Goal: Task Accomplishment & Management: Manage account settings

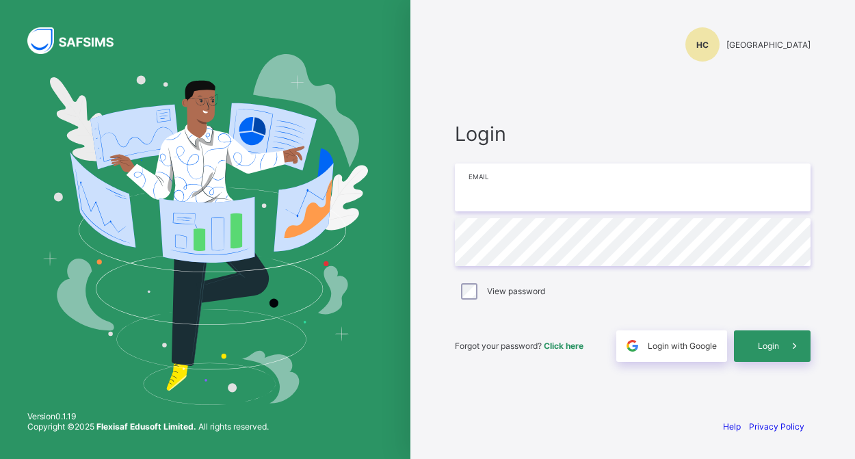
type input "**********"
click at [784, 350] on span at bounding box center [794, 345] width 31 height 31
click at [784, 350] on div "Login" at bounding box center [772, 345] width 77 height 31
type input "**********"
click at [782, 342] on span at bounding box center [794, 345] width 31 height 31
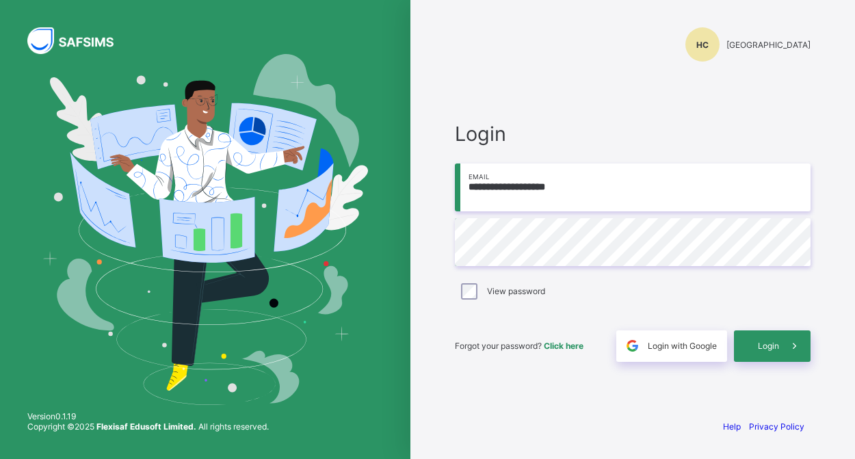
click at [593, 98] on div "**********" at bounding box center [632, 241] width 383 height 332
click at [773, 349] on span "Login" at bounding box center [768, 346] width 21 height 10
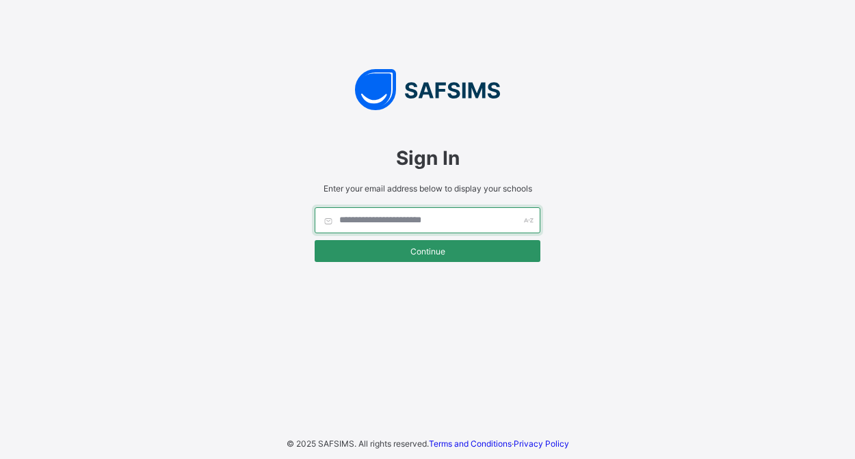
type input "**********"
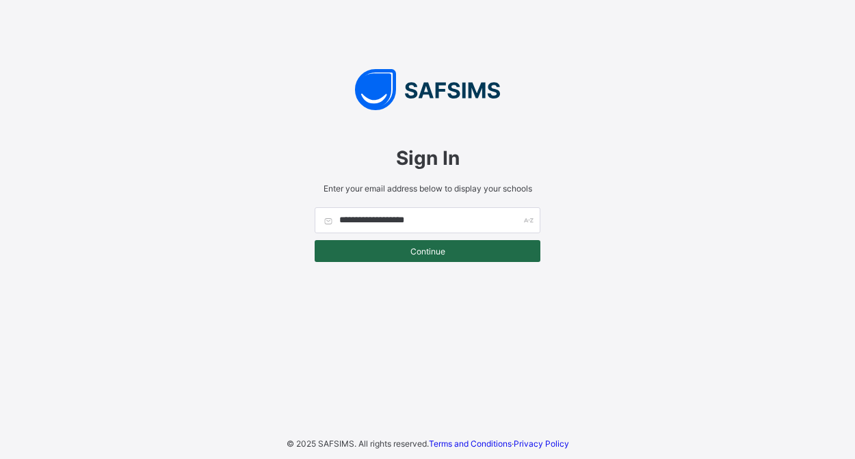
click at [430, 256] on span "Continue" at bounding box center [427, 251] width 205 height 10
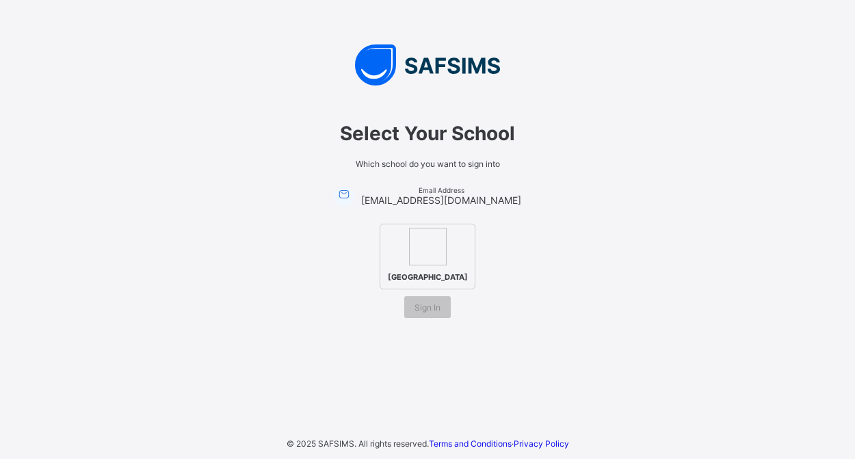
click at [425, 258] on img at bounding box center [428, 247] width 38 height 38
click at [432, 313] on span "Sign In" at bounding box center [427, 307] width 26 height 10
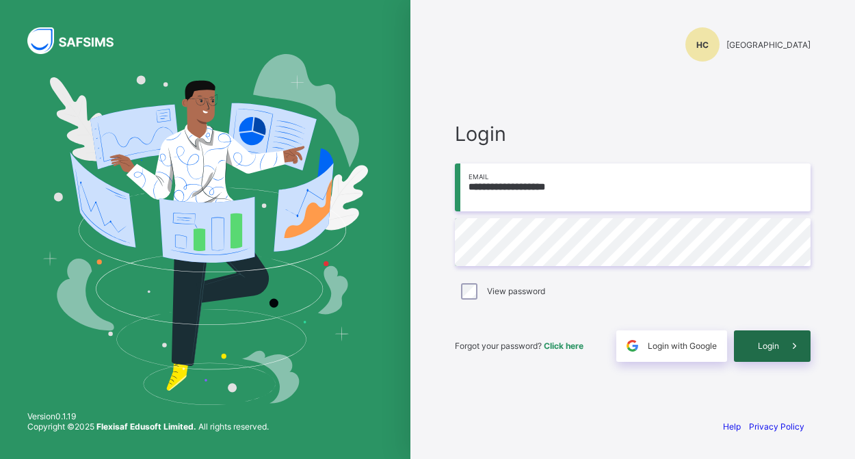
click at [767, 350] on span "Login" at bounding box center [768, 346] width 21 height 10
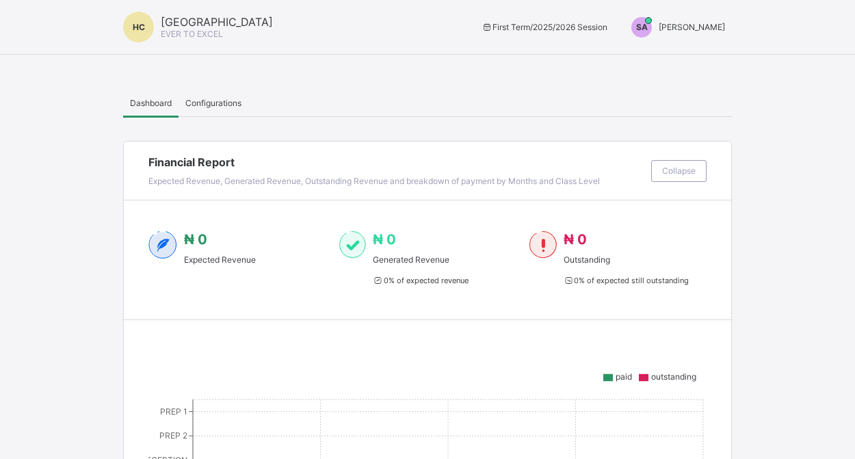
click at [685, 27] on span "[PERSON_NAME]" at bounding box center [692, 27] width 66 height 10
click at [689, 62] on span "Switch to Admin View" at bounding box center [674, 59] width 104 height 16
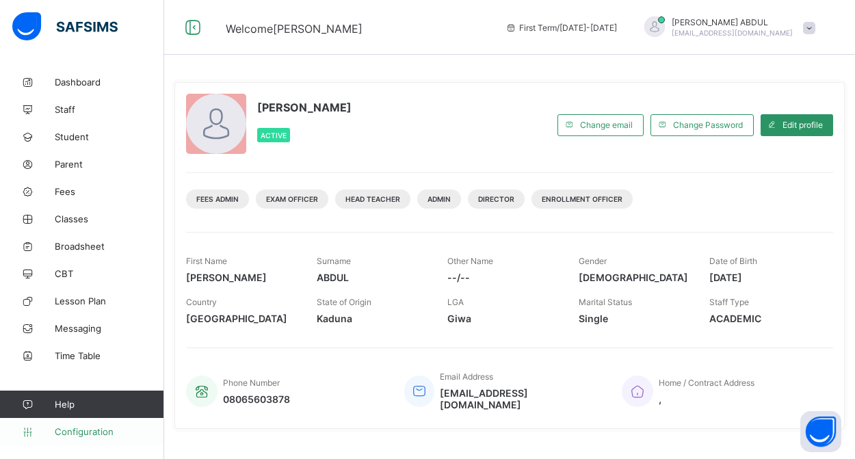
click at [94, 429] on span "Configuration" at bounding box center [109, 431] width 109 height 11
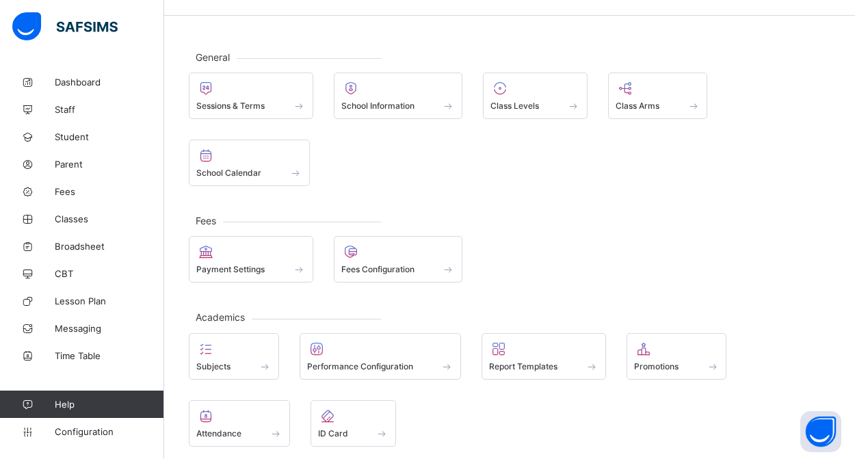
scroll to position [41, 0]
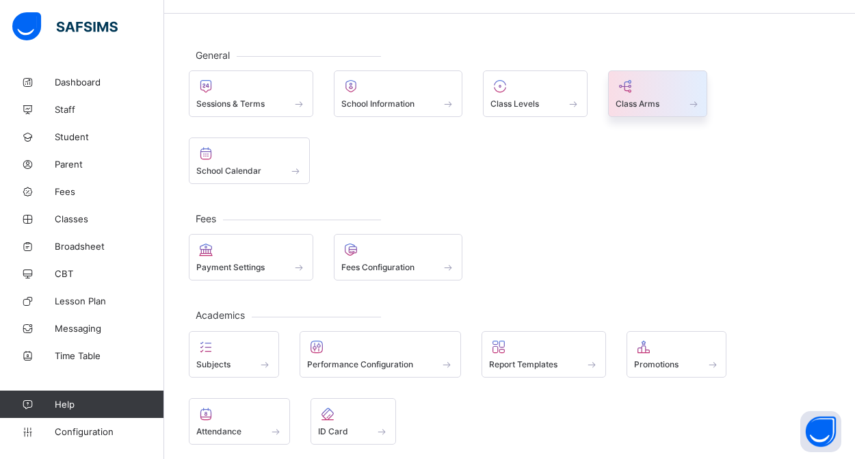
click at [626, 106] on span "Class Arms" at bounding box center [637, 103] width 44 height 10
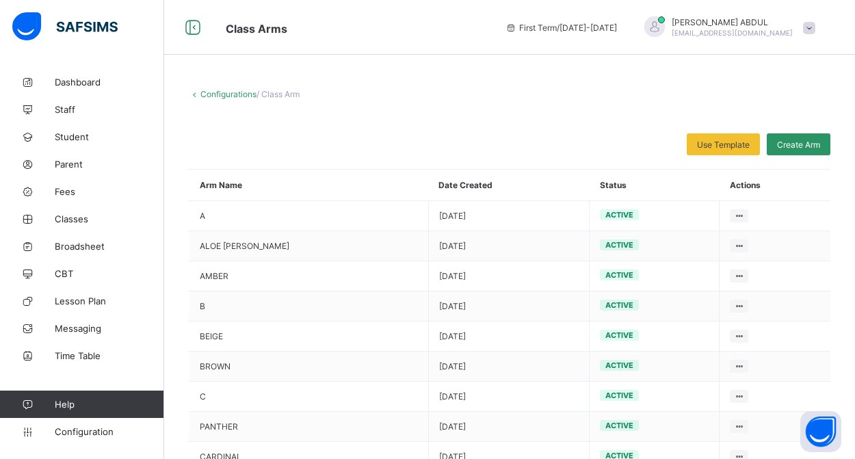
click at [232, 92] on link "Configurations" at bounding box center [228, 94] width 56 height 10
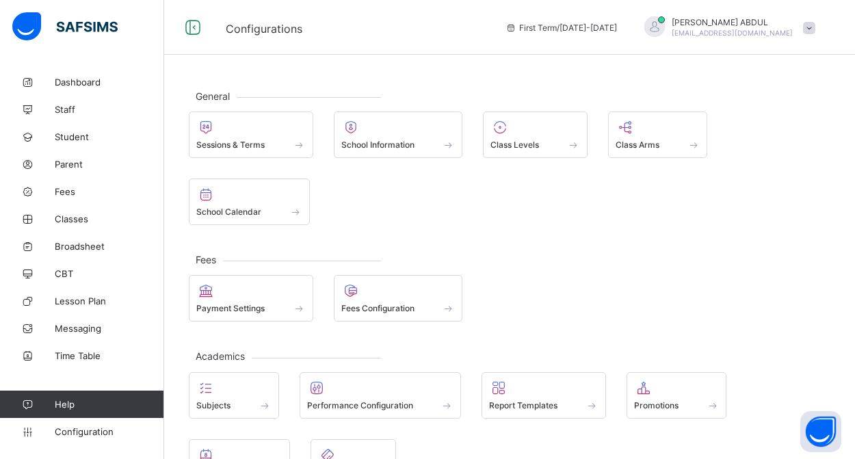
scroll to position [5, 0]
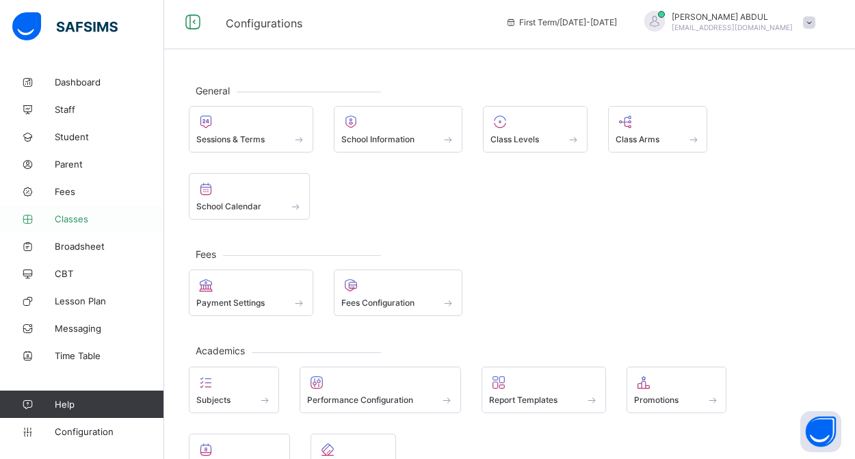
click at [89, 222] on span "Classes" at bounding box center [109, 218] width 109 height 11
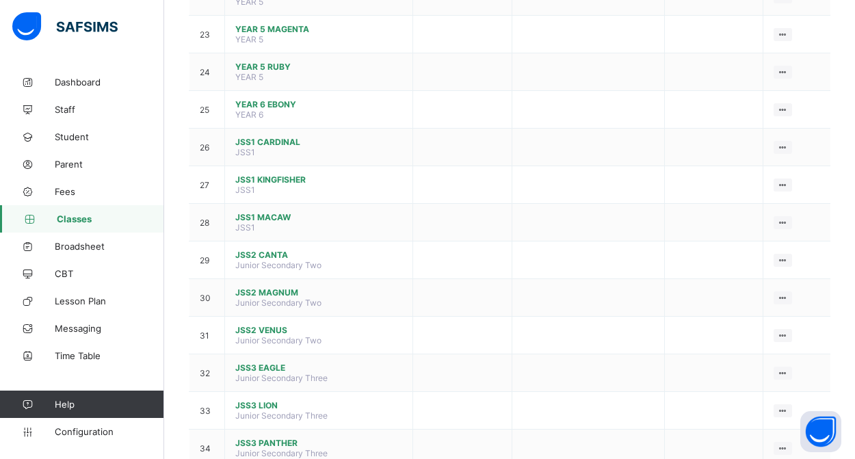
scroll to position [942, 0]
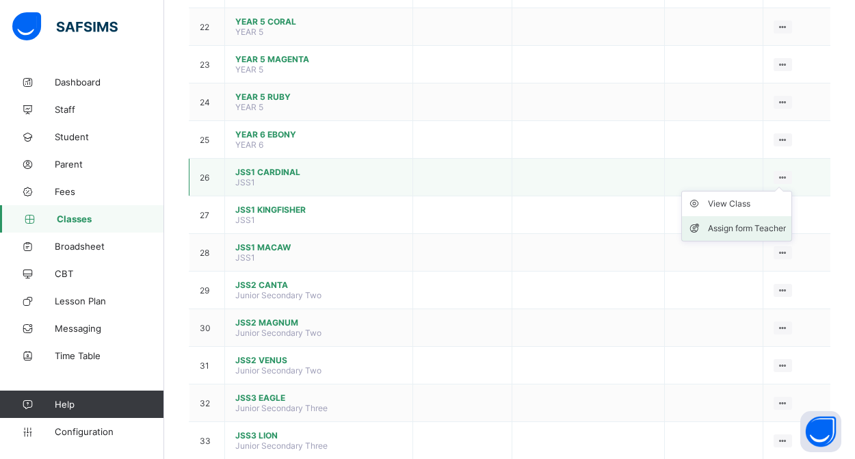
click at [737, 226] on div "Assign form Teacher" at bounding box center [747, 229] width 78 height 14
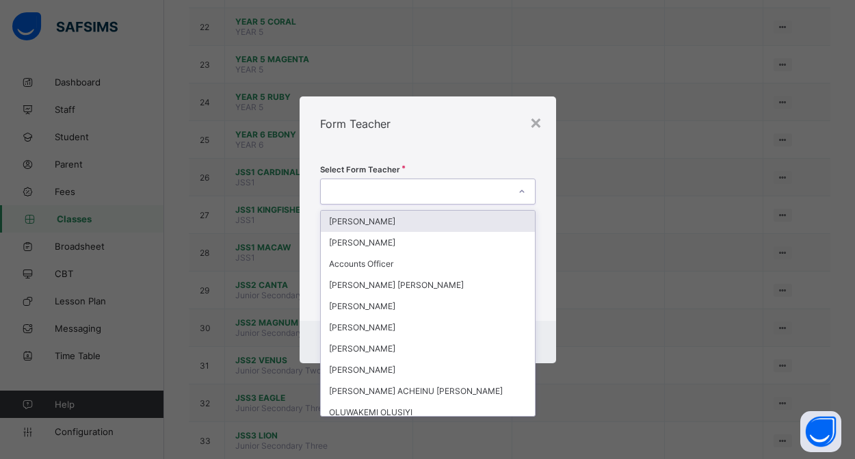
click at [504, 179] on div at bounding box center [427, 191] width 215 height 26
type input "***"
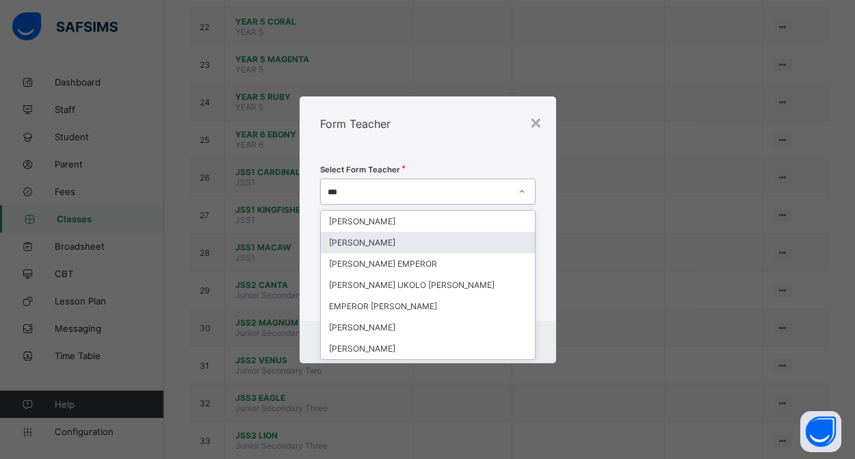
click at [423, 243] on div "[PERSON_NAME]" at bounding box center [428, 242] width 214 height 21
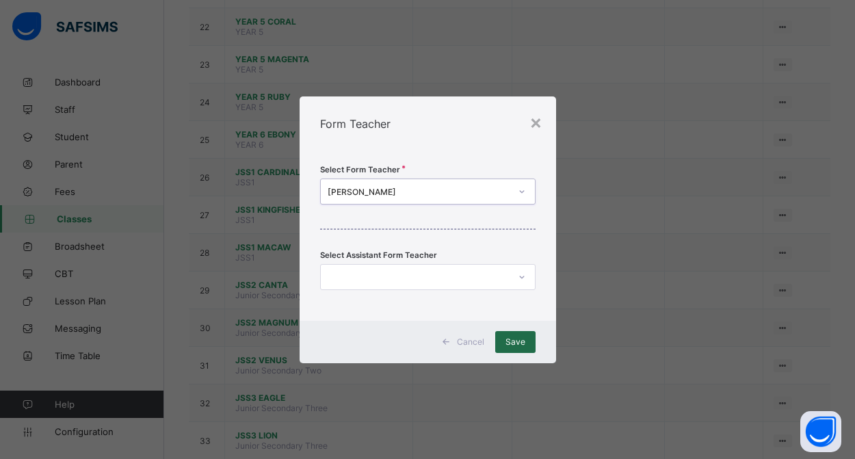
click at [520, 346] on span "Save" at bounding box center [515, 341] width 20 height 10
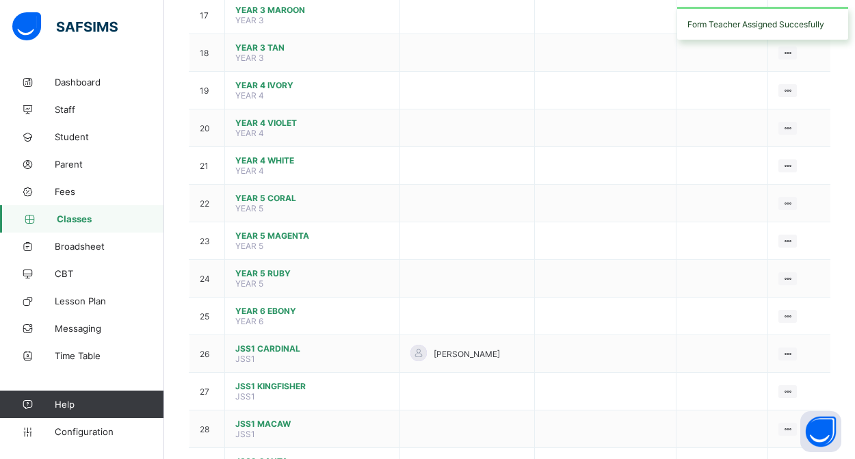
scroll to position [866, 0]
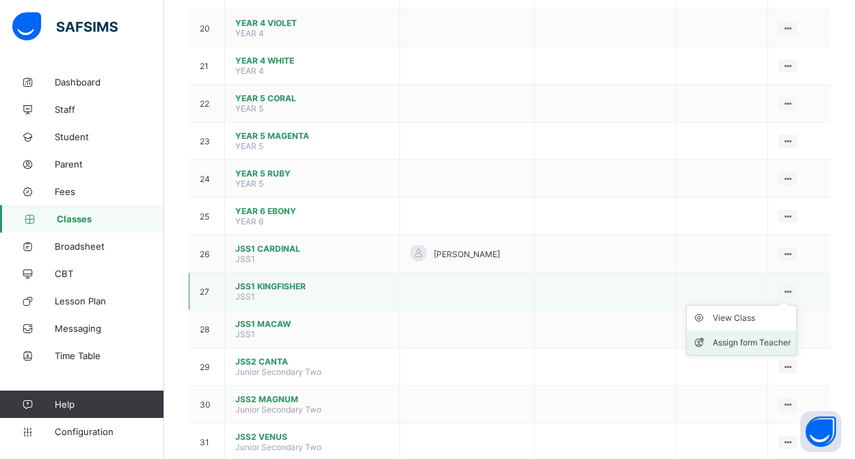
click at [760, 340] on div "Assign form Teacher" at bounding box center [752, 343] width 78 height 14
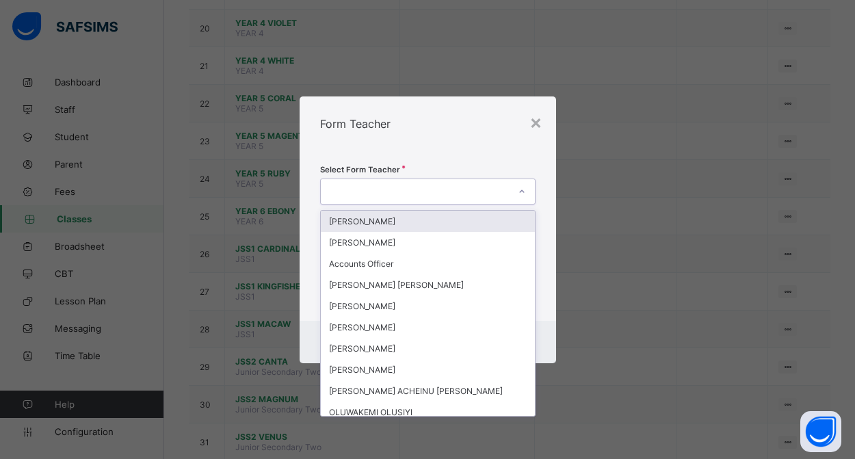
click at [472, 190] on div at bounding box center [415, 191] width 188 height 19
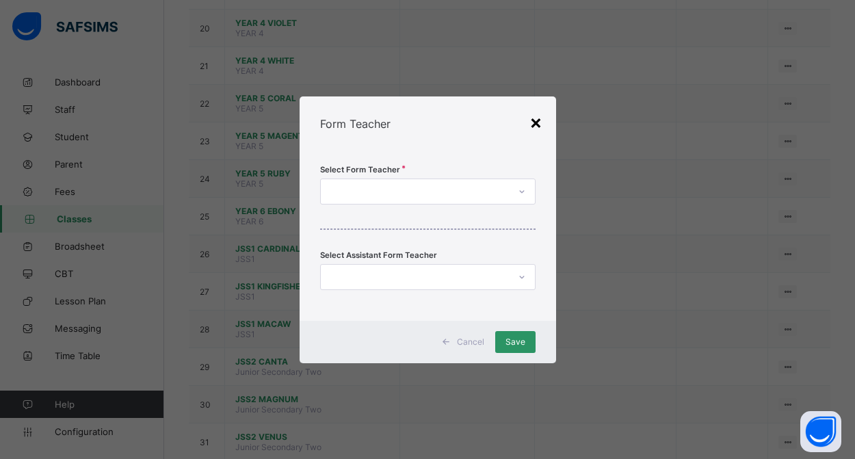
click at [535, 120] on div "×" at bounding box center [535, 121] width 13 height 23
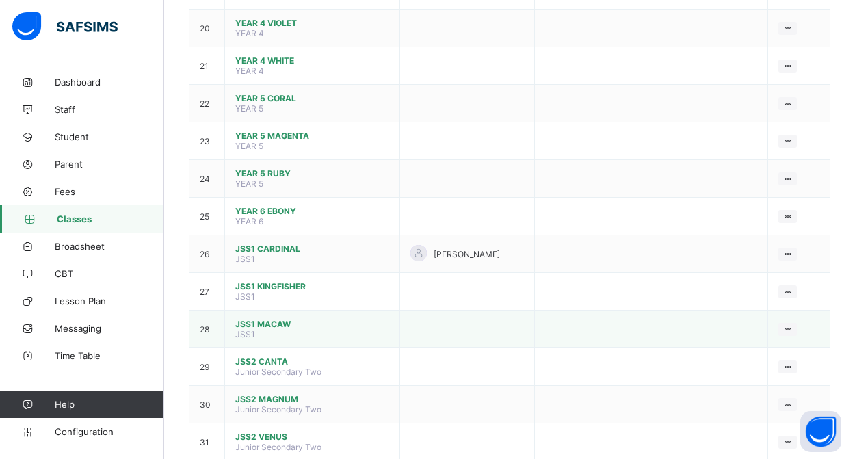
click at [449, 330] on td at bounding box center [466, 329] width 135 height 38
click at [778, 343] on ul "View Class Assign form Teacher" at bounding box center [741, 368] width 111 height 51
click at [752, 382] on div "Assign form Teacher" at bounding box center [752, 380] width 78 height 14
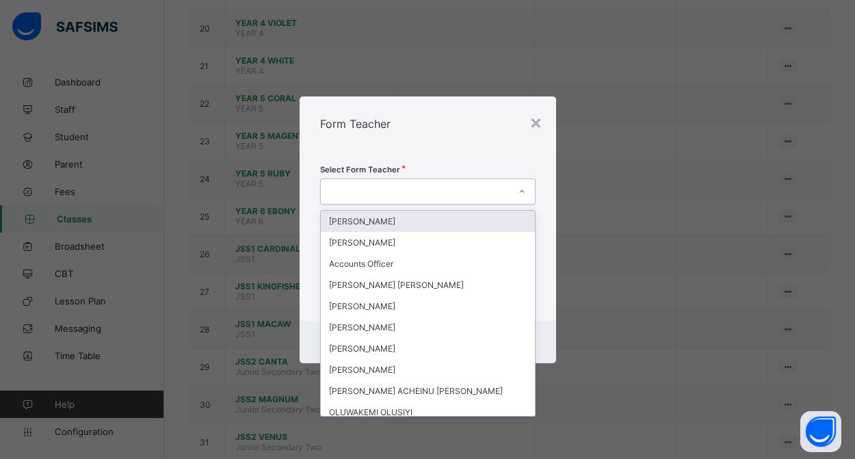
click at [447, 189] on div at bounding box center [415, 191] width 188 height 19
type input "***"
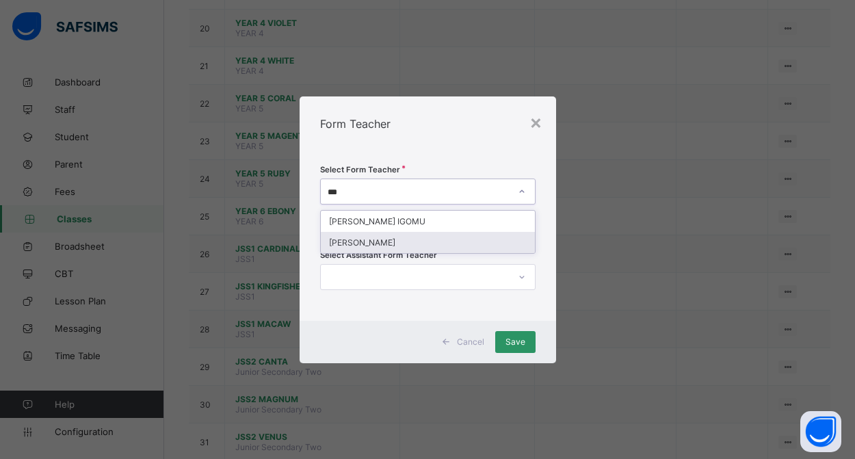
click at [406, 241] on div "[PERSON_NAME]" at bounding box center [428, 242] width 214 height 21
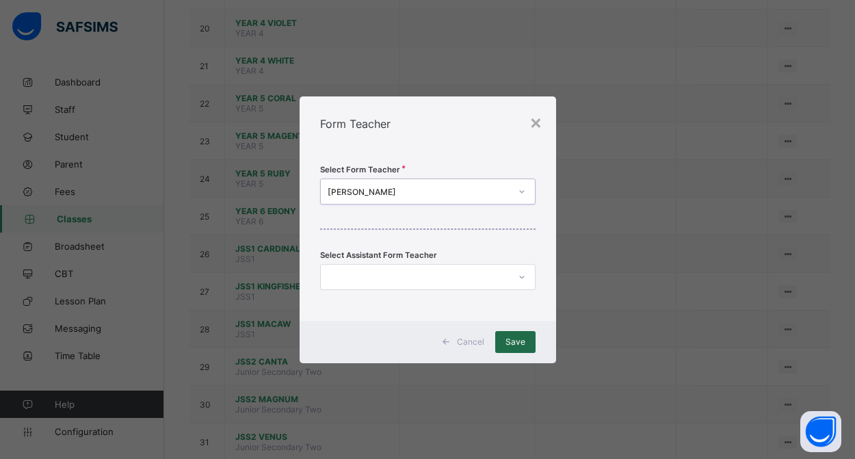
click at [514, 337] on span "Save" at bounding box center [515, 341] width 20 height 10
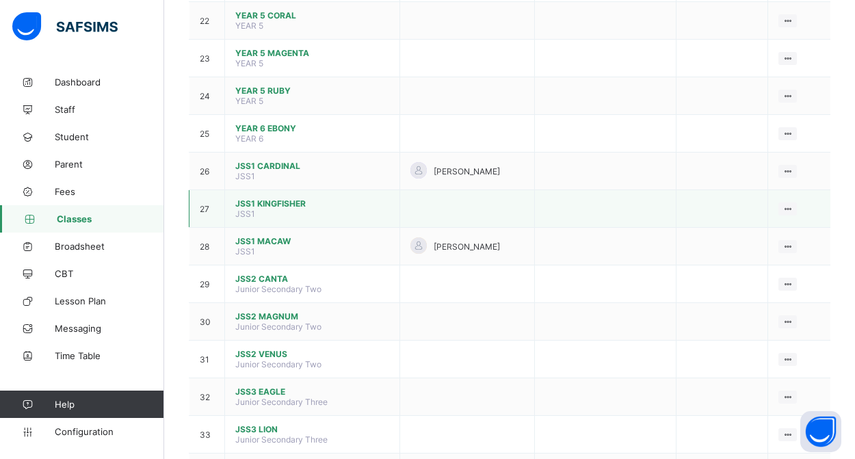
scroll to position [961, 0]
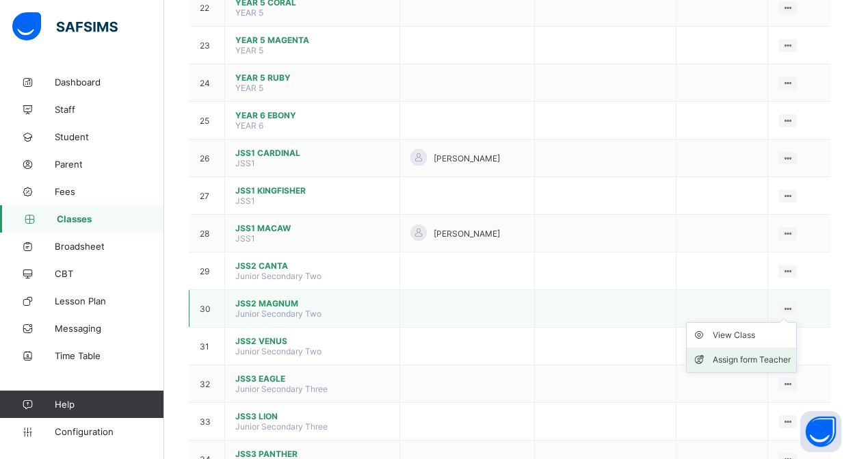
click at [760, 358] on div "Assign form Teacher" at bounding box center [752, 360] width 78 height 14
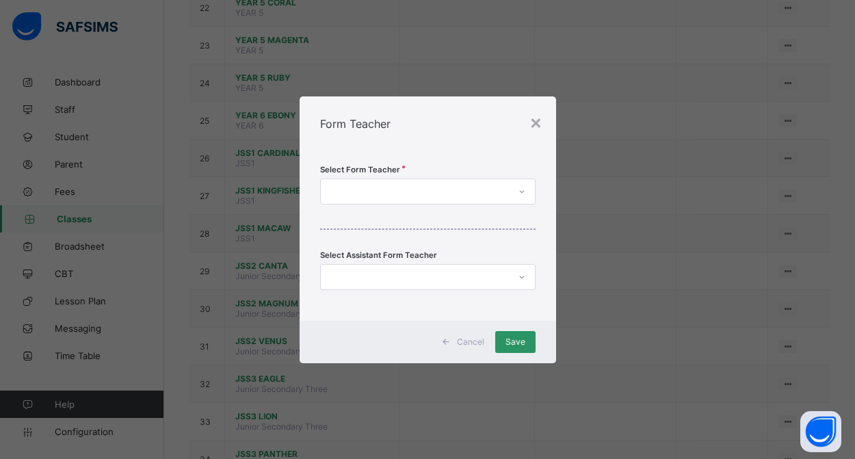
click at [492, 192] on div at bounding box center [415, 191] width 188 height 19
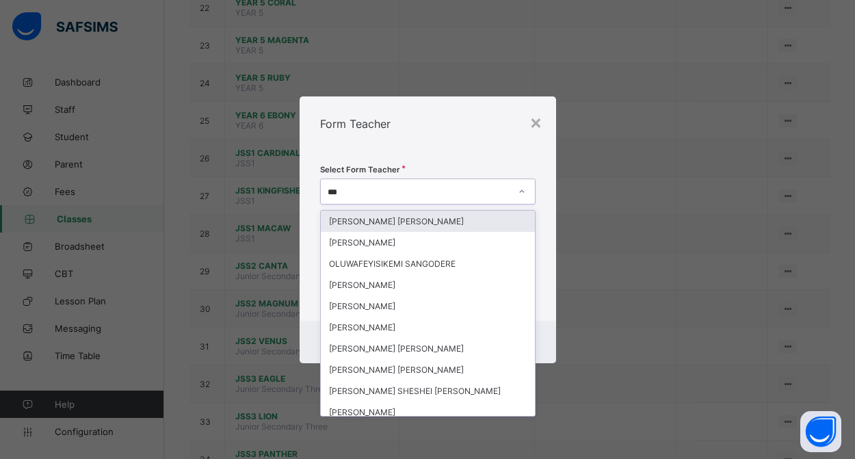
type input "****"
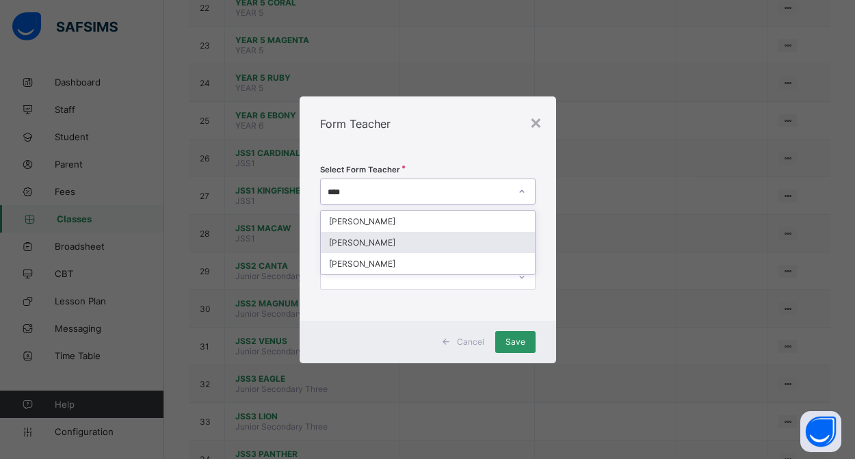
click at [408, 248] on div "[PERSON_NAME]" at bounding box center [428, 242] width 214 height 21
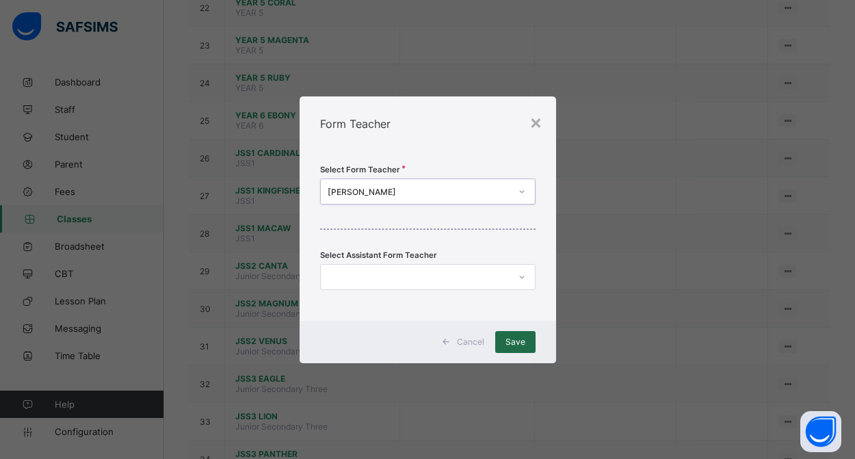
click at [511, 338] on span "Save" at bounding box center [515, 341] width 20 height 10
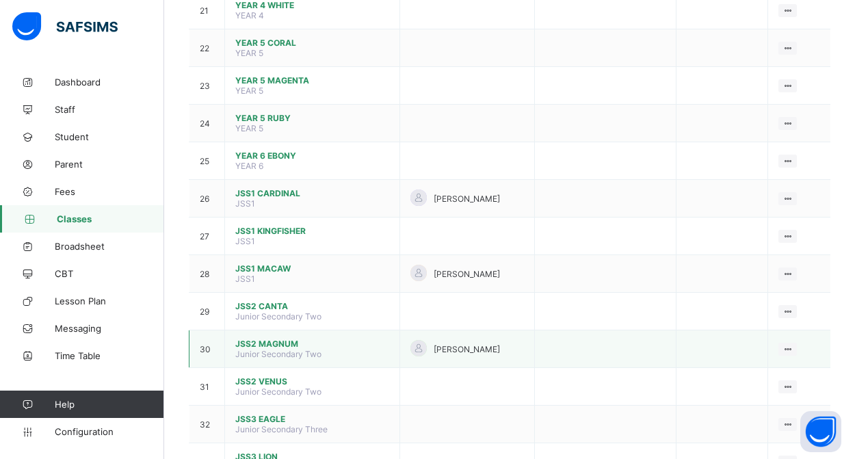
scroll to position [934, 0]
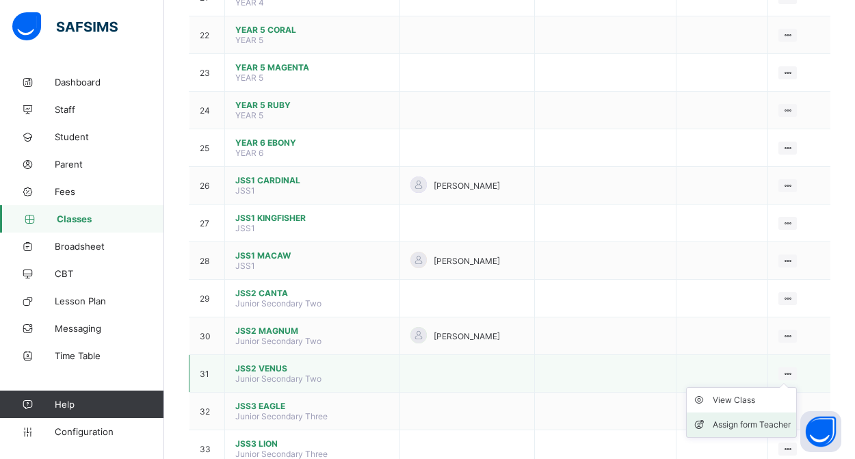
click at [763, 422] on div "Assign form Teacher" at bounding box center [752, 425] width 78 height 14
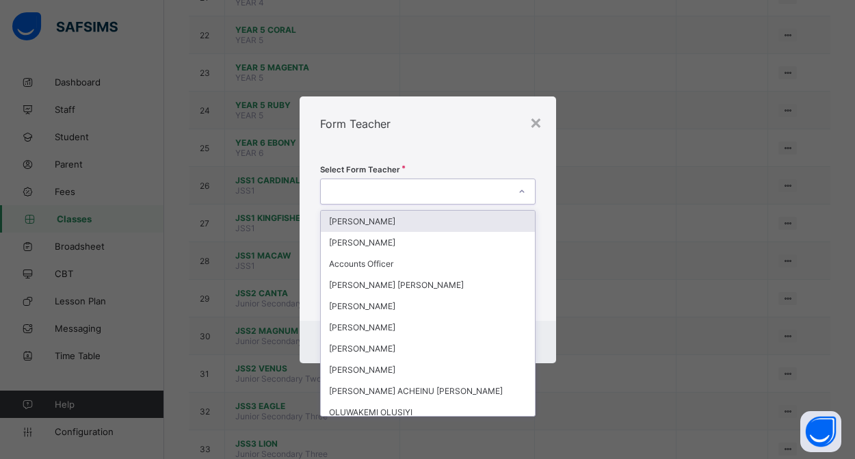
click at [457, 189] on div at bounding box center [415, 191] width 188 height 19
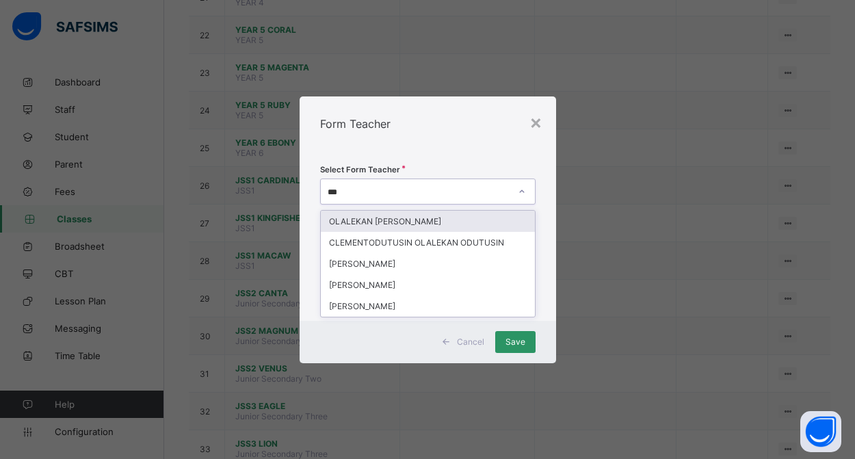
type input "****"
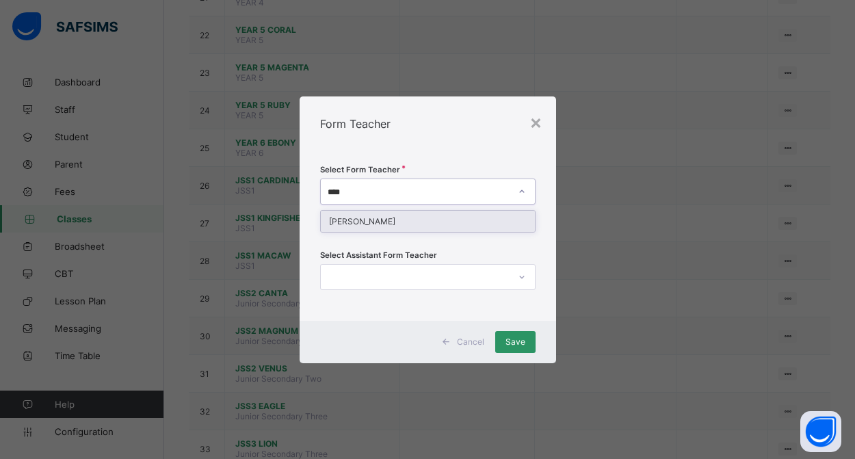
click at [448, 222] on div "[PERSON_NAME]" at bounding box center [428, 221] width 214 height 21
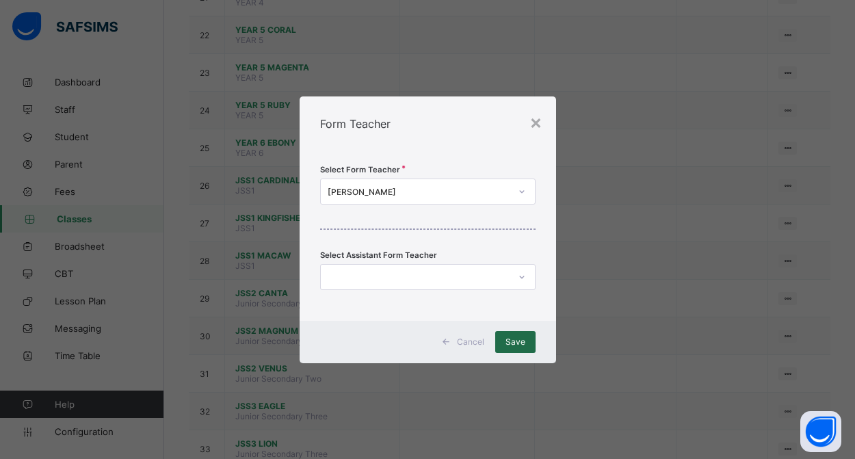
click at [507, 338] on span "Save" at bounding box center [515, 341] width 20 height 10
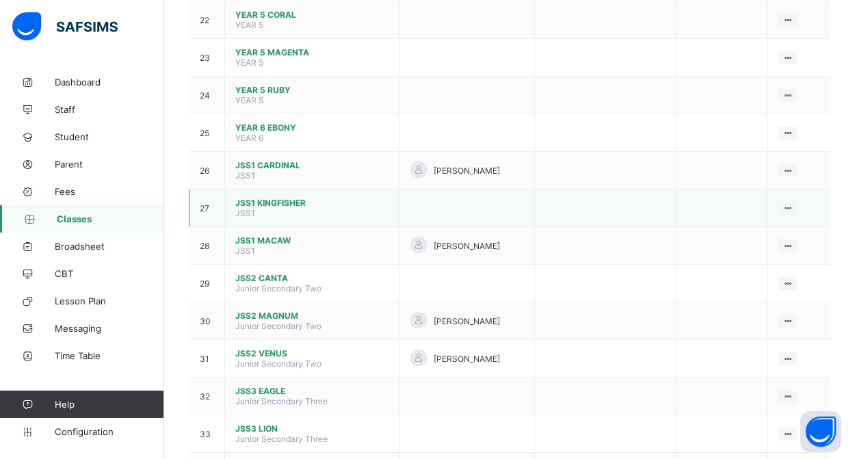
scroll to position [981, 0]
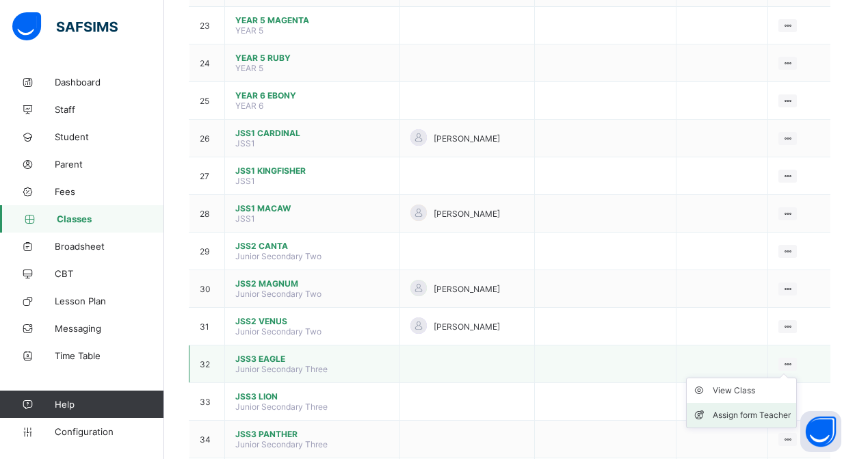
click at [763, 416] on div "Assign form Teacher" at bounding box center [752, 415] width 78 height 14
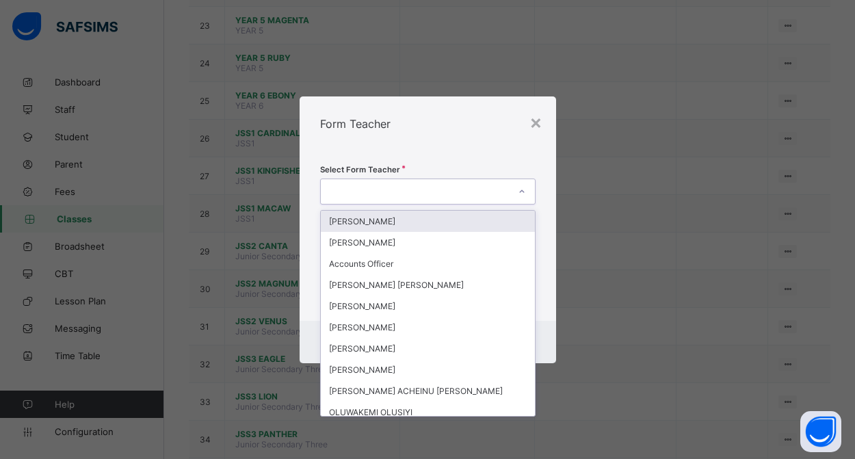
click at [473, 196] on div at bounding box center [415, 191] width 188 height 19
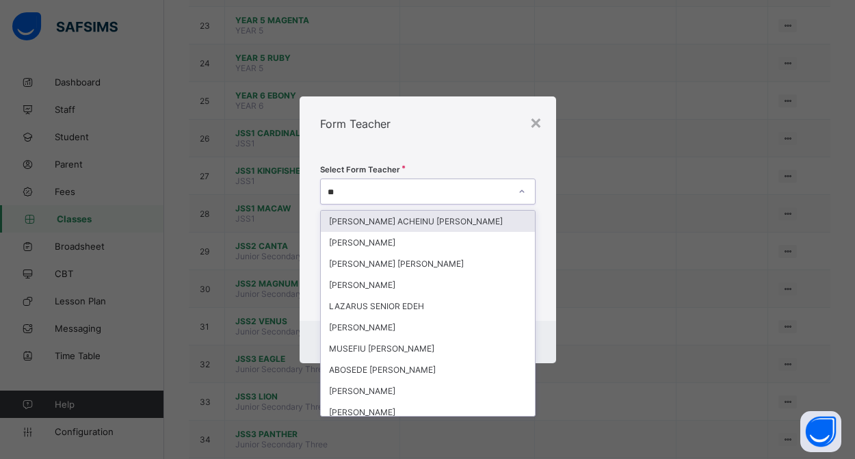
type input "***"
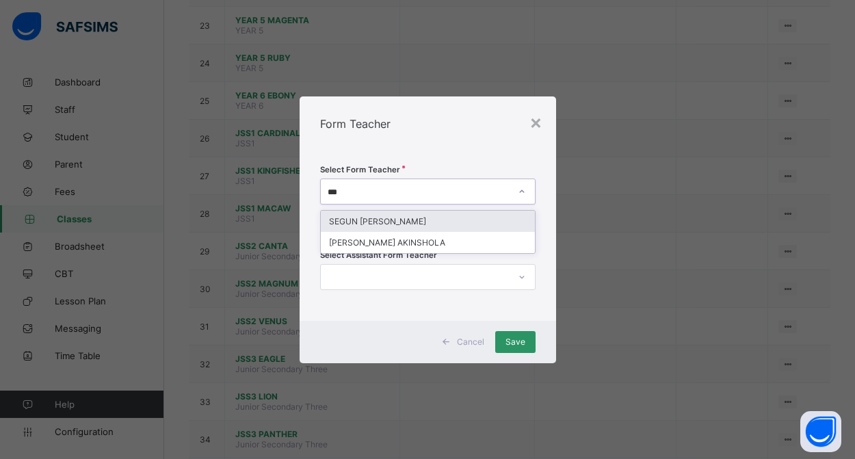
click at [432, 222] on div "SEGUN [PERSON_NAME]" at bounding box center [428, 221] width 214 height 21
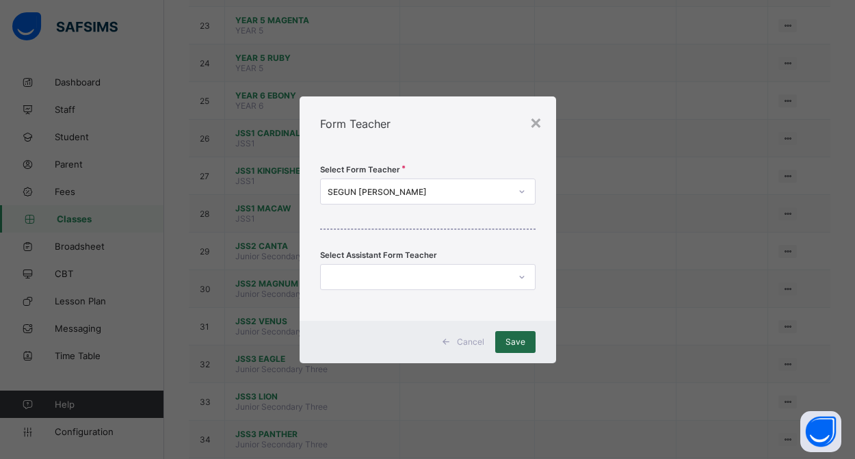
click at [514, 345] on span "Save" at bounding box center [515, 341] width 20 height 10
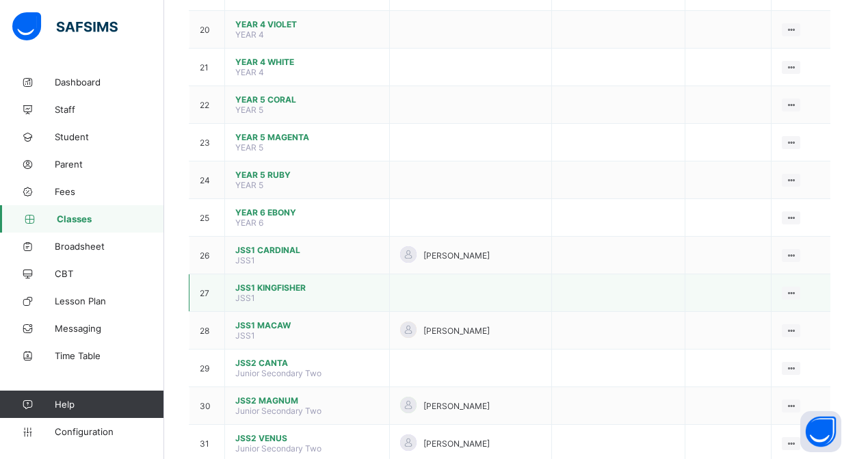
scroll to position [1038, 0]
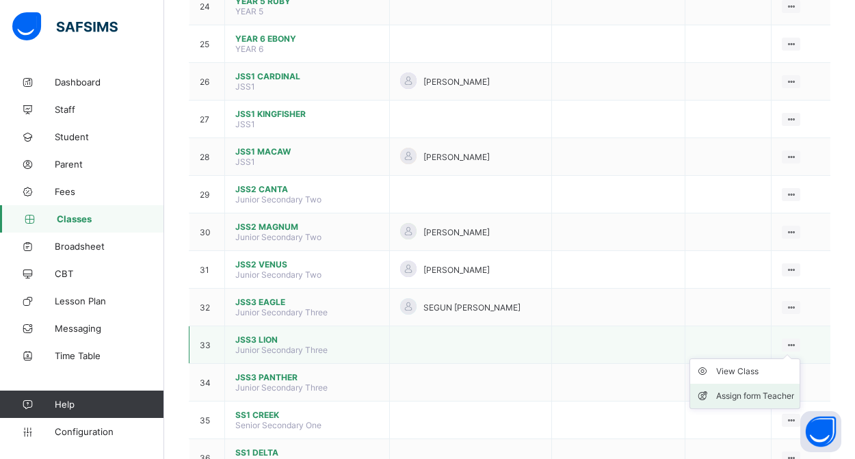
click at [758, 395] on div "Assign form Teacher" at bounding box center [755, 396] width 78 height 14
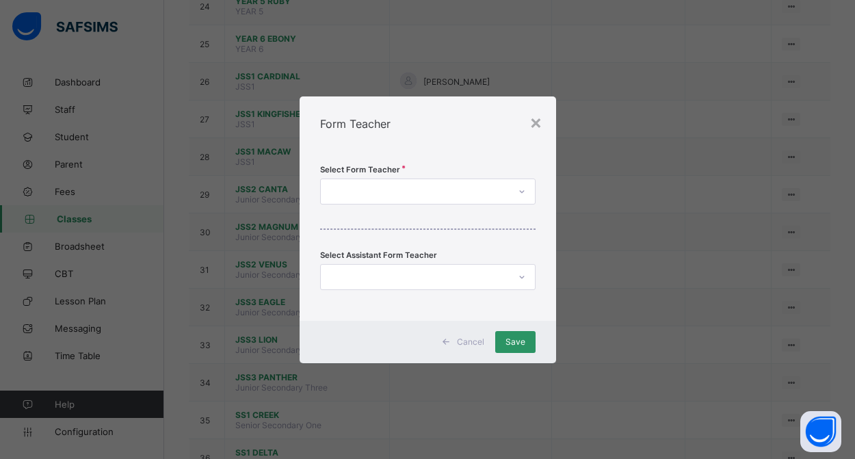
click at [477, 190] on div at bounding box center [415, 191] width 188 height 19
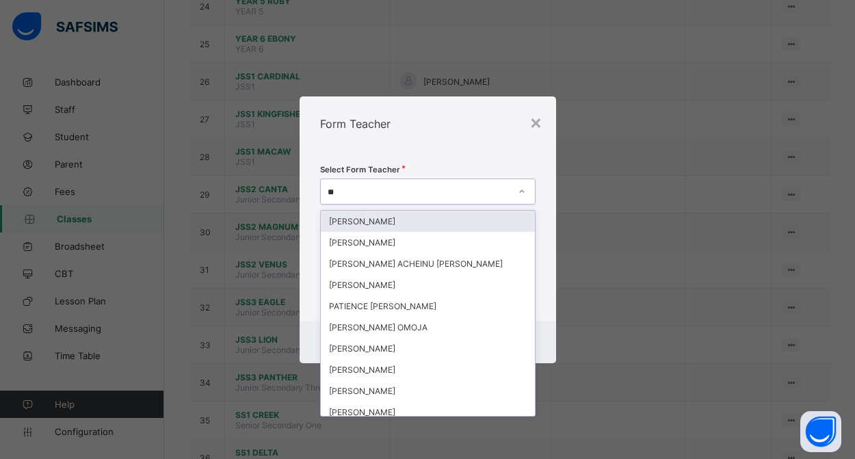
type input "***"
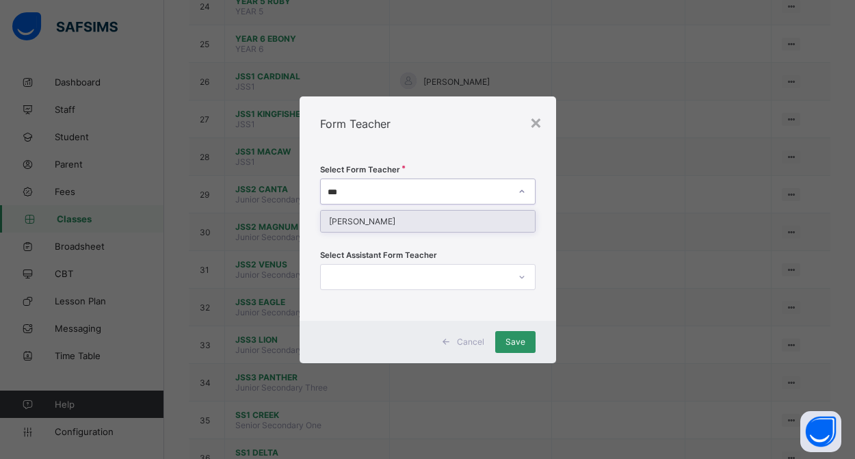
click at [445, 219] on div "[PERSON_NAME]" at bounding box center [428, 221] width 214 height 21
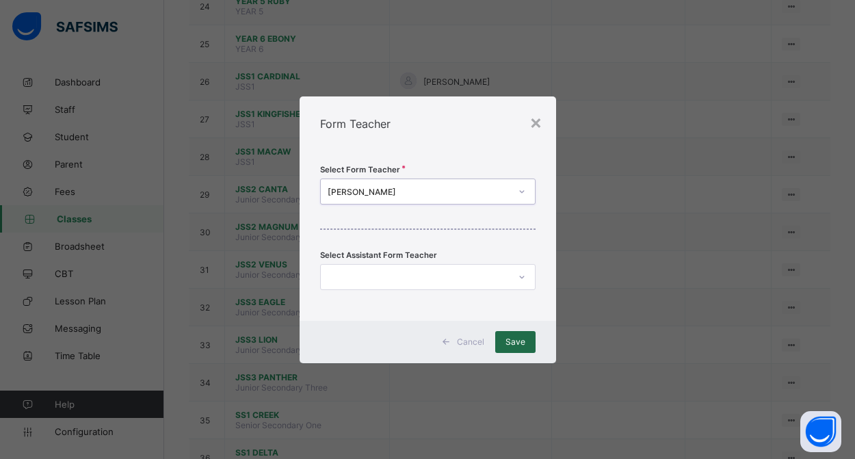
click at [520, 345] on span "Save" at bounding box center [515, 341] width 20 height 10
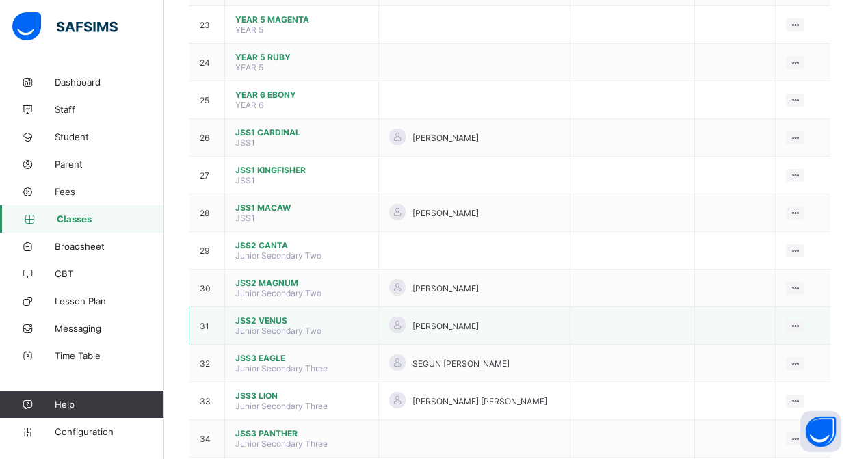
scroll to position [1104, 0]
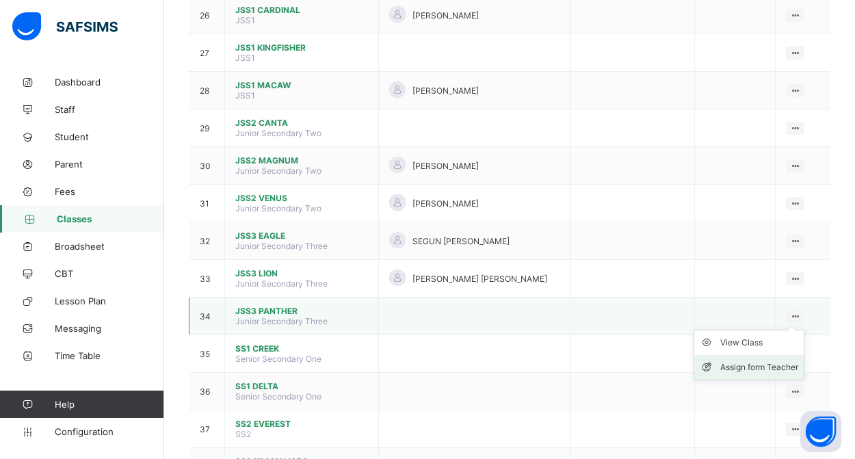
click at [770, 365] on div "Assign form Teacher" at bounding box center [759, 367] width 78 height 14
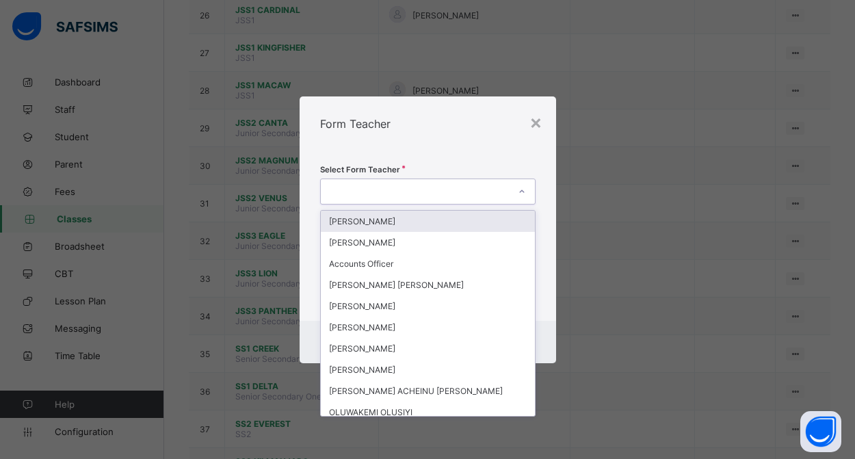
click at [416, 192] on div at bounding box center [415, 191] width 188 height 19
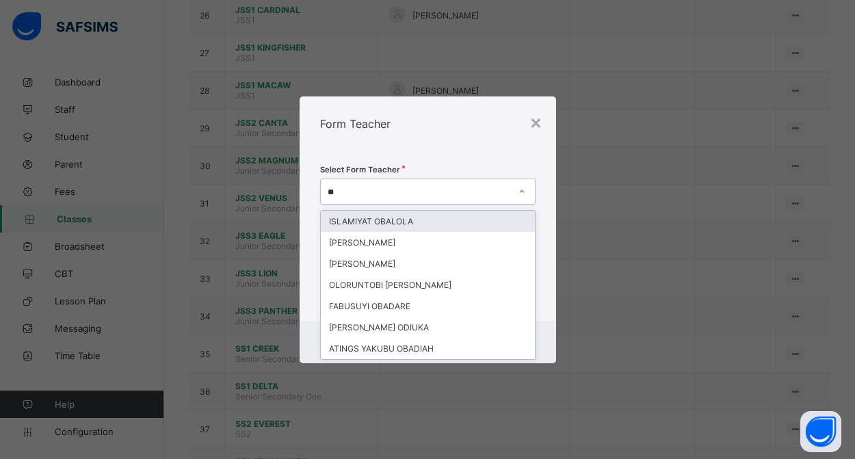
type input "***"
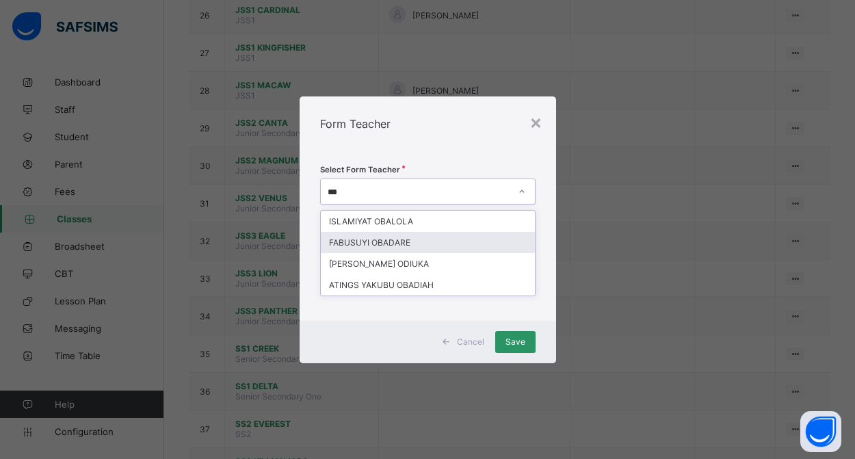
click at [375, 242] on div "FABUSUYI OBADARE" at bounding box center [428, 242] width 214 height 21
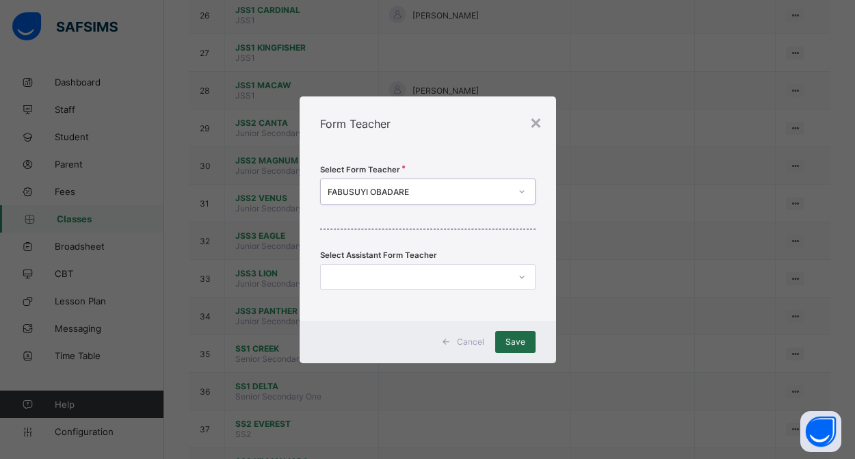
click at [509, 339] on span "Save" at bounding box center [515, 341] width 20 height 10
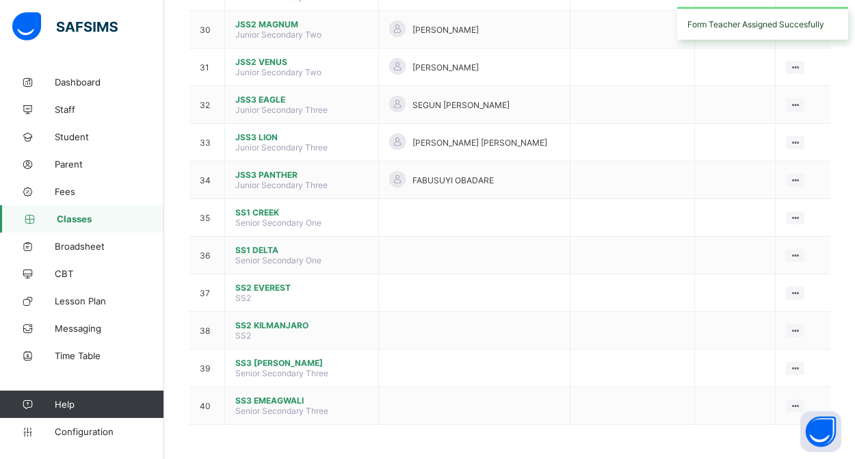
scroll to position [1241, 0]
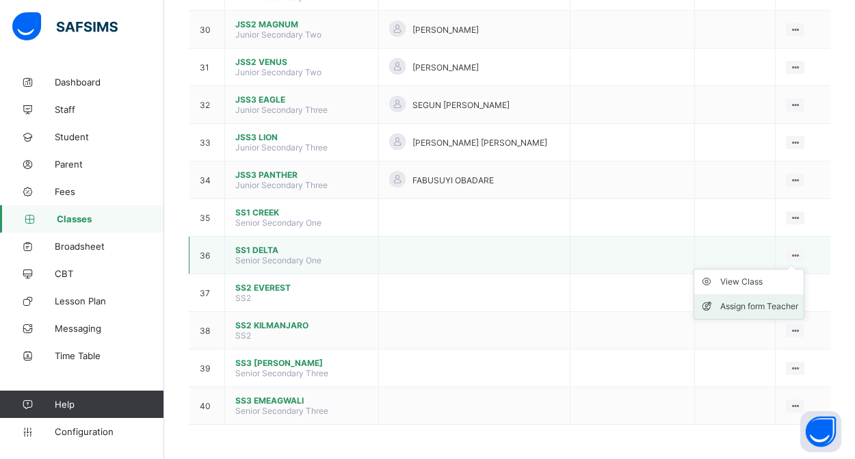
click at [773, 304] on div "Assign form Teacher" at bounding box center [759, 307] width 78 height 14
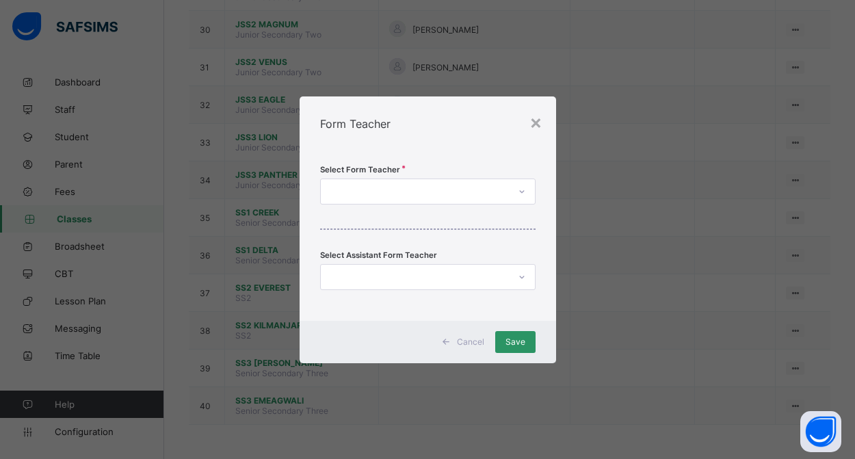
click at [488, 194] on div at bounding box center [415, 191] width 188 height 19
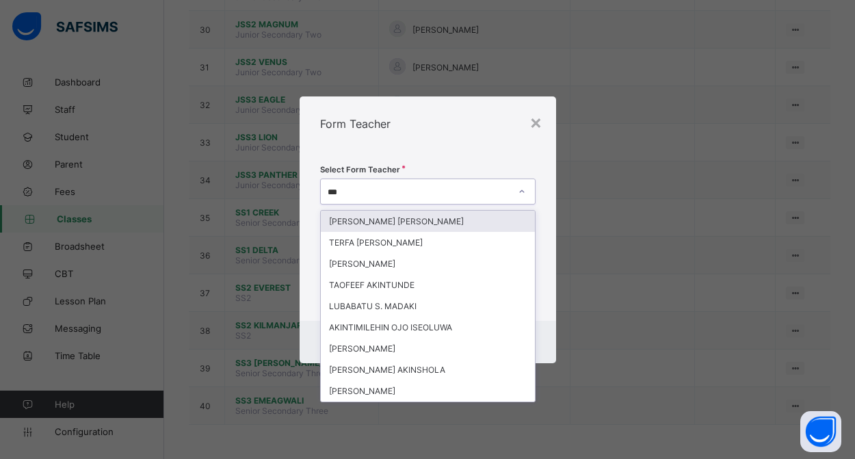
type input "****"
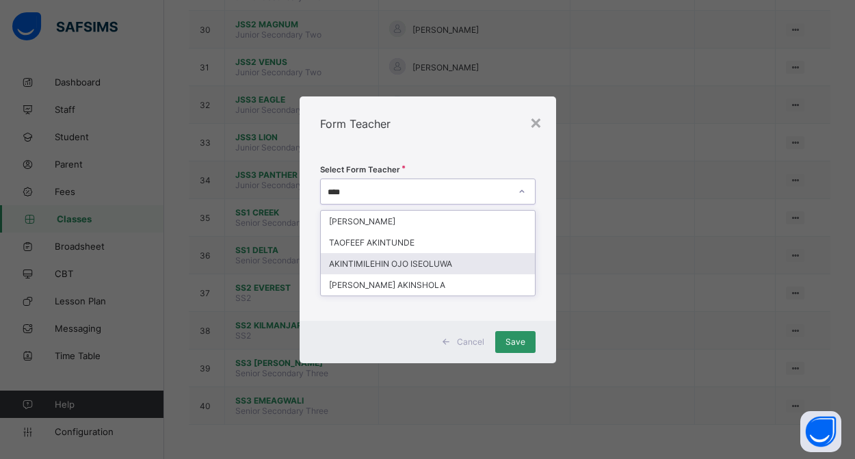
click at [462, 259] on div "AKINTIMILEHIN OJO ISEOLUWA" at bounding box center [428, 263] width 214 height 21
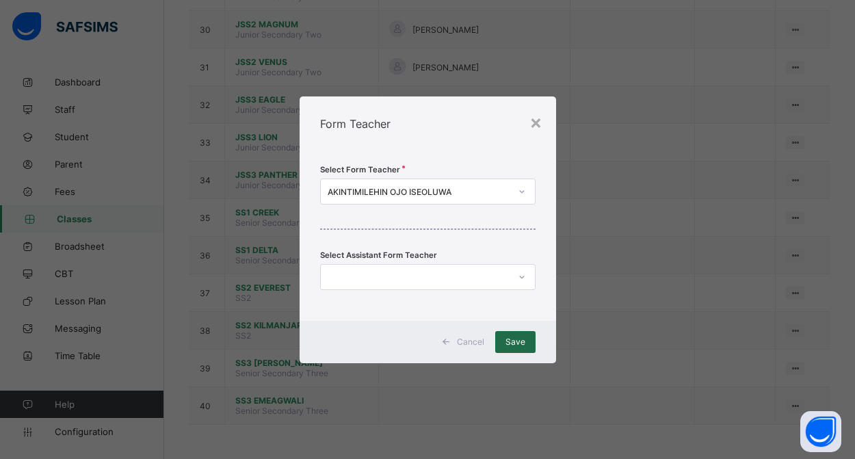
click at [512, 346] on span "Save" at bounding box center [515, 341] width 20 height 10
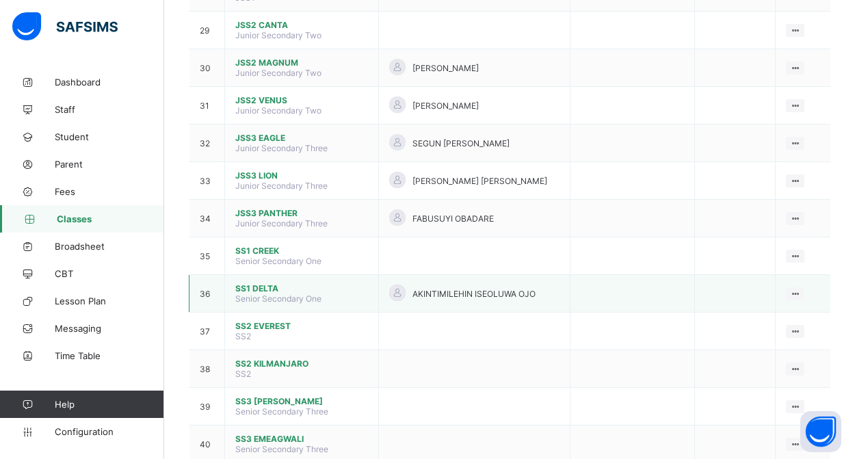
scroll to position [1204, 0]
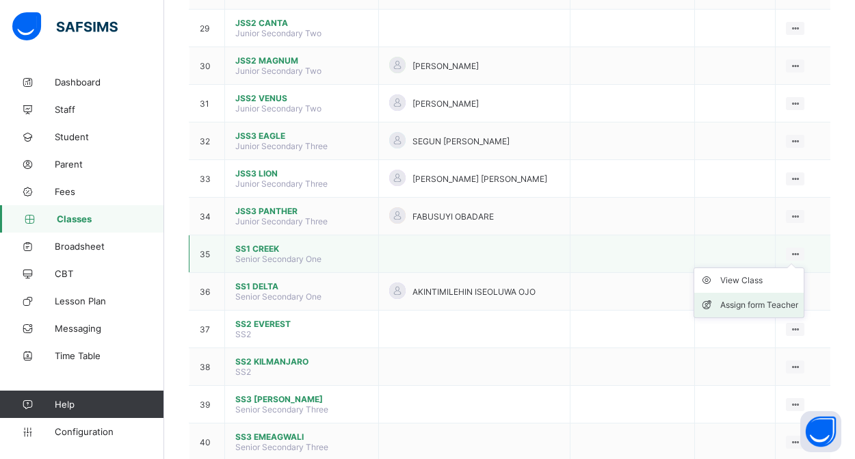
click at [770, 300] on div "Assign form Teacher" at bounding box center [759, 305] width 78 height 14
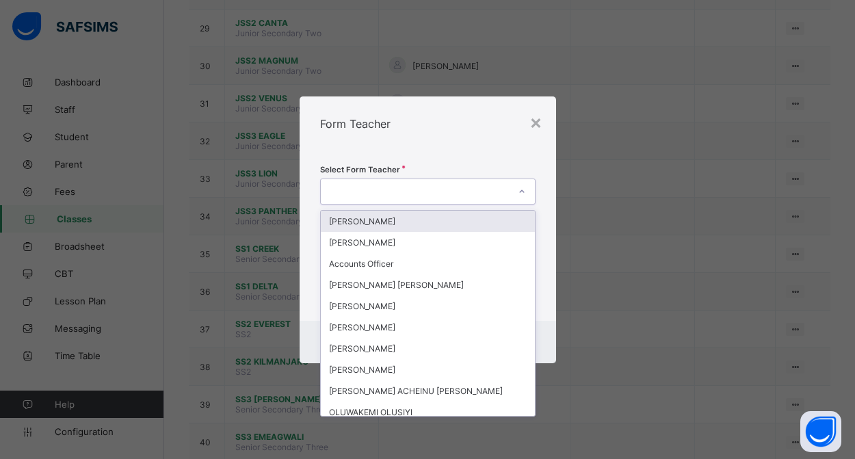
click at [447, 193] on div at bounding box center [415, 191] width 188 height 19
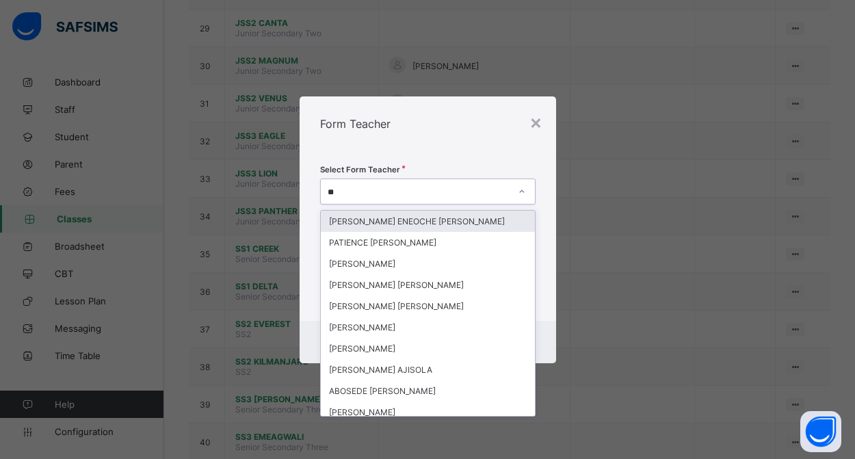
type input "***"
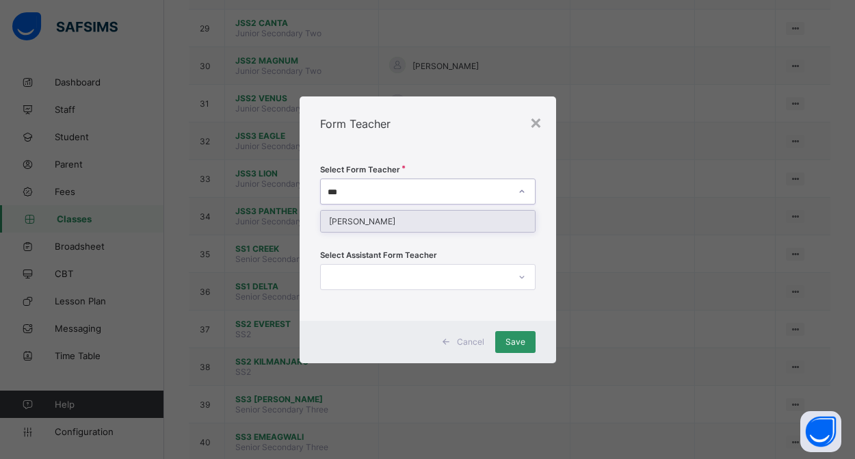
click at [358, 222] on div "[PERSON_NAME]" at bounding box center [428, 221] width 214 height 21
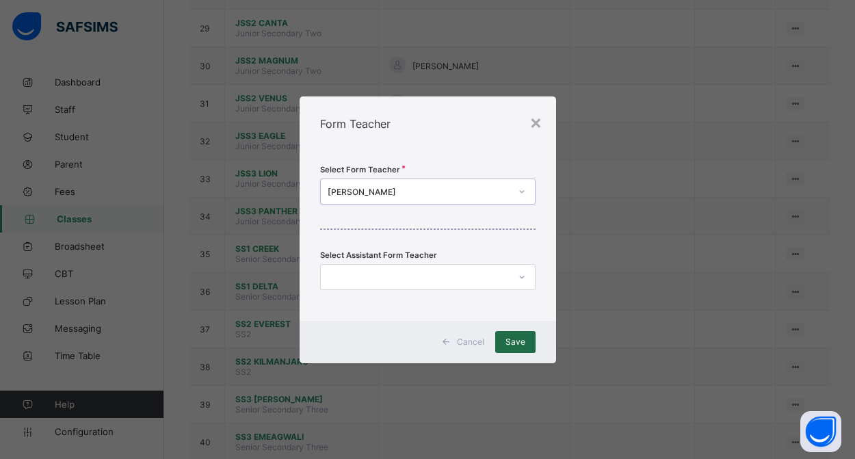
click at [514, 341] on span "Save" at bounding box center [515, 341] width 20 height 10
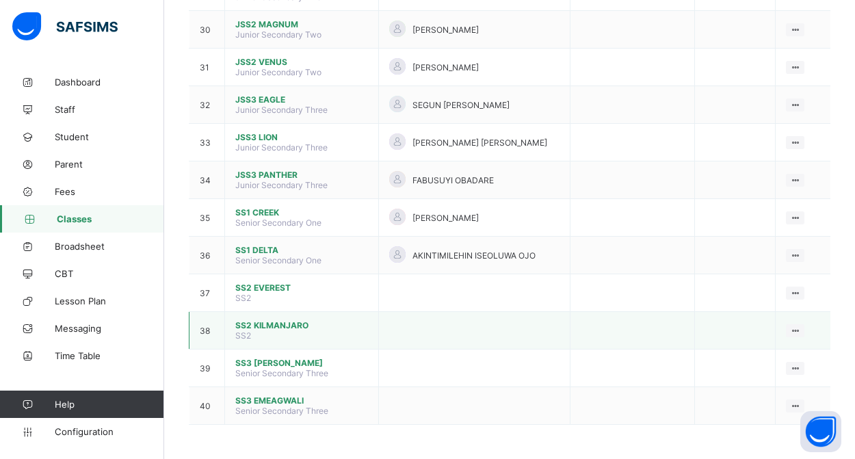
scroll to position [1241, 0]
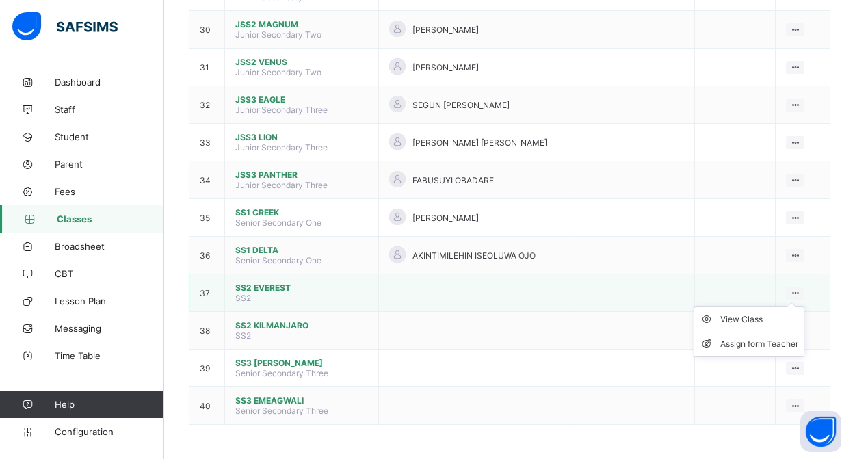
click at [784, 306] on ul "View Class Assign form Teacher" at bounding box center [748, 331] width 111 height 51
click at [753, 345] on div "Assign form Teacher" at bounding box center [759, 344] width 78 height 14
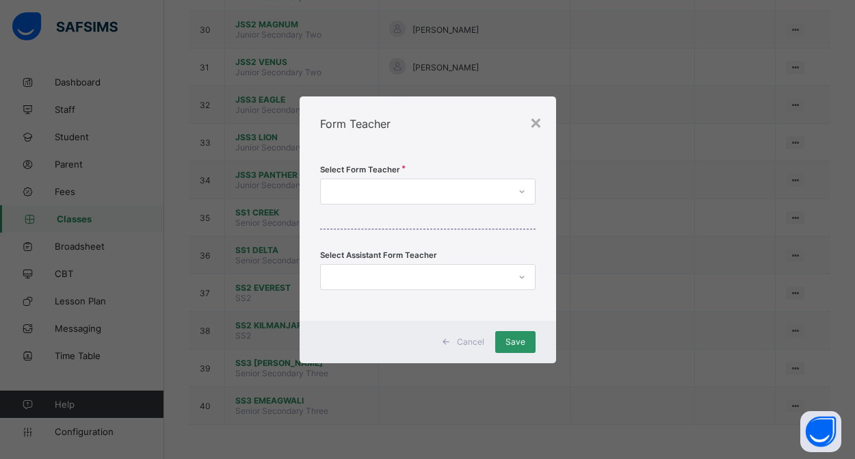
click at [470, 193] on div at bounding box center [415, 191] width 188 height 19
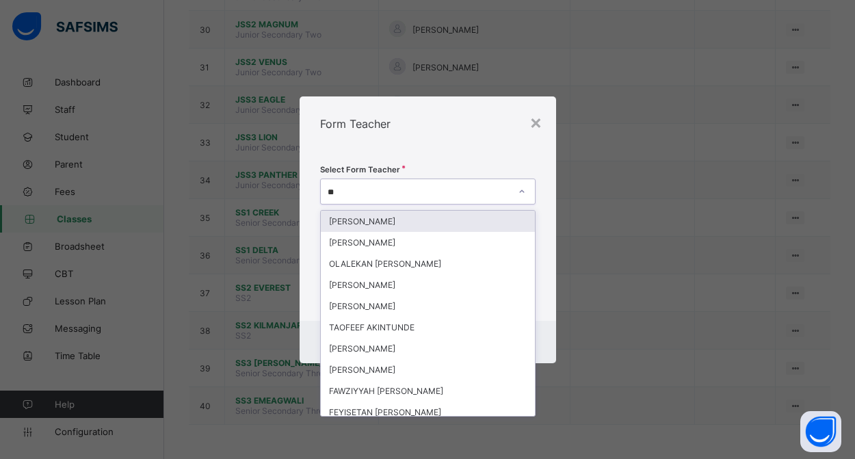
type input "***"
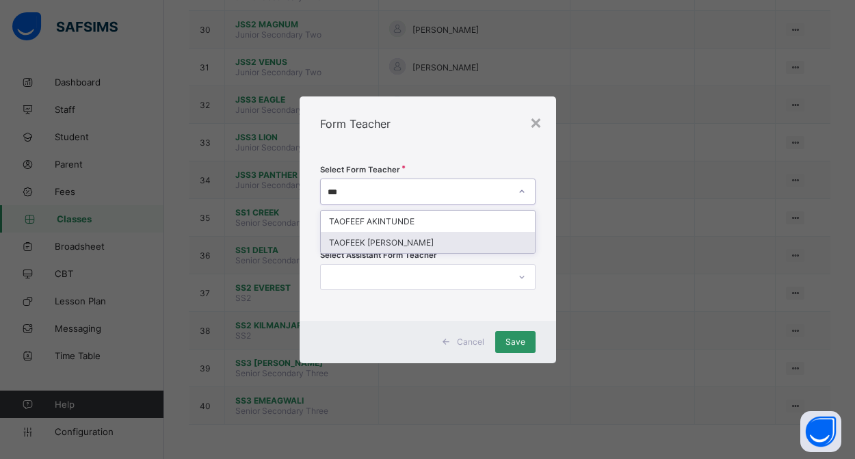
click at [436, 239] on div "TAOFEEK [PERSON_NAME]" at bounding box center [428, 242] width 214 height 21
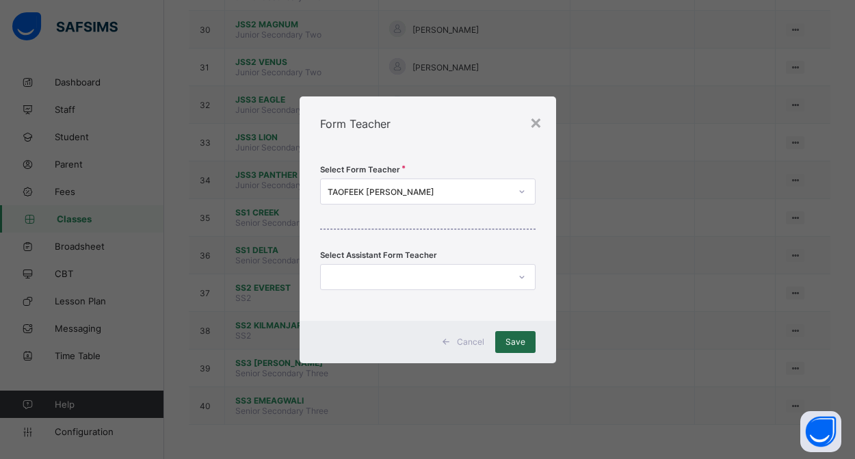
click at [513, 336] on div "Save" at bounding box center [515, 342] width 40 height 22
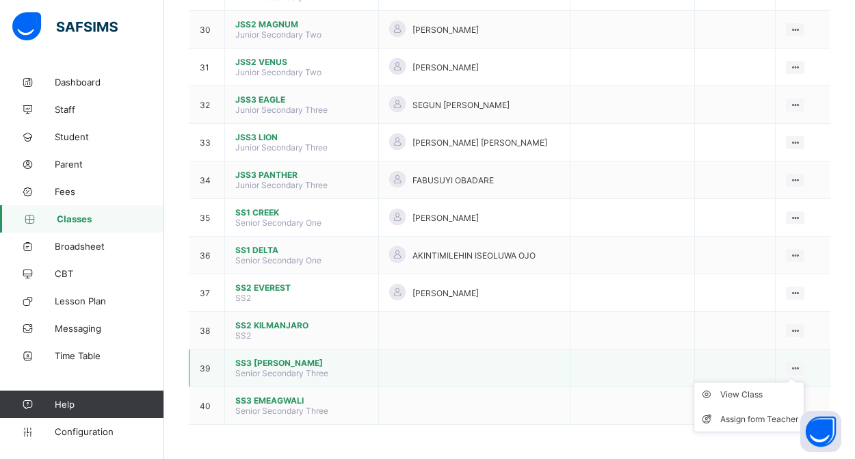
click at [790, 382] on ul "View Class Assign form Teacher" at bounding box center [748, 407] width 111 height 51
click at [774, 422] on div "Assign form Teacher" at bounding box center [759, 419] width 78 height 14
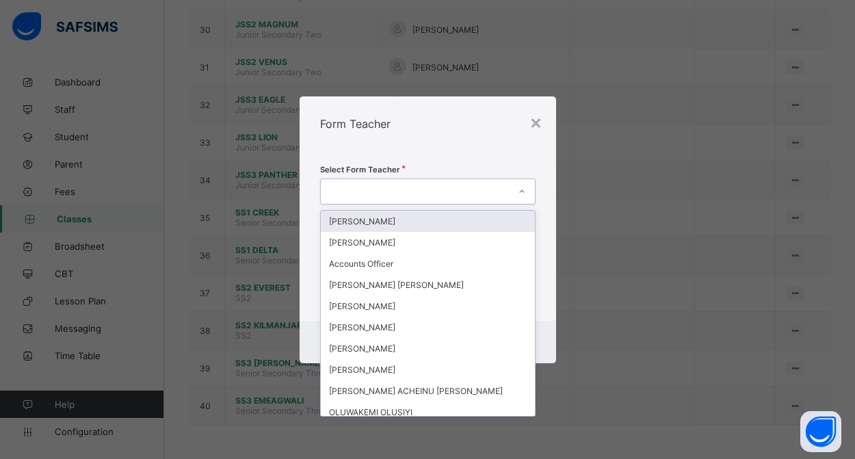
click at [522, 194] on icon at bounding box center [522, 192] width 8 height 14
type input "***"
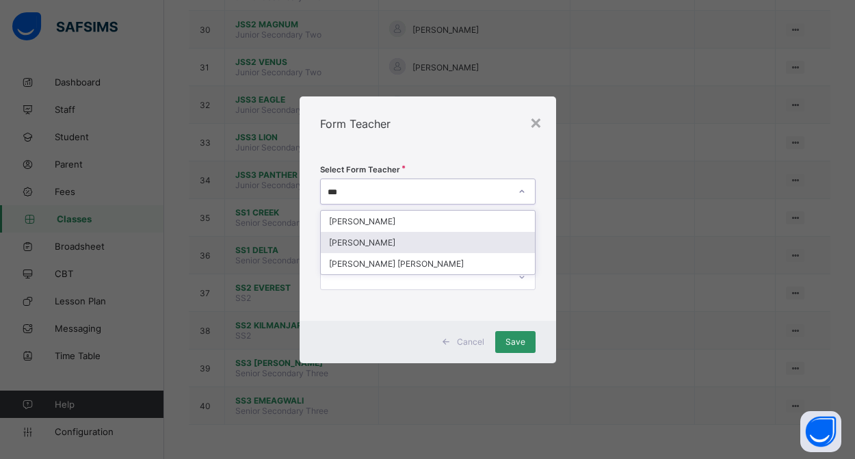
click at [421, 239] on div "[PERSON_NAME]" at bounding box center [428, 242] width 214 height 21
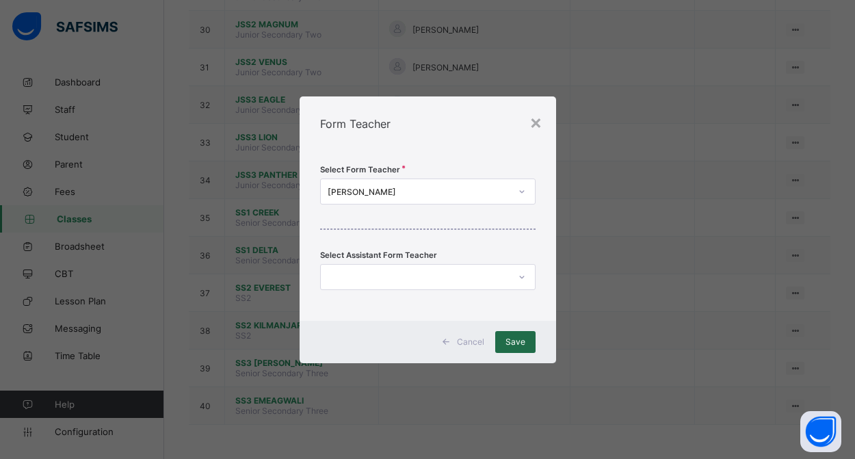
click at [511, 341] on span "Save" at bounding box center [515, 341] width 20 height 10
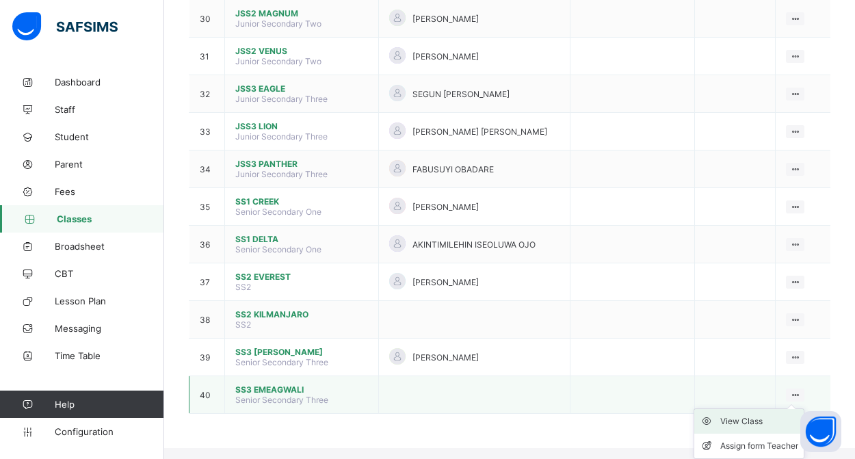
scroll to position [1251, 0]
click at [773, 446] on div "Assign form Teacher" at bounding box center [759, 446] width 78 height 14
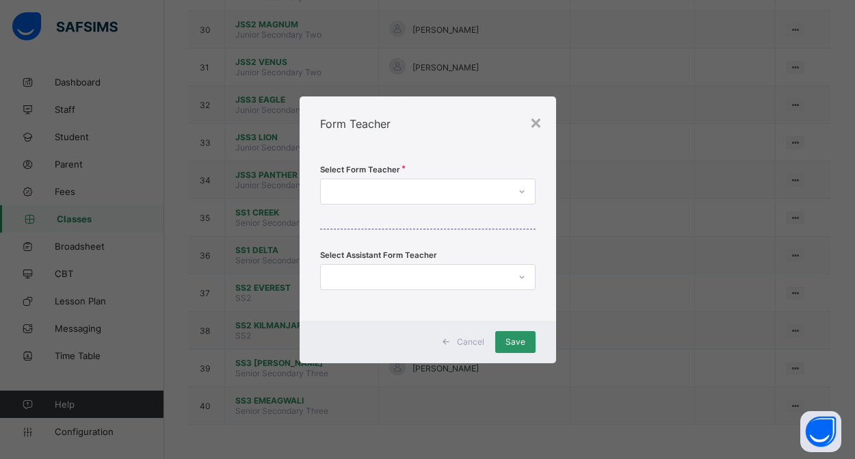
scroll to position [1241, 0]
click at [429, 194] on div at bounding box center [415, 191] width 188 height 19
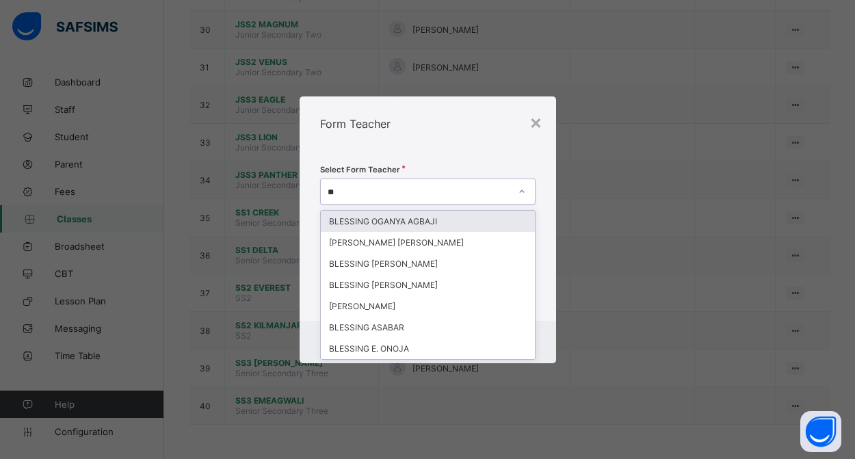
type input "***"
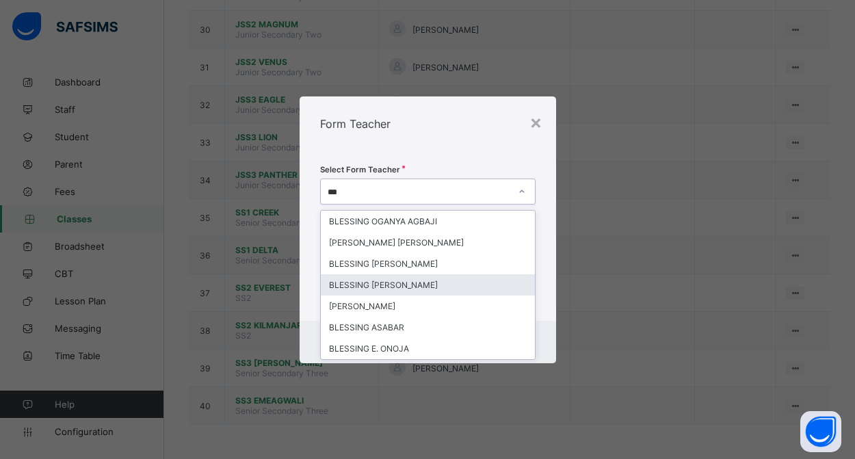
click at [410, 282] on div "BLESSING [PERSON_NAME]" at bounding box center [428, 284] width 214 height 21
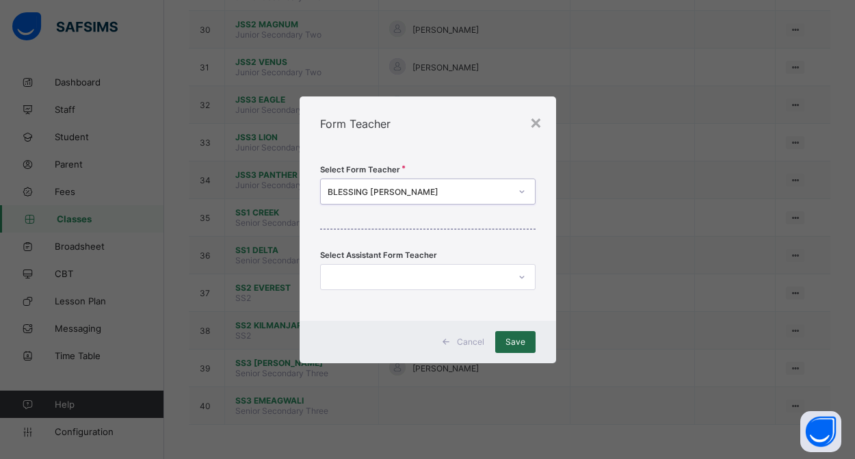
click at [508, 341] on span "Save" at bounding box center [515, 341] width 20 height 10
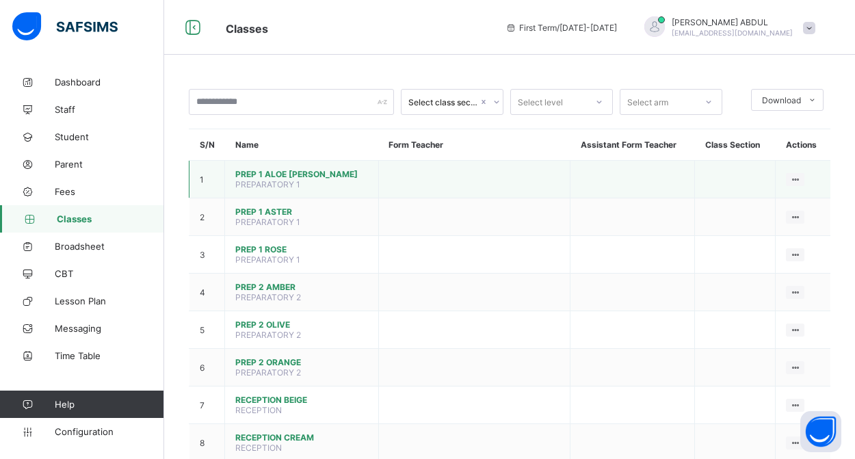
scroll to position [0, 0]
click at [793, 178] on icon at bounding box center [795, 179] width 12 height 10
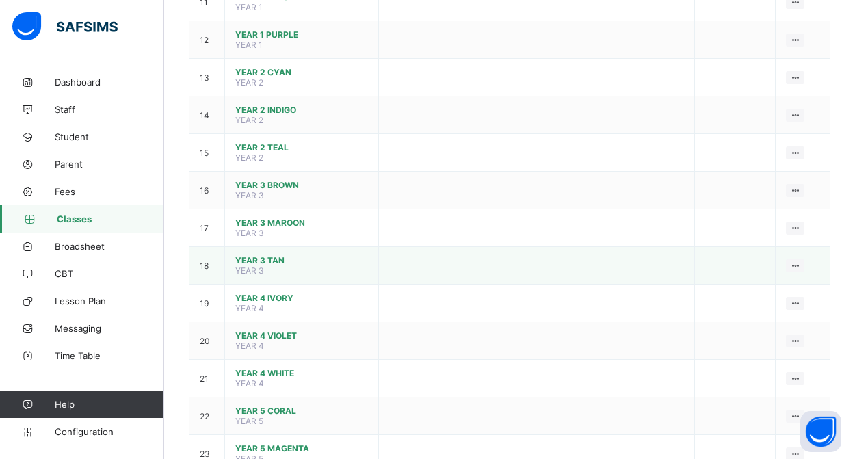
scroll to position [550, 0]
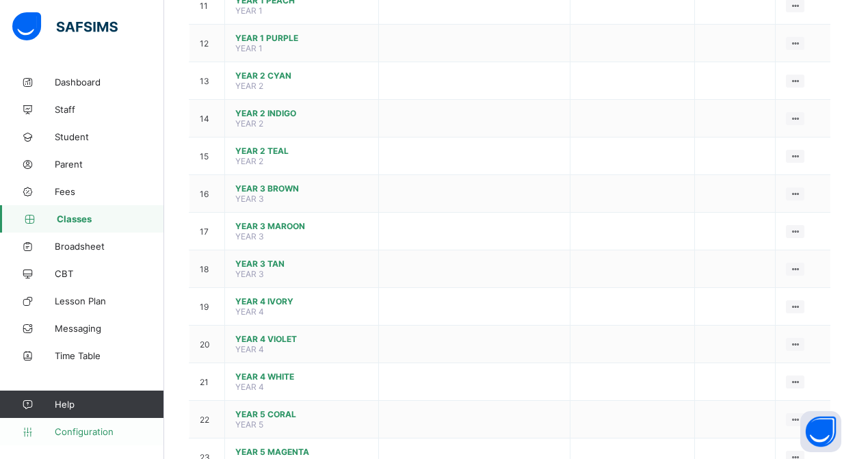
click at [100, 434] on span "Configuration" at bounding box center [109, 431] width 109 height 11
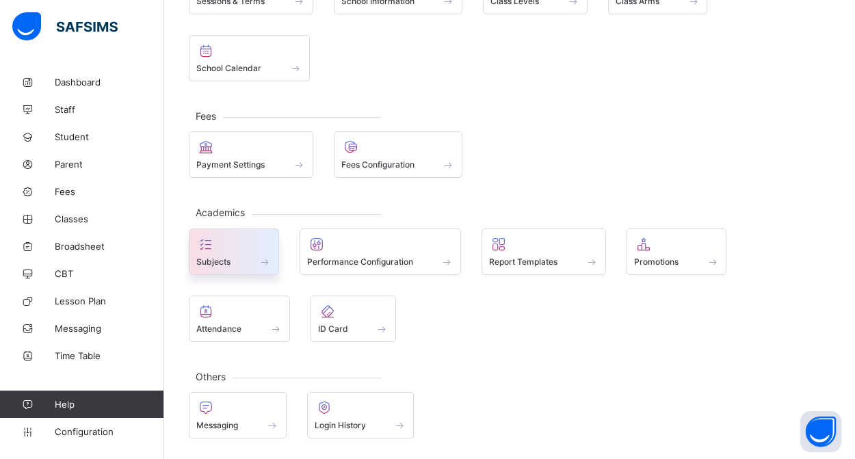
scroll to position [143, 0]
click at [230, 265] on span "Subjects" at bounding box center [213, 262] width 34 height 10
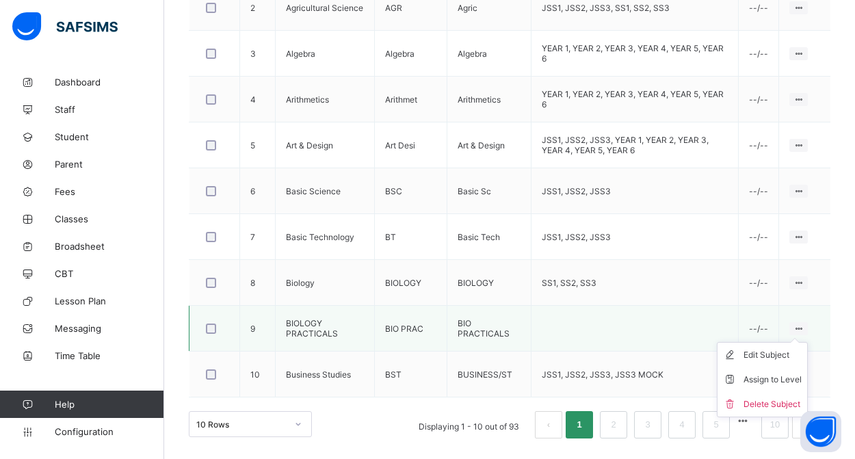
scroll to position [543, 0]
click at [774, 403] on div "Delete Subject" at bounding box center [772, 404] width 58 height 14
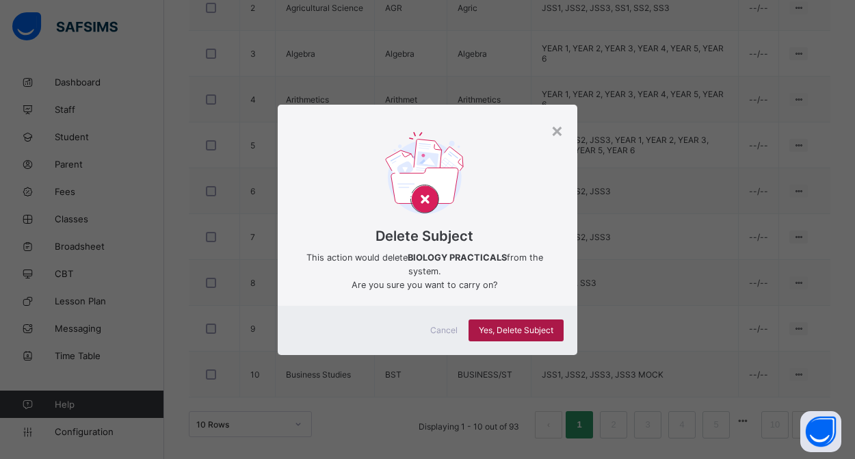
click at [514, 334] on span "Yes, Delete Subject" at bounding box center [516, 330] width 75 height 10
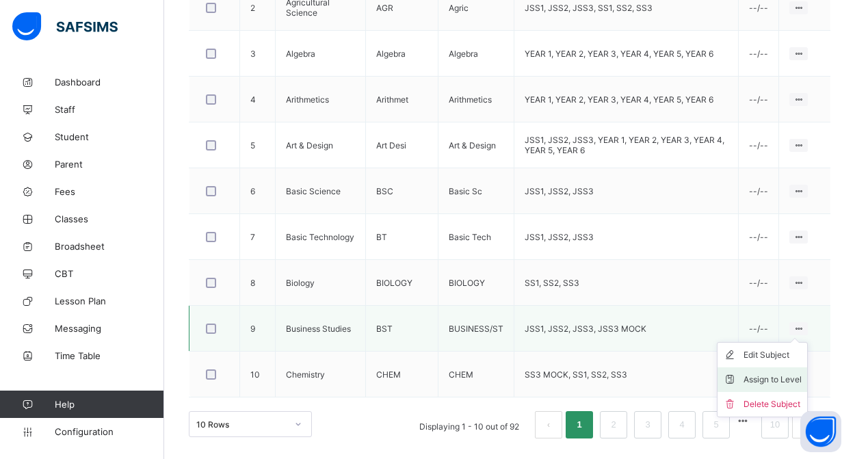
click at [783, 377] on div "Assign to Level" at bounding box center [772, 380] width 58 height 14
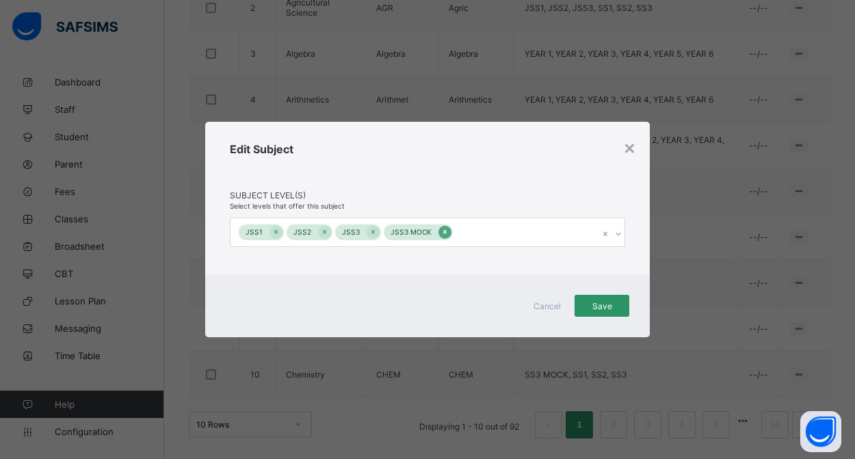
click at [443, 233] on icon at bounding box center [444, 232] width 3 height 4
click at [584, 301] on div "Save" at bounding box center [601, 306] width 55 height 22
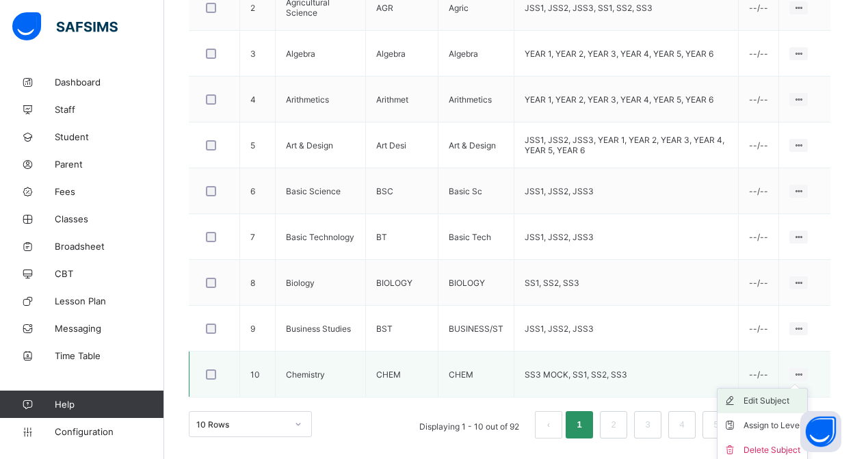
click at [780, 398] on div "Edit Subject" at bounding box center [772, 401] width 58 height 14
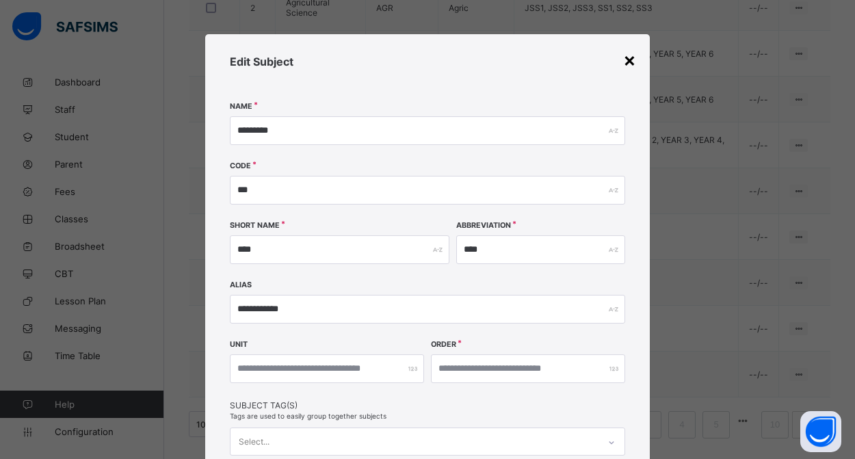
click at [626, 62] on div "×" at bounding box center [629, 59] width 13 height 23
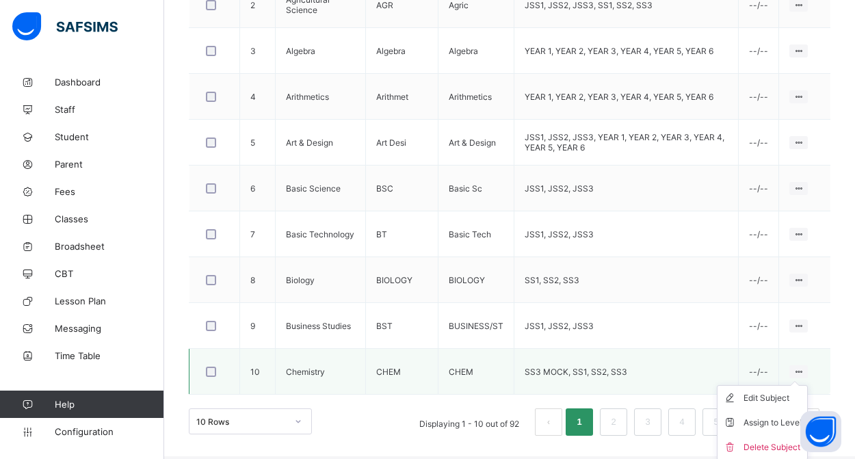
scroll to position [547, 0]
click at [778, 418] on div "Assign to Level" at bounding box center [772, 421] width 58 height 14
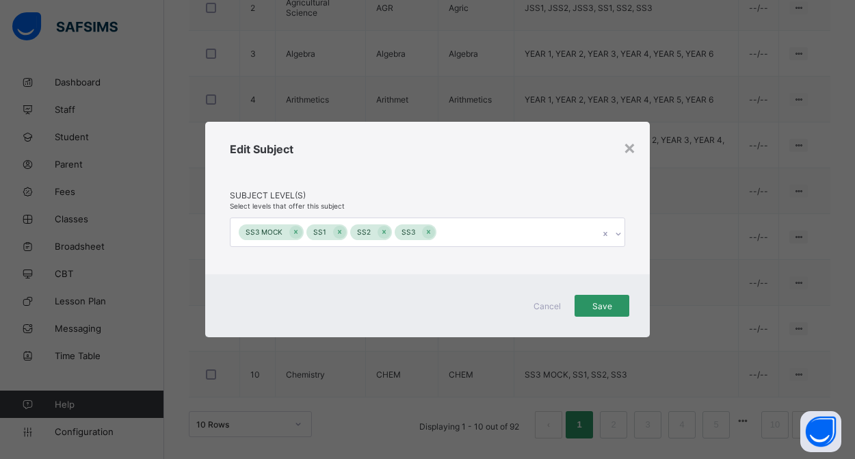
scroll to position [543, 0]
click at [296, 233] on icon at bounding box center [296, 232] width 8 height 10
click at [605, 303] on span "Save" at bounding box center [602, 306] width 34 height 10
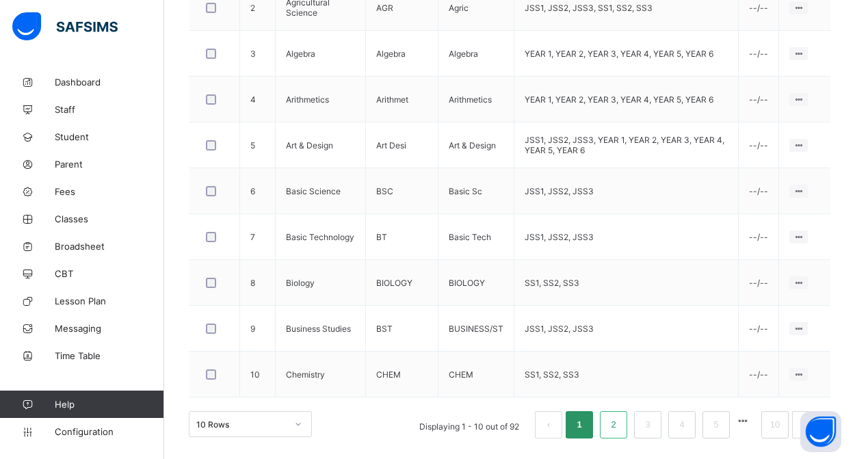
click at [618, 427] on link "2" at bounding box center [613, 425] width 13 height 18
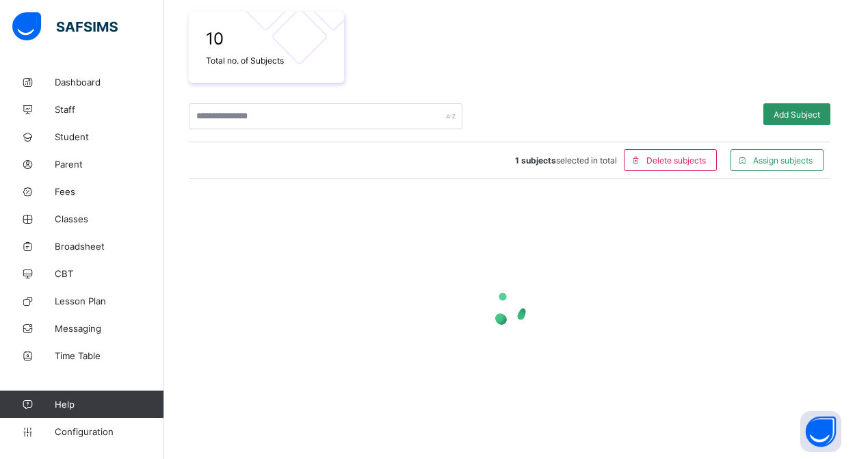
scroll to position [239, 0]
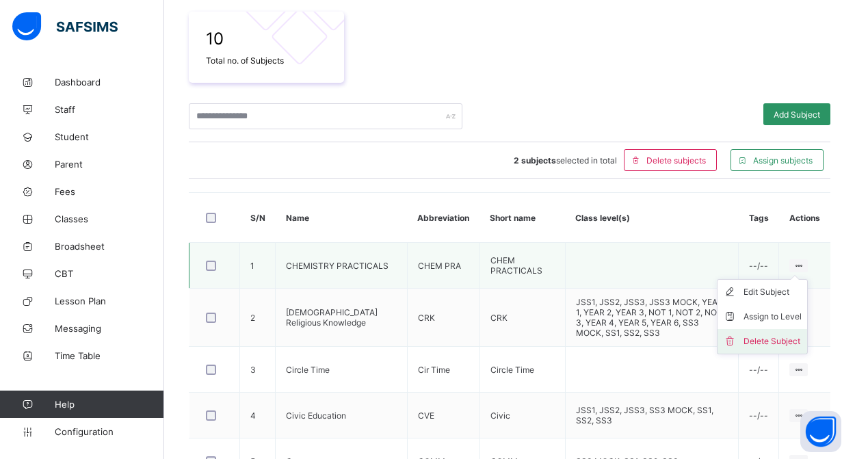
click at [773, 342] on div "Delete Subject" at bounding box center [772, 341] width 58 height 14
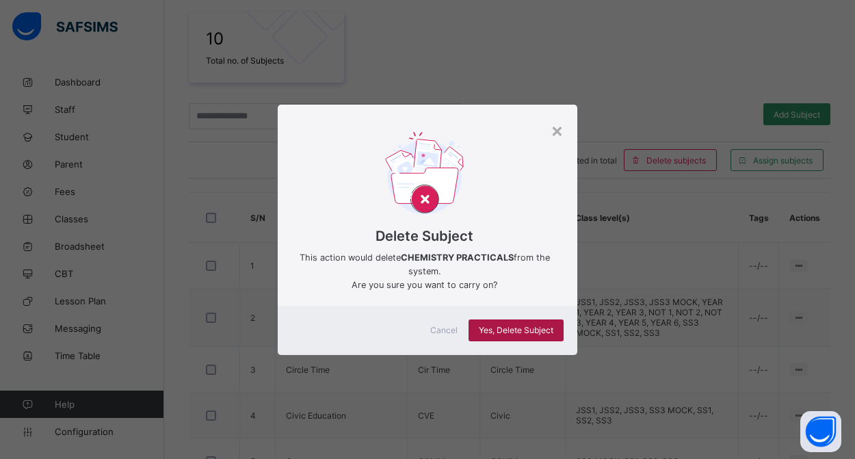
click at [532, 329] on span "Yes, Delete Subject" at bounding box center [516, 330] width 75 height 10
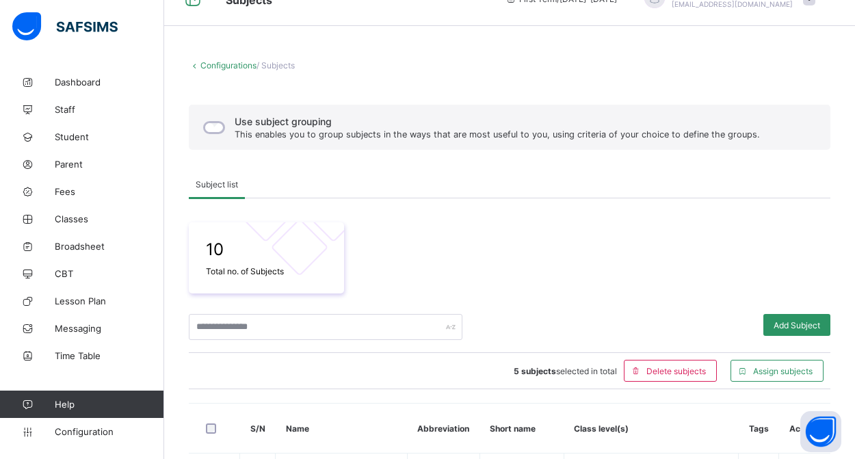
scroll to position [0, 0]
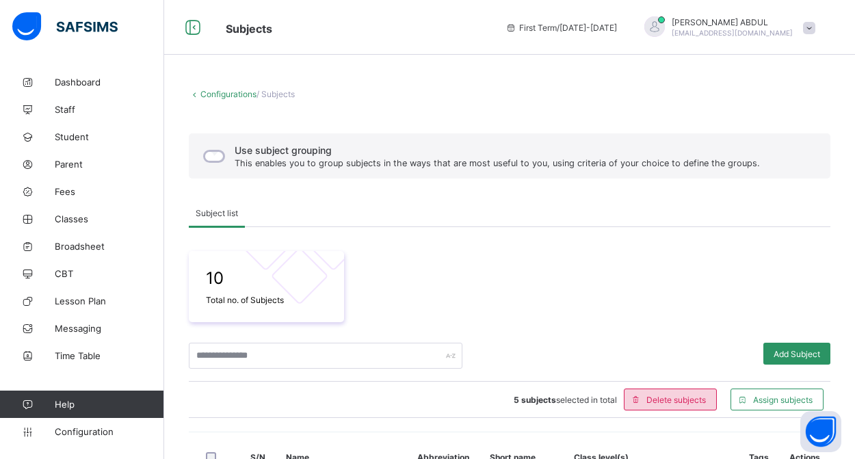
click at [659, 403] on span "Delete subjects" at bounding box center [675, 400] width 59 height 10
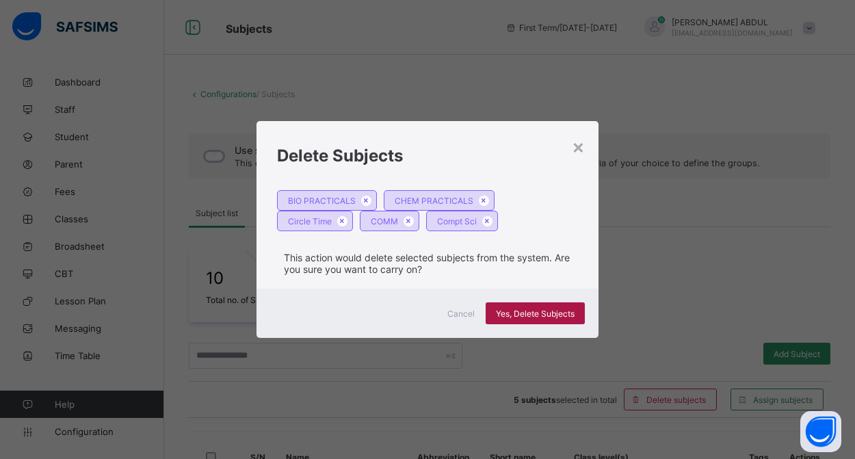
click at [541, 316] on span "Yes, Delete Subjects" at bounding box center [535, 313] width 79 height 10
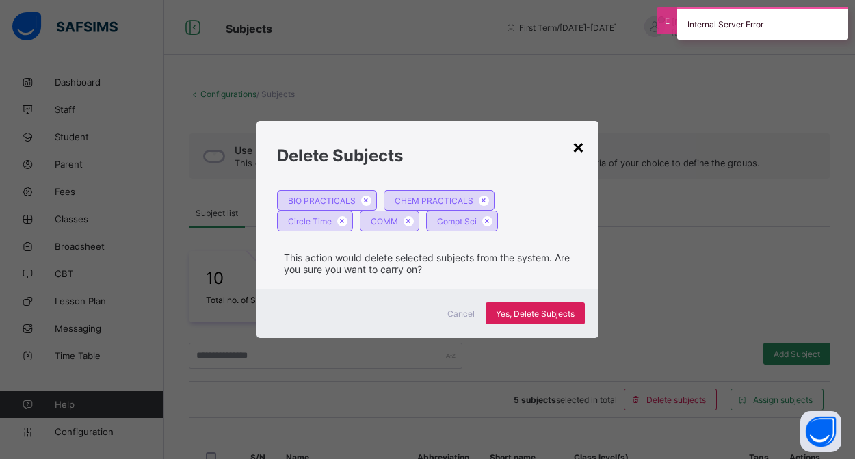
click at [579, 149] on div "×" at bounding box center [578, 146] width 13 height 23
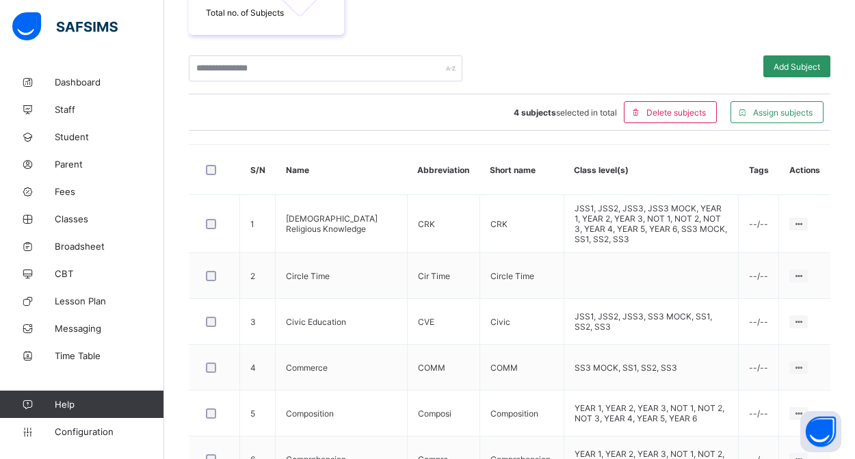
scroll to position [241, 0]
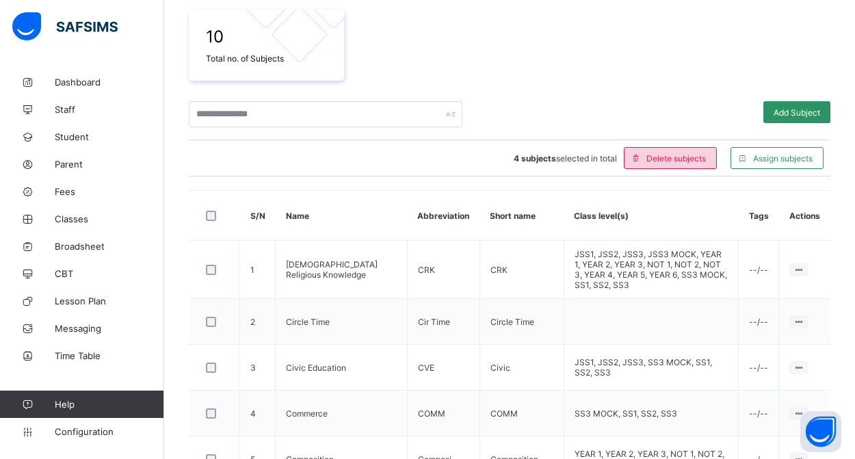
click at [649, 161] on span "Delete subjects" at bounding box center [675, 158] width 59 height 10
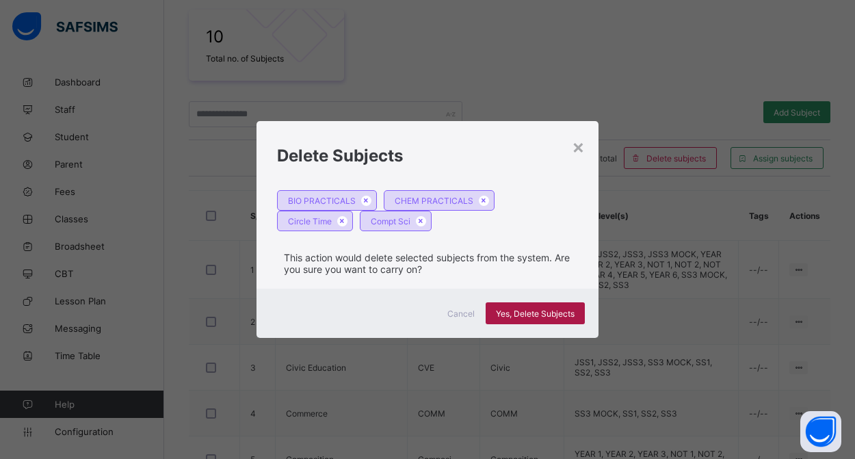
click at [557, 310] on span "Yes, Delete Subjects" at bounding box center [535, 313] width 79 height 10
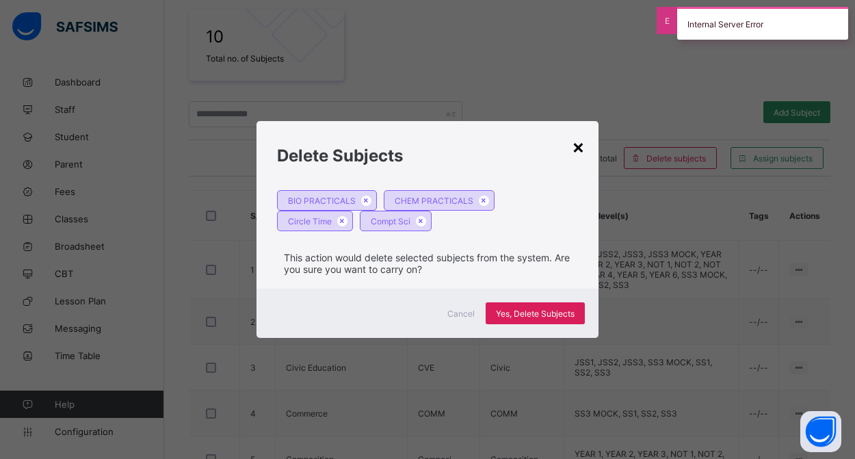
click at [580, 148] on div "×" at bounding box center [578, 146] width 13 height 23
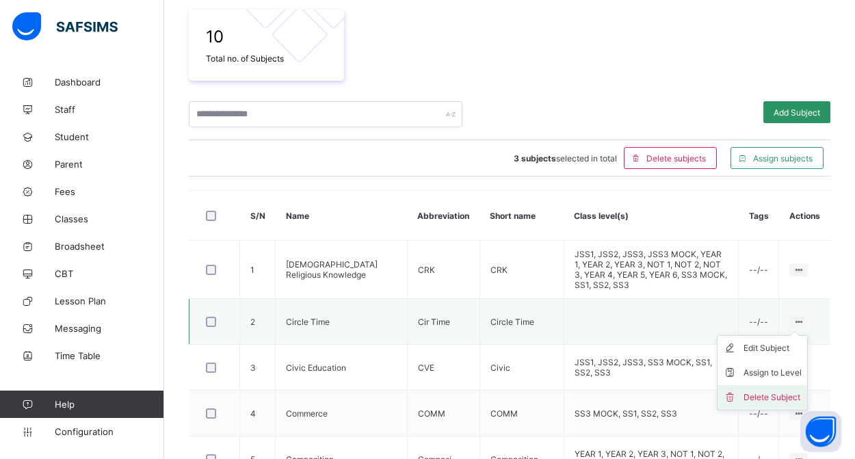
click at [774, 390] on div "Delete Subject" at bounding box center [772, 397] width 58 height 14
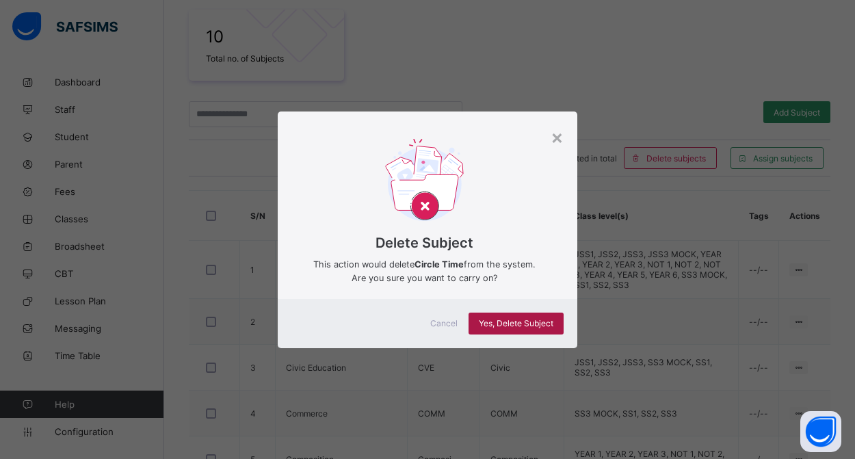
click at [540, 324] on span "Yes, Delete Subject" at bounding box center [516, 323] width 75 height 10
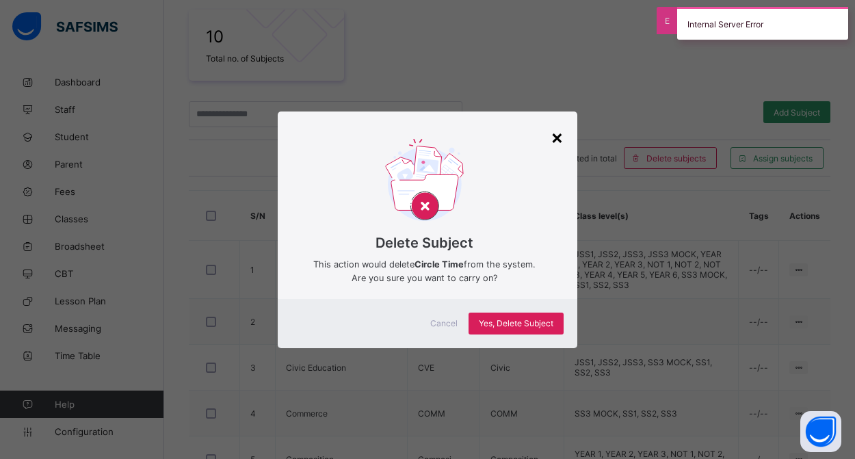
click at [557, 137] on div "×" at bounding box center [556, 136] width 13 height 23
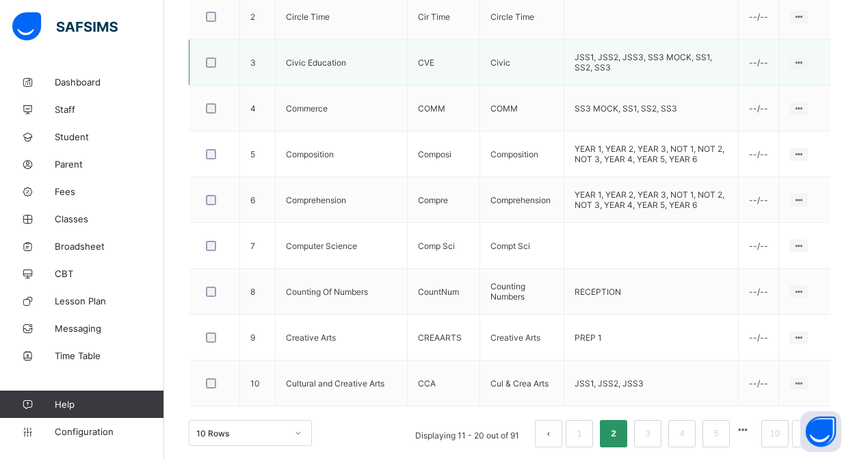
scroll to position [545, 0]
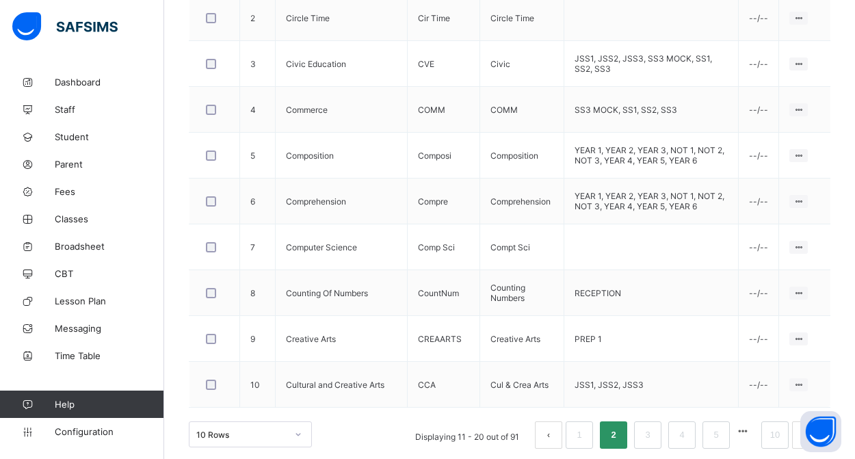
click at [553, 427] on button "prev page" at bounding box center [548, 434] width 27 height 27
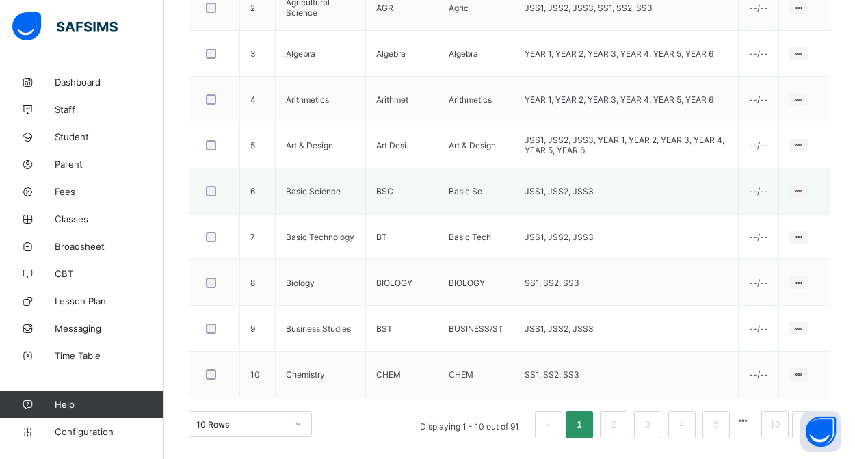
scroll to position [543, 0]
click at [612, 425] on link "2" at bounding box center [613, 425] width 13 height 18
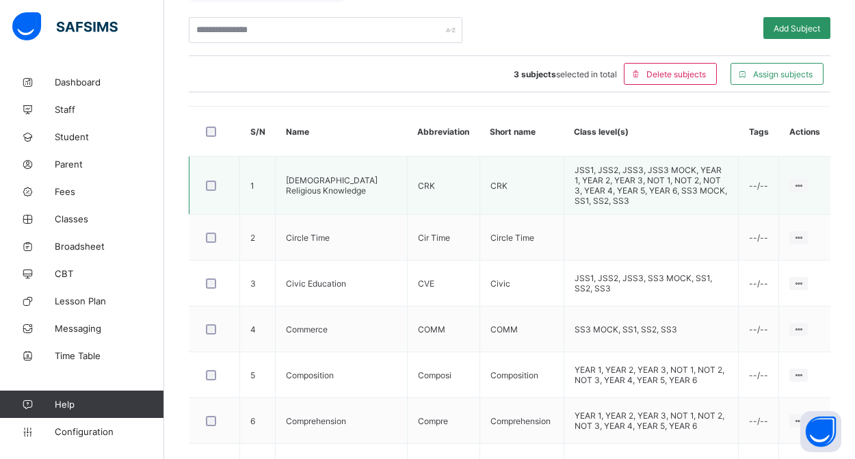
scroll to position [323, 0]
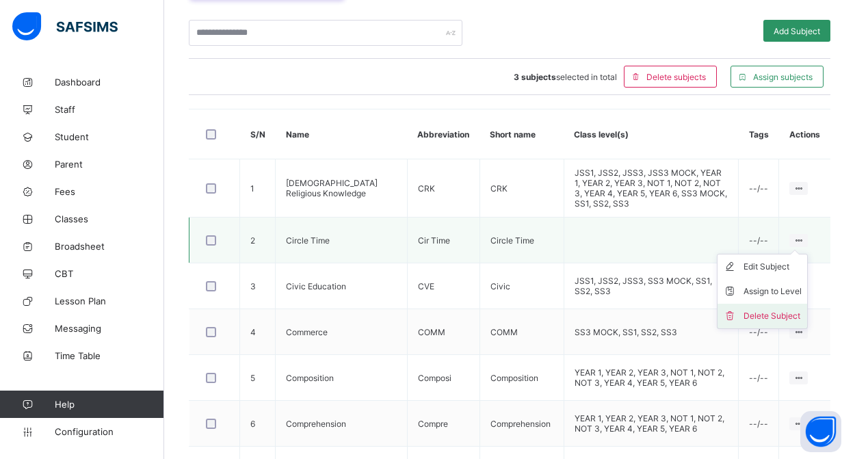
click at [775, 309] on div "Delete Subject" at bounding box center [772, 316] width 58 height 14
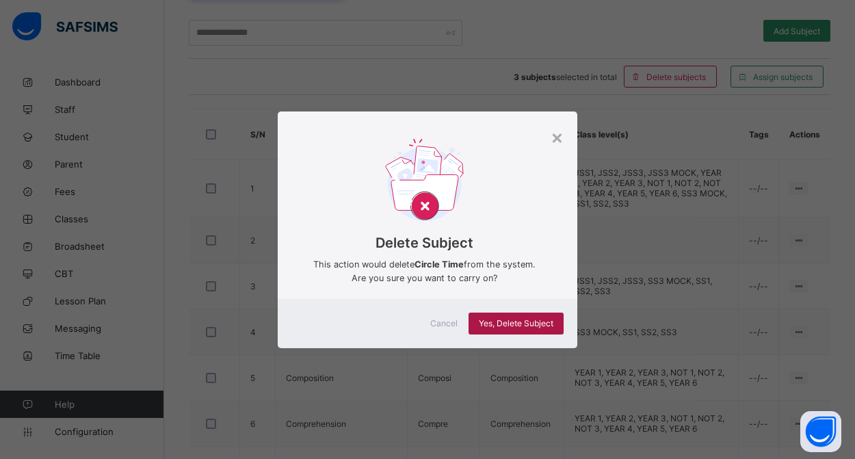
click at [506, 322] on span "Yes, Delete Subject" at bounding box center [516, 323] width 75 height 10
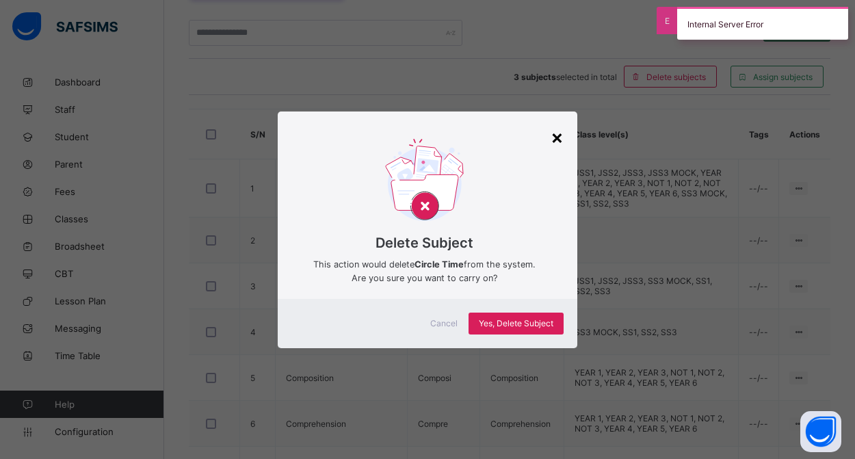
click at [555, 139] on div "×" at bounding box center [556, 136] width 13 height 23
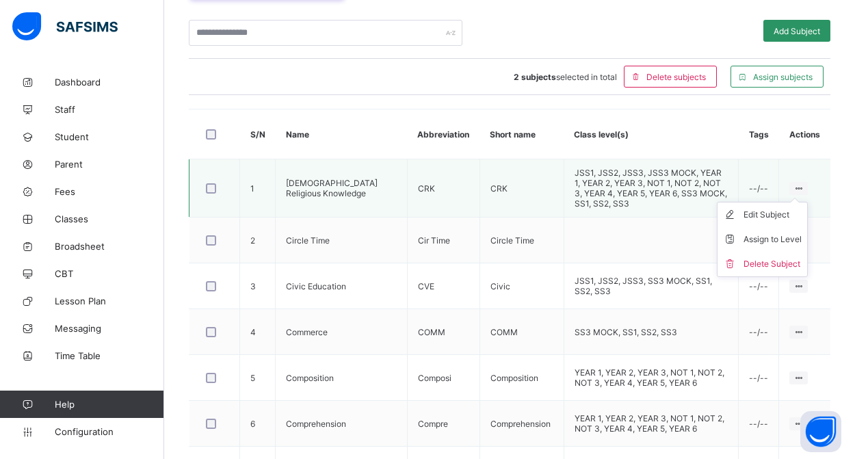
click at [801, 202] on ul "Edit Subject Assign to Level Delete Subject" at bounding box center [762, 239] width 91 height 75
click at [790, 202] on ul "Edit Subject Assign to Level Delete Subject" at bounding box center [762, 239] width 91 height 75
click at [781, 233] on div "Assign to Level" at bounding box center [772, 240] width 58 height 14
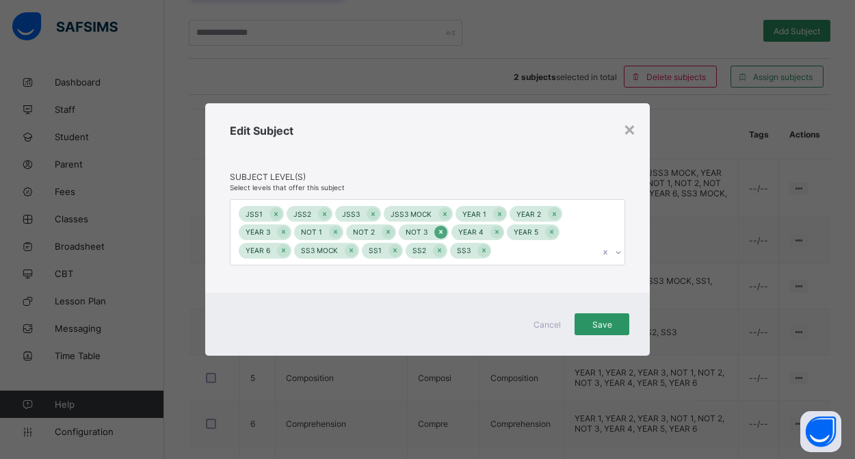
click at [439, 234] on icon at bounding box center [440, 232] width 3 height 4
click at [384, 233] on icon at bounding box center [388, 232] width 8 height 10
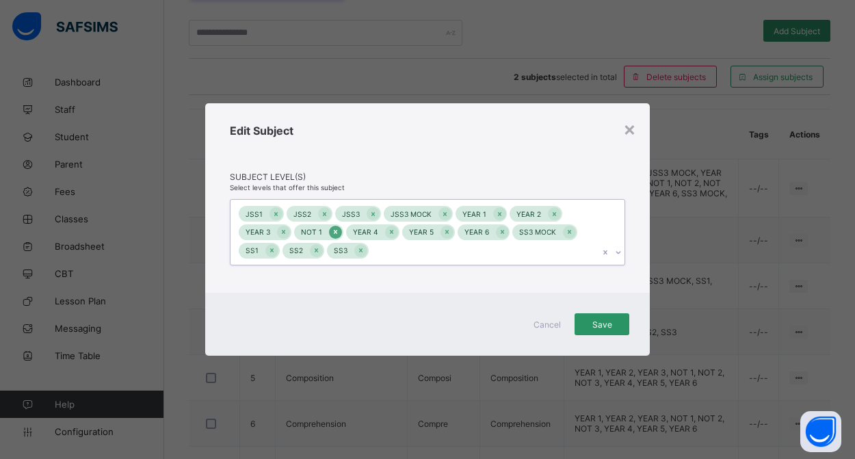
click at [333, 231] on icon at bounding box center [336, 232] width 8 height 10
click at [514, 232] on icon at bounding box center [518, 232] width 8 height 10
click at [441, 219] on icon at bounding box center [445, 214] width 8 height 10
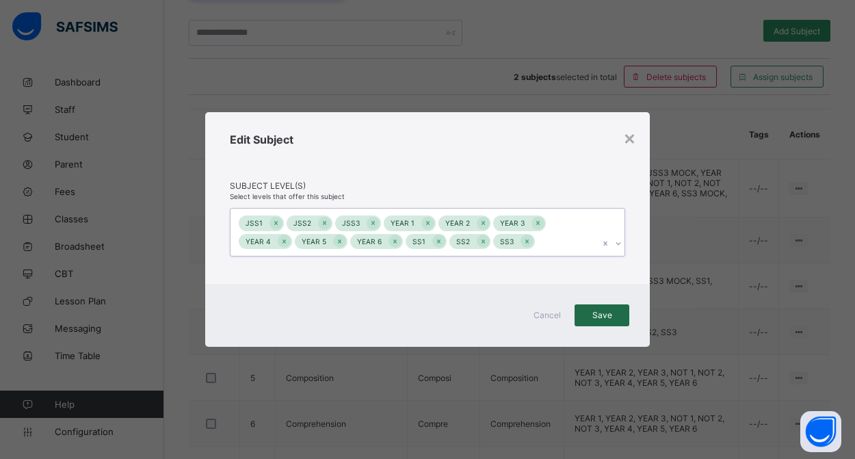
click at [596, 317] on span "Save" at bounding box center [602, 315] width 34 height 10
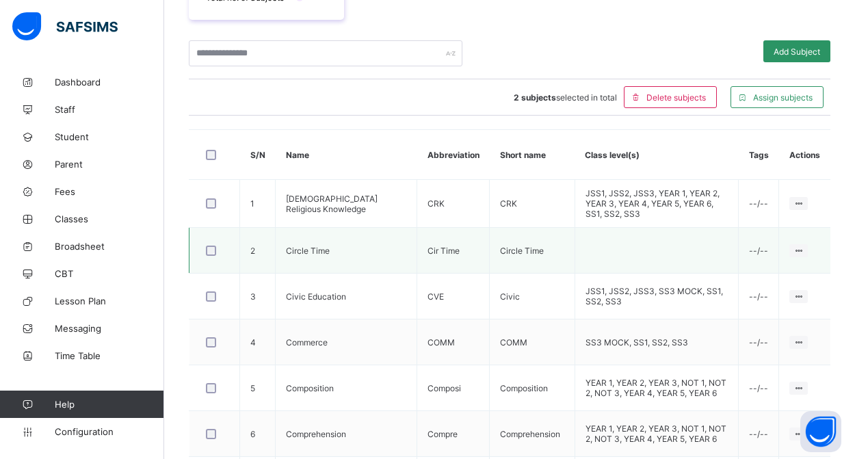
scroll to position [308, 0]
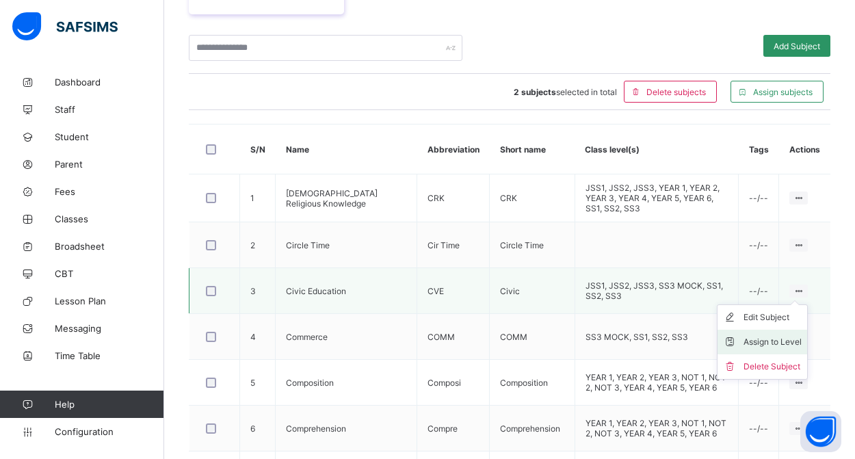
click at [765, 342] on div "Assign to Level" at bounding box center [772, 342] width 58 height 14
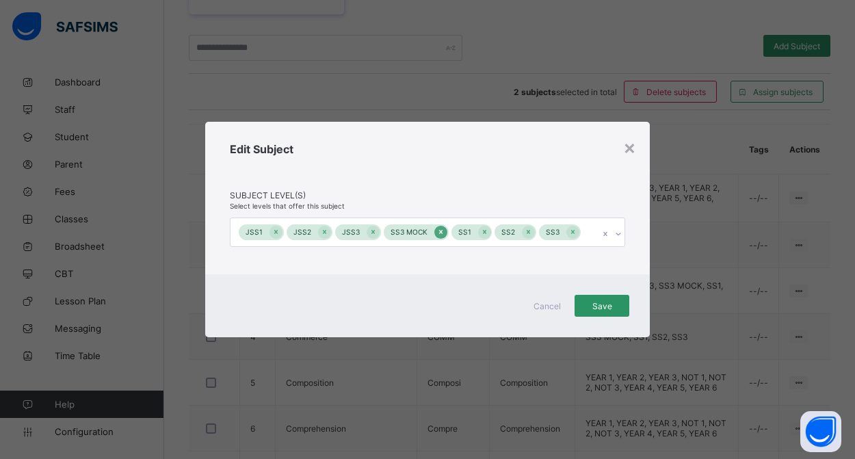
click at [439, 234] on icon at bounding box center [440, 232] width 3 height 4
click at [611, 305] on span "Save" at bounding box center [602, 306] width 34 height 10
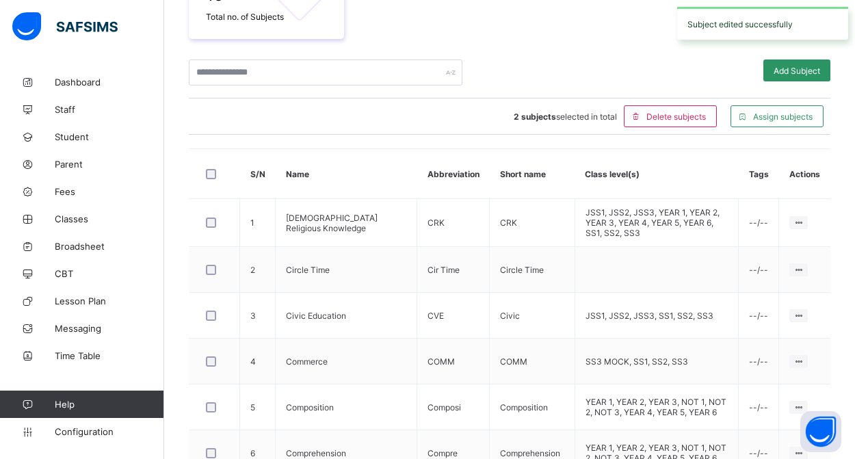
scroll to position [290, 0]
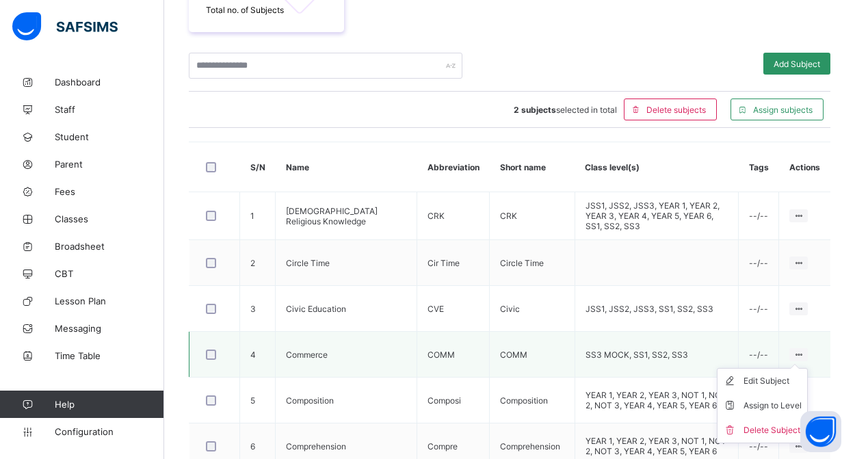
click at [798, 349] on icon at bounding box center [799, 354] width 12 height 10
click at [772, 403] on div "Assign to Level" at bounding box center [772, 406] width 58 height 14
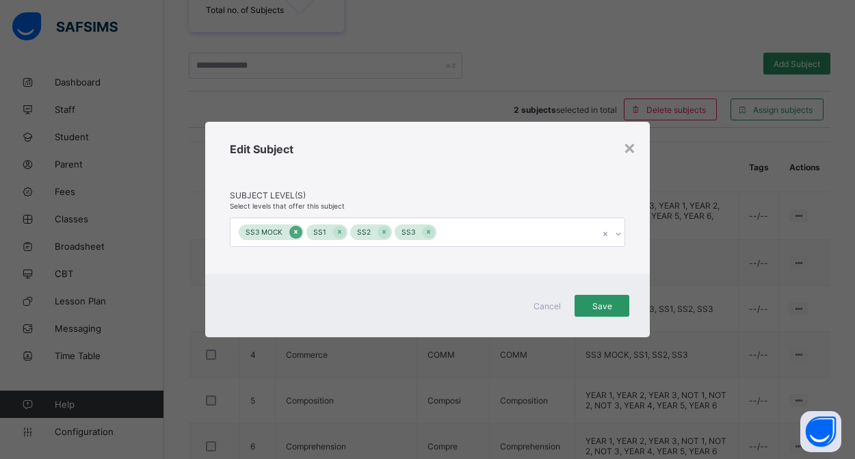
click at [292, 233] on icon at bounding box center [296, 232] width 8 height 10
click at [606, 308] on span "Save" at bounding box center [602, 306] width 34 height 10
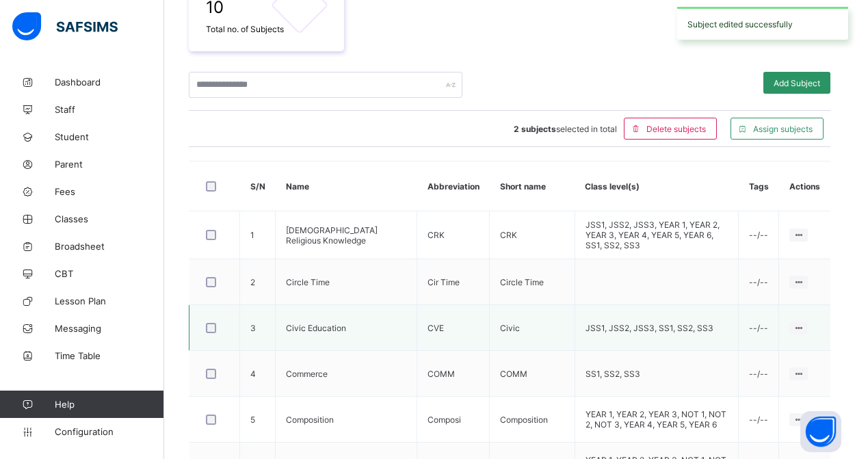
scroll to position [271, 0]
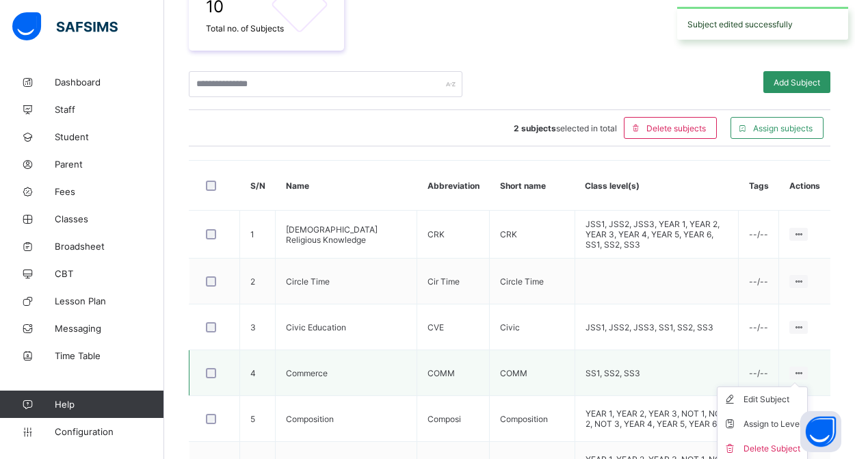
click at [791, 386] on ul "Edit Subject Assign to Level Delete Subject" at bounding box center [762, 423] width 91 height 75
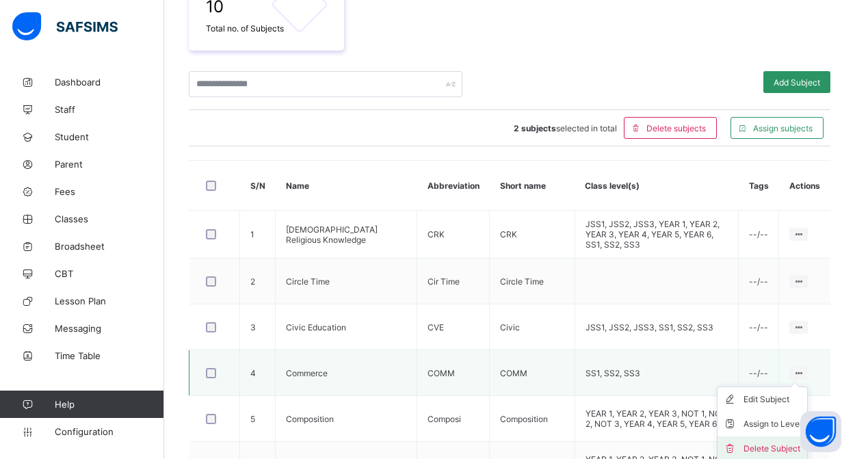
click at [768, 445] on div "Delete Subject" at bounding box center [772, 449] width 58 height 14
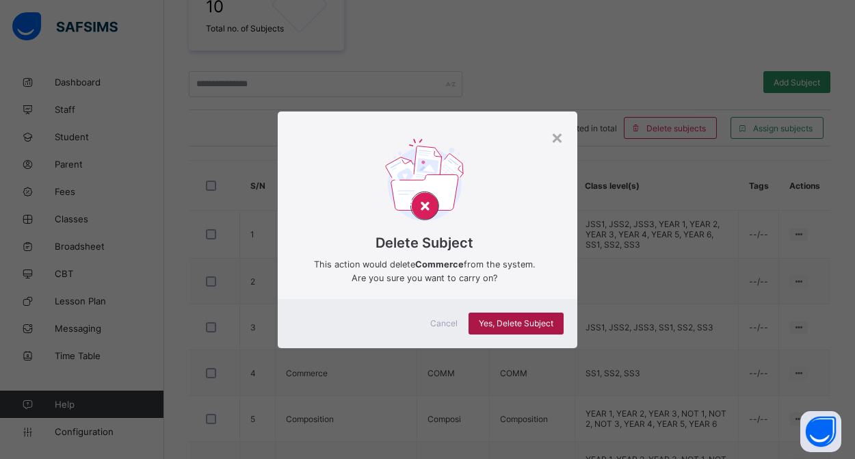
click at [525, 319] on span "Yes, Delete Subject" at bounding box center [516, 323] width 75 height 10
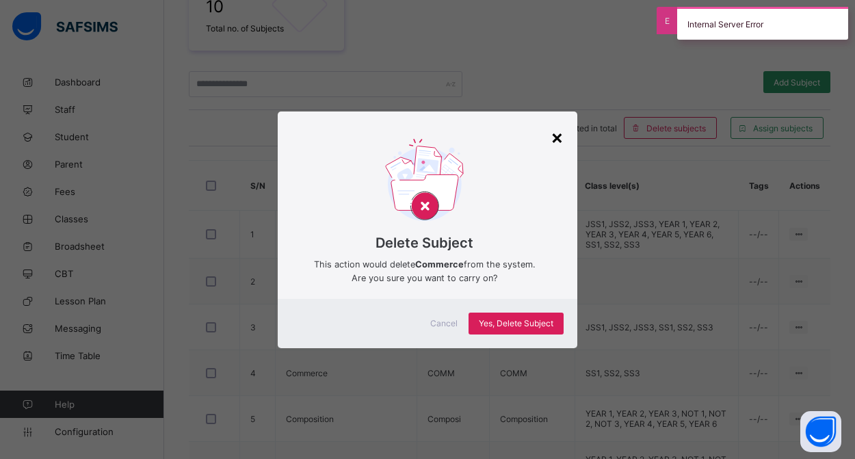
click at [555, 134] on div "×" at bounding box center [556, 136] width 13 height 23
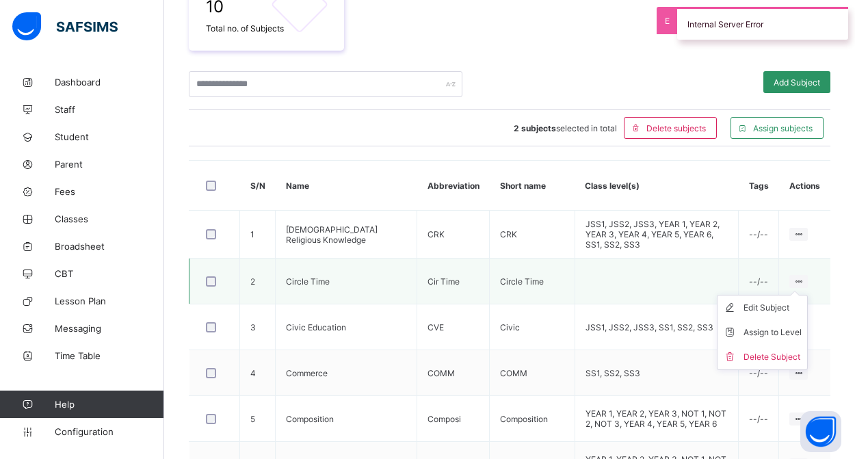
click at [795, 295] on ul "Edit Subject Assign to Level Delete Subject" at bounding box center [762, 332] width 91 height 75
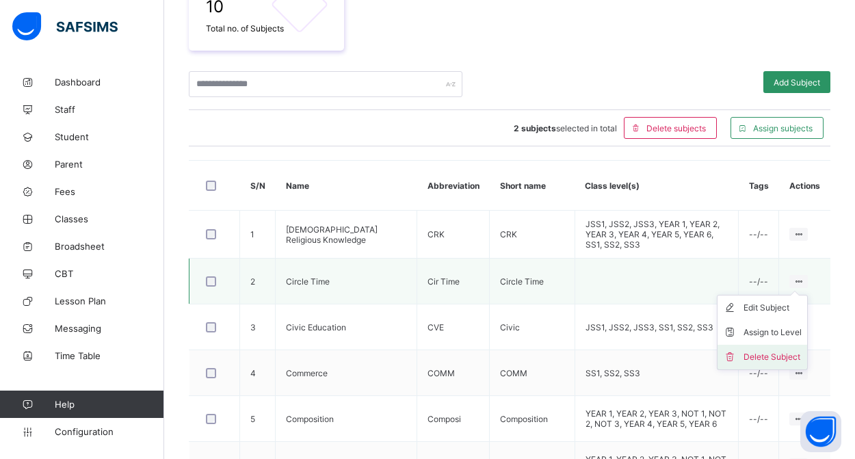
click at [776, 354] on div "Delete Subject" at bounding box center [772, 357] width 58 height 14
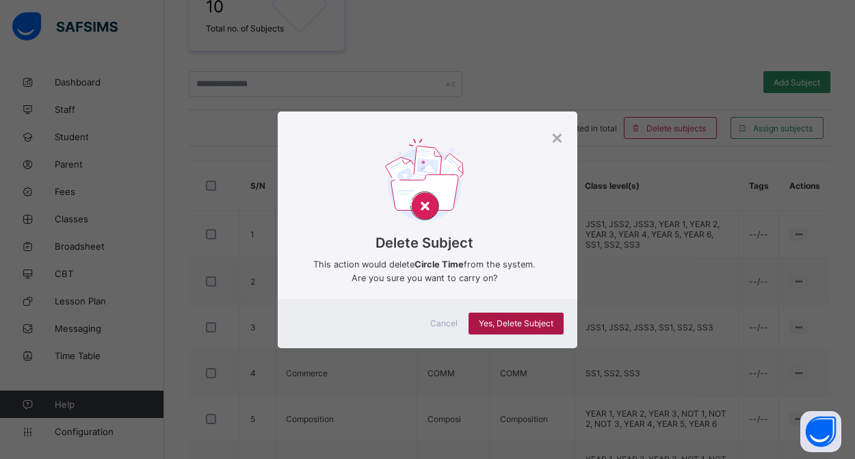
click at [535, 317] on div "Yes, Delete Subject" at bounding box center [515, 324] width 95 height 22
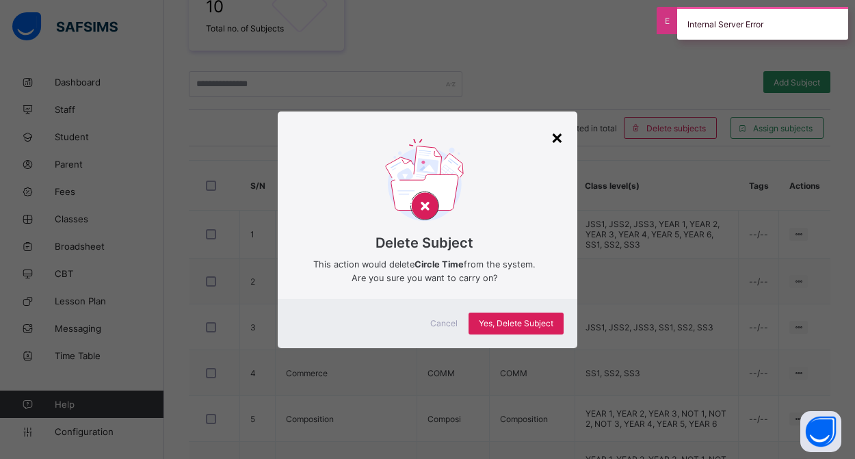
click at [560, 140] on div "×" at bounding box center [556, 136] width 13 height 23
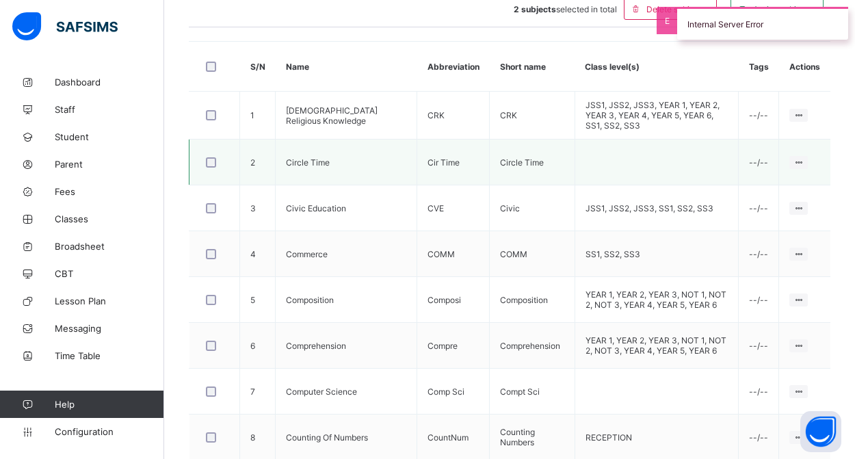
scroll to position [410, 0]
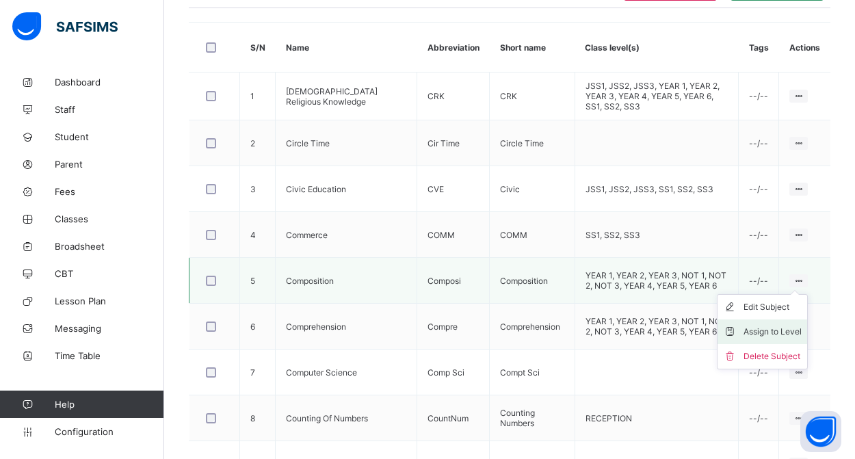
click at [768, 329] on div "Assign to Level" at bounding box center [772, 332] width 58 height 14
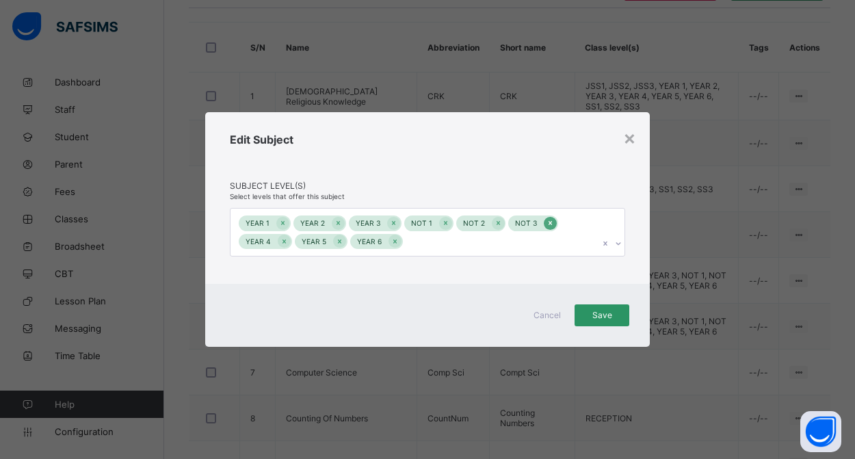
click at [548, 223] on icon at bounding box center [549, 223] width 3 height 4
click at [494, 222] on icon at bounding box center [498, 223] width 8 height 10
click at [444, 222] on icon at bounding box center [445, 223] width 3 height 4
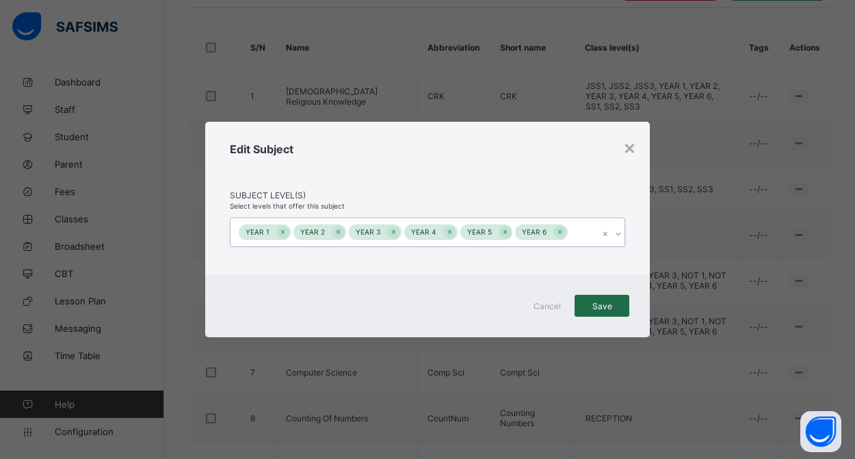
click at [588, 303] on span "Save" at bounding box center [602, 306] width 34 height 10
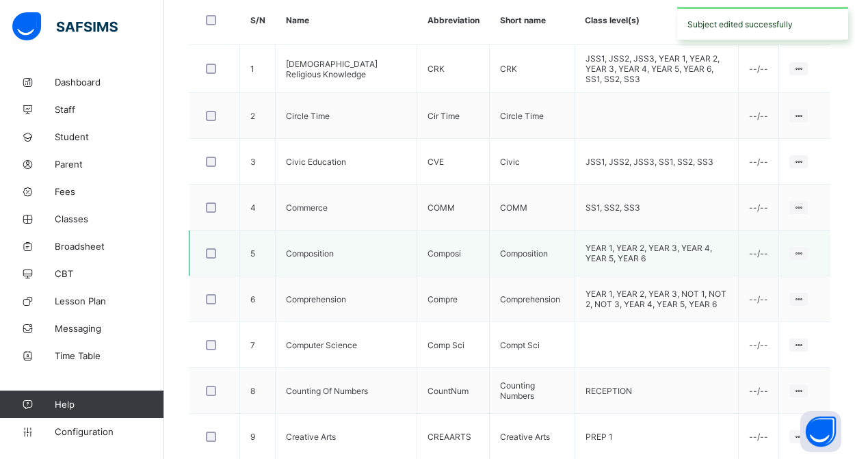
scroll to position [444, 0]
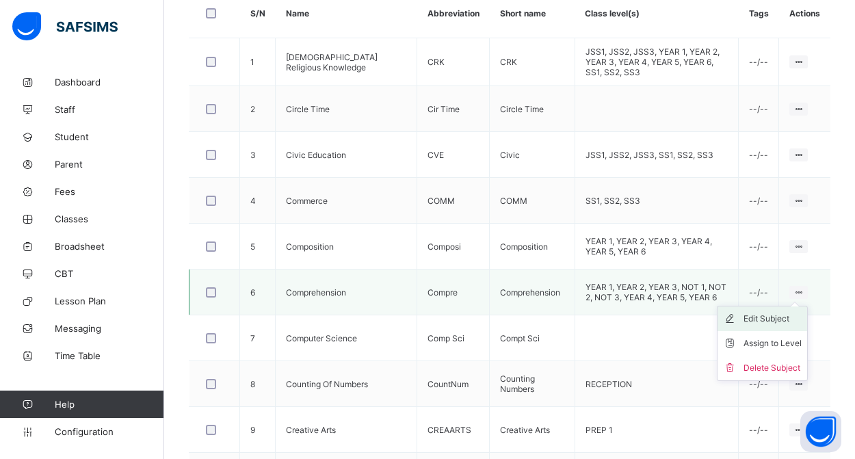
click at [771, 317] on div "Edit Subject" at bounding box center [772, 319] width 58 height 14
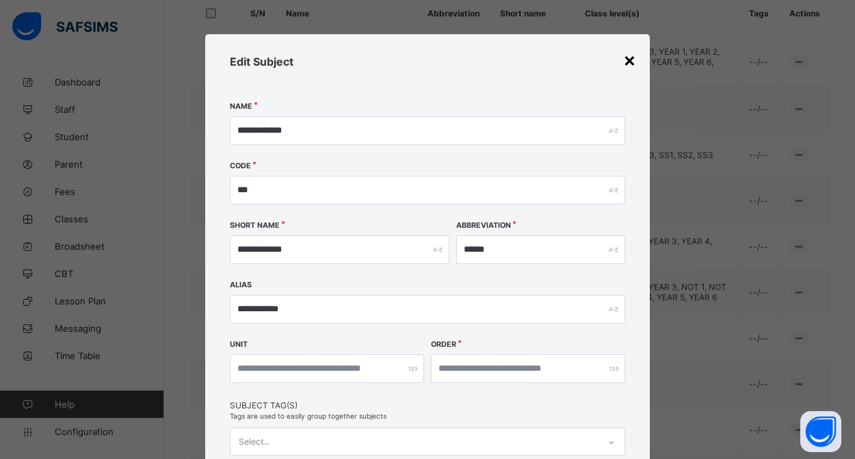
click at [626, 59] on div "×" at bounding box center [629, 59] width 13 height 23
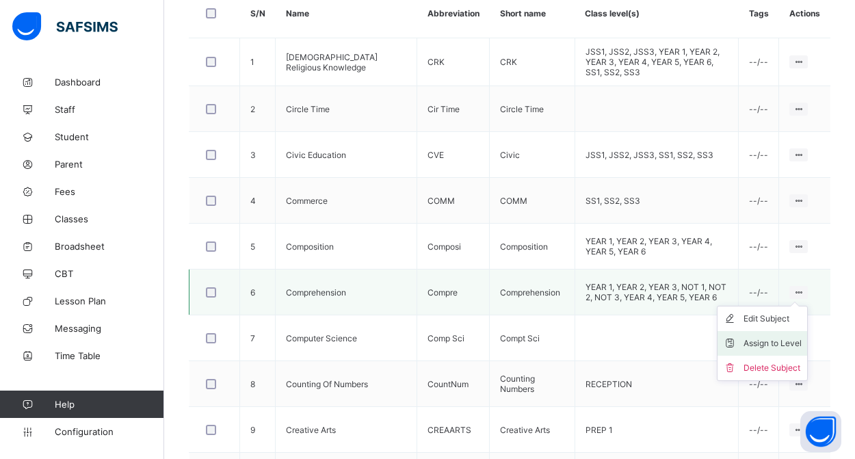
click at [767, 340] on div "Assign to Level" at bounding box center [772, 343] width 58 height 14
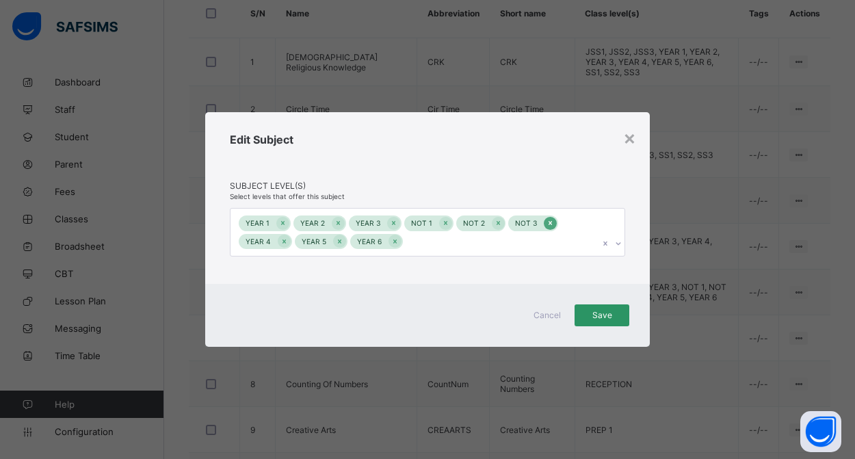
click at [546, 224] on icon at bounding box center [550, 223] width 8 height 10
click at [494, 222] on icon at bounding box center [498, 223] width 8 height 10
click at [442, 221] on icon at bounding box center [446, 223] width 8 height 10
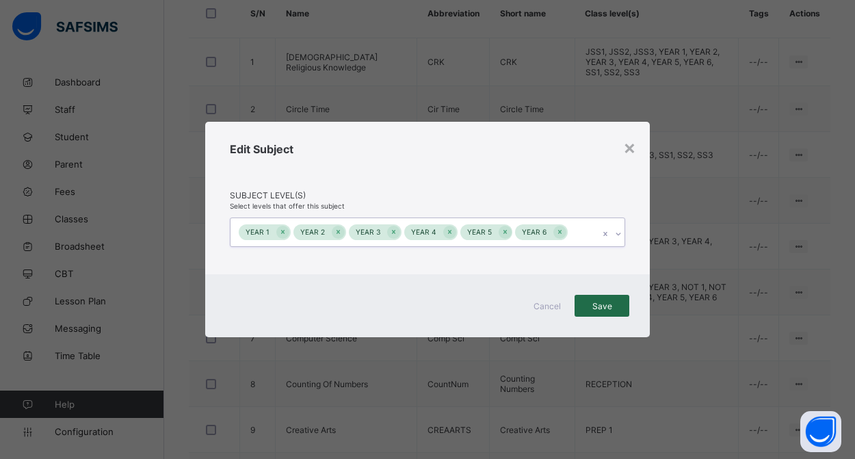
click at [598, 304] on span "Save" at bounding box center [602, 306] width 34 height 10
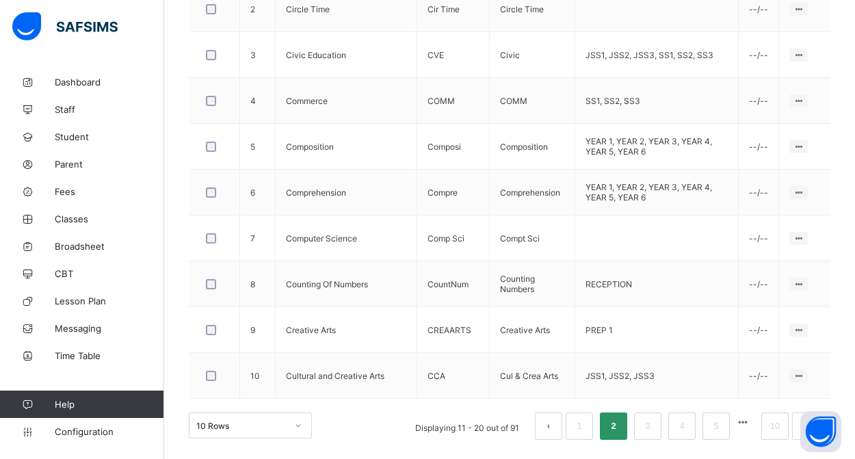
scroll to position [543, 0]
click at [644, 422] on link "3" at bounding box center [647, 427] width 13 height 18
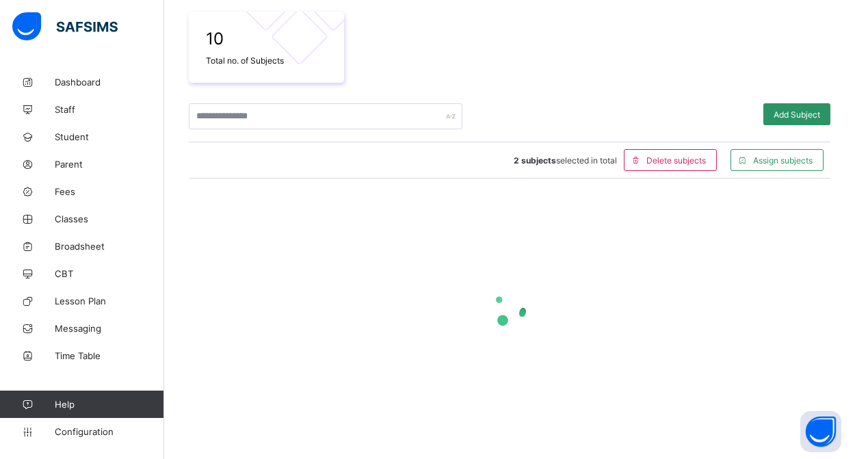
scroll to position [239, 0]
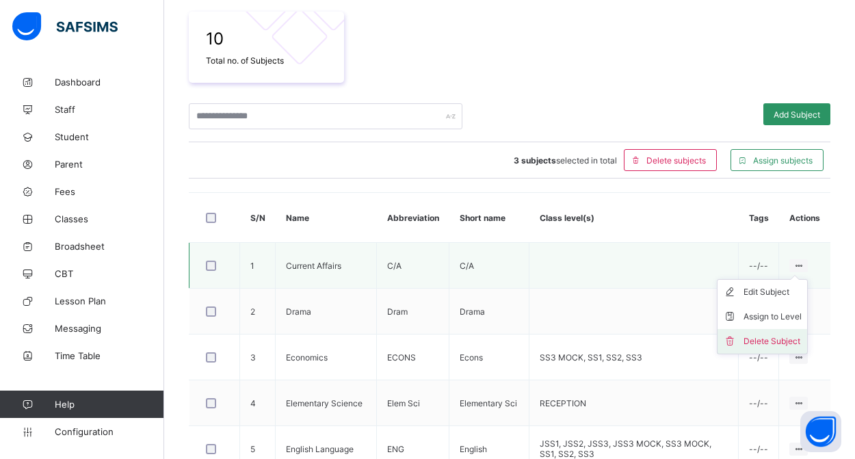
click at [767, 338] on div "Delete Subject" at bounding box center [772, 341] width 58 height 14
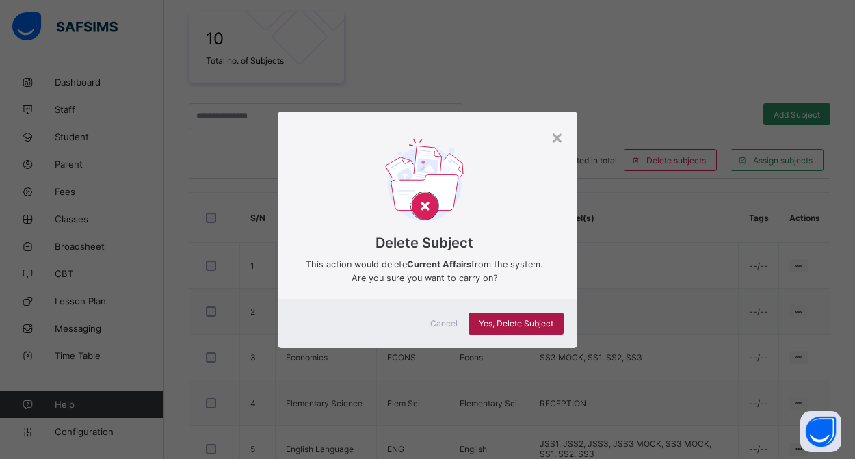
click at [527, 334] on div "Yes, Delete Subject" at bounding box center [515, 324] width 95 height 22
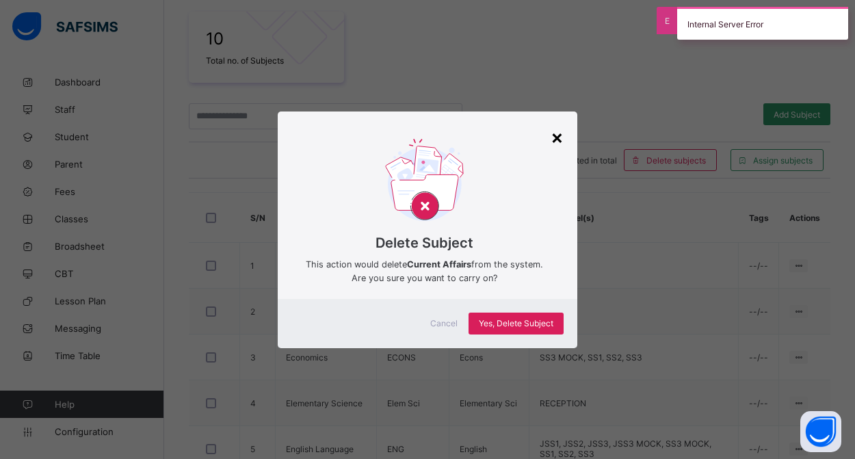
click at [555, 131] on div "×" at bounding box center [556, 136] width 13 height 23
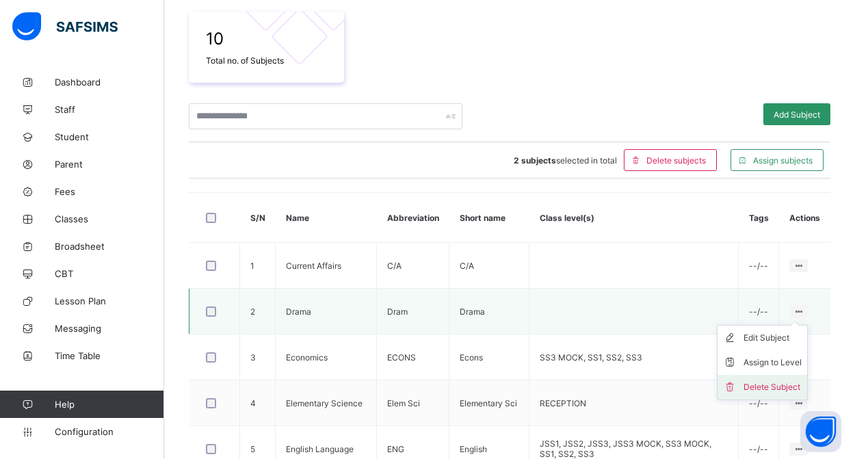
click at [778, 386] on div "Delete Subject" at bounding box center [772, 387] width 58 height 14
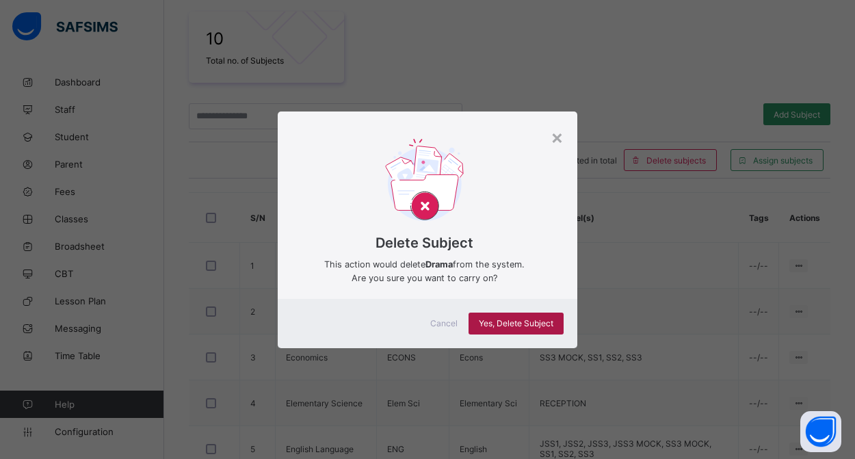
click at [528, 329] on div "Yes, Delete Subject" at bounding box center [515, 324] width 95 height 22
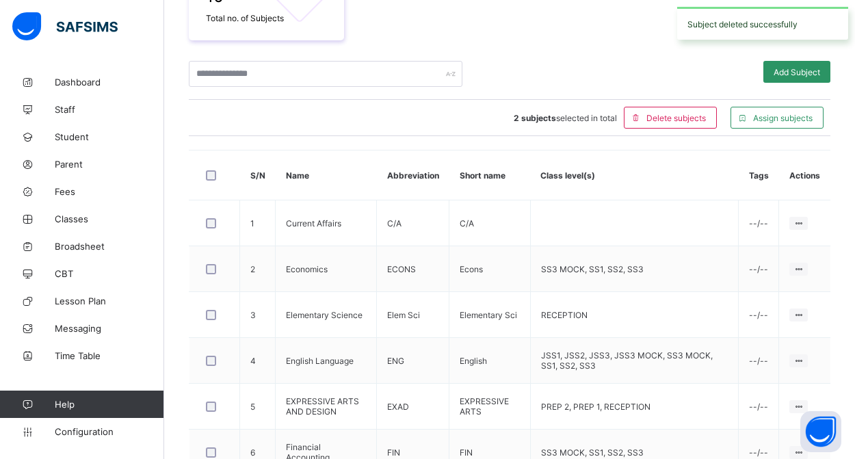
scroll to position [284, 0]
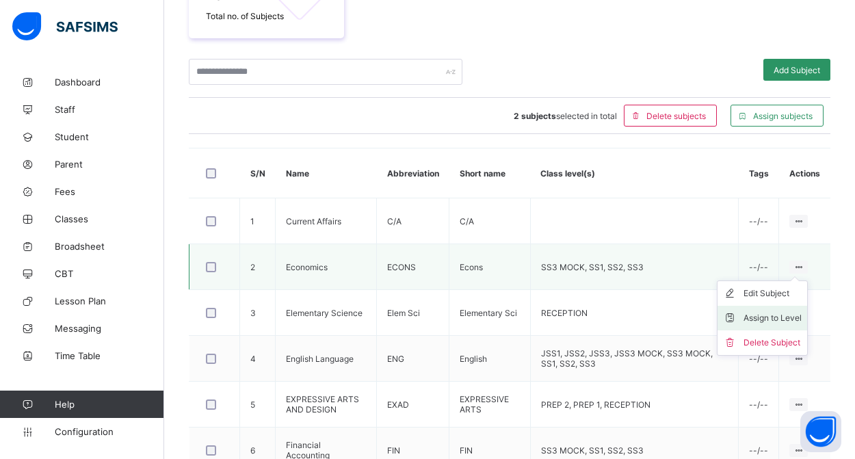
click at [771, 317] on div "Assign to Level" at bounding box center [772, 318] width 58 height 14
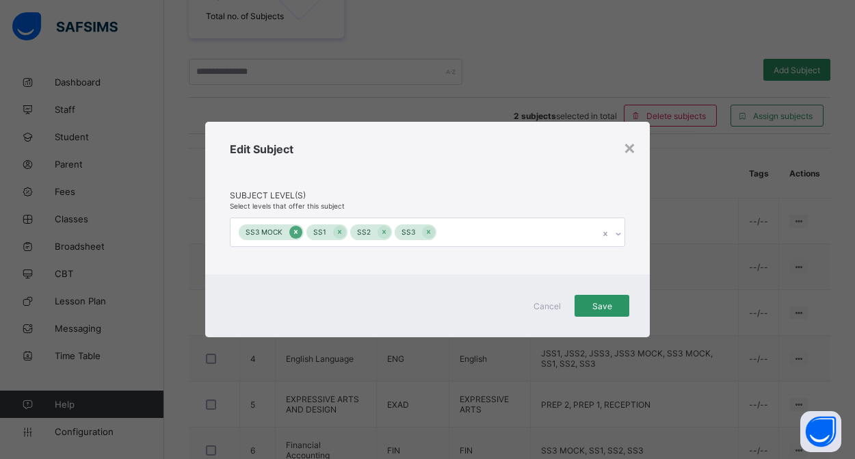
click at [292, 234] on icon at bounding box center [296, 232] width 8 height 10
click at [605, 311] on div "Save" at bounding box center [601, 306] width 55 height 22
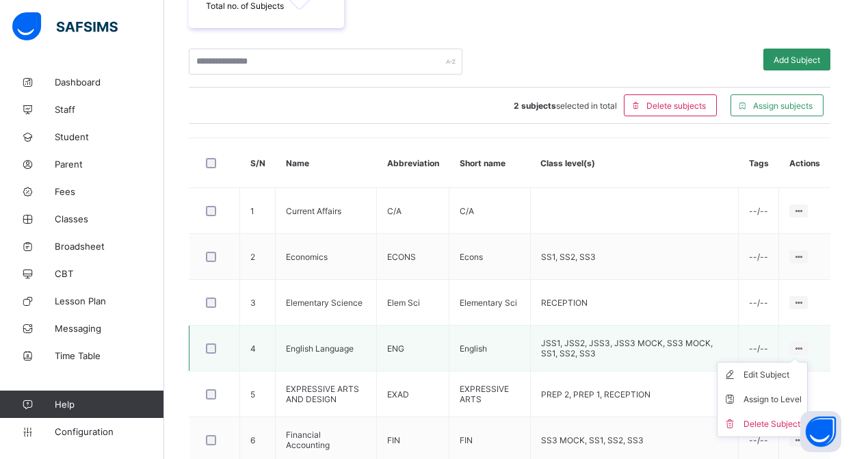
scroll to position [294, 0]
click at [780, 401] on div "Assign to Level" at bounding box center [772, 400] width 58 height 14
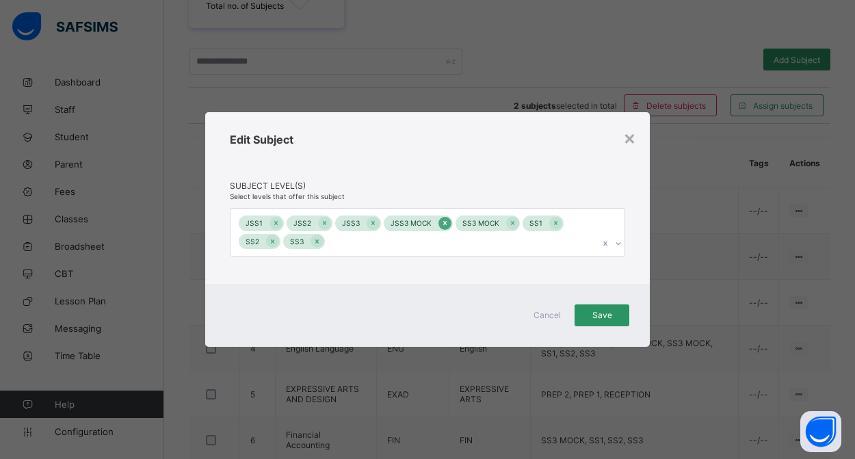
click at [443, 224] on icon at bounding box center [444, 223] width 3 height 4
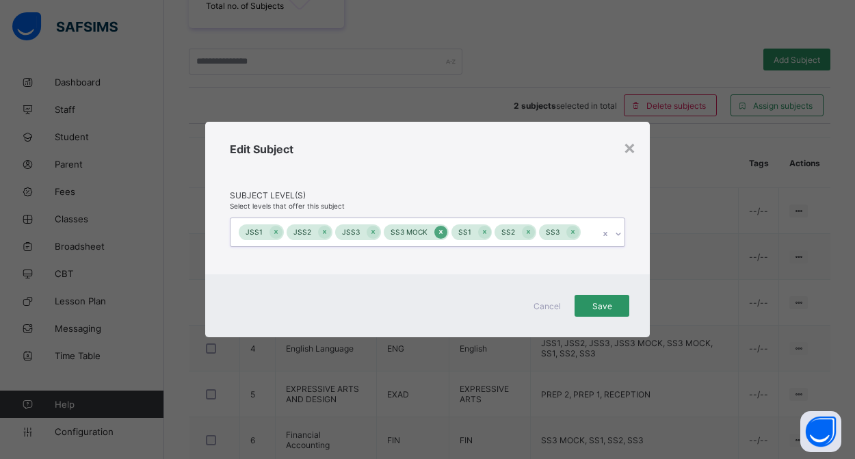
click at [439, 233] on icon at bounding box center [440, 232] width 3 height 4
click at [615, 308] on span "Save" at bounding box center [602, 306] width 34 height 10
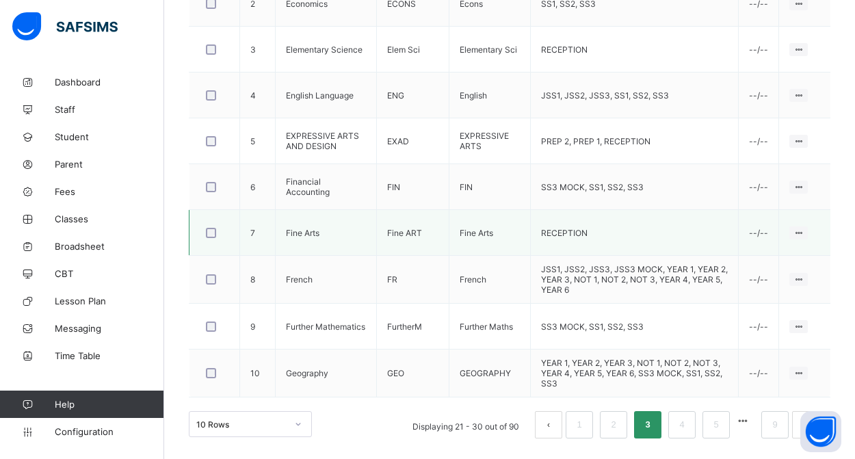
scroll to position [549, 0]
click at [775, 281] on div "Assign to Level" at bounding box center [772, 284] width 58 height 14
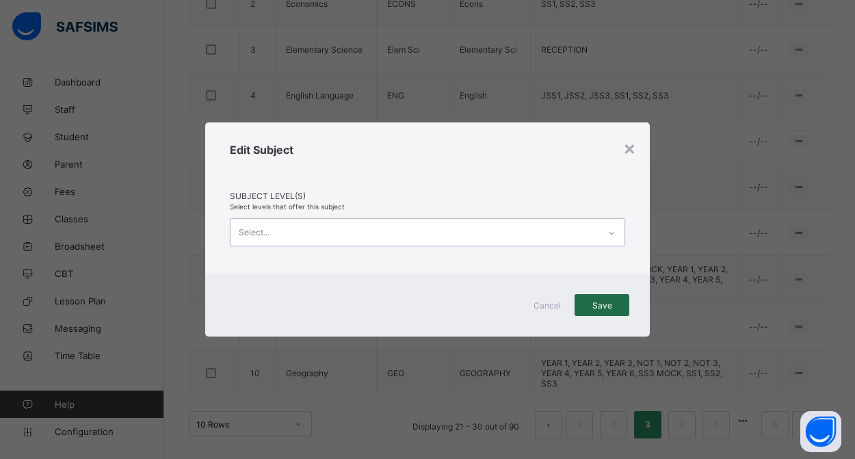
click at [607, 300] on span "Save" at bounding box center [602, 305] width 34 height 10
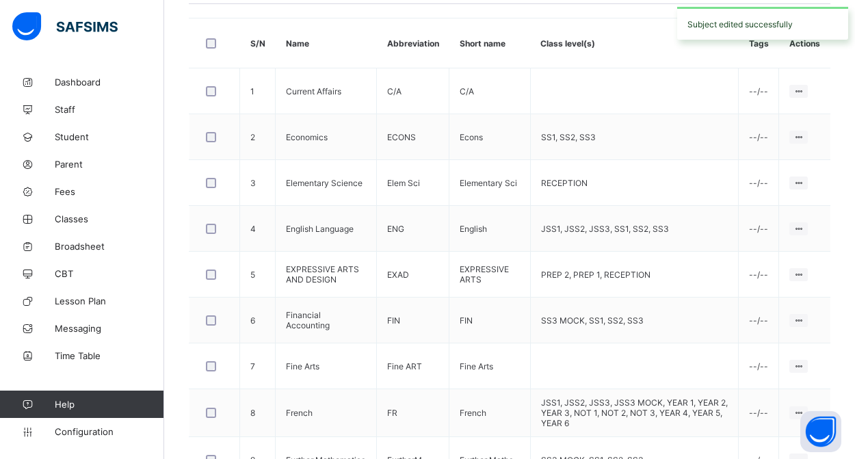
scroll to position [462, 0]
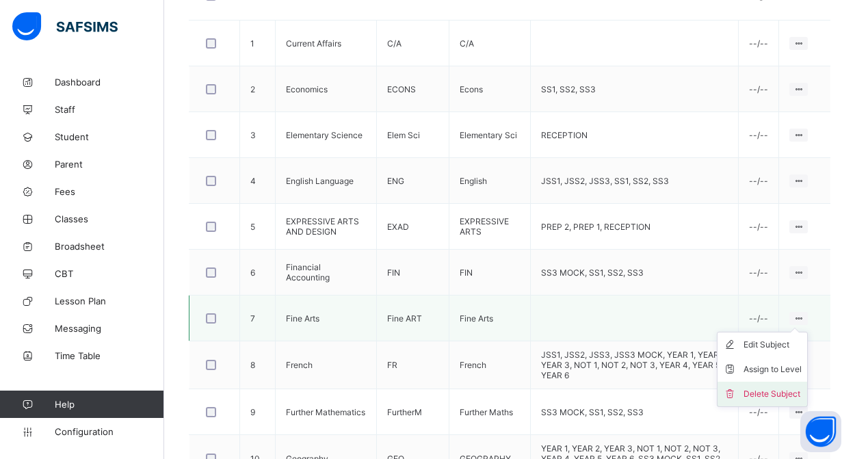
click at [784, 394] on div "Delete Subject" at bounding box center [772, 394] width 58 height 14
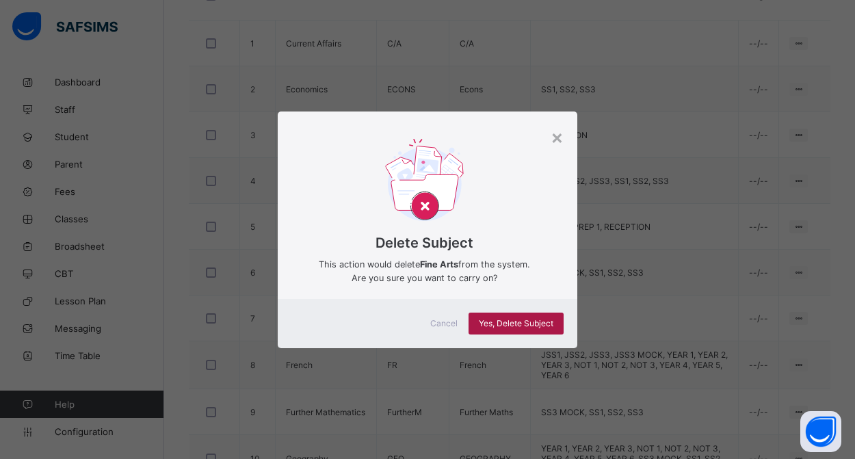
click at [538, 319] on span "Yes, Delete Subject" at bounding box center [516, 323] width 75 height 10
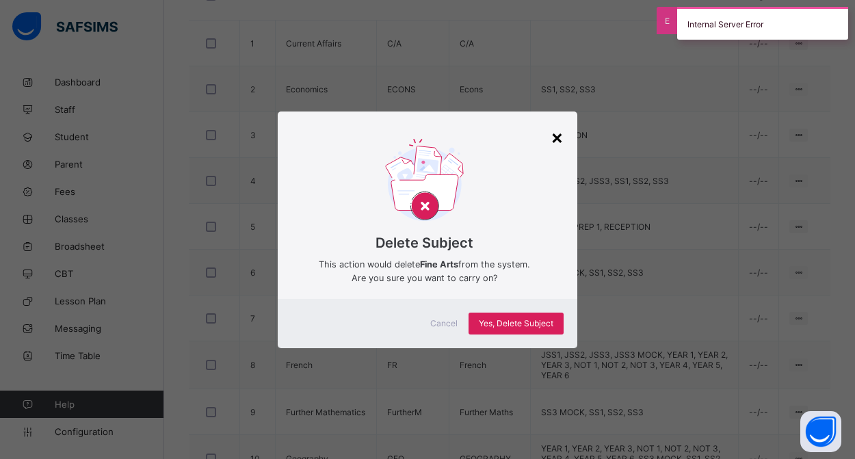
click at [557, 137] on div "×" at bounding box center [556, 136] width 13 height 23
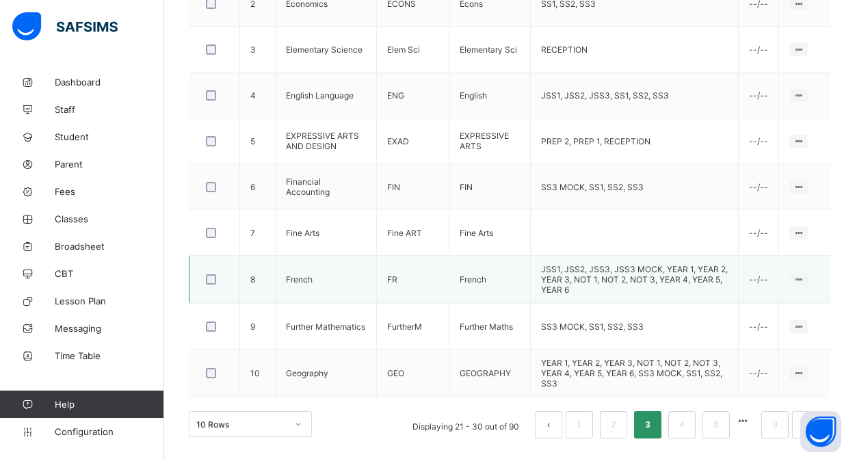
scroll to position [549, 0]
click at [771, 329] on div "Assign to Level" at bounding box center [772, 330] width 58 height 14
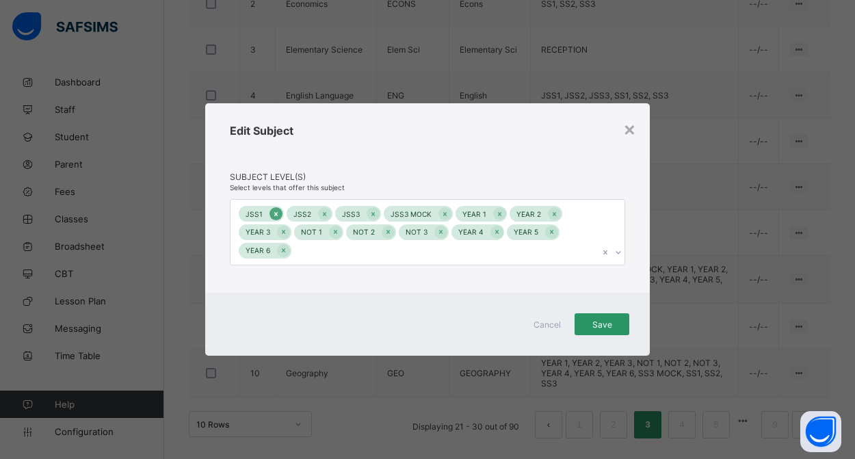
click at [277, 214] on icon at bounding box center [276, 214] width 8 height 10
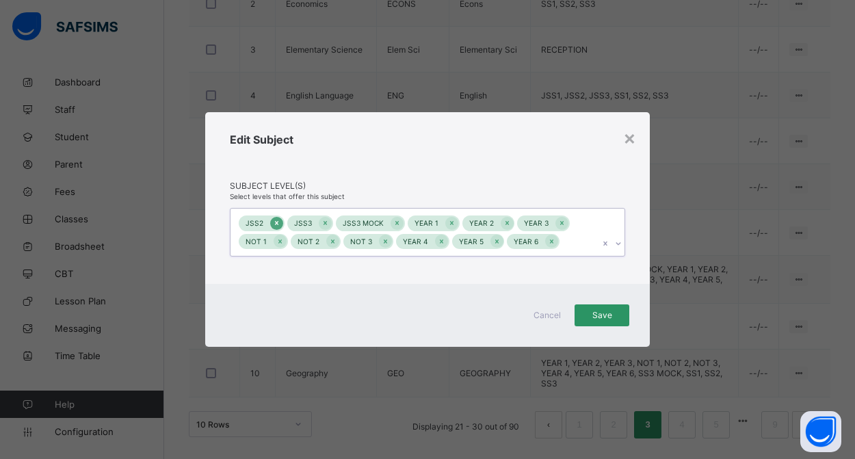
click at [280, 220] on div at bounding box center [276, 223] width 13 height 13
click at [278, 222] on icon at bounding box center [277, 223] width 8 height 10
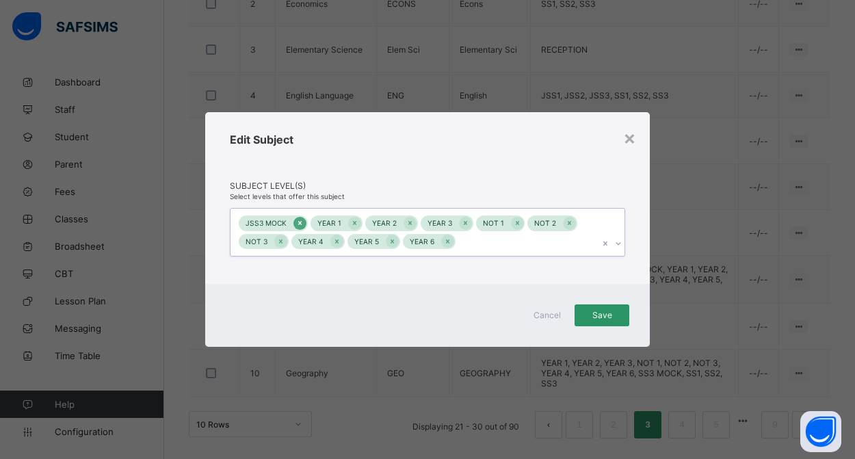
click at [298, 222] on icon at bounding box center [299, 223] width 3 height 4
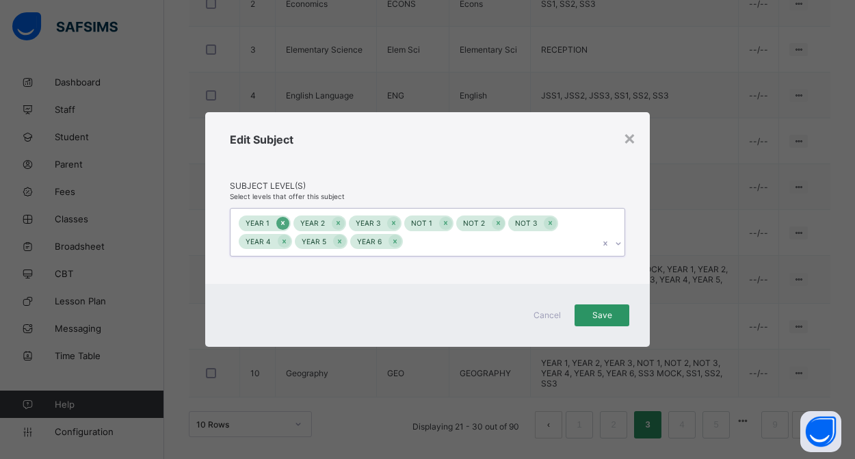
click at [283, 222] on icon at bounding box center [283, 223] width 8 height 10
click at [283, 222] on icon at bounding box center [283, 223] width 3 height 4
click at [284, 222] on icon at bounding box center [283, 223] width 3 height 4
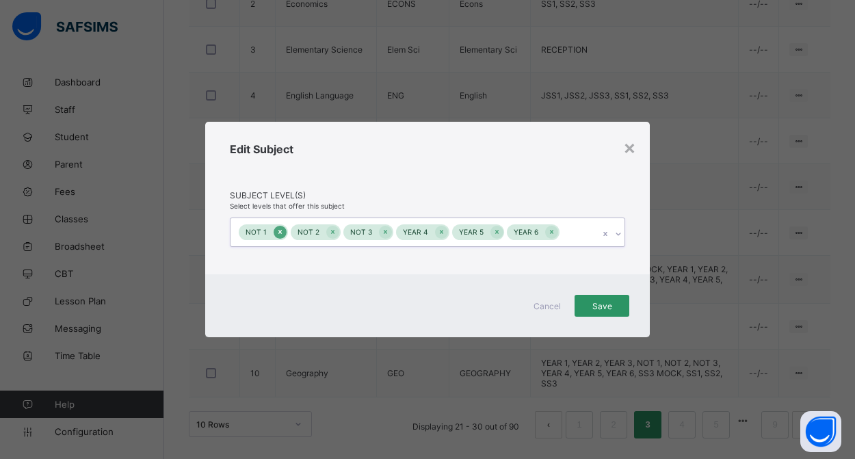
click at [280, 230] on icon at bounding box center [280, 232] width 8 height 10
click at [280, 230] on icon at bounding box center [281, 232] width 8 height 10
click at [280, 230] on icon at bounding box center [284, 232] width 8 height 10
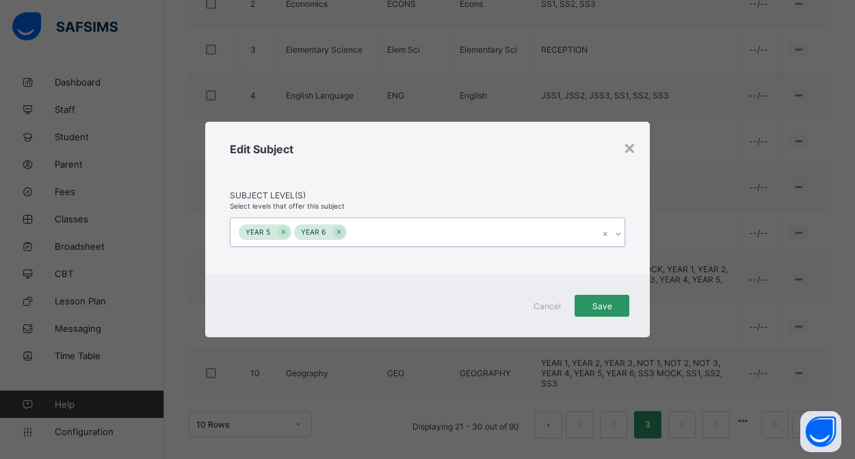
click at [280, 230] on icon at bounding box center [284, 232] width 8 height 10
click at [281, 230] on icon at bounding box center [284, 232] width 8 height 10
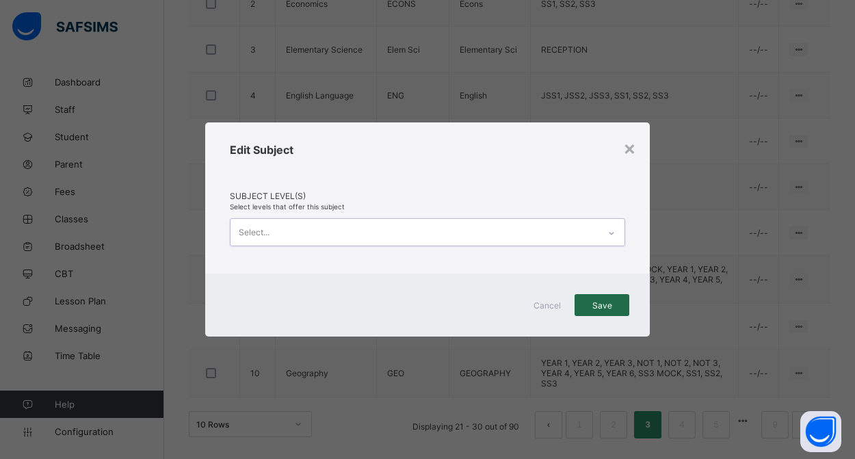
click at [601, 309] on span "Save" at bounding box center [602, 305] width 34 height 10
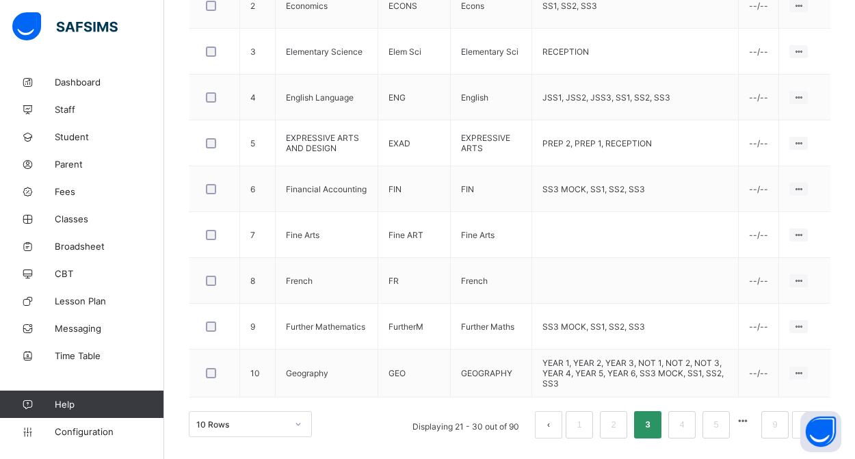
scroll to position [547, 0]
click at [784, 237] on div "Assign to Level" at bounding box center [772, 240] width 58 height 14
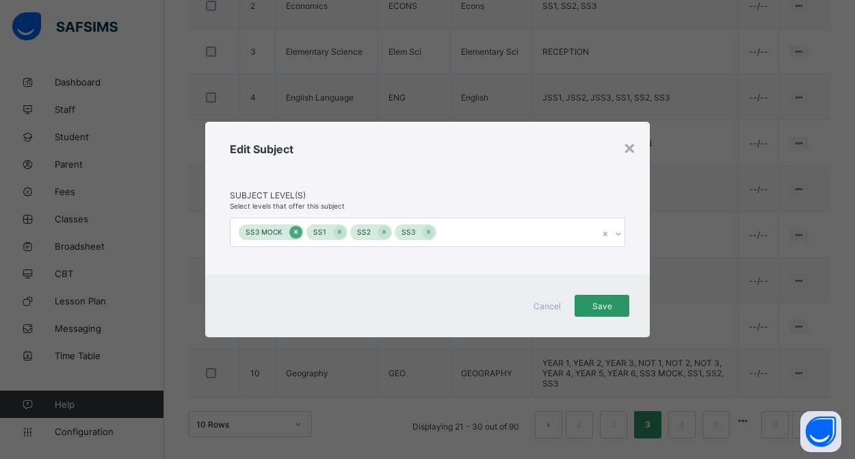
click at [293, 233] on icon at bounding box center [296, 232] width 8 height 10
click at [610, 304] on span "Save" at bounding box center [602, 306] width 34 height 10
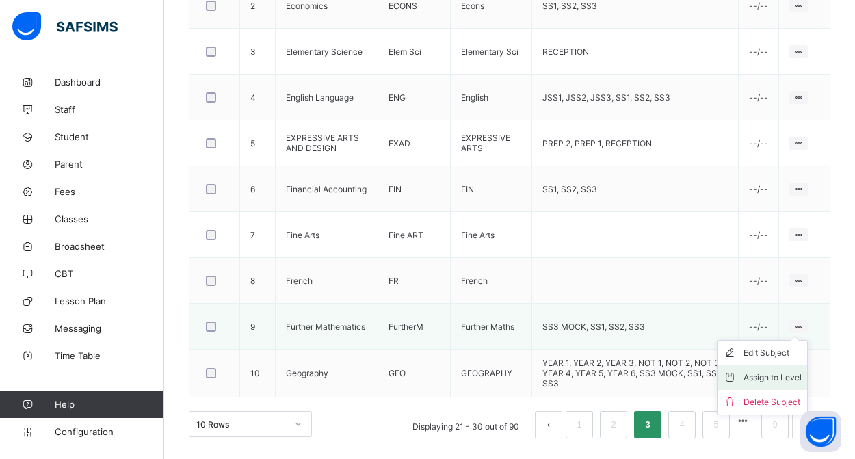
click at [780, 373] on div "Assign to Level" at bounding box center [772, 378] width 58 height 14
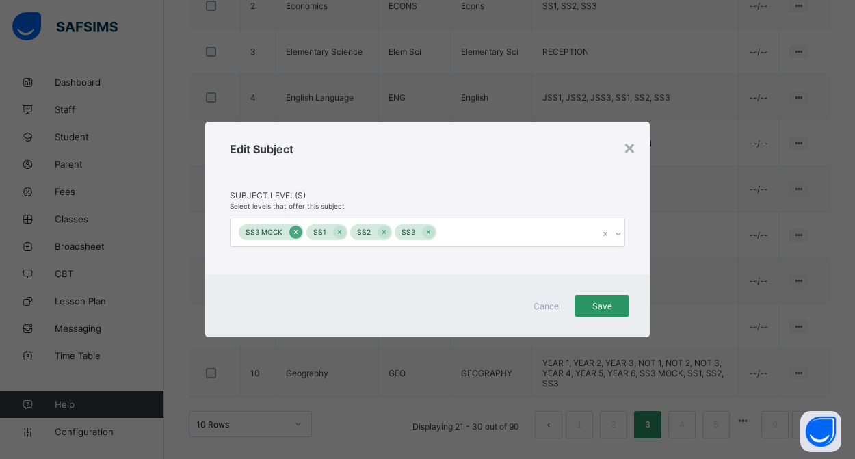
click at [294, 232] on icon at bounding box center [295, 232] width 3 height 4
click at [613, 313] on div "Save" at bounding box center [601, 306] width 55 height 22
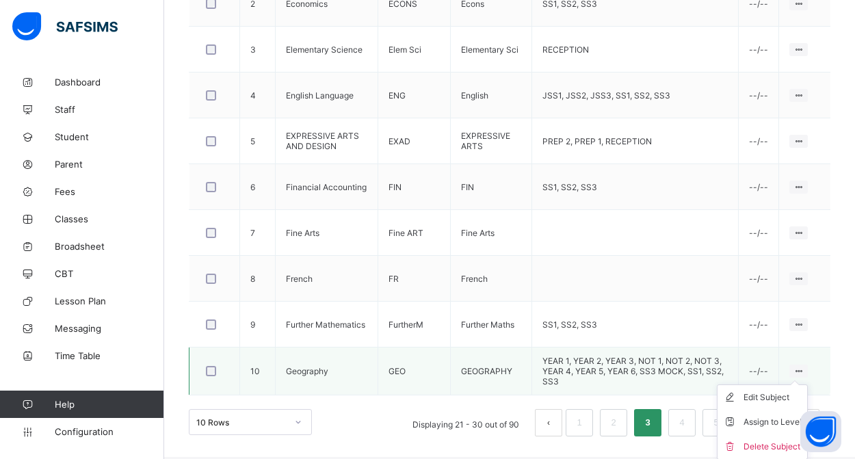
click at [793, 384] on ul "Edit Subject Assign to Level Delete Subject" at bounding box center [762, 421] width 91 height 75
click at [769, 421] on div "Assign to Level" at bounding box center [772, 422] width 58 height 14
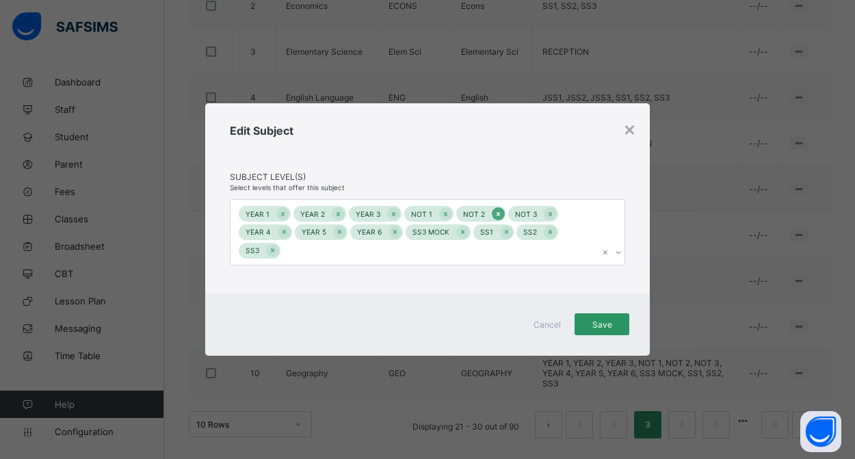
click at [494, 216] on icon at bounding box center [498, 214] width 8 height 10
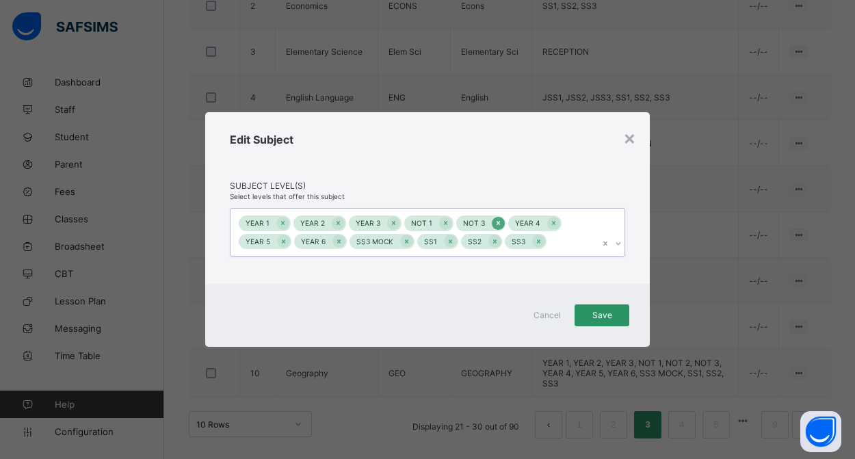
click at [494, 223] on icon at bounding box center [498, 223] width 8 height 10
click at [444, 223] on icon at bounding box center [445, 223] width 3 height 4
click at [295, 241] on icon at bounding box center [295, 241] width 3 height 4
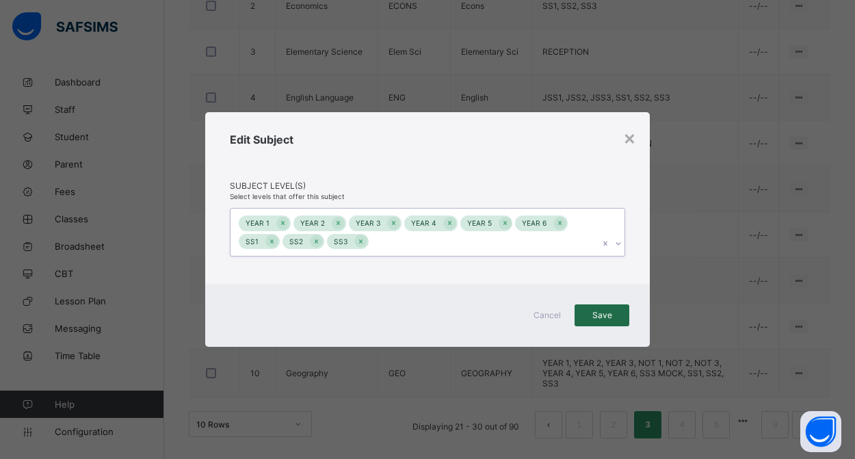
click at [588, 321] on div "Save" at bounding box center [601, 315] width 55 height 22
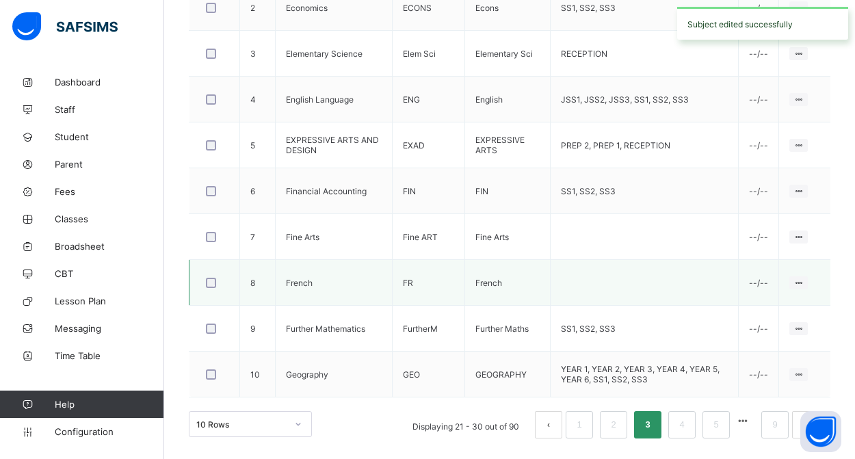
scroll to position [543, 0]
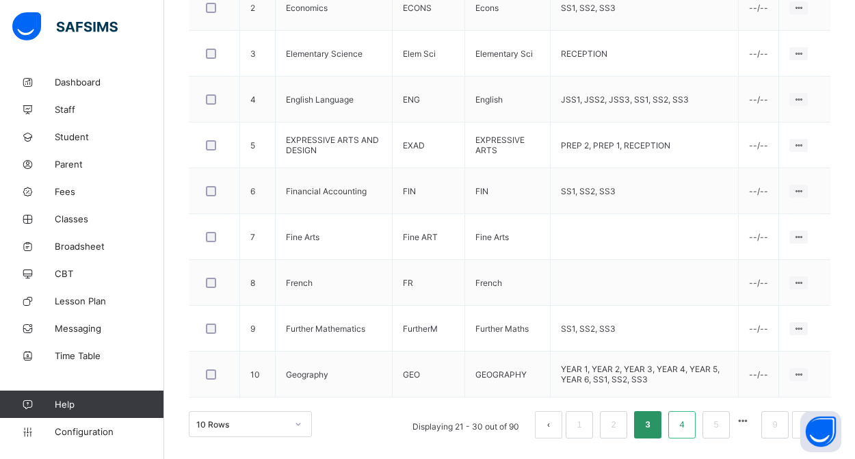
click at [682, 429] on link "4" at bounding box center [681, 425] width 13 height 18
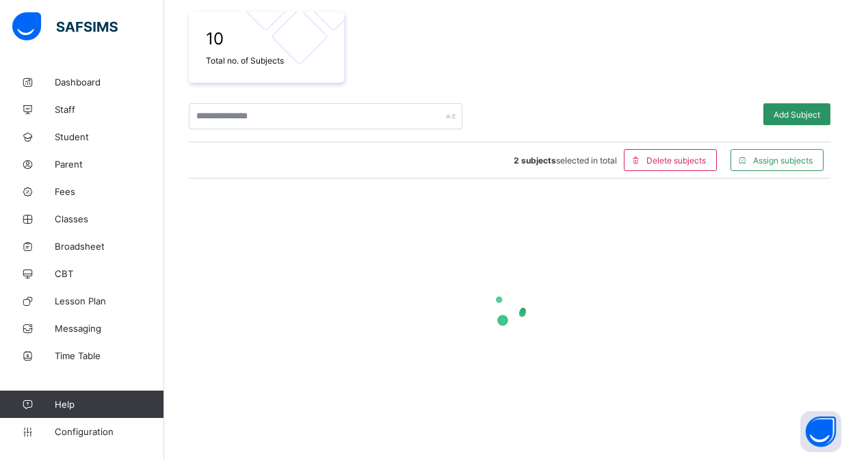
scroll to position [239, 0]
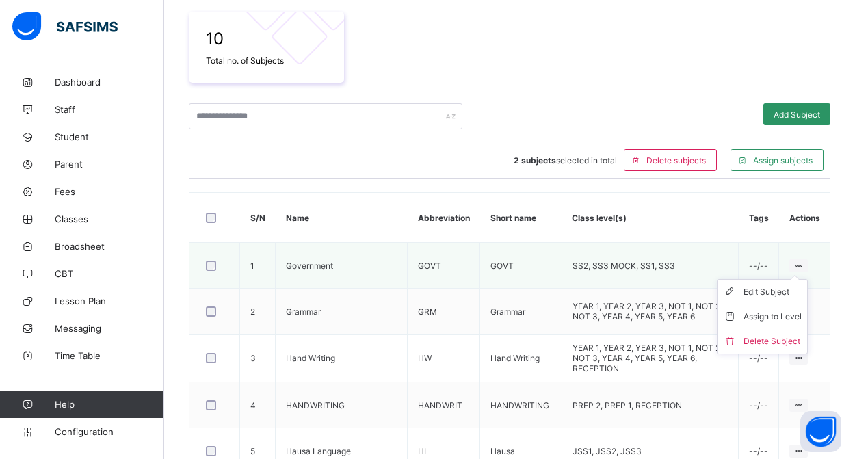
click at [794, 265] on icon at bounding box center [799, 266] width 12 height 10
click at [778, 314] on div "Assign to Level" at bounding box center [772, 317] width 58 height 14
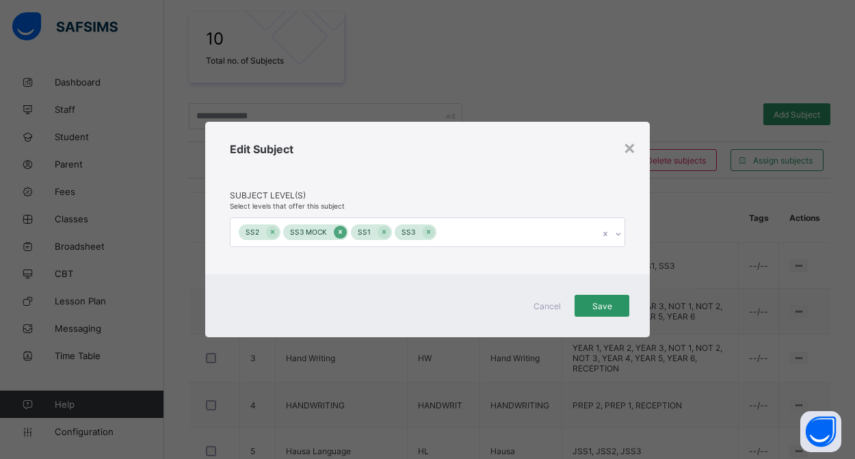
click at [339, 234] on icon at bounding box center [340, 232] width 3 height 4
click at [590, 306] on span "Save" at bounding box center [602, 306] width 34 height 10
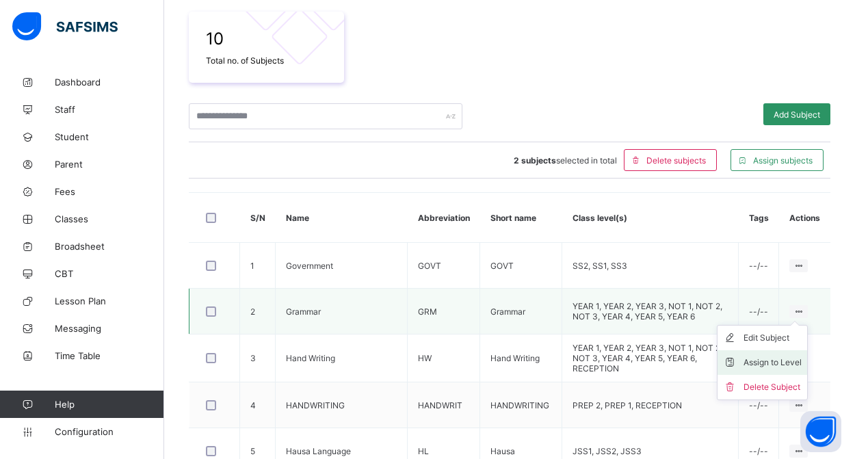
click at [778, 362] on div "Assign to Level" at bounding box center [772, 363] width 58 height 14
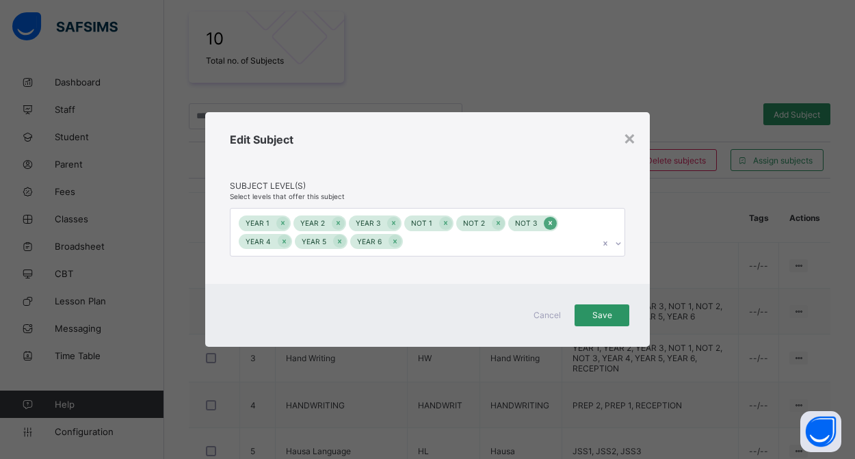
click at [548, 224] on icon at bounding box center [549, 223] width 3 height 4
click at [494, 220] on icon at bounding box center [498, 223] width 8 height 10
click at [442, 223] on icon at bounding box center [446, 223] width 8 height 10
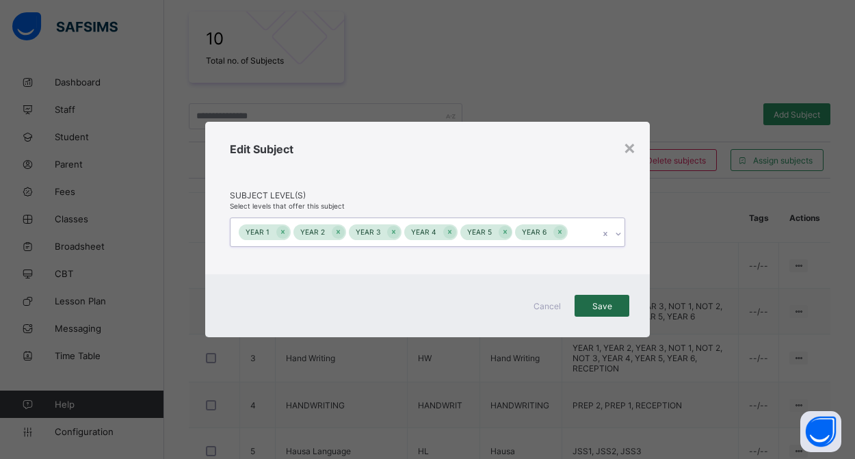
click at [597, 306] on span "Save" at bounding box center [602, 306] width 34 height 10
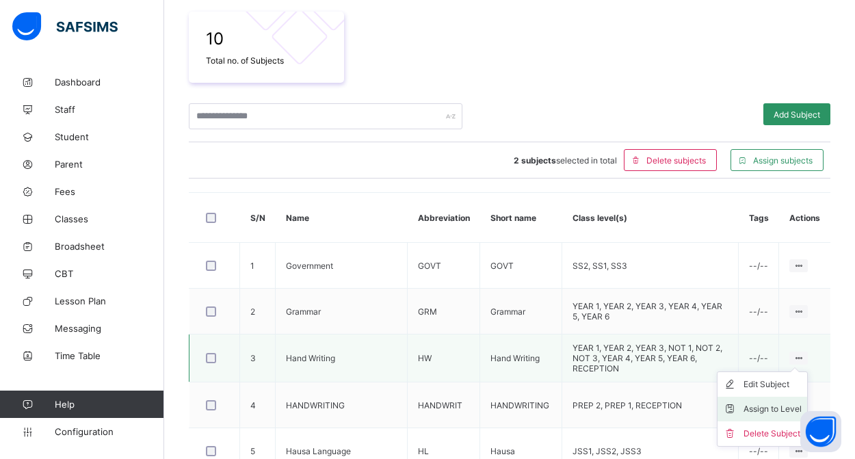
click at [778, 408] on div "Assign to Level" at bounding box center [772, 409] width 58 height 14
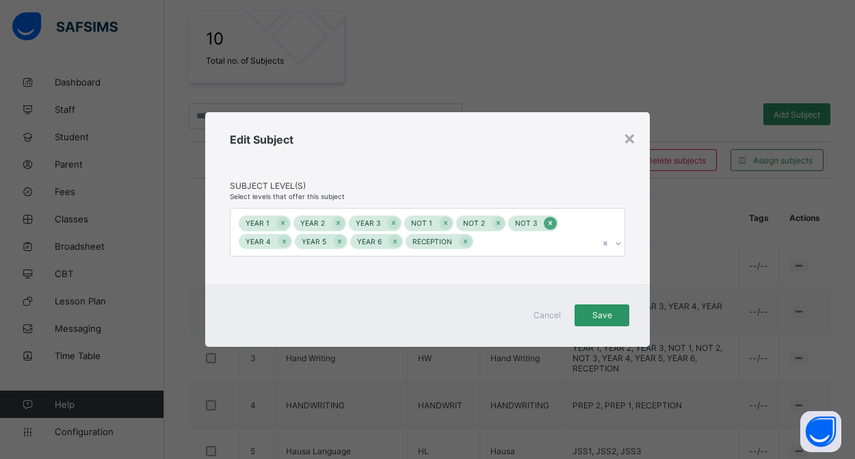
click at [548, 222] on icon at bounding box center [549, 223] width 3 height 4
click at [444, 224] on icon at bounding box center [445, 223] width 3 height 4
click at [442, 224] on icon at bounding box center [446, 223] width 8 height 10
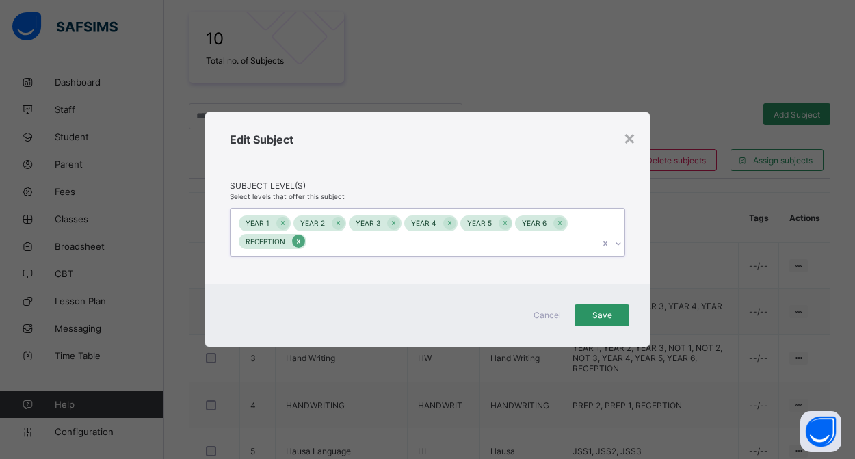
click at [295, 241] on icon at bounding box center [299, 242] width 8 height 10
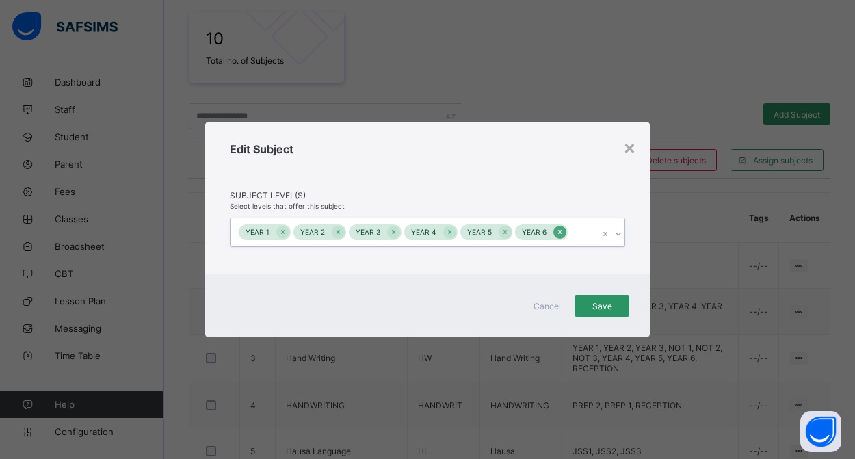
click at [558, 233] on div at bounding box center [559, 232] width 13 height 13
click at [502, 233] on icon at bounding box center [505, 232] width 8 height 10
click at [449, 233] on icon at bounding box center [450, 232] width 8 height 10
click at [398, 233] on div "YEAR 3" at bounding box center [375, 232] width 53 height 16
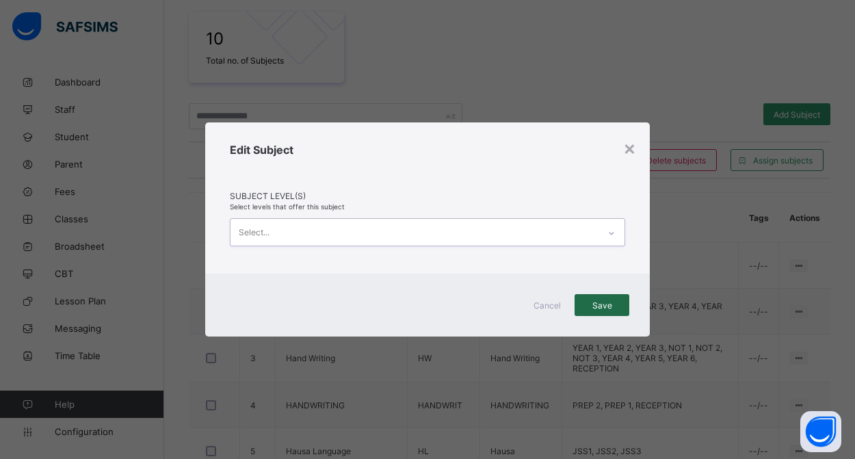
click at [611, 305] on span "Save" at bounding box center [602, 305] width 34 height 10
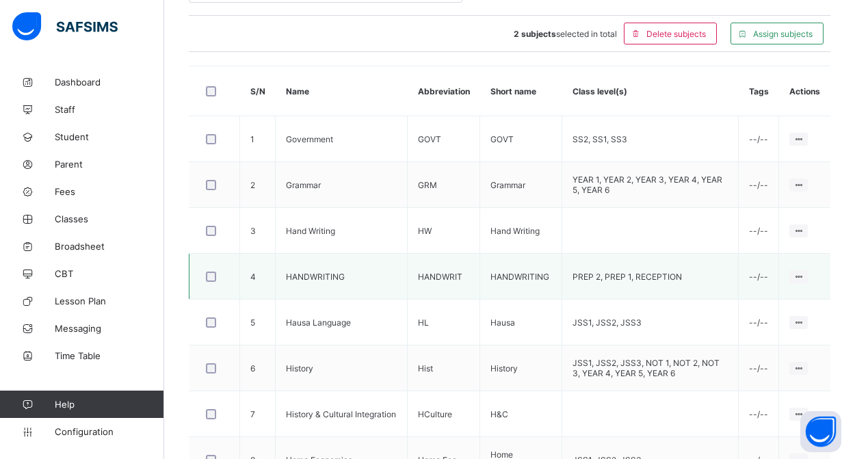
scroll to position [371, 0]
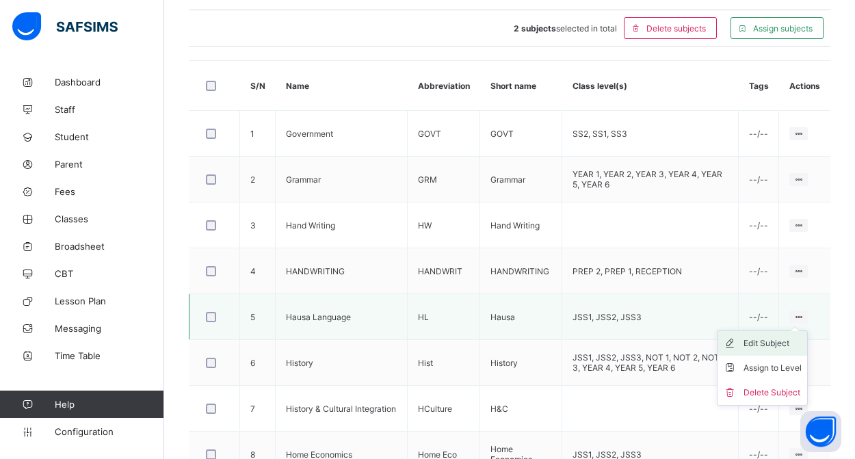
click at [780, 343] on div "Edit Subject" at bounding box center [772, 343] width 58 height 14
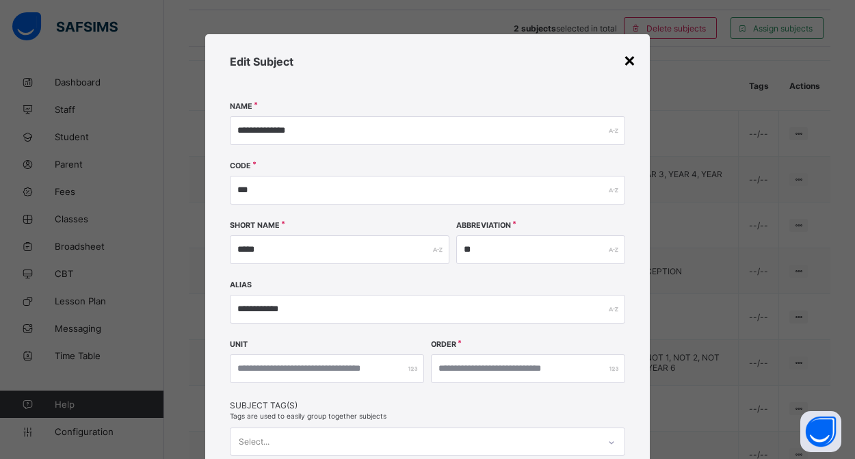
click at [627, 60] on div "×" at bounding box center [629, 59] width 13 height 23
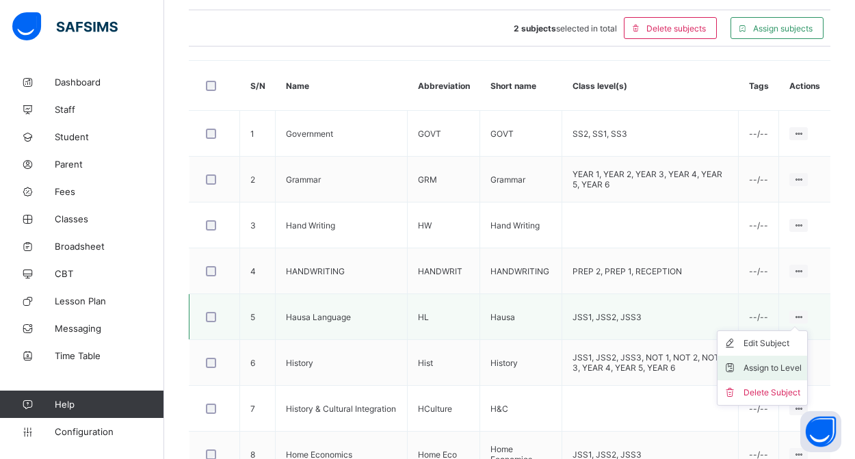
click at [776, 363] on div "Assign to Level" at bounding box center [772, 368] width 58 height 14
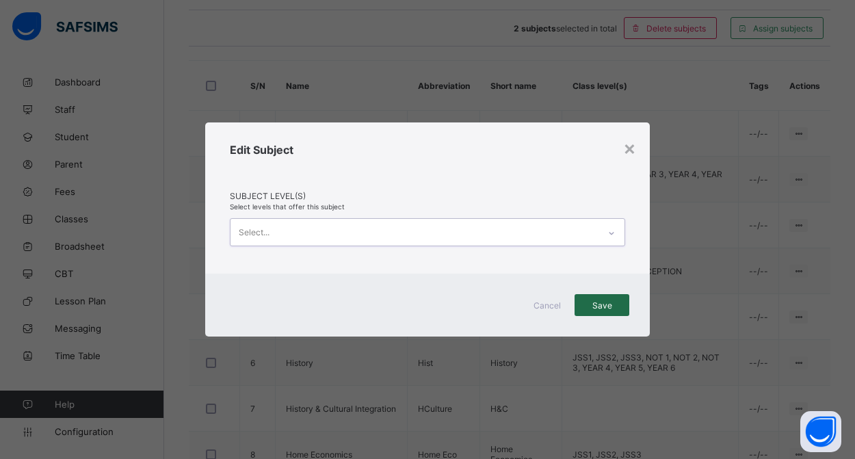
click at [611, 308] on span "Save" at bounding box center [602, 305] width 34 height 10
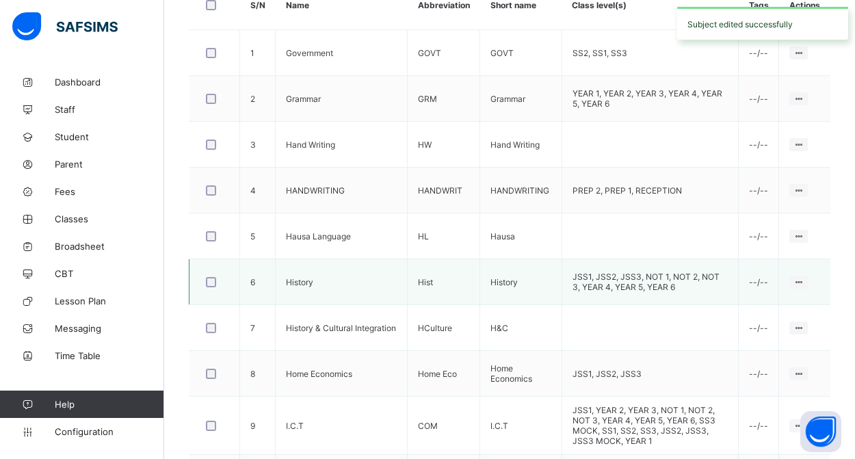
scroll to position [453, 0]
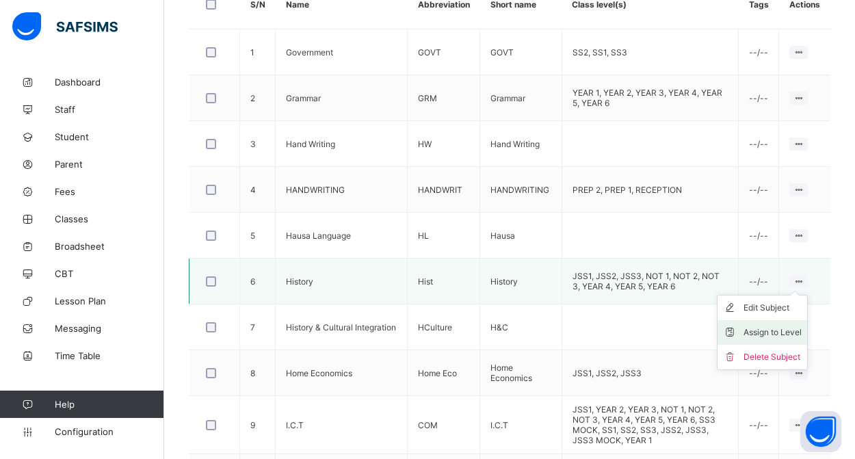
click at [780, 331] on div "Assign to Level" at bounding box center [772, 333] width 58 height 14
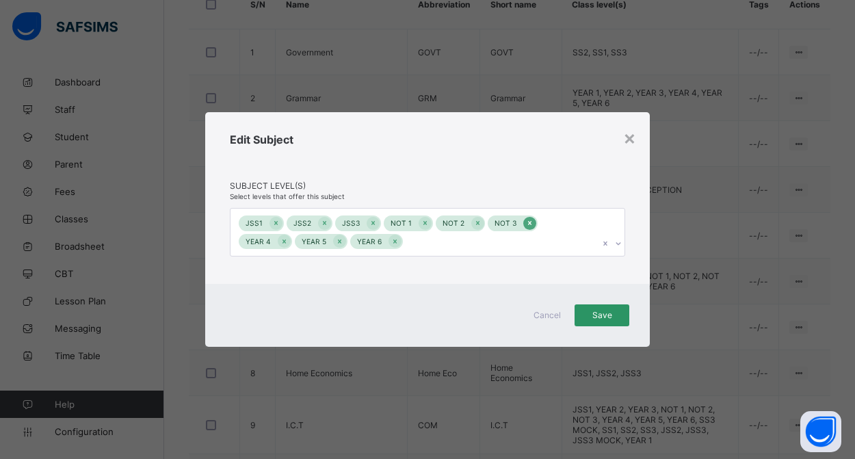
click at [526, 226] on icon at bounding box center [530, 223] width 8 height 10
click at [474, 223] on icon at bounding box center [478, 223] width 8 height 10
click at [421, 223] on icon at bounding box center [425, 223] width 8 height 10
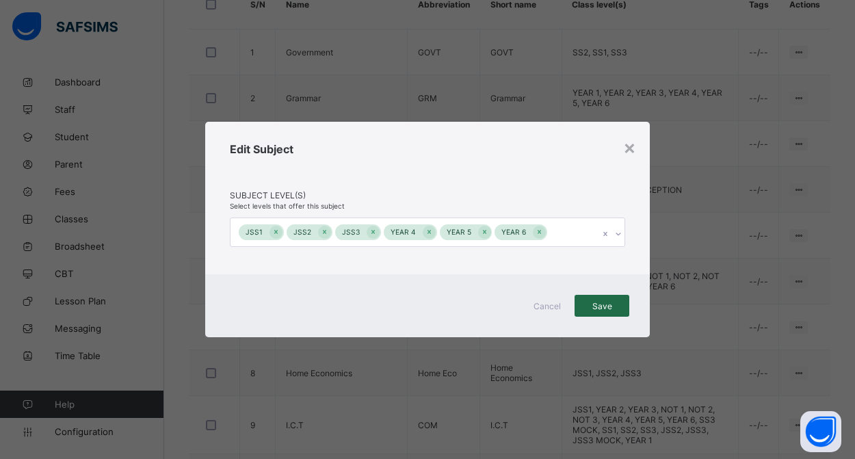
click at [590, 311] on div "Save" at bounding box center [601, 306] width 55 height 22
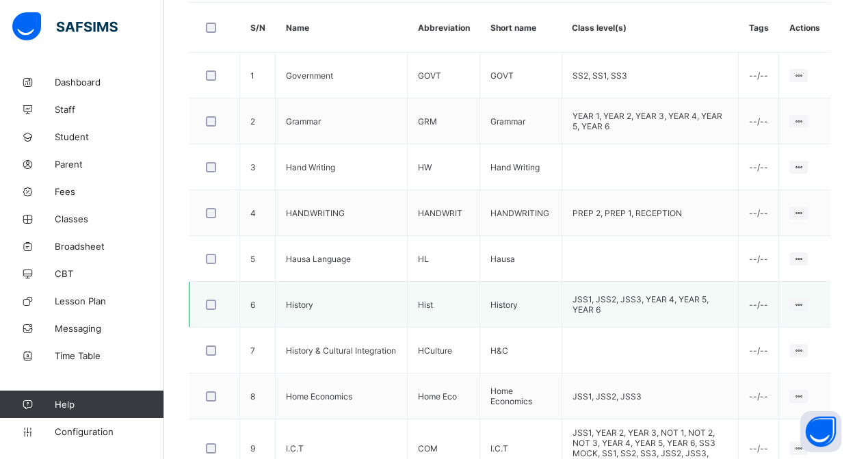
scroll to position [430, 0]
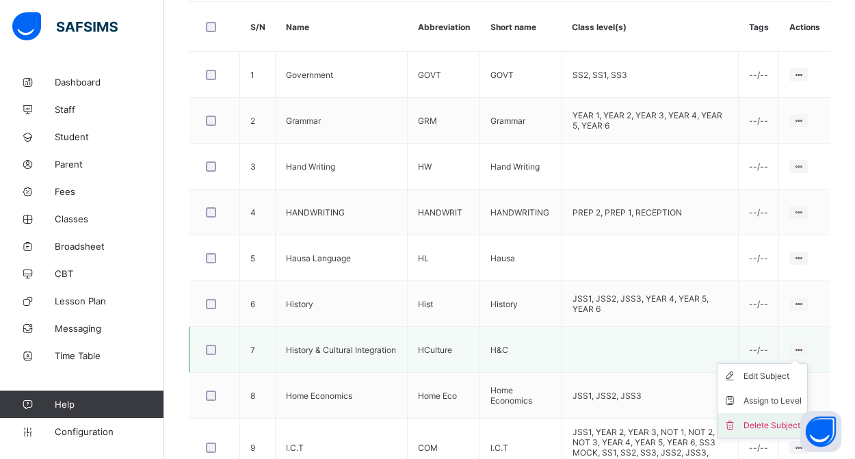
click at [784, 426] on div "Delete Subject" at bounding box center [772, 426] width 58 height 14
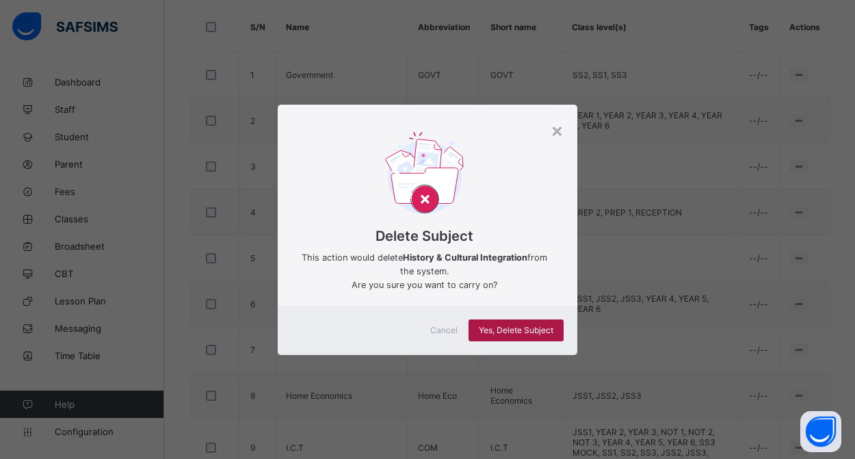
click at [533, 333] on span "Yes, Delete Subject" at bounding box center [516, 330] width 75 height 10
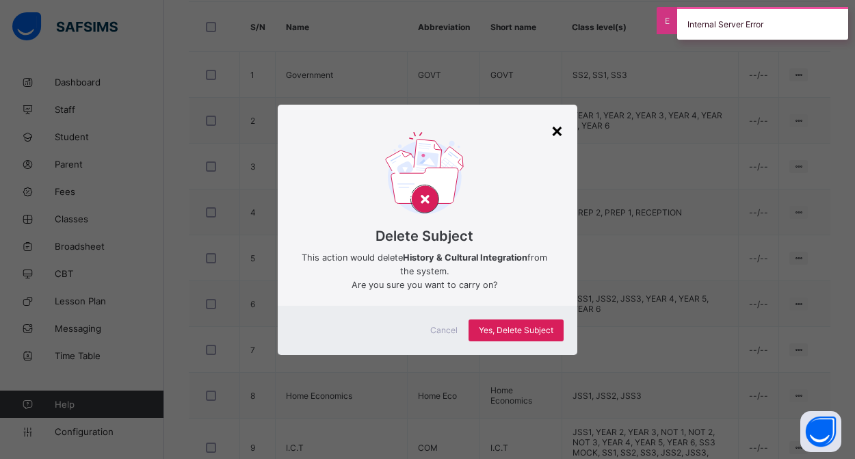
click at [553, 132] on div "×" at bounding box center [556, 129] width 13 height 23
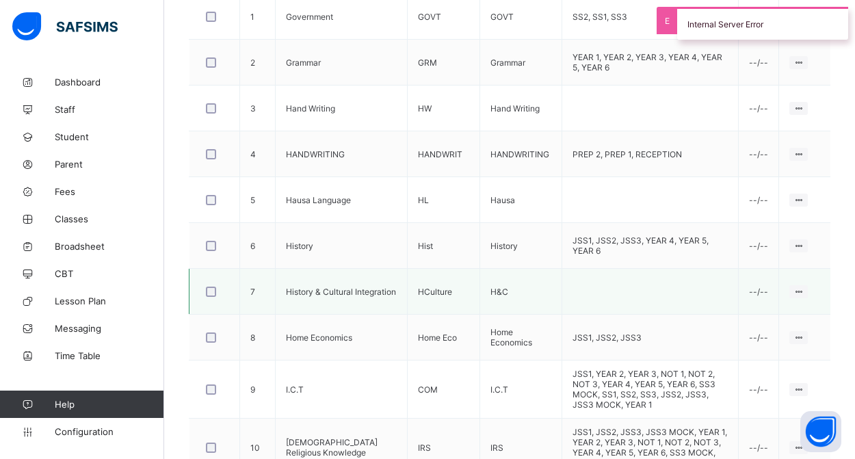
scroll to position [510, 0]
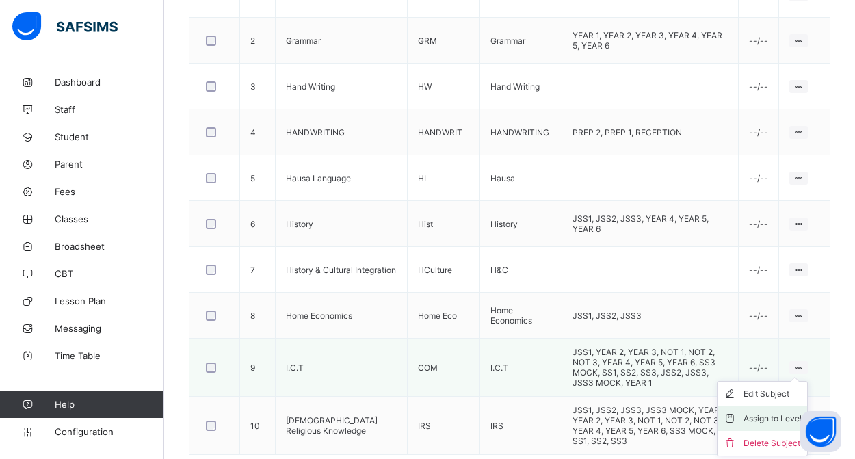
click at [790, 415] on div "Assign to Level" at bounding box center [772, 419] width 58 height 14
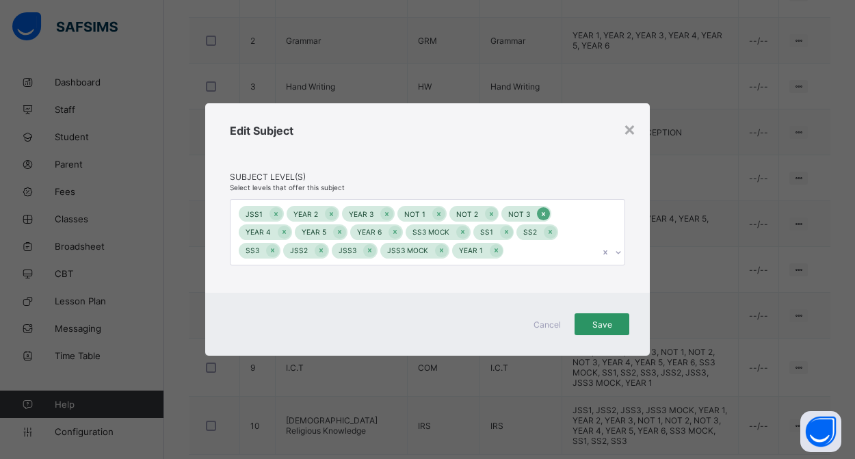
click at [540, 212] on icon at bounding box center [544, 214] width 8 height 10
click at [488, 215] on icon at bounding box center [492, 214] width 8 height 10
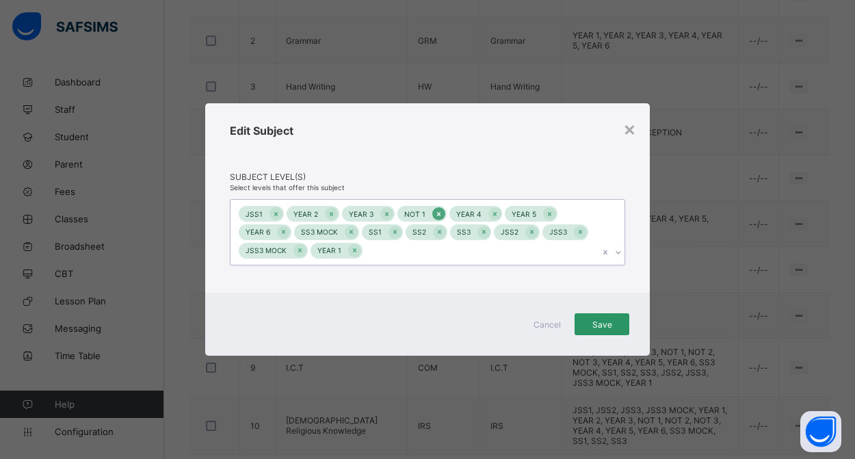
click at [437, 214] on icon at bounding box center [438, 214] width 3 height 4
click at [295, 233] on icon at bounding box center [295, 232] width 3 height 4
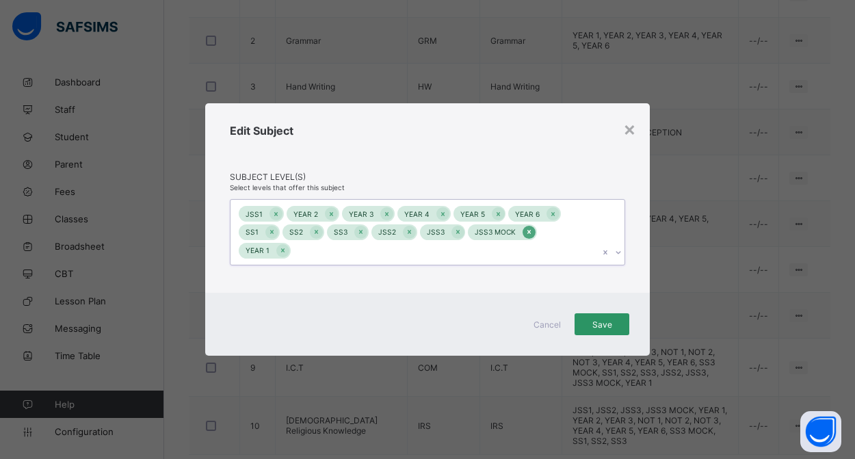
click at [525, 237] on icon at bounding box center [529, 232] width 8 height 10
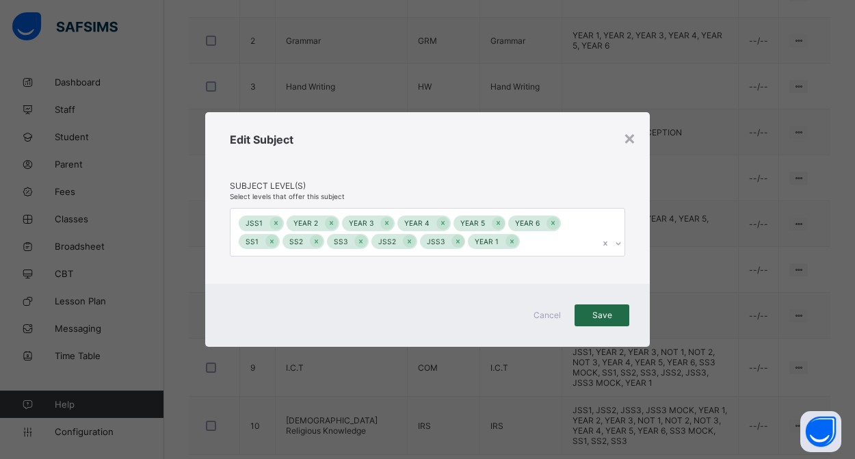
click at [594, 315] on span "Save" at bounding box center [602, 315] width 34 height 10
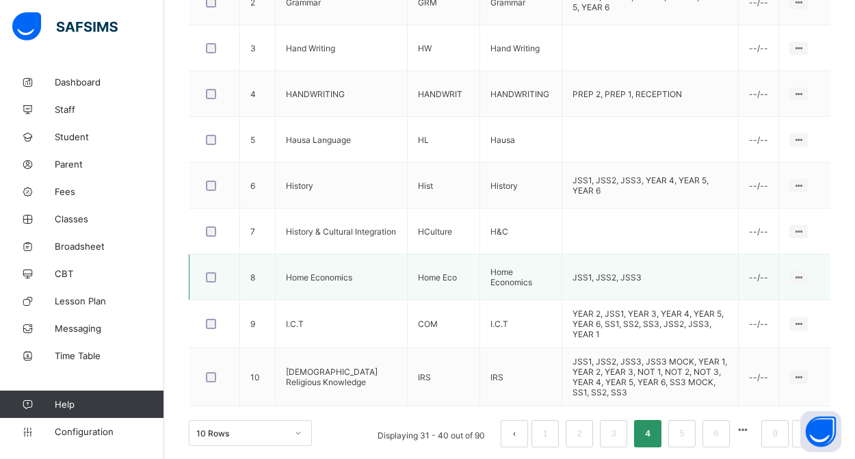
scroll to position [547, 0]
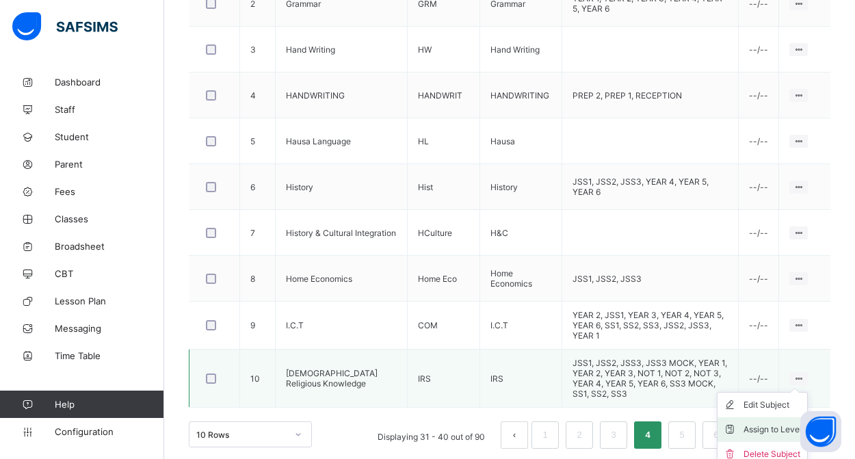
click at [784, 423] on div "Assign to Level" at bounding box center [772, 430] width 58 height 14
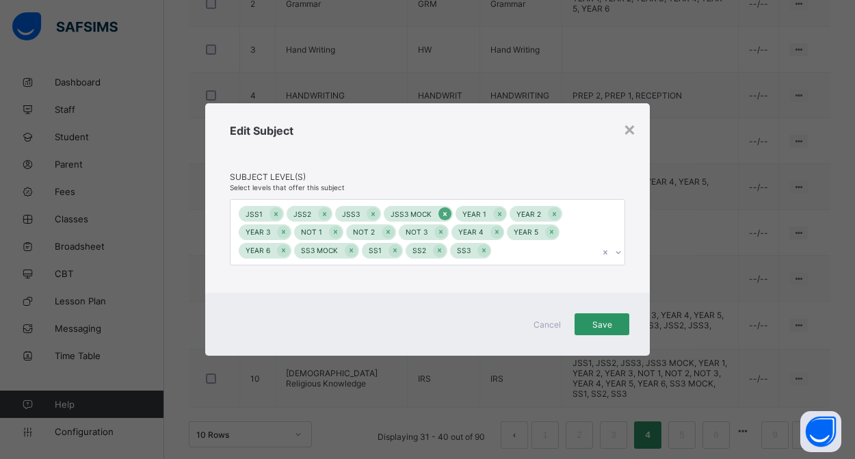
click at [441, 211] on icon at bounding box center [445, 214] width 8 height 10
click at [329, 233] on icon at bounding box center [333, 232] width 8 height 10
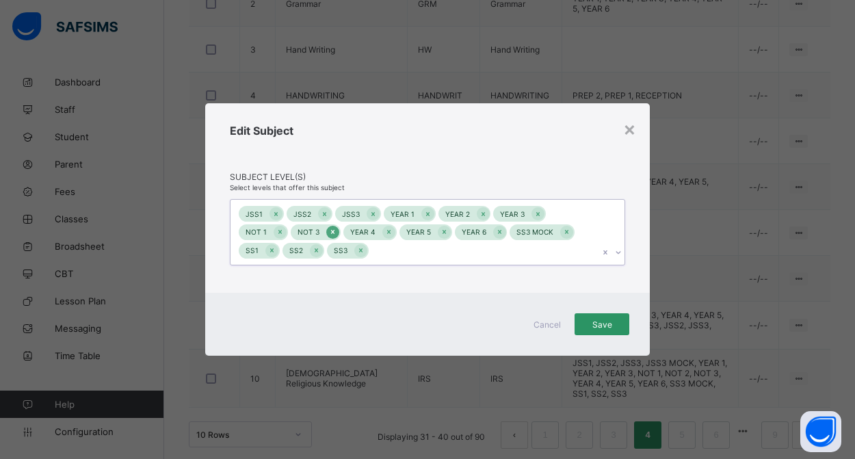
click at [329, 233] on icon at bounding box center [333, 232] width 8 height 10
click at [284, 227] on icon at bounding box center [280, 232] width 8 height 10
click at [461, 233] on icon at bounding box center [462, 232] width 3 height 4
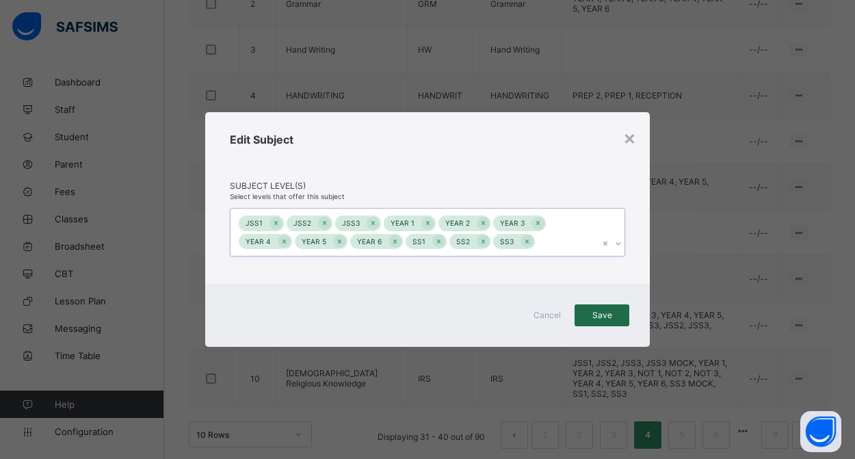
click at [589, 313] on span "Save" at bounding box center [602, 315] width 34 height 10
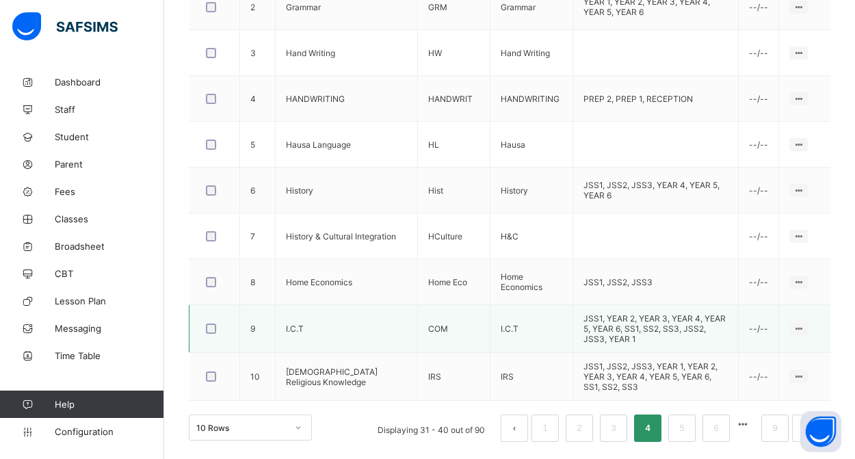
scroll to position [543, 0]
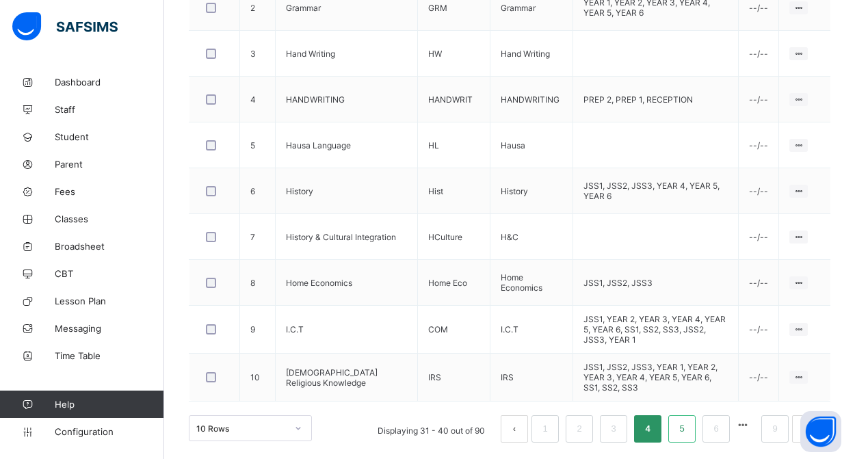
click at [678, 429] on link "5" at bounding box center [681, 429] width 13 height 18
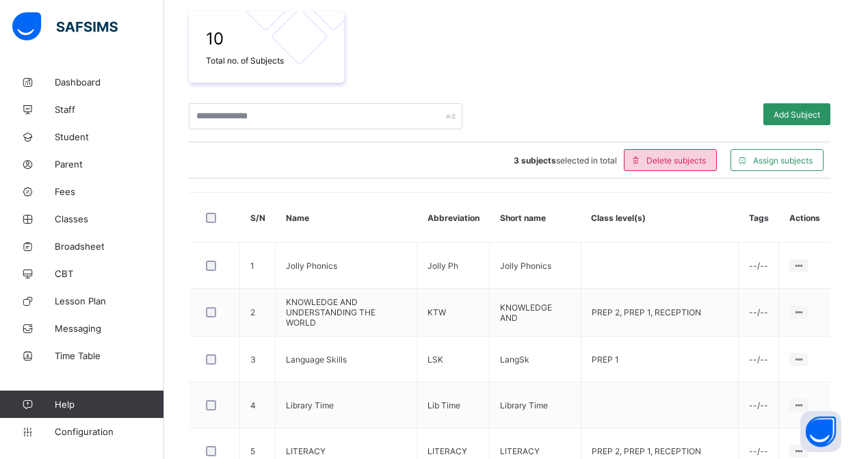
click at [700, 161] on span "Delete subjects" at bounding box center [675, 160] width 59 height 10
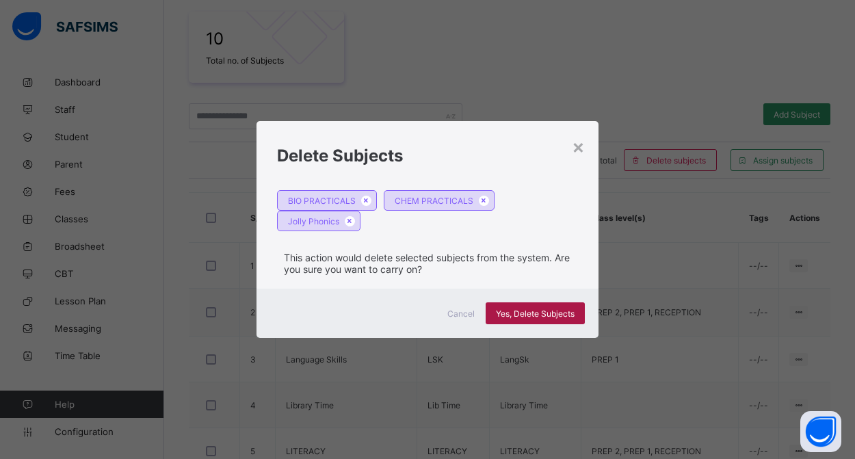
click at [516, 310] on span "Yes, Delete Subjects" at bounding box center [535, 313] width 79 height 10
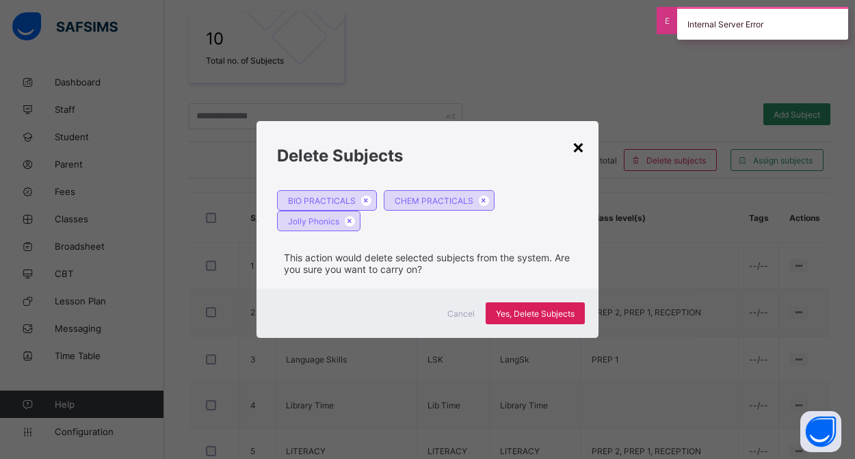
click at [575, 148] on div "×" at bounding box center [578, 146] width 13 height 23
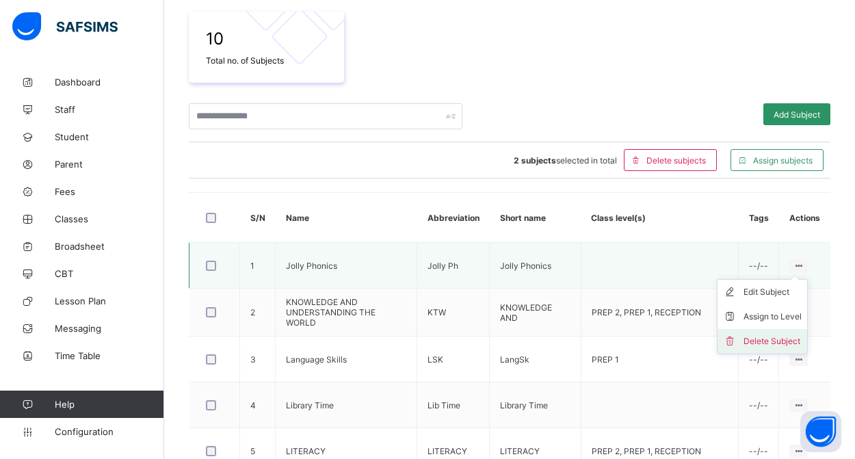
click at [769, 344] on div "Delete Subject" at bounding box center [772, 341] width 58 height 14
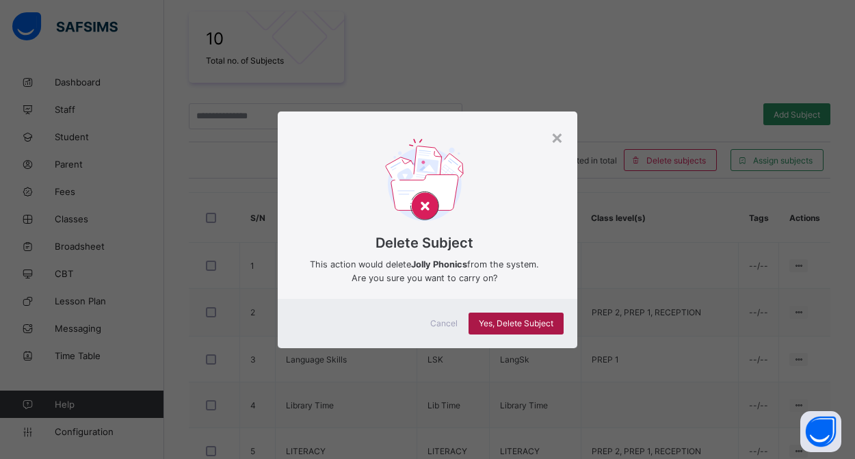
click at [536, 324] on span "Yes, Delete Subject" at bounding box center [516, 323] width 75 height 10
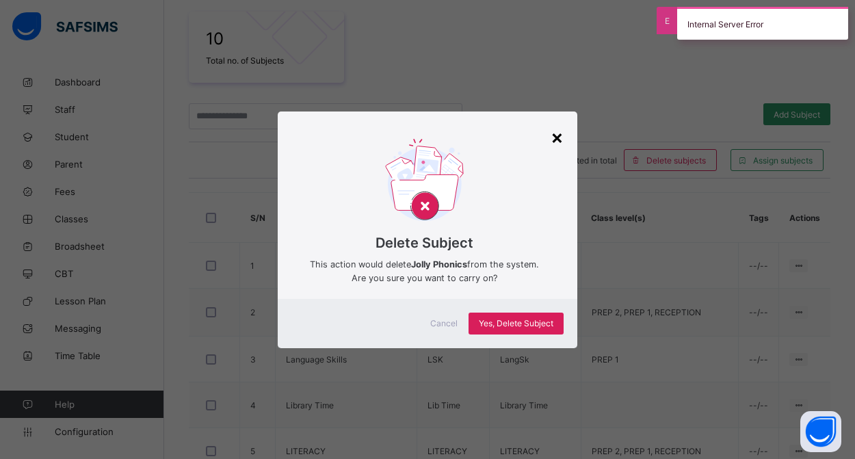
click at [557, 136] on div "×" at bounding box center [556, 136] width 13 height 23
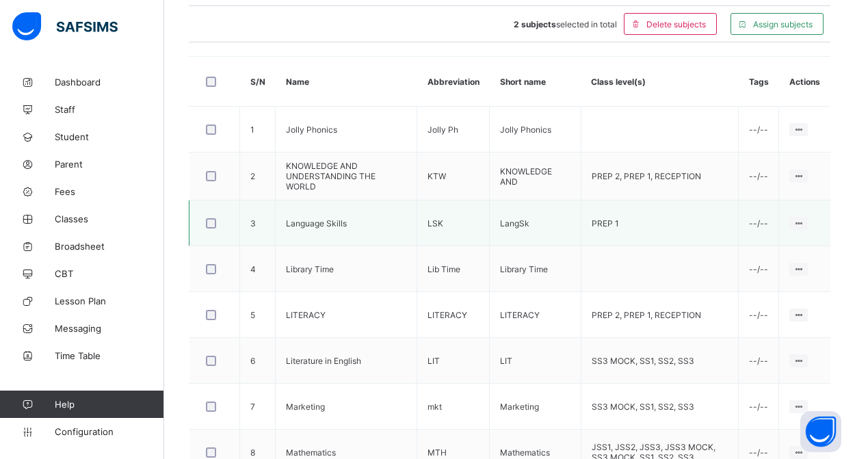
scroll to position [382, 0]
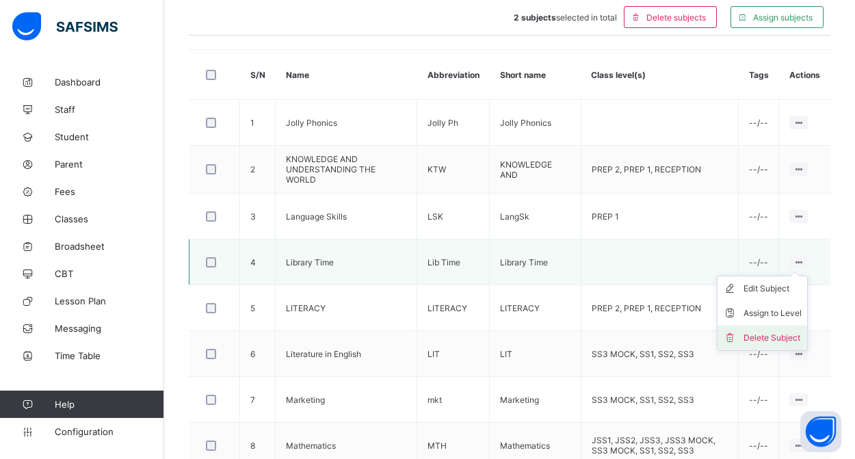
click at [771, 340] on div "Delete Subject" at bounding box center [772, 338] width 58 height 14
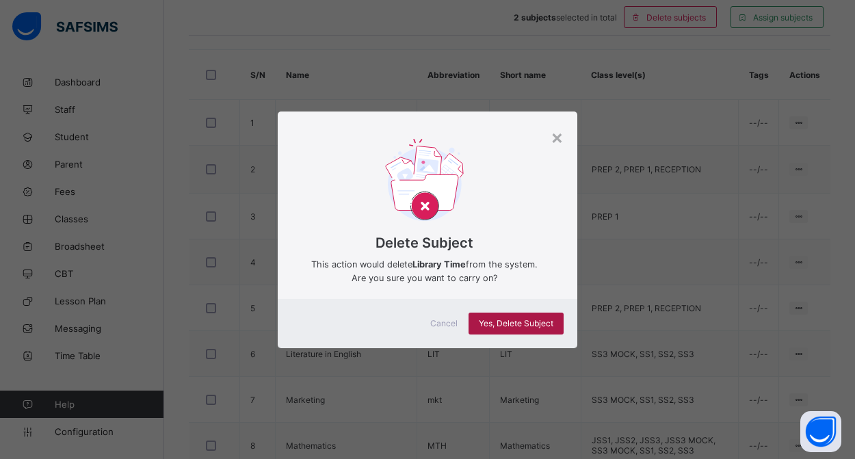
click at [514, 319] on span "Yes, Delete Subject" at bounding box center [516, 323] width 75 height 10
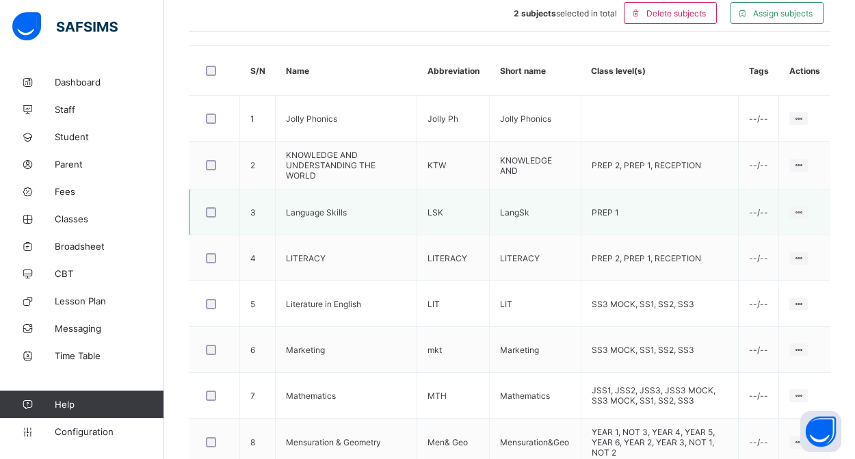
scroll to position [387, 0]
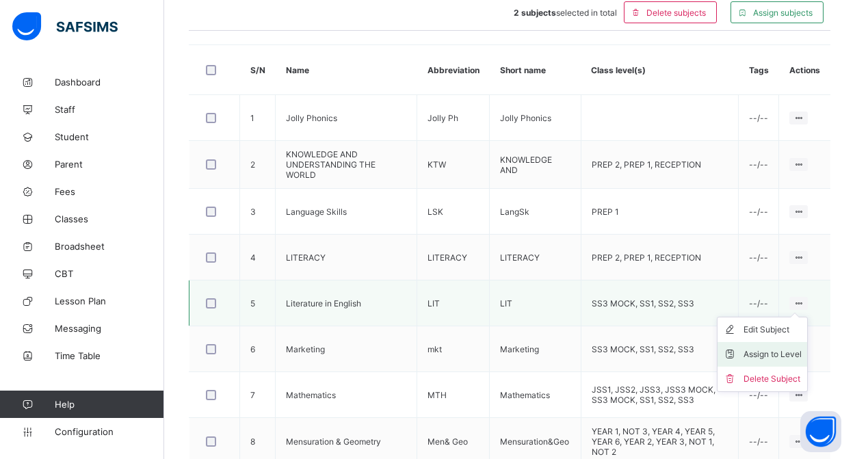
click at [762, 351] on div "Assign to Level" at bounding box center [772, 354] width 58 height 14
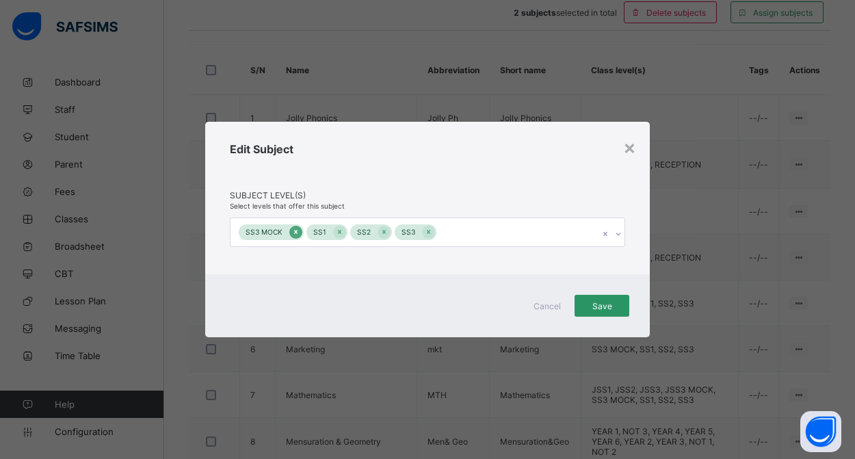
click at [292, 228] on icon at bounding box center [296, 232] width 8 height 10
click at [591, 308] on span "Save" at bounding box center [602, 306] width 34 height 10
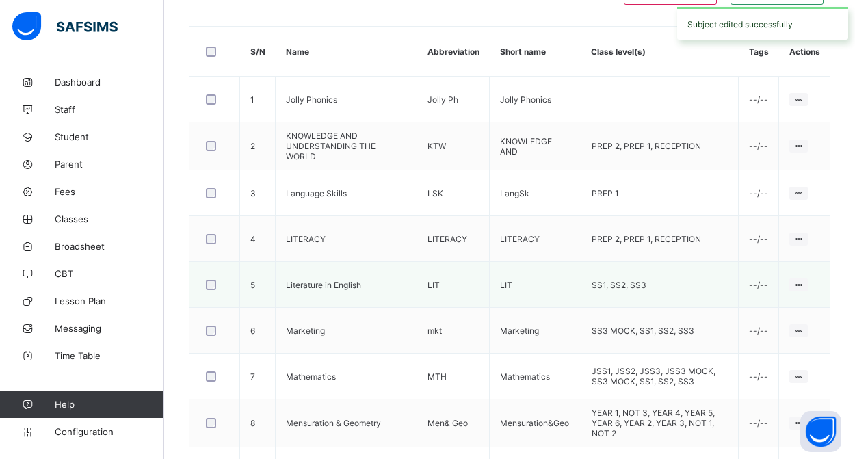
scroll to position [408, 0]
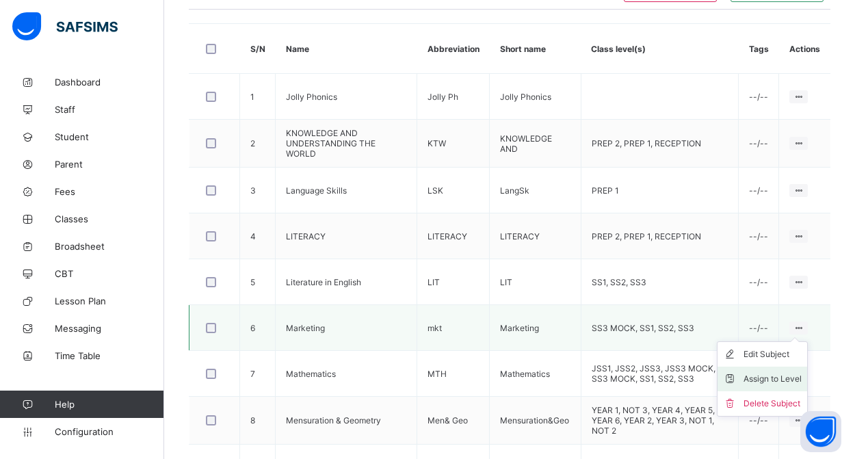
click at [782, 377] on div "Assign to Level" at bounding box center [772, 379] width 58 height 14
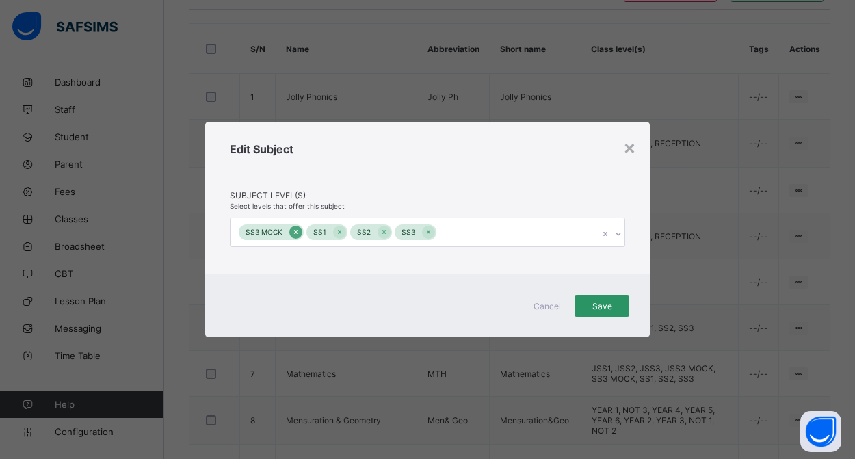
click at [292, 232] on icon at bounding box center [296, 232] width 8 height 10
click at [597, 307] on span "Save" at bounding box center [602, 306] width 34 height 10
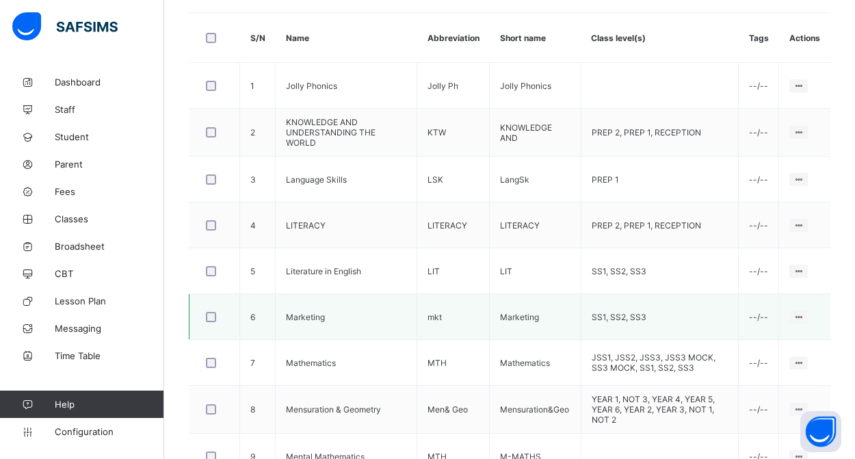
scroll to position [423, 0]
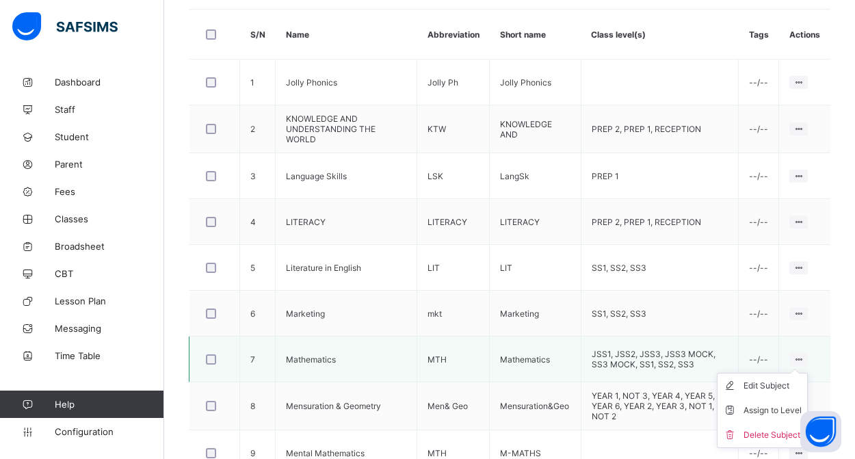
click at [791, 373] on ul "Edit Subject Assign to Level Delete Subject" at bounding box center [762, 410] width 91 height 75
click at [780, 414] on div "Assign to Level" at bounding box center [772, 410] width 58 height 14
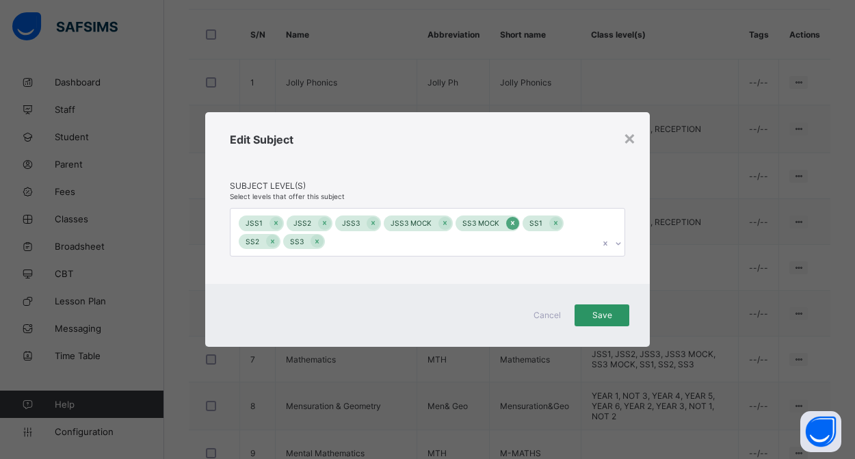
click at [509, 225] on icon at bounding box center [513, 223] width 8 height 10
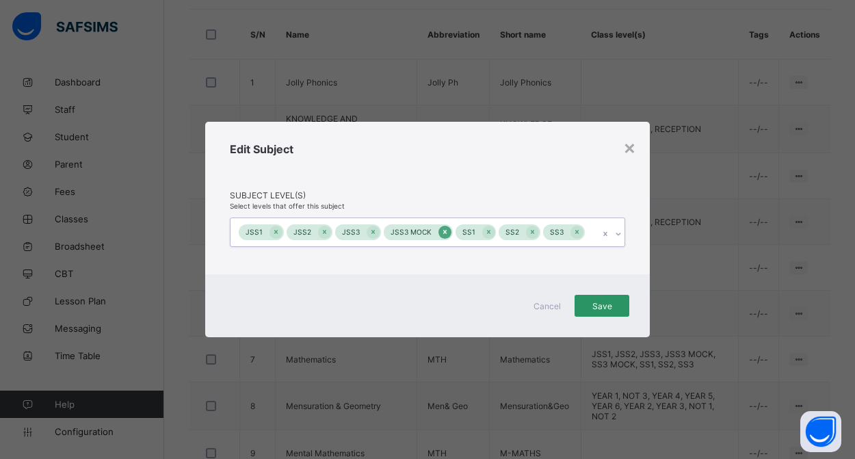
click at [441, 233] on icon at bounding box center [445, 232] width 8 height 10
click at [594, 309] on span "Save" at bounding box center [602, 306] width 34 height 10
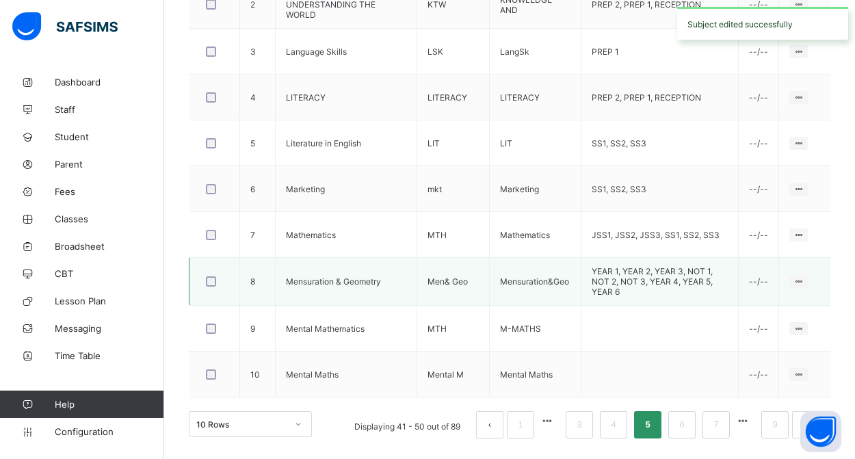
scroll to position [547, 0]
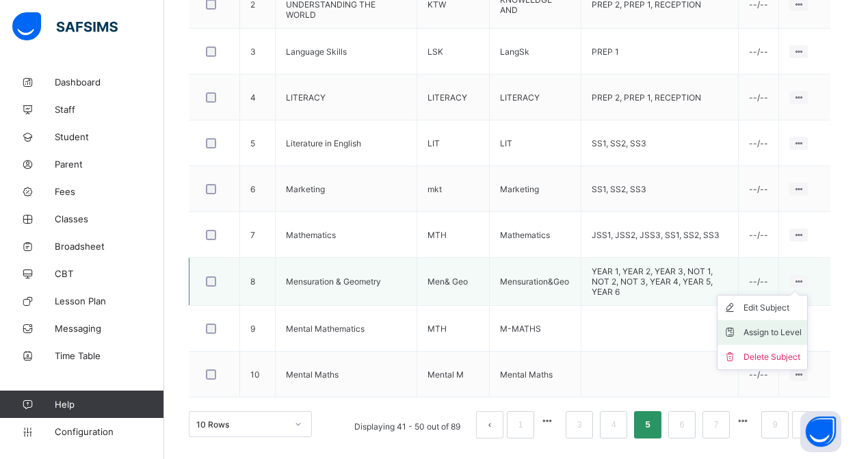
click at [780, 332] on div "Assign to Level" at bounding box center [772, 333] width 58 height 14
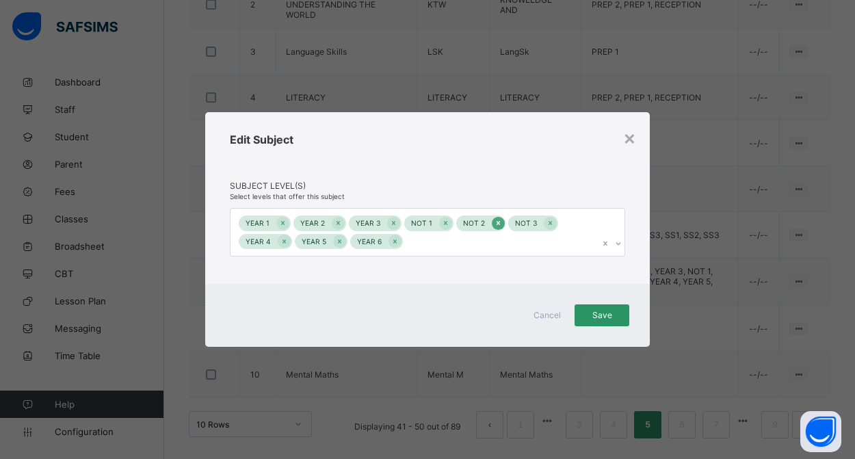
click at [496, 224] on icon at bounding box center [498, 223] width 8 height 10
click at [444, 224] on icon at bounding box center [445, 223] width 3 height 4
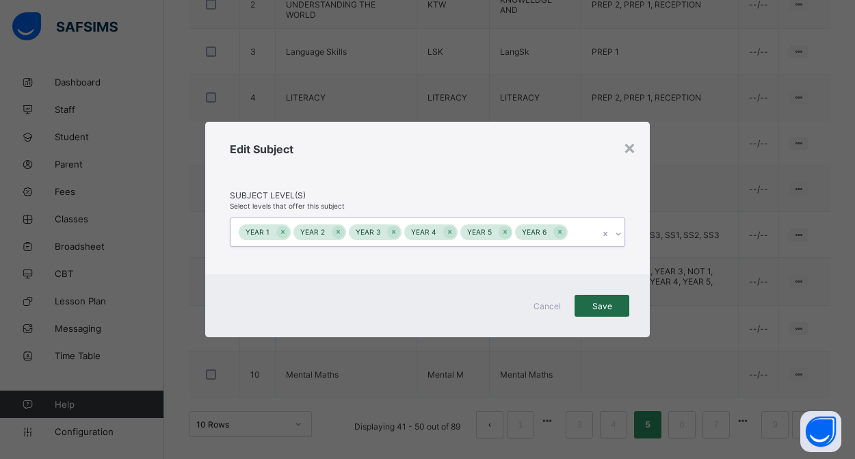
click at [586, 311] on div "Save" at bounding box center [601, 306] width 55 height 22
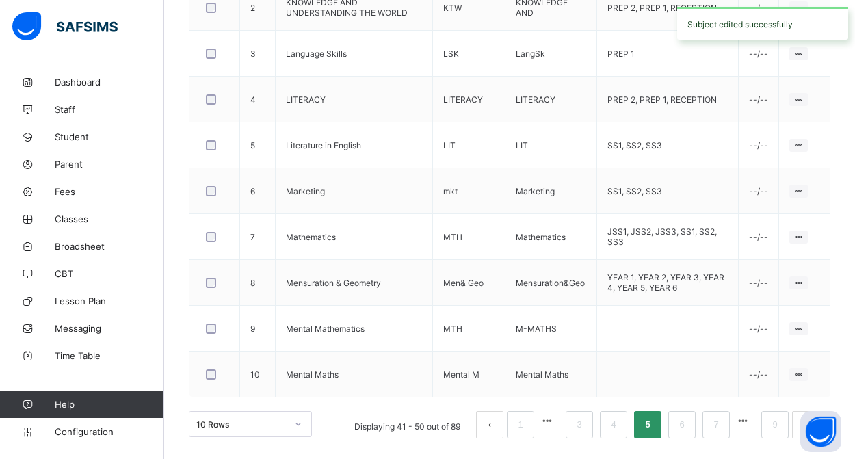
scroll to position [543, 0]
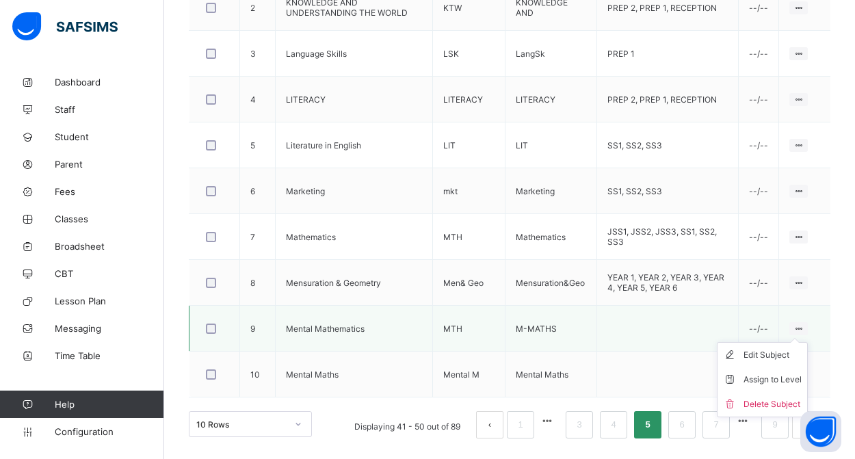
click at [793, 342] on ul "Edit Subject Assign to Level Delete Subject" at bounding box center [762, 379] width 91 height 75
click at [790, 408] on div "Delete Subject" at bounding box center [772, 404] width 58 height 14
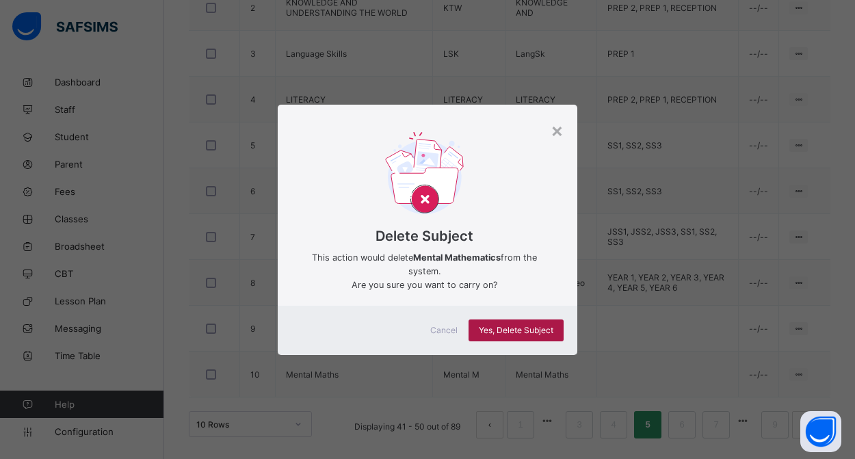
click at [530, 330] on span "Yes, Delete Subject" at bounding box center [516, 330] width 75 height 10
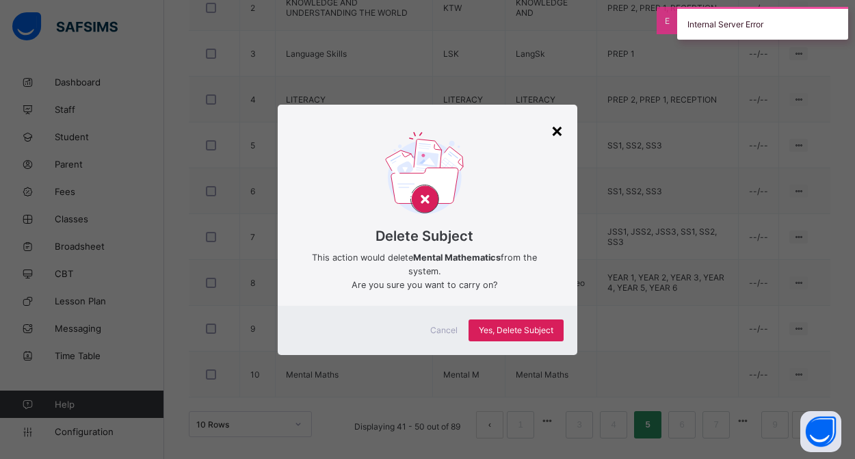
click at [551, 131] on div "×" at bounding box center [556, 129] width 13 height 23
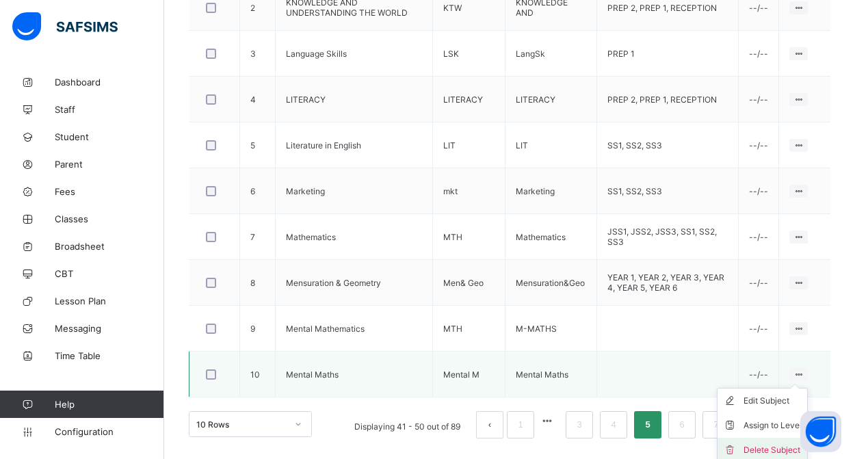
click at [771, 449] on div "Delete Subject" at bounding box center [772, 450] width 58 height 14
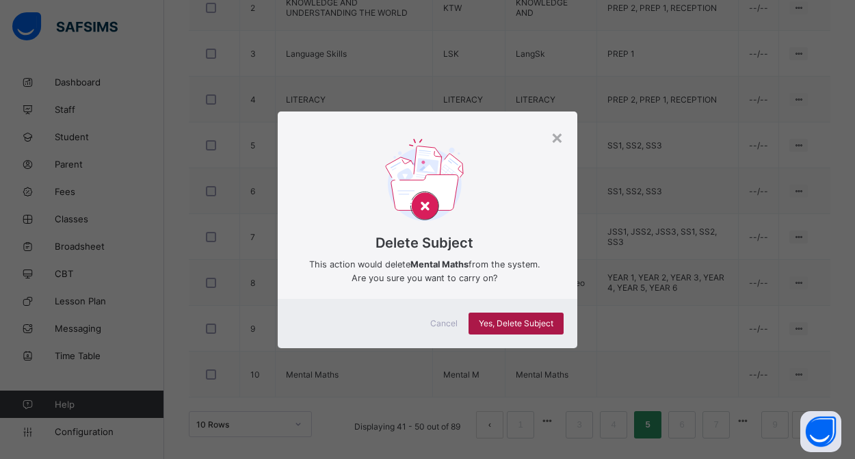
click at [533, 321] on span "Yes, Delete Subject" at bounding box center [516, 323] width 75 height 10
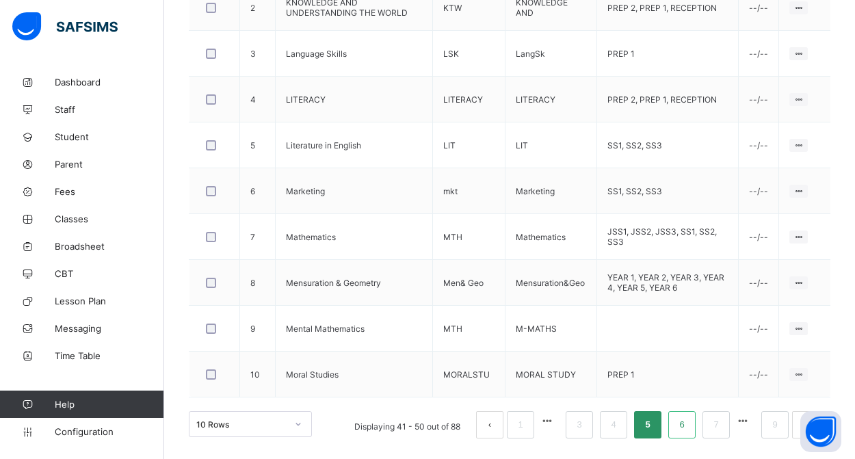
click at [680, 433] on link "6" at bounding box center [681, 425] width 13 height 18
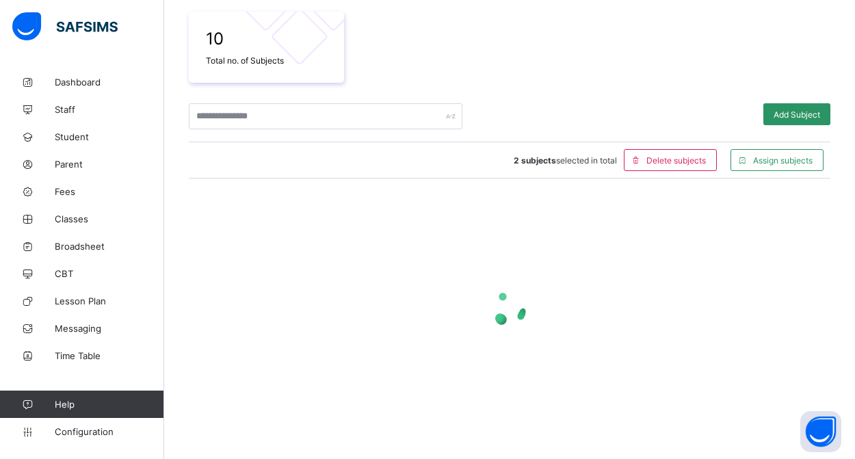
scroll to position [239, 0]
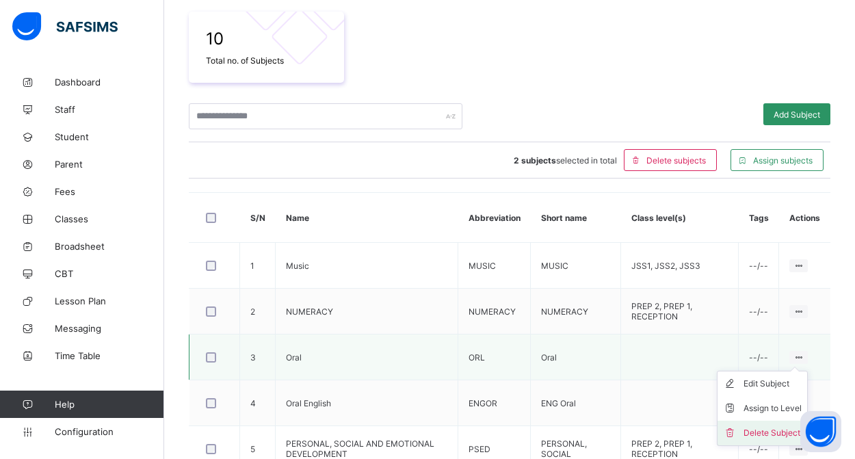
click at [775, 434] on div "Delete Subject" at bounding box center [772, 433] width 58 height 14
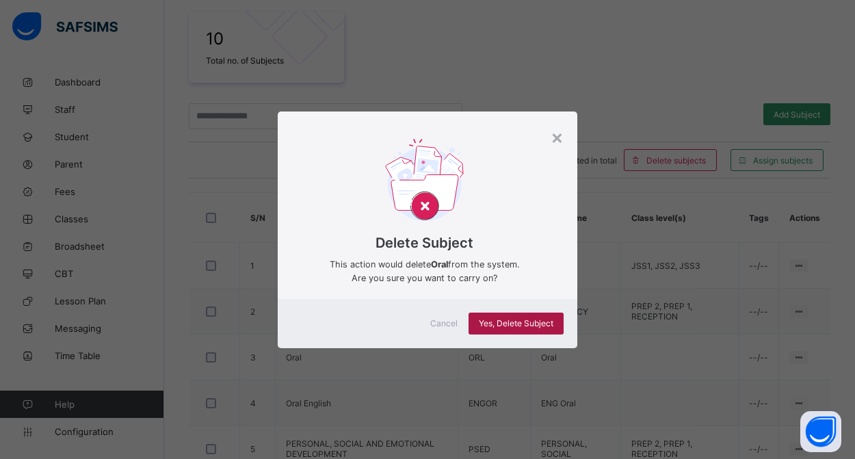
click at [542, 324] on span "Yes, Delete Subject" at bounding box center [516, 323] width 75 height 10
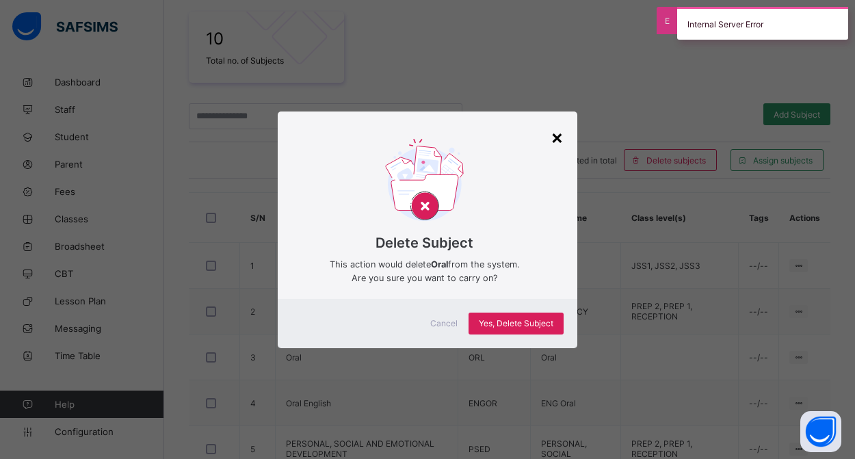
click at [553, 133] on div "×" at bounding box center [556, 136] width 13 height 23
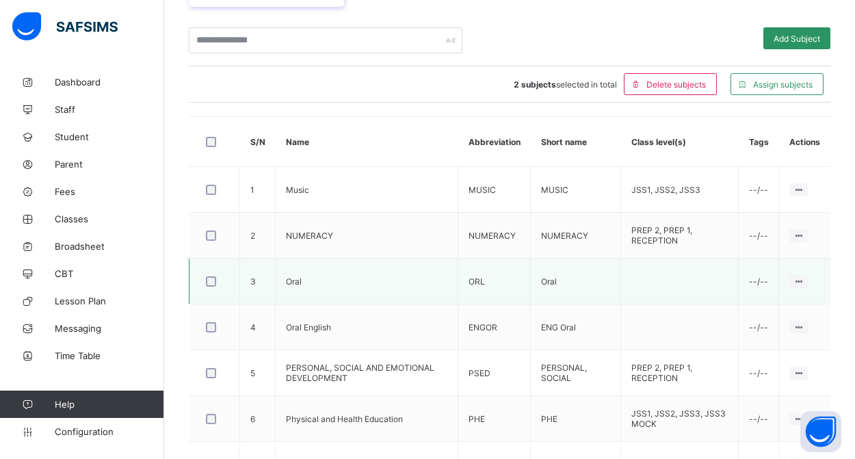
scroll to position [319, 0]
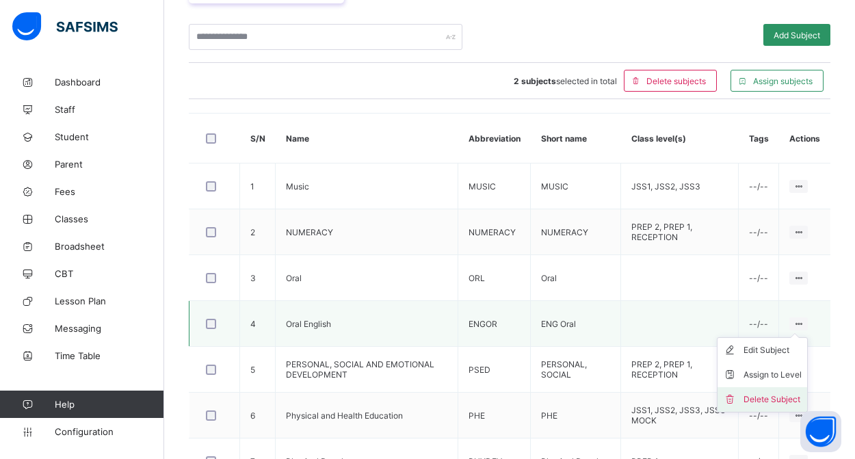
click at [768, 400] on div "Delete Subject" at bounding box center [772, 400] width 58 height 14
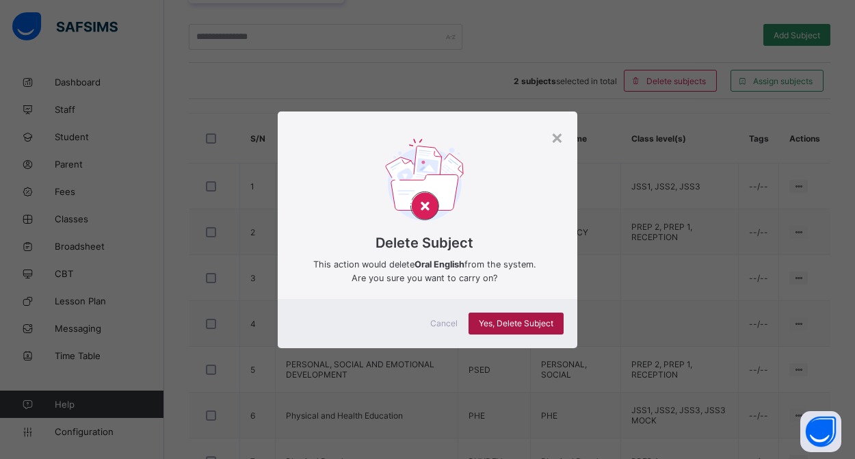
click at [525, 326] on span "Yes, Delete Subject" at bounding box center [516, 323] width 75 height 10
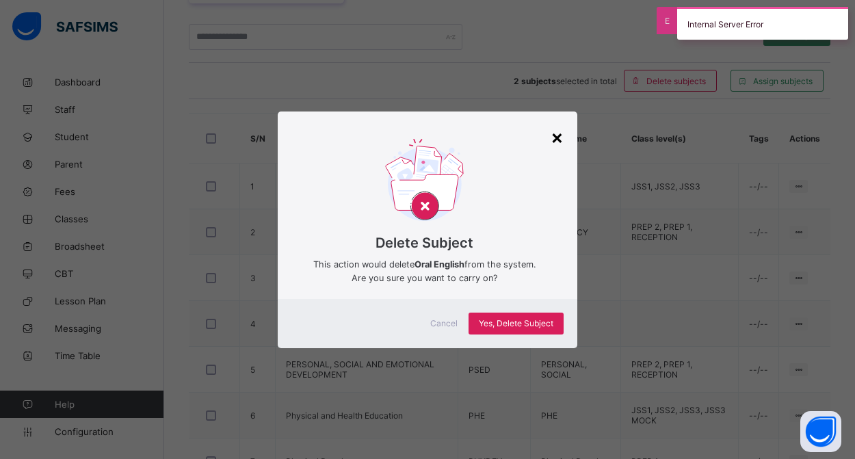
click at [554, 137] on div "×" at bounding box center [556, 136] width 13 height 23
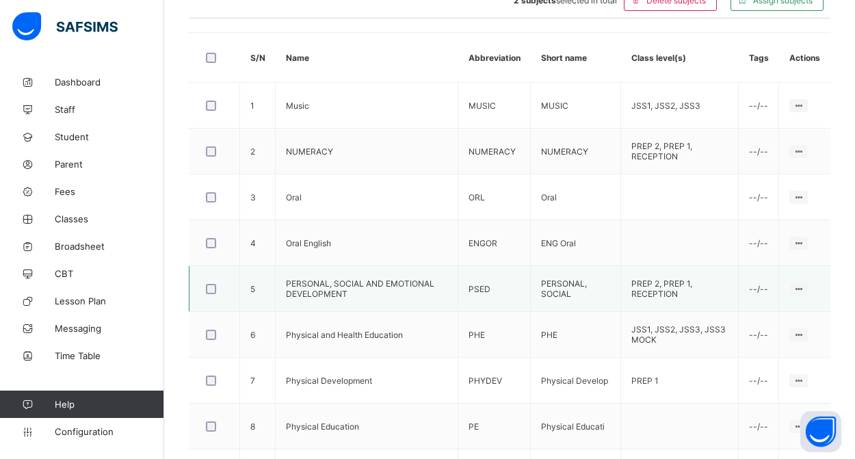
scroll to position [403, 0]
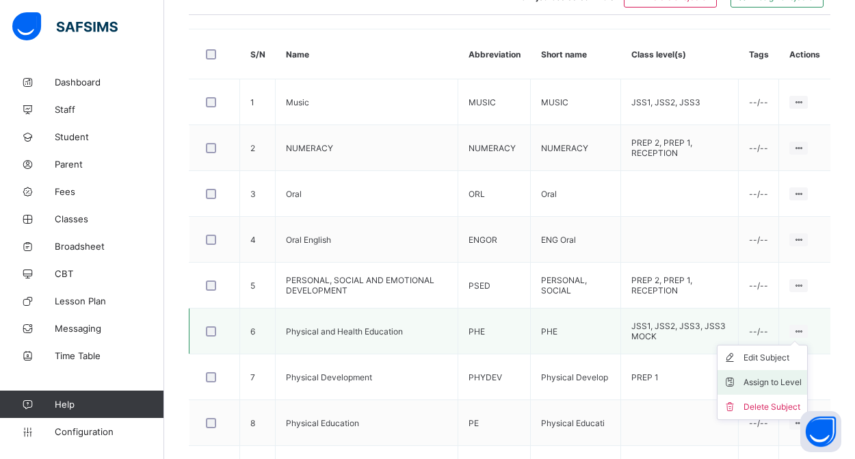
click at [763, 386] on div "Assign to Level" at bounding box center [772, 382] width 58 height 14
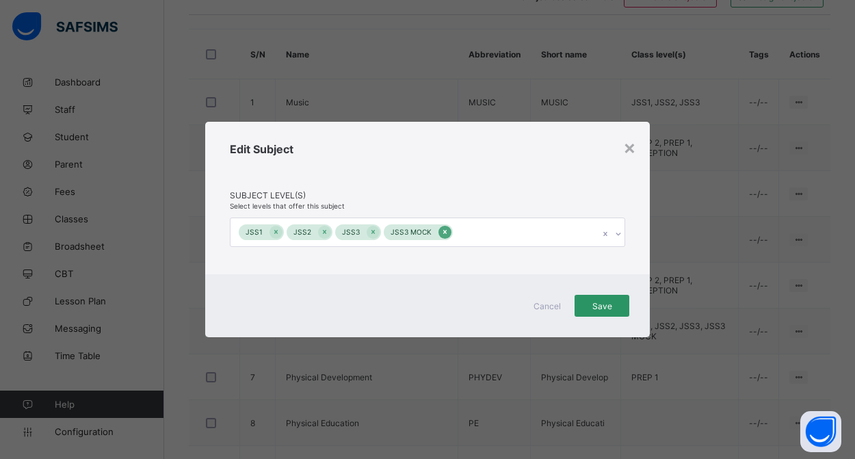
click at [443, 232] on icon at bounding box center [444, 232] width 3 height 4
click at [607, 305] on span "Save" at bounding box center [602, 306] width 34 height 10
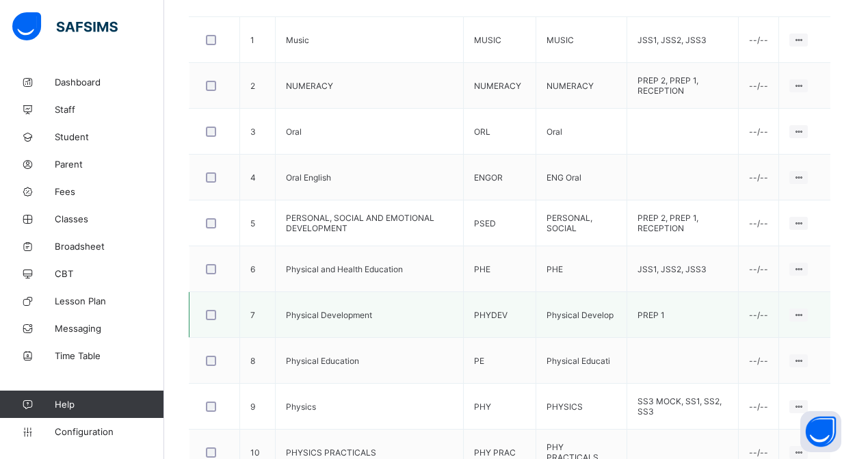
scroll to position [474, 0]
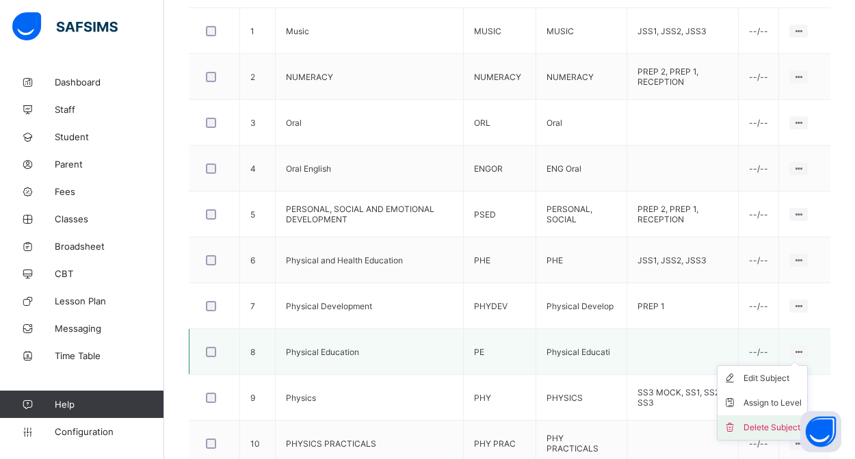
click at [763, 423] on div "Delete Subject" at bounding box center [772, 428] width 58 height 14
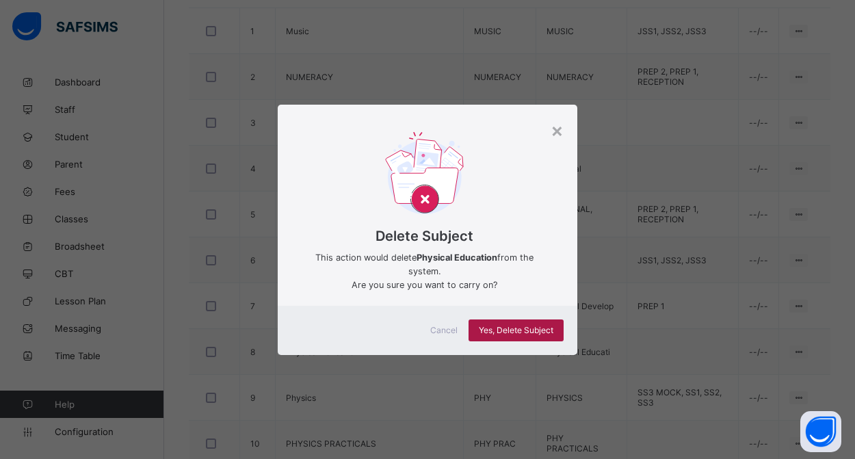
click at [519, 326] on span "Yes, Delete Subject" at bounding box center [516, 330] width 75 height 10
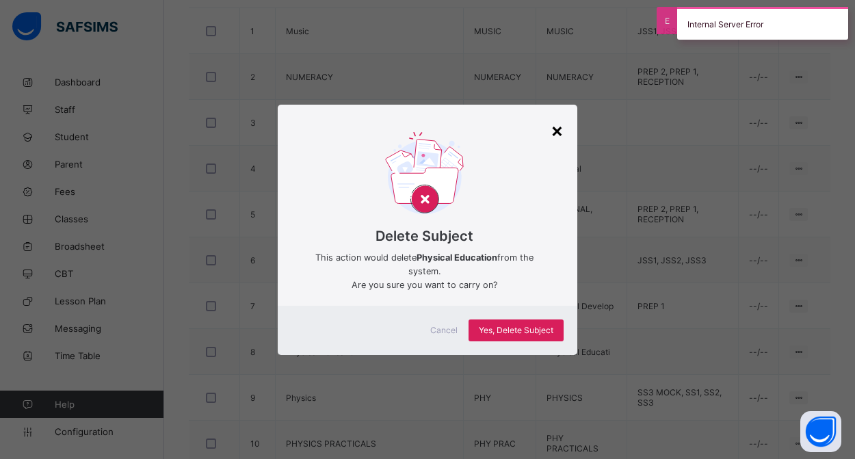
click at [557, 130] on div "×" at bounding box center [556, 129] width 13 height 23
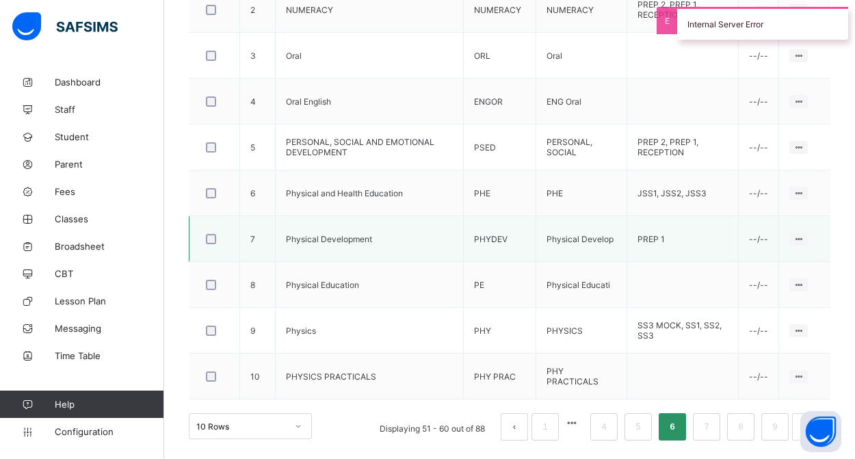
scroll to position [543, 0]
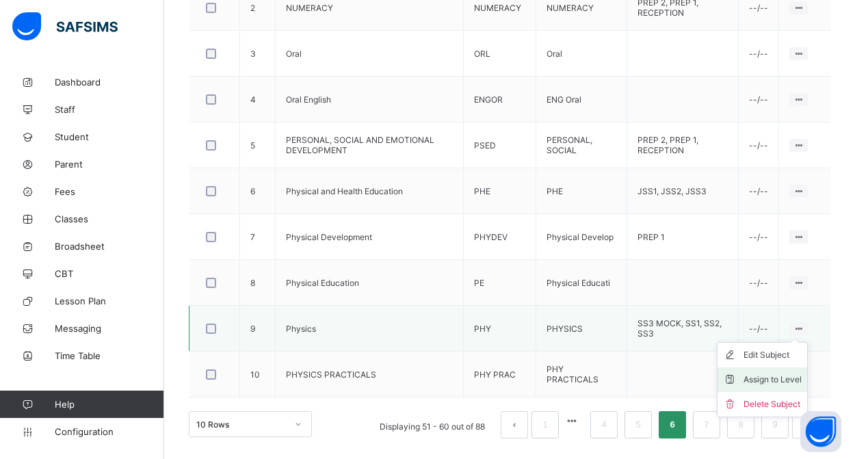
click at [771, 377] on div "Assign to Level" at bounding box center [772, 380] width 58 height 14
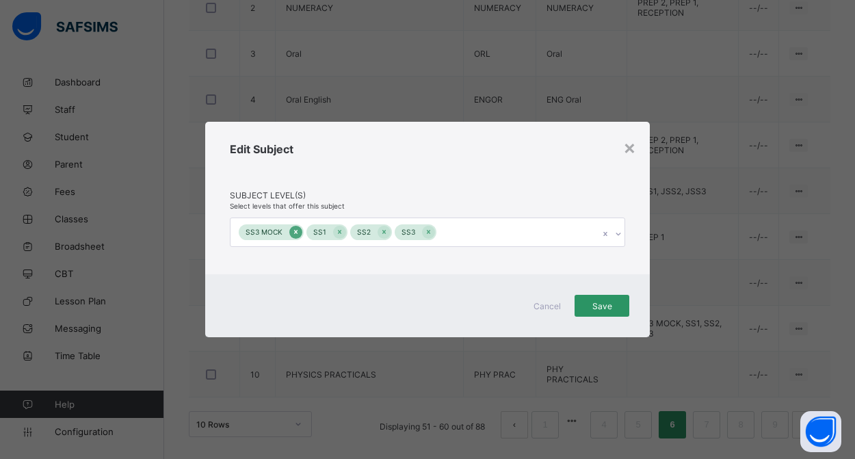
click at [295, 232] on icon at bounding box center [295, 232] width 3 height 4
click at [594, 303] on span "Save" at bounding box center [602, 306] width 34 height 10
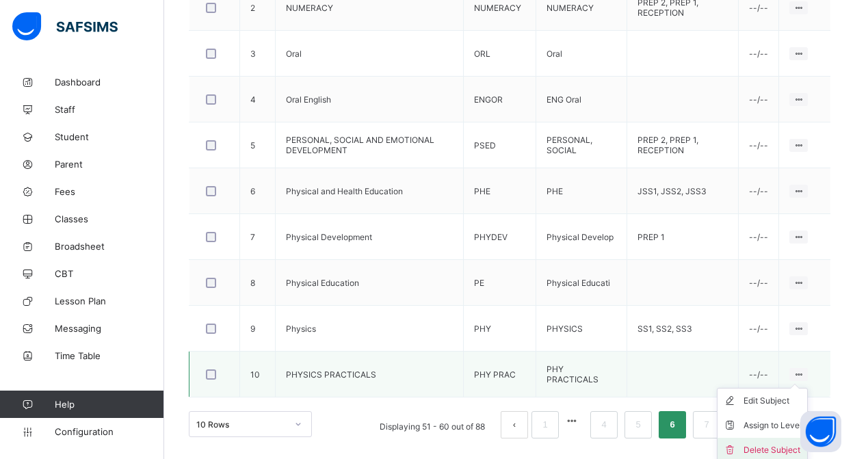
click at [772, 449] on div "Delete Subject" at bounding box center [772, 450] width 58 height 14
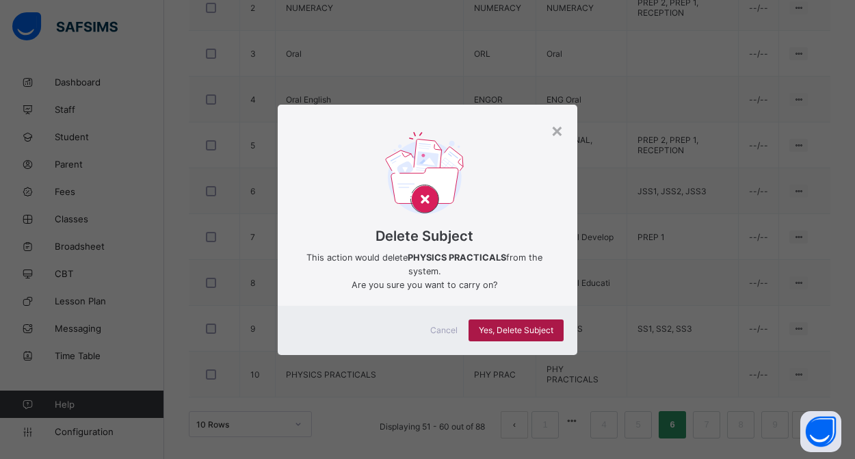
click at [531, 330] on span "Yes, Delete Subject" at bounding box center [516, 330] width 75 height 10
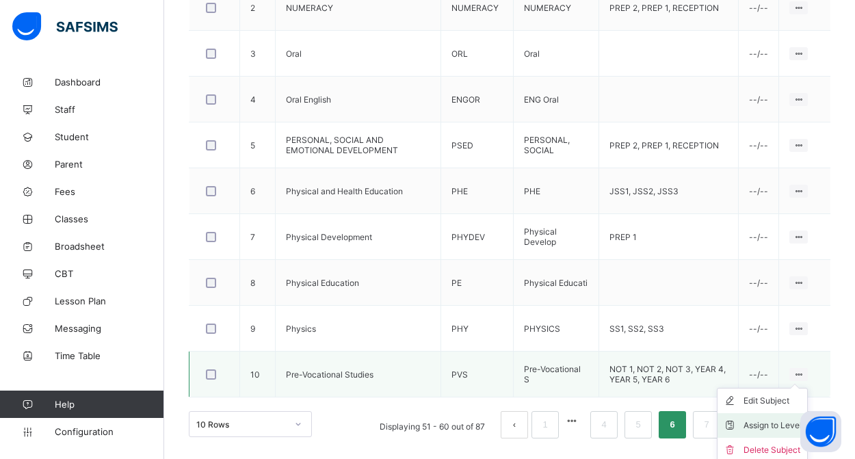
click at [765, 425] on div "Assign to Level" at bounding box center [772, 426] width 58 height 14
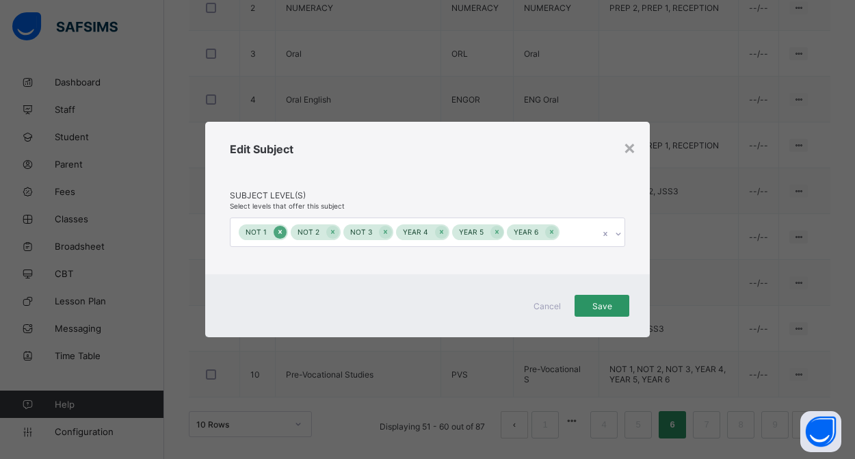
click at [276, 233] on icon at bounding box center [280, 232] width 8 height 10
click at [277, 232] on icon at bounding box center [281, 232] width 8 height 10
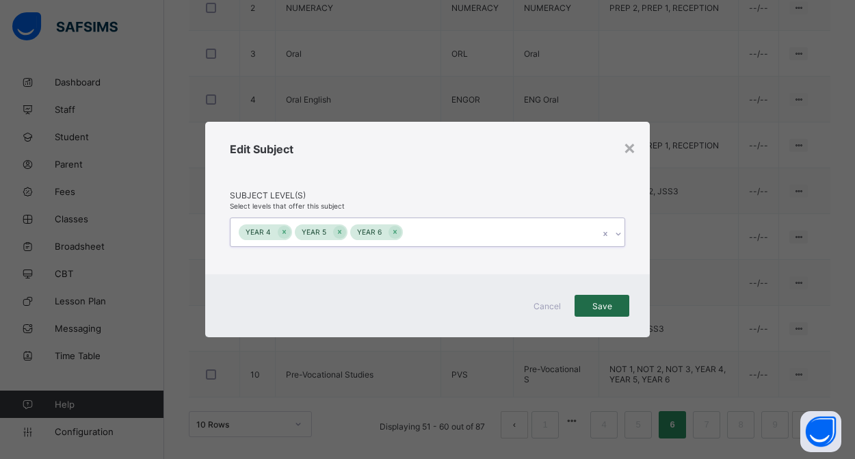
click at [587, 305] on span "Save" at bounding box center [602, 306] width 34 height 10
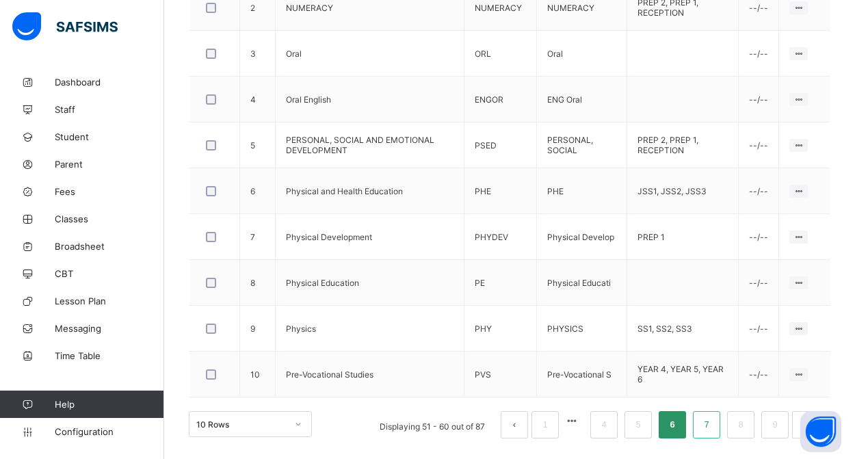
click at [699, 428] on li "7" at bounding box center [706, 424] width 27 height 27
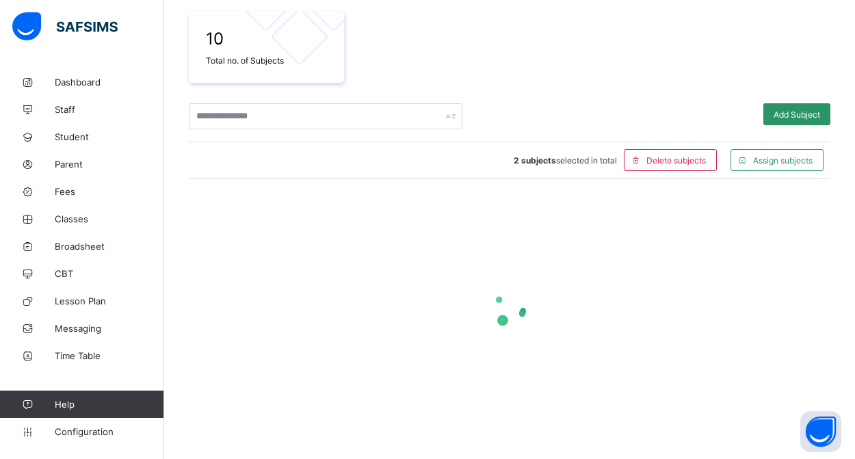
scroll to position [239, 0]
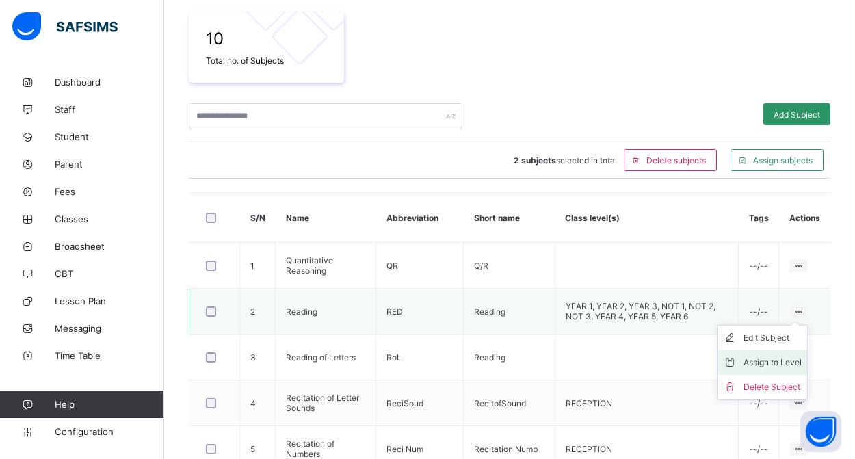
click at [768, 362] on div "Assign to Level" at bounding box center [772, 363] width 58 height 14
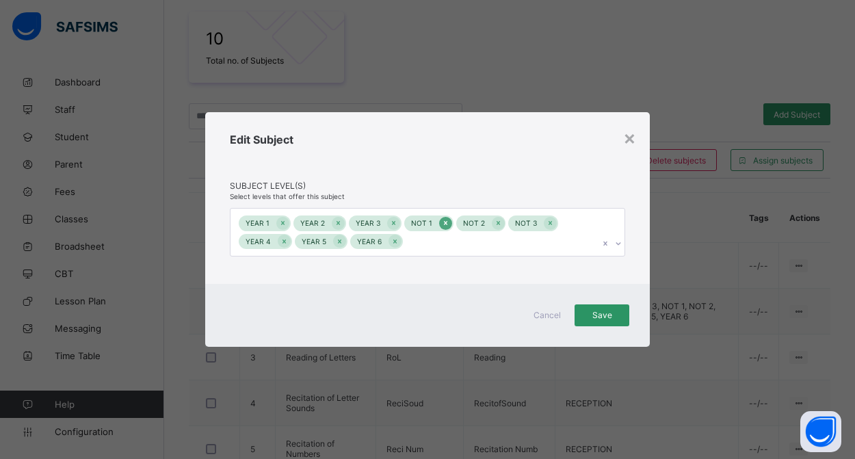
click at [444, 222] on icon at bounding box center [445, 223] width 3 height 4
click at [442, 222] on icon at bounding box center [446, 223] width 8 height 10
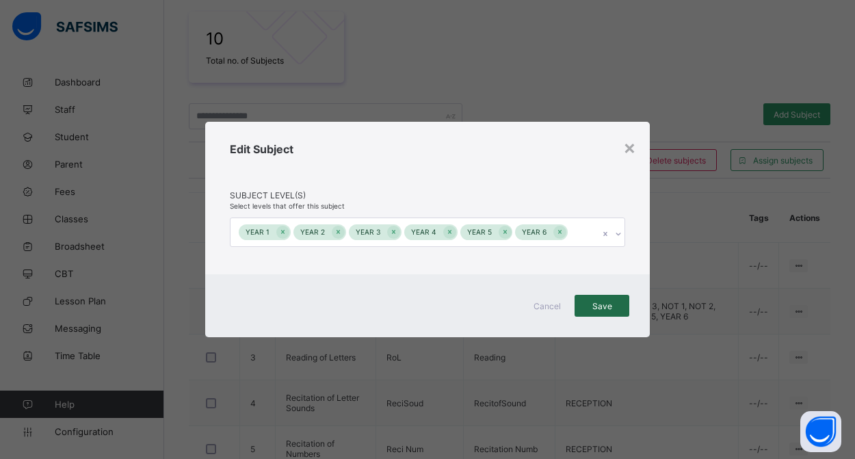
click at [614, 310] on span "Save" at bounding box center [602, 306] width 34 height 10
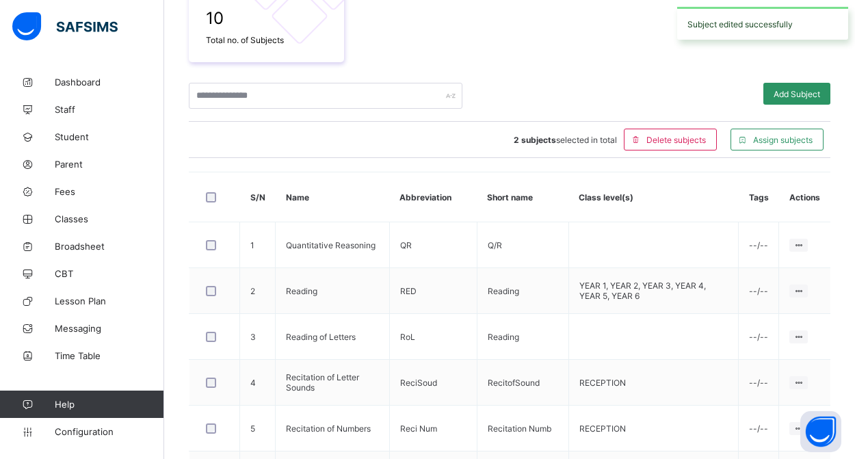
scroll to position [284, 0]
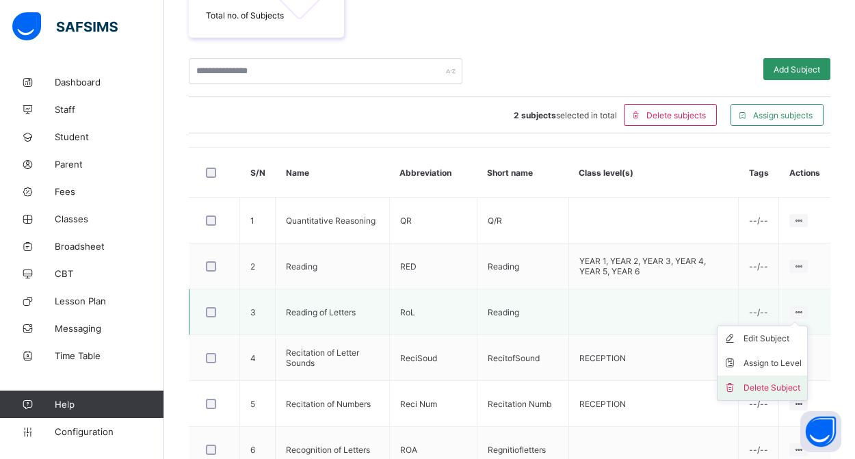
click at [778, 386] on div "Delete Subject" at bounding box center [772, 388] width 58 height 14
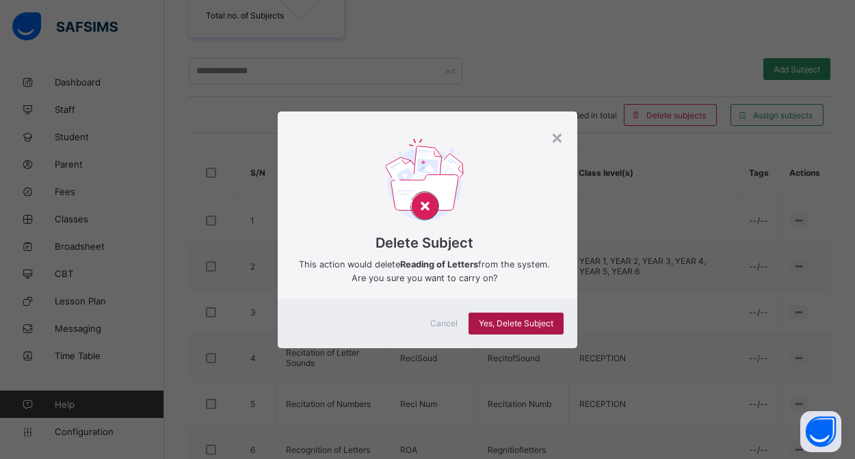
click at [530, 328] on span "Yes, Delete Subject" at bounding box center [516, 323] width 75 height 10
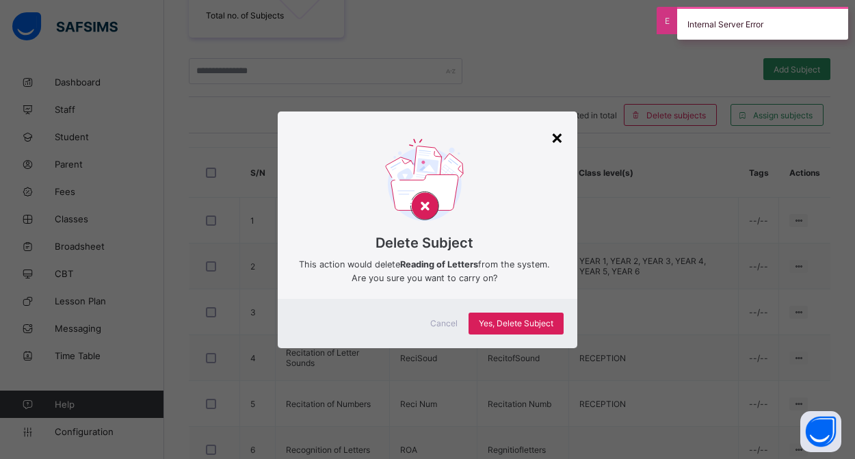
click at [554, 127] on div "×" at bounding box center [556, 136] width 13 height 23
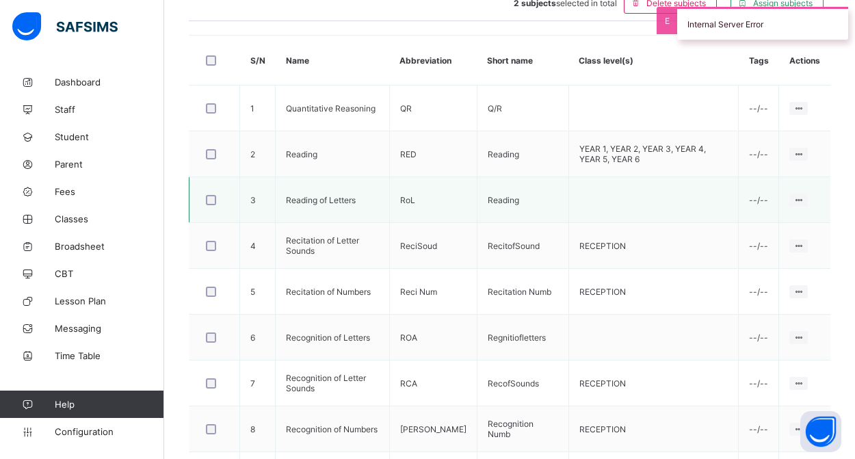
scroll to position [451, 0]
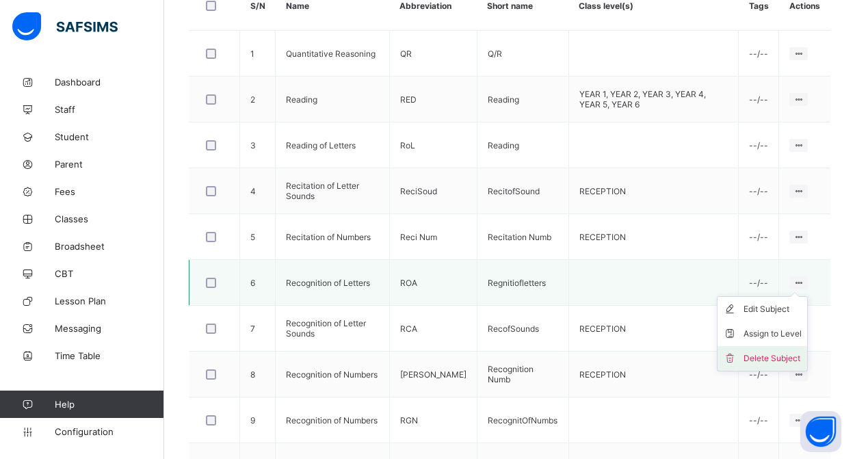
click at [762, 356] on div "Delete Subject" at bounding box center [772, 358] width 58 height 14
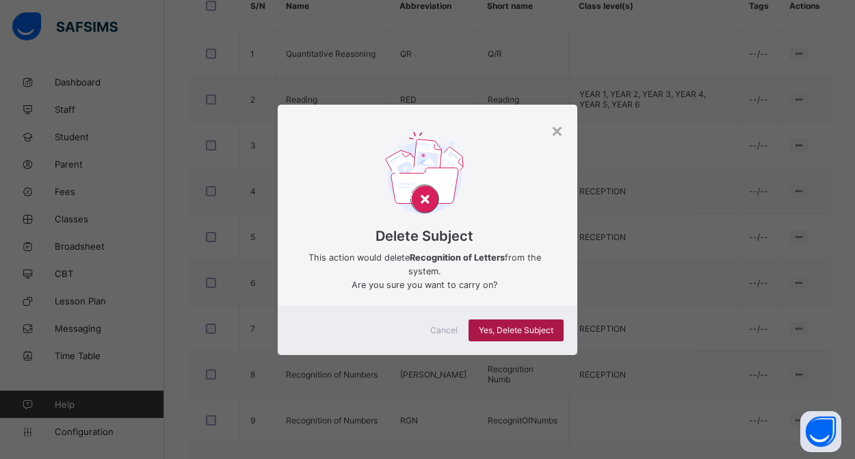
click at [552, 328] on span "Yes, Delete Subject" at bounding box center [516, 330] width 75 height 10
click at [552, 328] on div "Yes, Delete Subject" at bounding box center [515, 330] width 95 height 22
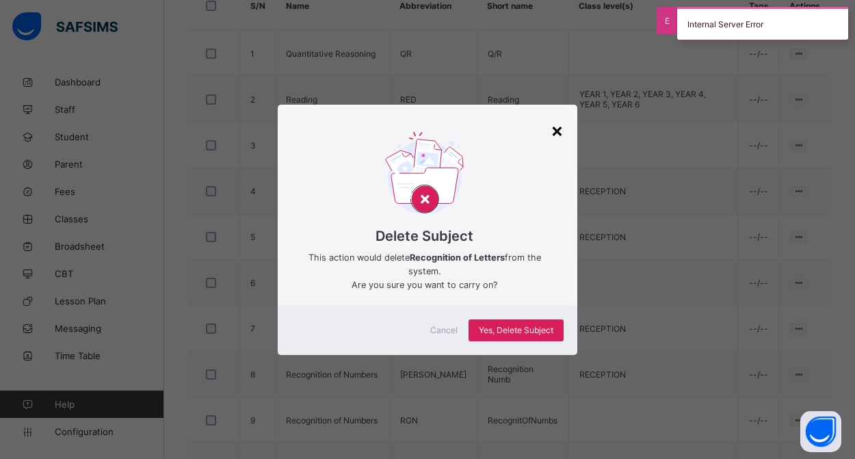
click at [559, 132] on div "×" at bounding box center [556, 129] width 13 height 23
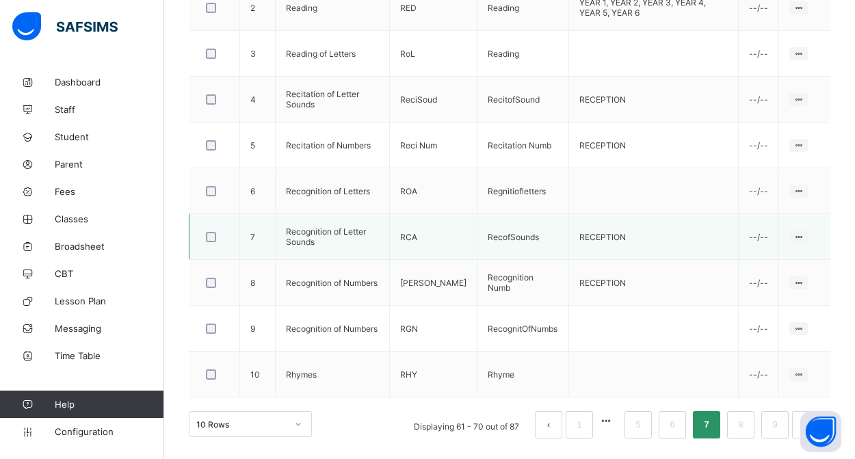
scroll to position [543, 0]
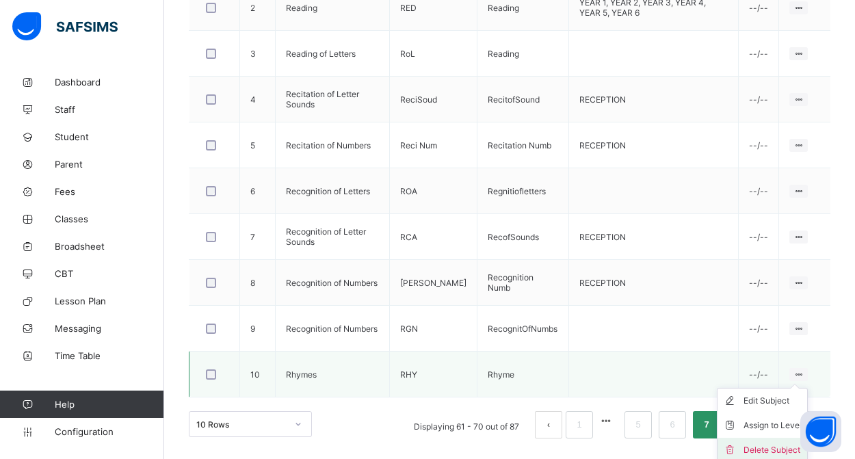
click at [760, 446] on div "Delete Subject" at bounding box center [772, 450] width 58 height 14
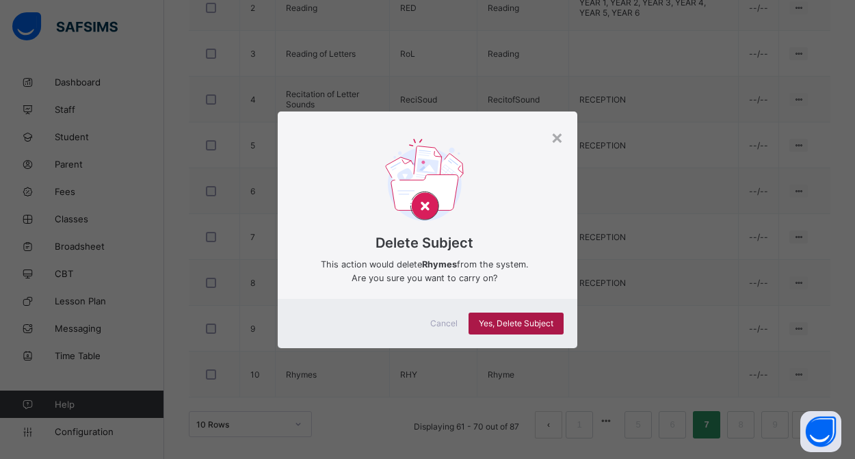
click at [531, 323] on span "Yes, Delete Subject" at bounding box center [516, 323] width 75 height 10
click at [556, 137] on div "×" at bounding box center [556, 136] width 13 height 23
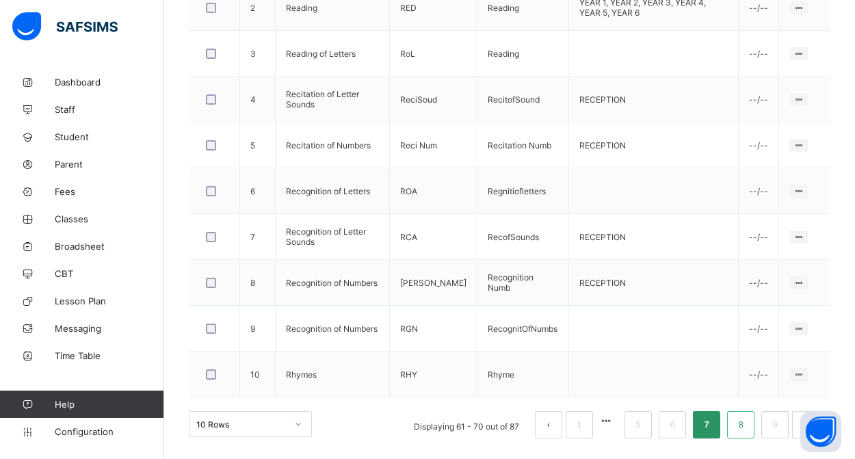
click at [743, 424] on link "8" at bounding box center [740, 425] width 13 height 18
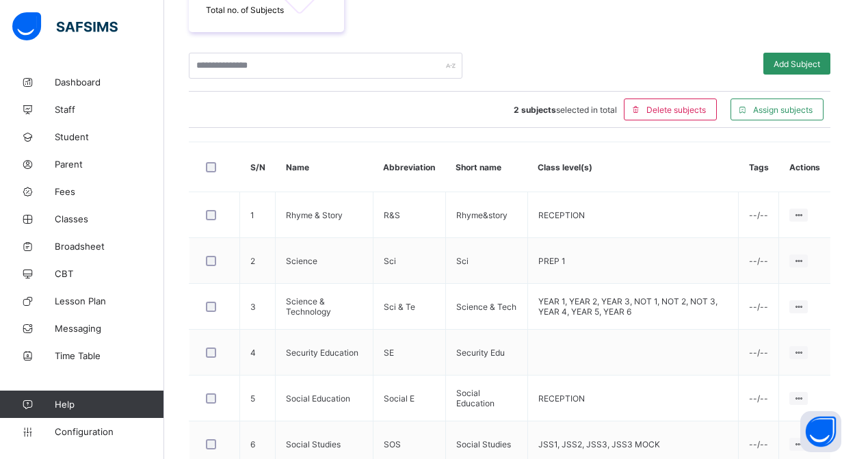
scroll to position [304, 0]
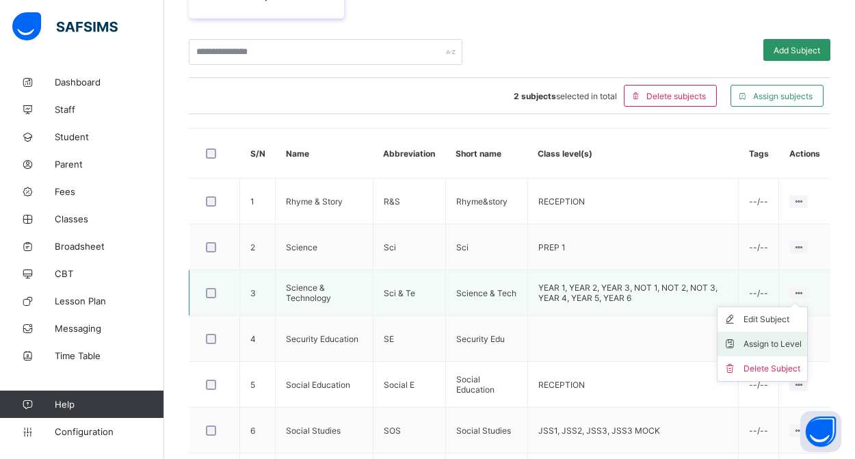
click at [769, 341] on div "Assign to Level" at bounding box center [772, 344] width 58 height 14
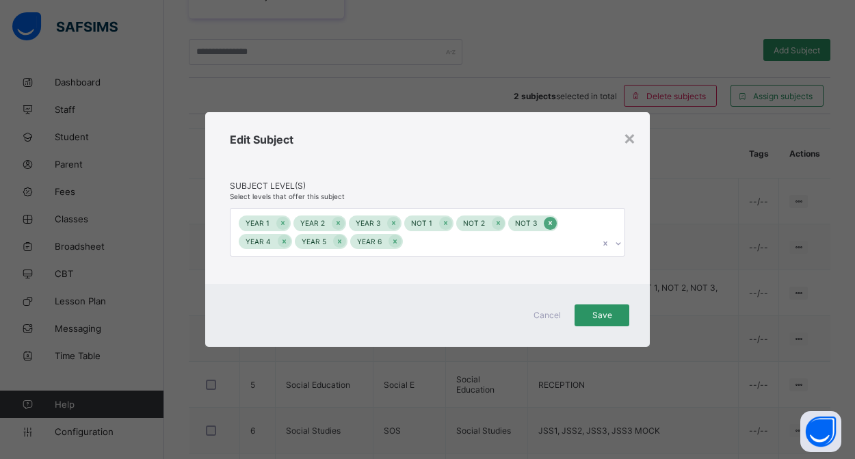
click at [549, 224] on div at bounding box center [550, 223] width 13 height 13
click at [444, 224] on icon at bounding box center [445, 223] width 3 height 4
click at [445, 224] on icon at bounding box center [446, 223] width 3 height 4
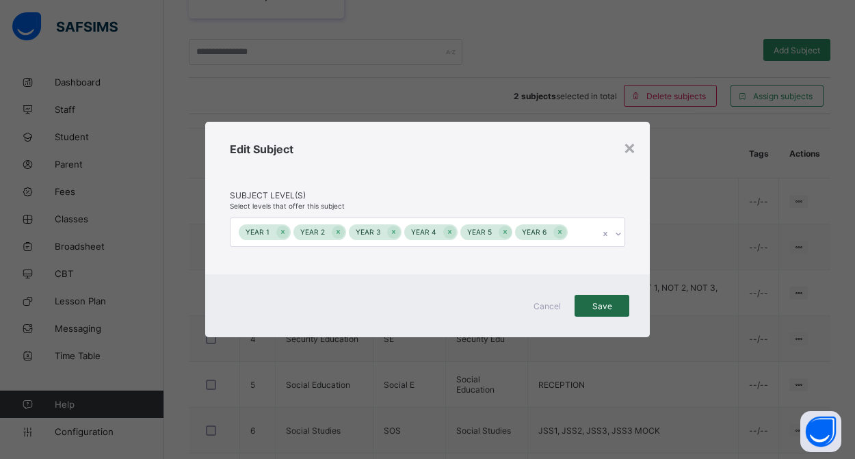
click at [609, 306] on span "Save" at bounding box center [602, 306] width 34 height 10
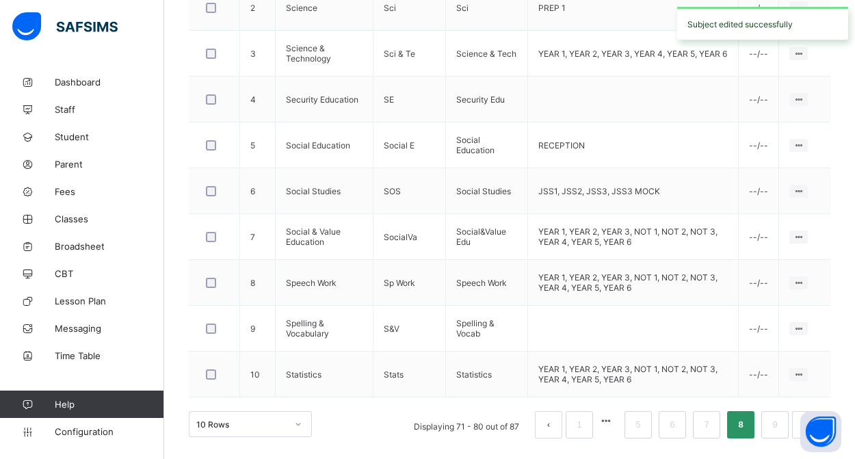
scroll to position [543, 0]
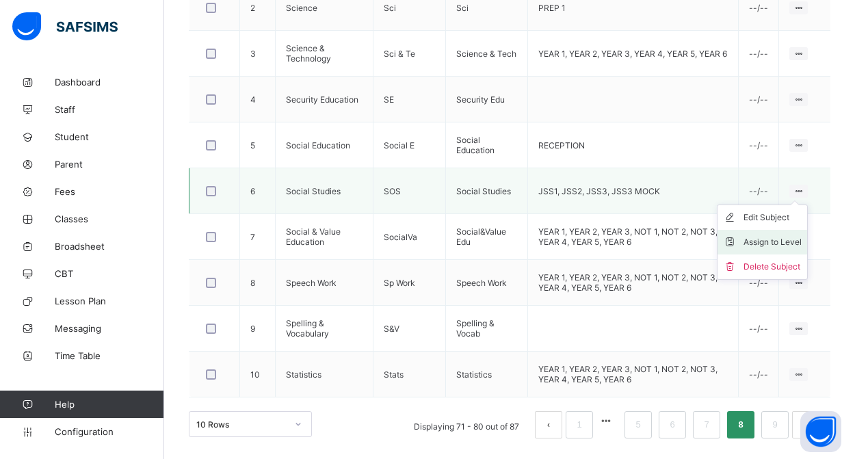
click at [770, 243] on div "Assign to Level" at bounding box center [772, 242] width 58 height 14
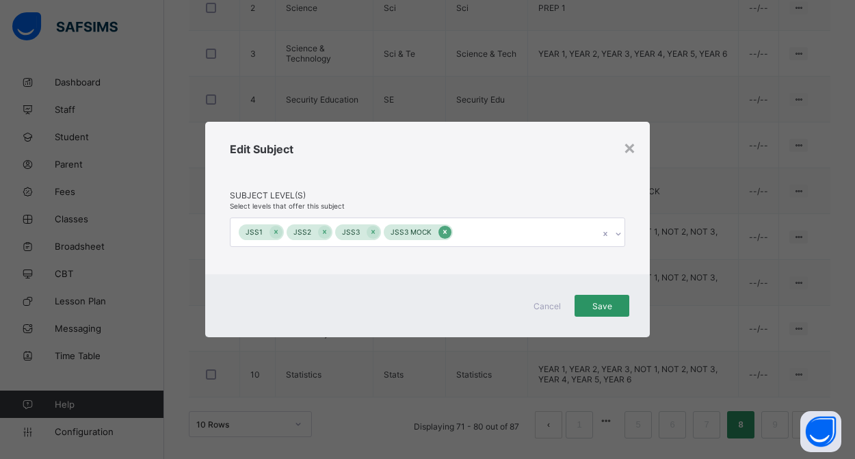
click at [441, 236] on icon at bounding box center [445, 232] width 8 height 10
click at [590, 310] on span "Save" at bounding box center [602, 306] width 34 height 10
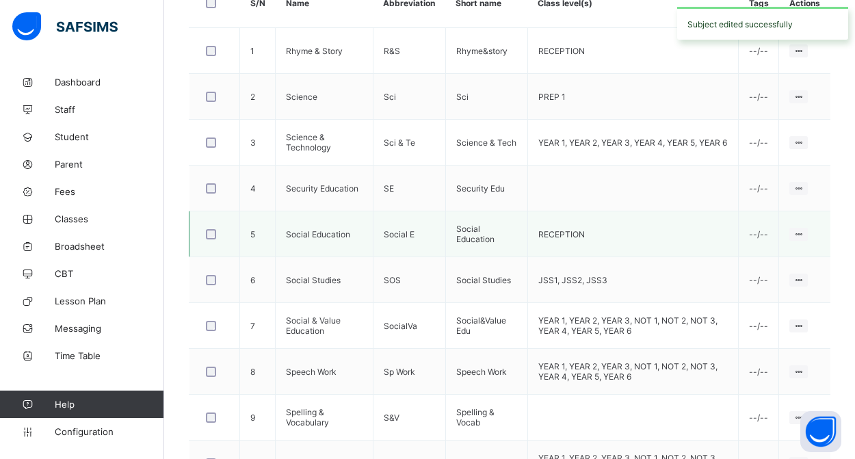
scroll to position [461, 0]
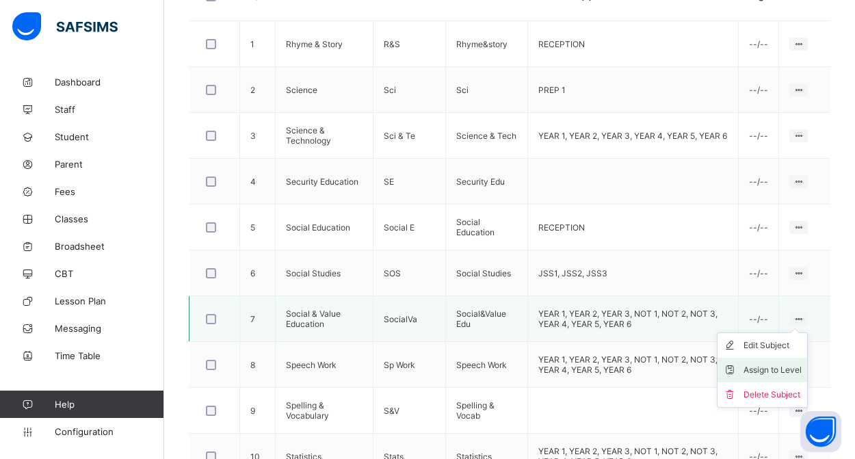
click at [772, 370] on div "Assign to Level" at bounding box center [772, 370] width 58 height 14
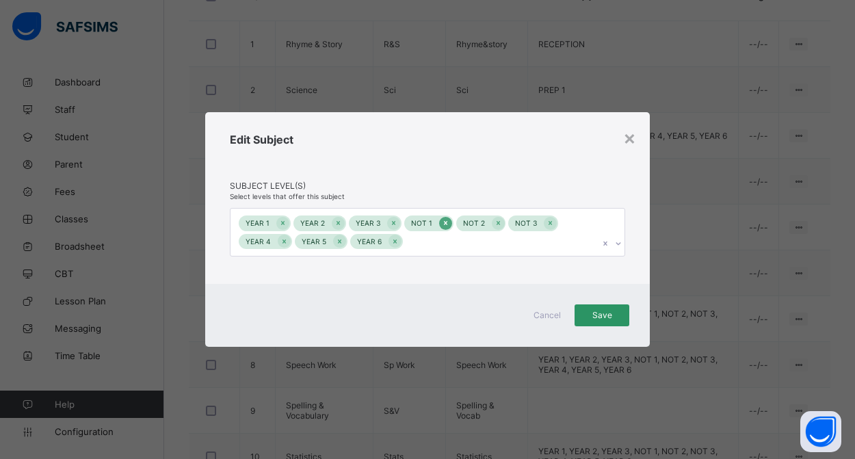
click at [444, 224] on icon at bounding box center [445, 223] width 3 height 4
click at [445, 224] on icon at bounding box center [446, 223] width 3 height 4
click at [443, 224] on icon at bounding box center [446, 223] width 8 height 10
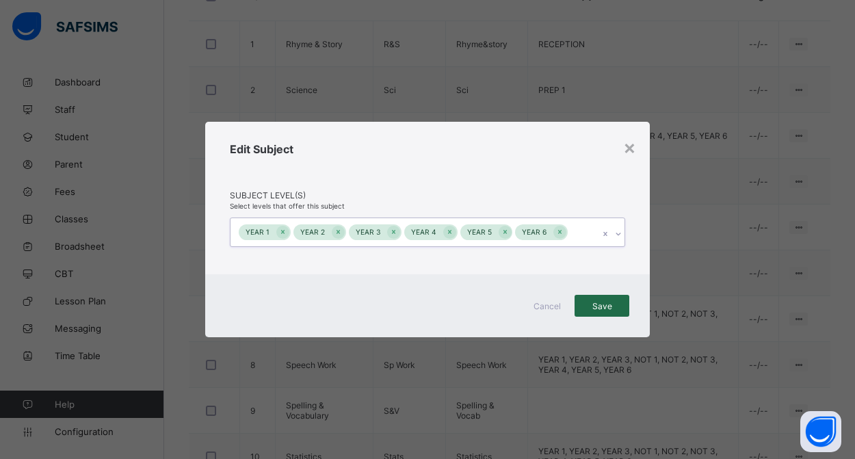
click at [618, 317] on div "Save" at bounding box center [601, 306] width 55 height 22
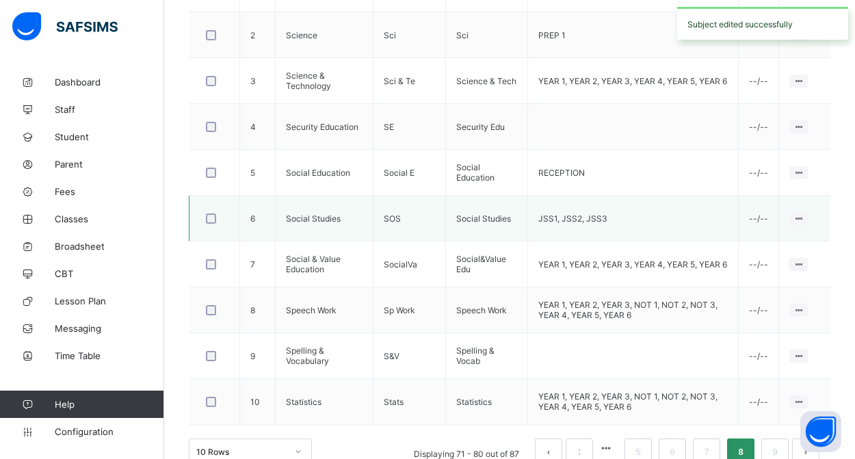
scroll to position [520, 0]
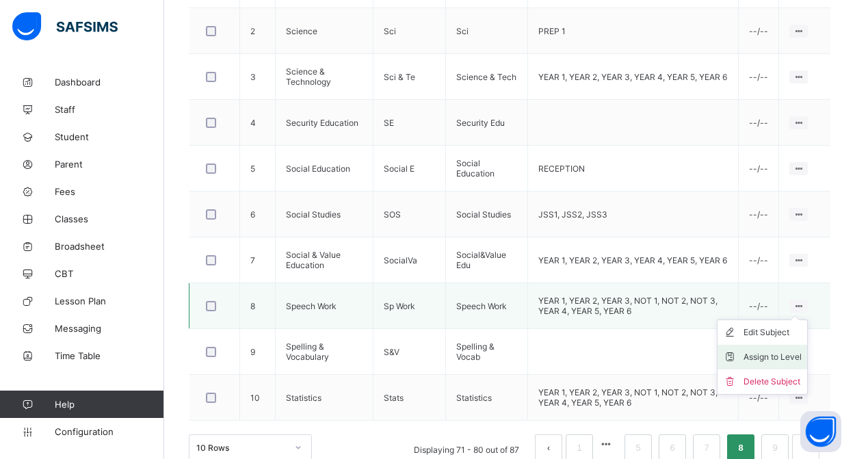
click at [782, 355] on div "Assign to Level" at bounding box center [772, 357] width 58 height 14
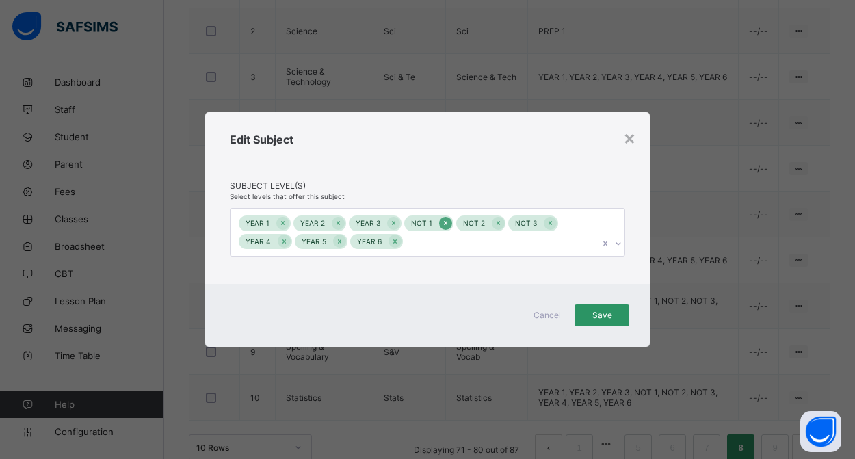
click at [445, 225] on div at bounding box center [445, 223] width 13 height 13
click at [445, 225] on icon at bounding box center [446, 223] width 8 height 10
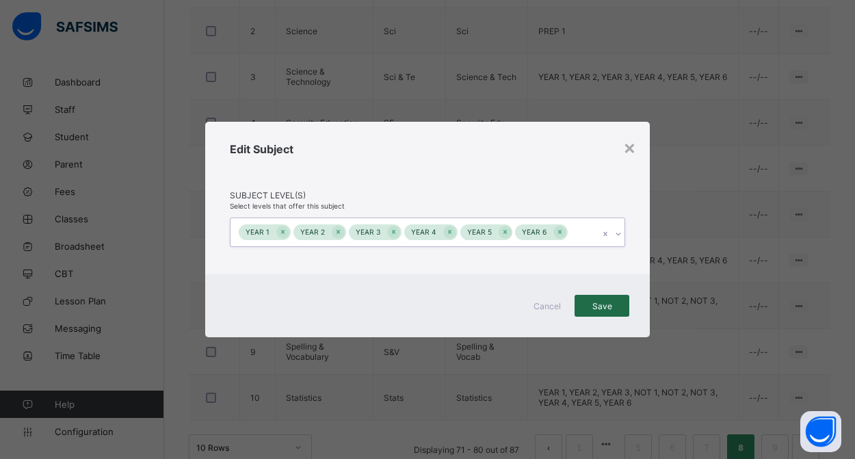
click at [600, 306] on span "Save" at bounding box center [602, 306] width 34 height 10
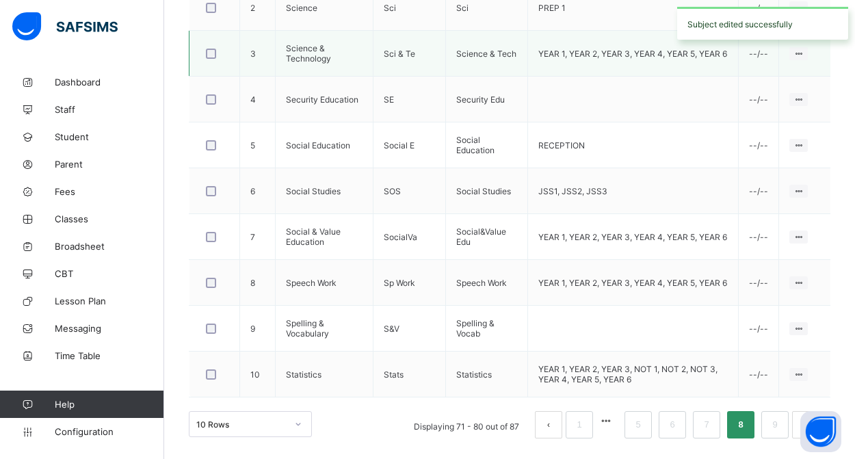
scroll to position [543, 0]
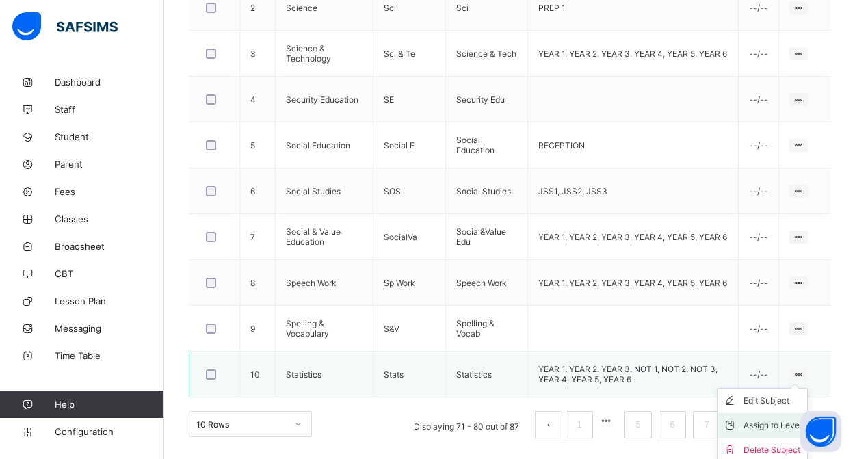
click at [780, 423] on div "Assign to Level" at bounding box center [772, 426] width 58 height 14
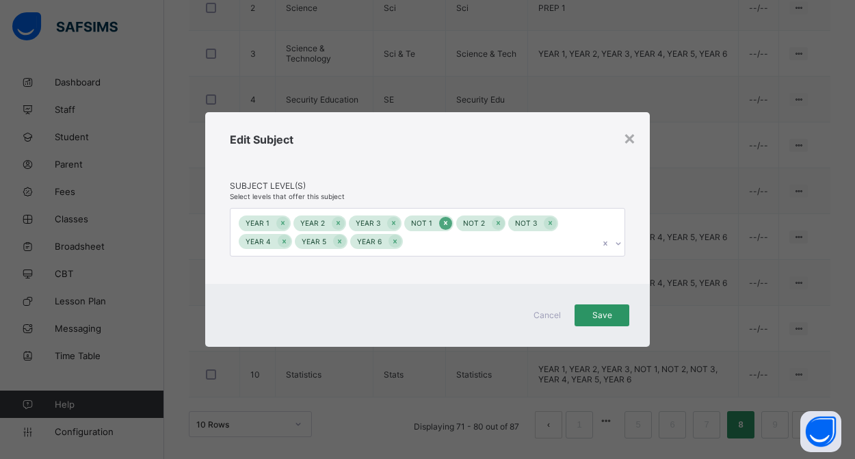
click at [444, 224] on icon at bounding box center [445, 223] width 3 height 4
click at [442, 224] on icon at bounding box center [446, 223] width 8 height 10
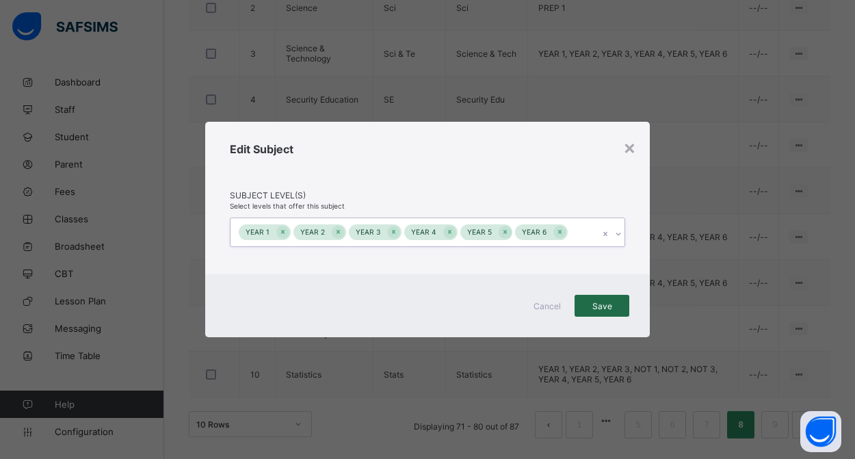
click at [589, 304] on span "Save" at bounding box center [602, 306] width 34 height 10
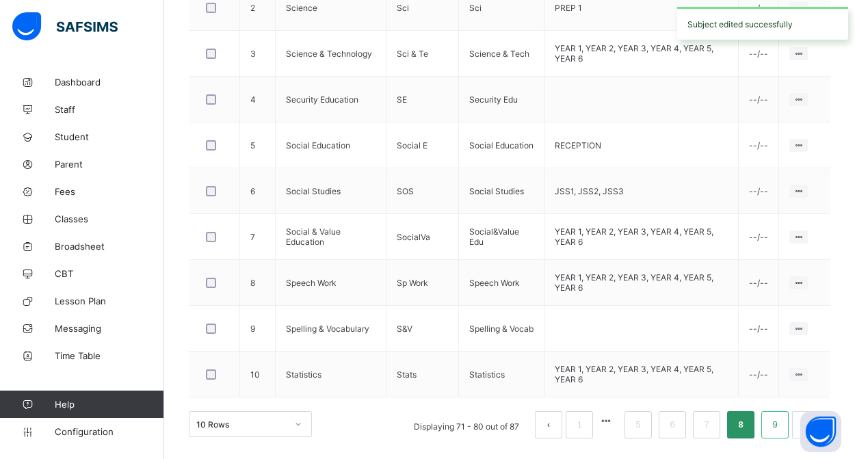
click at [776, 427] on link "9" at bounding box center [774, 425] width 13 height 18
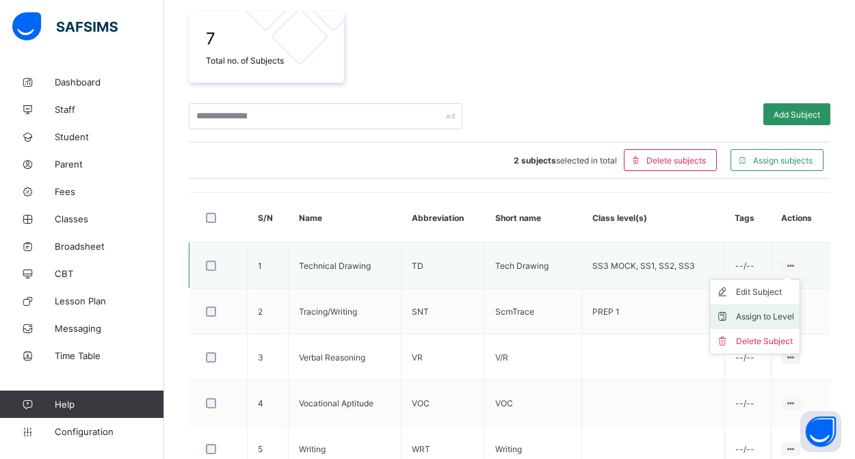
click at [765, 310] on div "Assign to Level" at bounding box center [765, 317] width 58 height 14
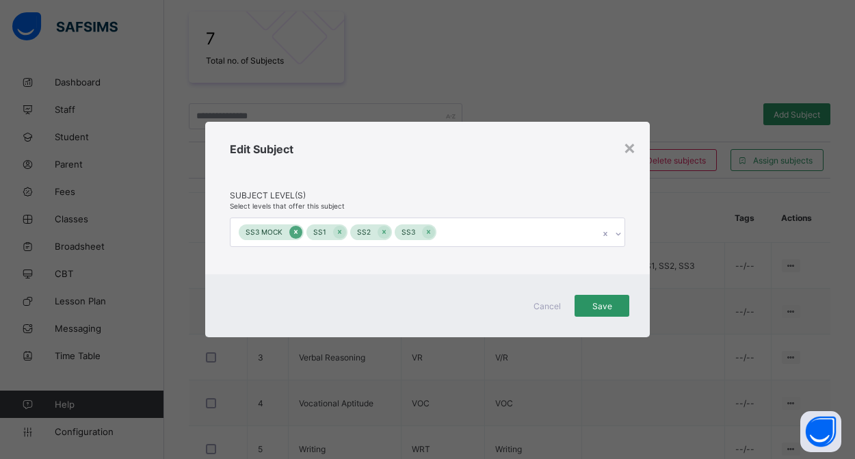
click at [294, 233] on icon at bounding box center [295, 232] width 3 height 4
click at [600, 305] on span "Save" at bounding box center [602, 306] width 34 height 10
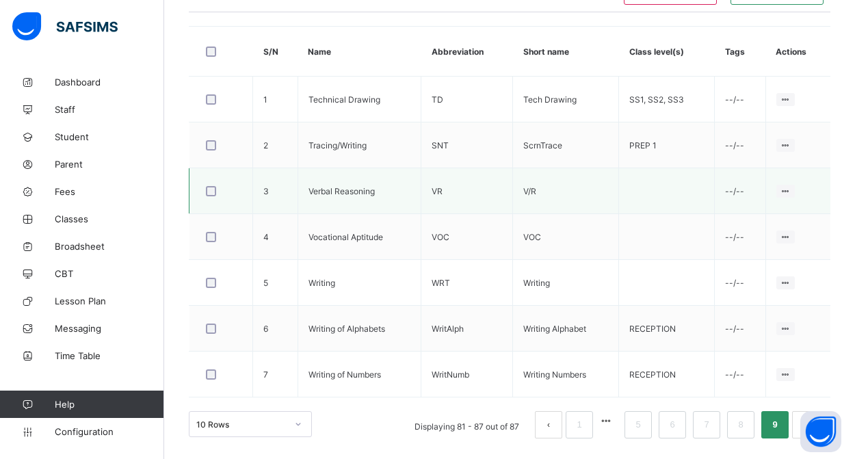
scroll to position [406, 0]
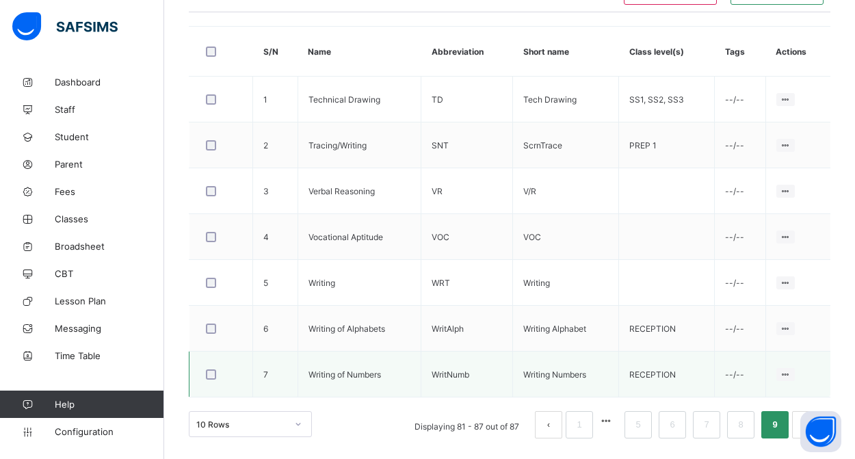
drag, startPoint x: 815, startPoint y: 434, endPoint x: 810, endPoint y: 369, distance: 65.1
click at [811, 354] on body "Subjects First Term / [DATE]-[DATE] [PERSON_NAME] [PERSON_NAME][EMAIL_ADDRESS][…" at bounding box center [427, 26] width 855 height 864
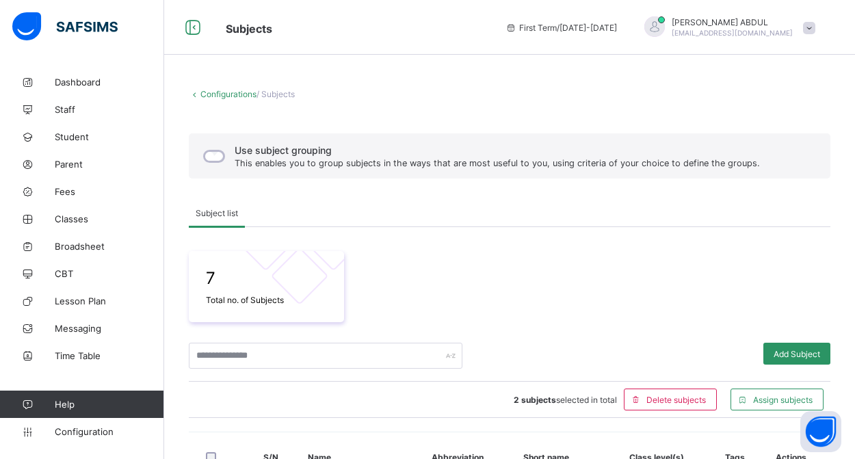
scroll to position [0, 0]
click at [237, 92] on link "Configurations" at bounding box center [228, 94] width 56 height 10
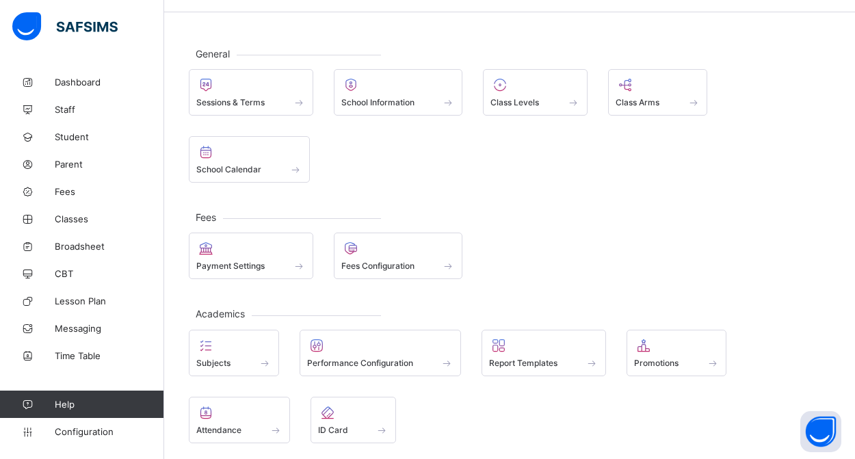
scroll to position [85, 0]
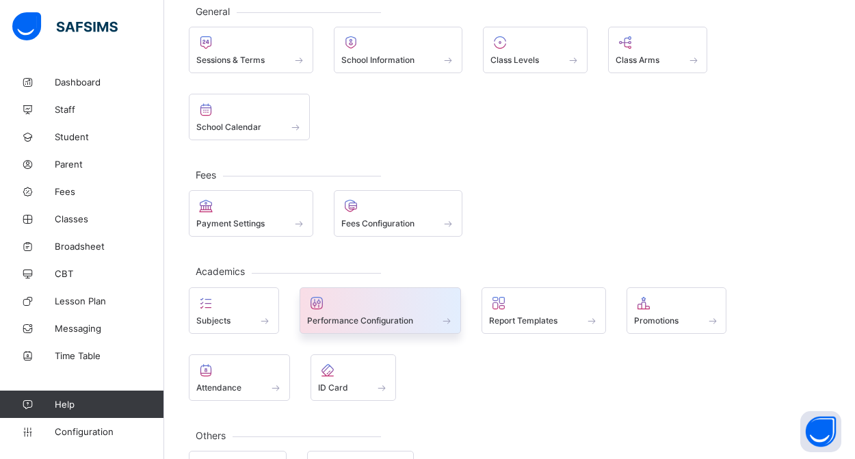
click at [368, 323] on span "Performance Configuration" at bounding box center [360, 320] width 106 height 10
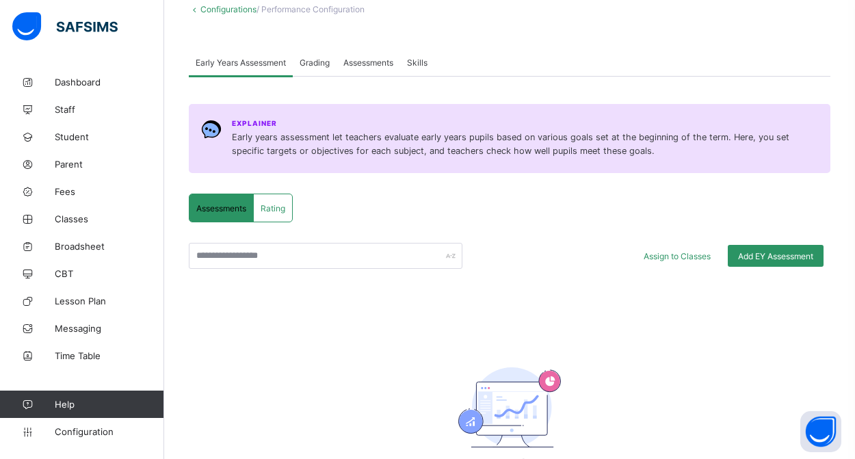
click at [319, 62] on span "Grading" at bounding box center [315, 62] width 30 height 10
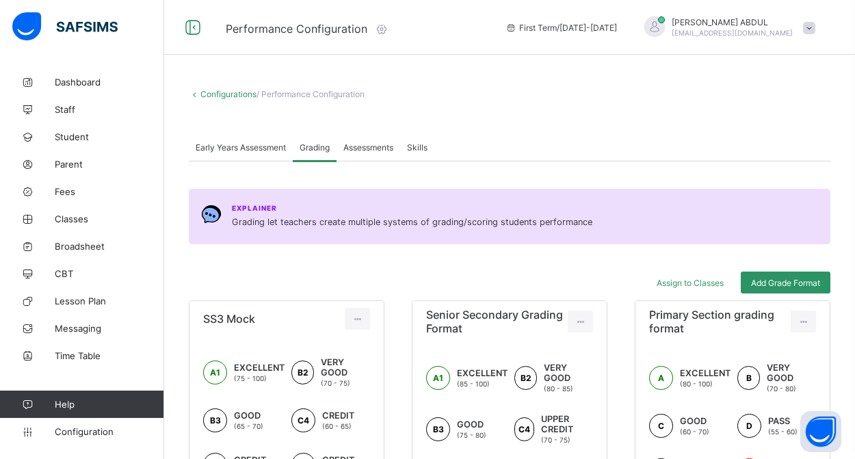
click at [372, 149] on span "Assessments" at bounding box center [368, 147] width 50 height 10
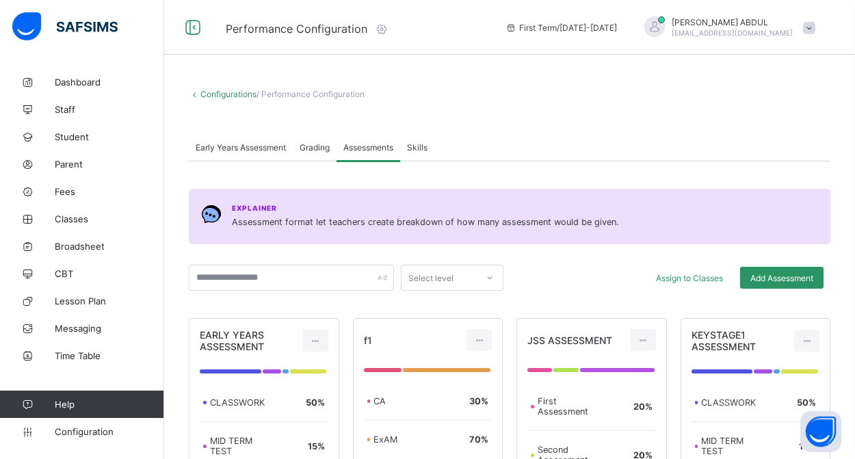
click at [319, 147] on span "Grading" at bounding box center [315, 147] width 30 height 10
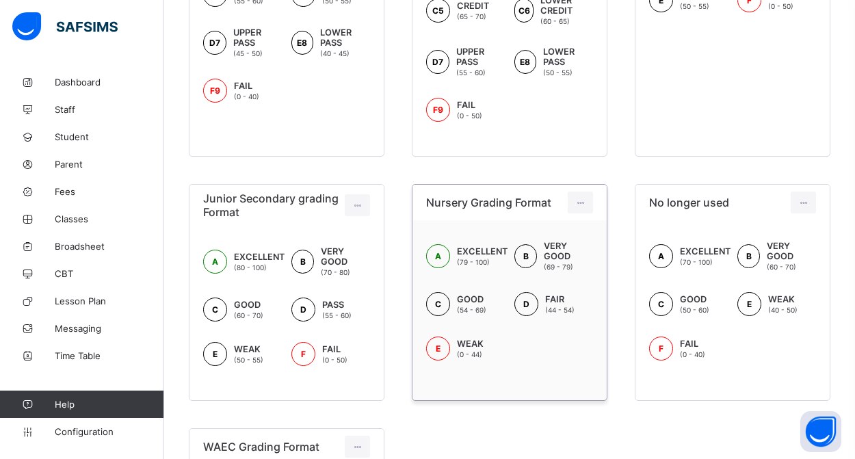
scroll to position [483, 0]
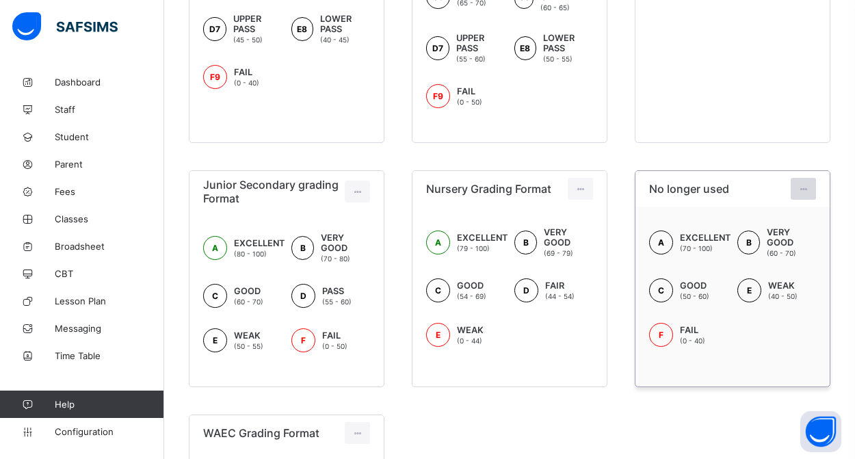
click at [807, 194] on icon at bounding box center [803, 189] width 12 height 10
click at [786, 251] on div "Delete Format" at bounding box center [783, 244] width 54 height 14
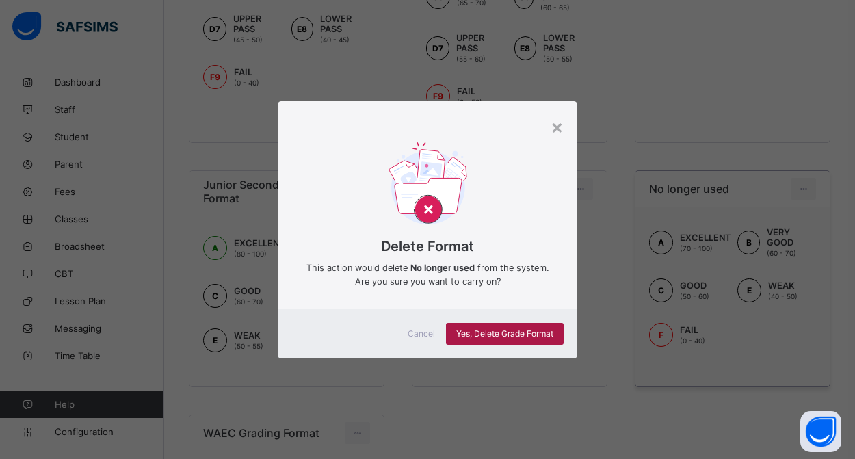
click at [536, 326] on div "Yes, Delete Grade Format" at bounding box center [505, 334] width 118 height 22
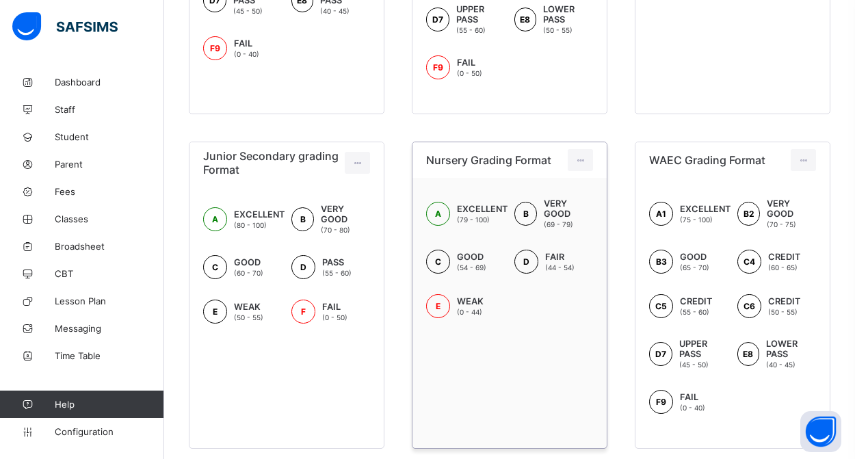
scroll to position [518, 0]
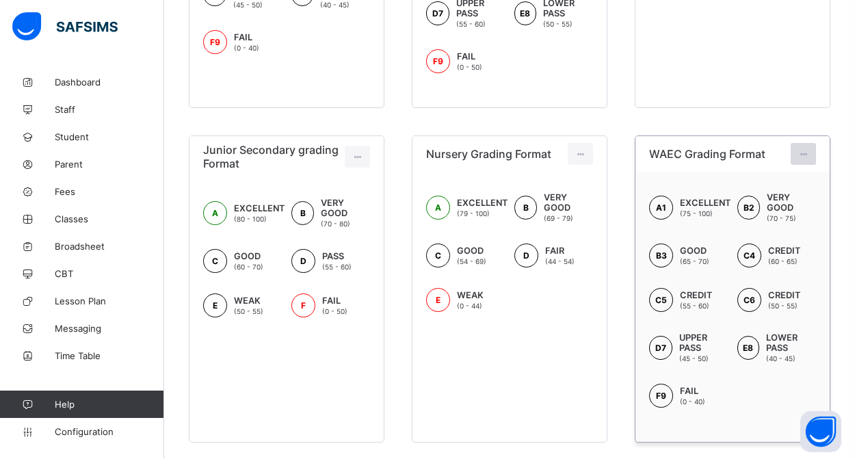
click at [795, 159] on div at bounding box center [803, 154] width 25 height 22
click at [788, 191] on div "Edit Format" at bounding box center [783, 185] width 54 height 14
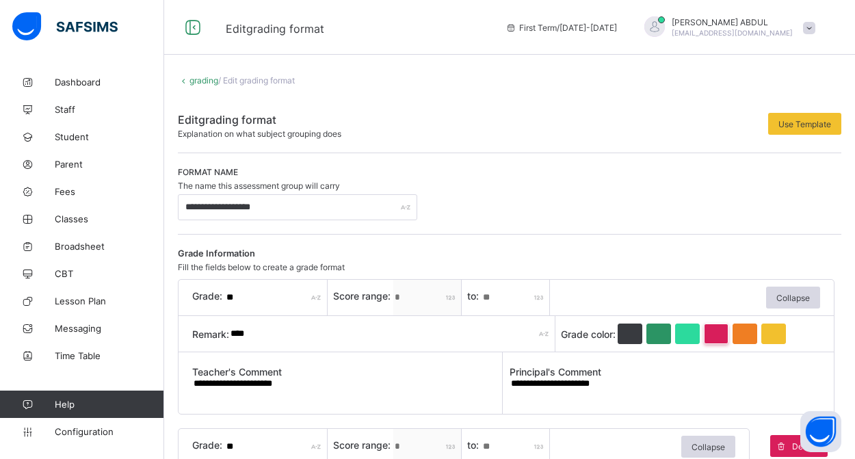
click at [722, 334] on div at bounding box center [716, 333] width 25 height 21
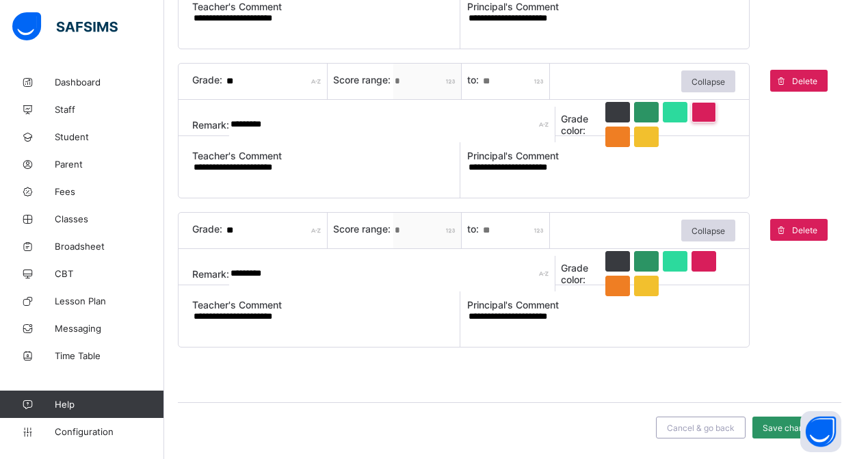
scroll to position [1260, 0]
click at [649, 263] on div at bounding box center [646, 261] width 25 height 21
click at [774, 431] on span "Save changes" at bounding box center [789, 428] width 55 height 10
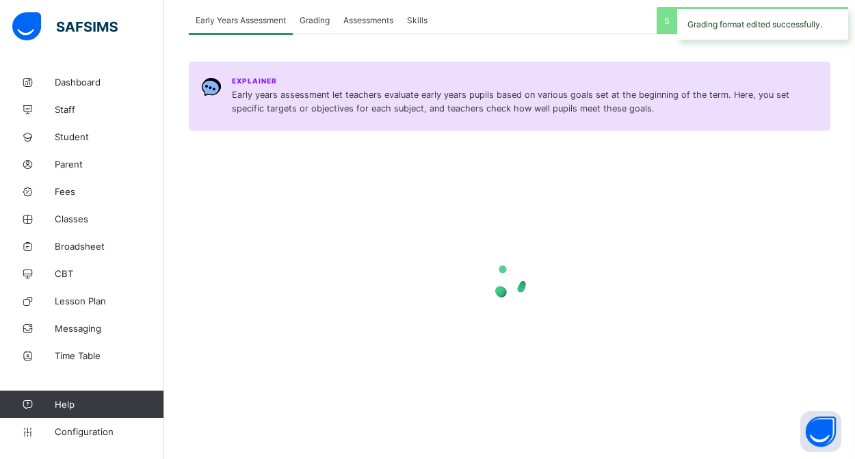
scroll to position [127, 0]
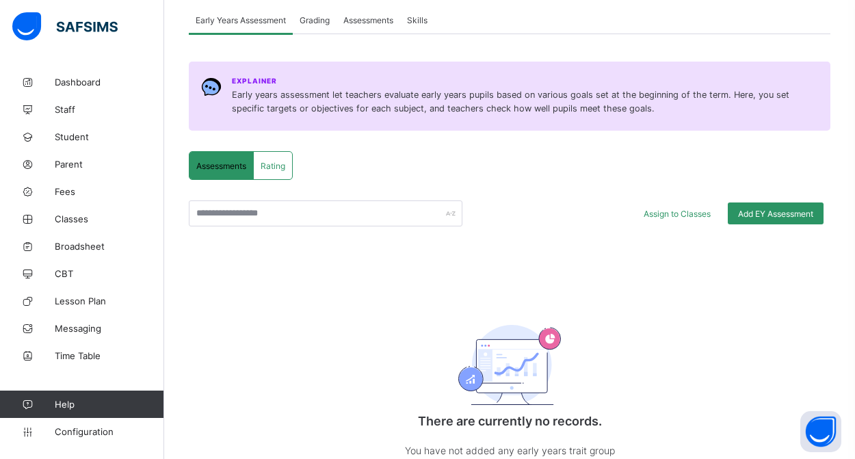
click at [319, 18] on span "Grading" at bounding box center [315, 20] width 30 height 10
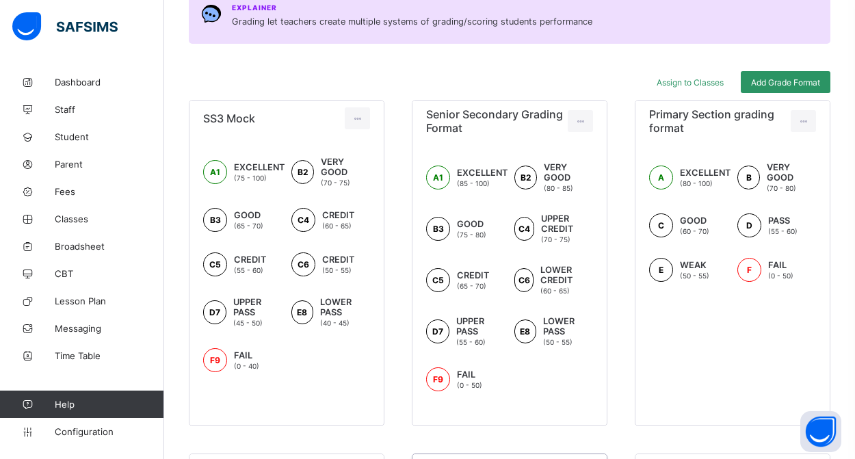
scroll to position [192, 0]
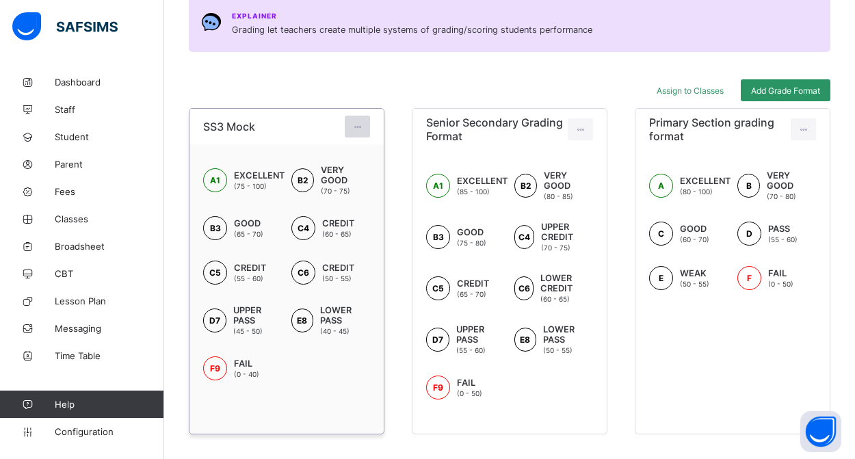
click at [356, 128] on icon at bounding box center [357, 127] width 12 height 10
click at [337, 181] on div "Delete Format" at bounding box center [337, 182] width 54 height 14
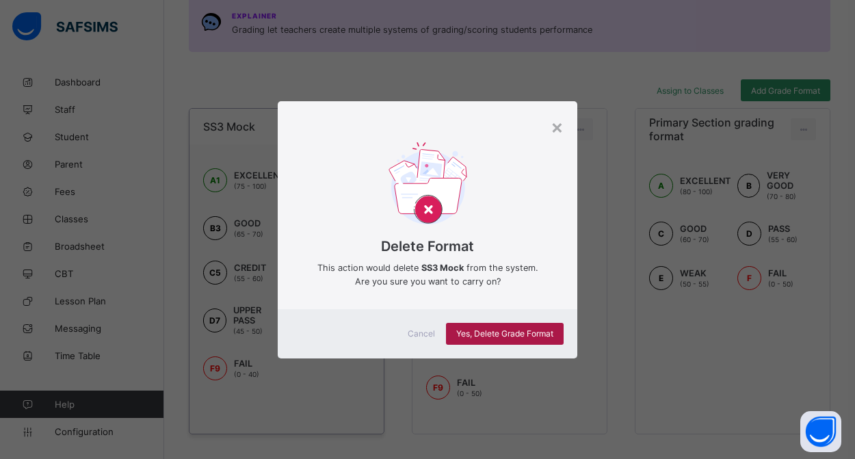
click at [498, 336] on span "Yes, Delete Grade Format" at bounding box center [504, 333] width 97 height 10
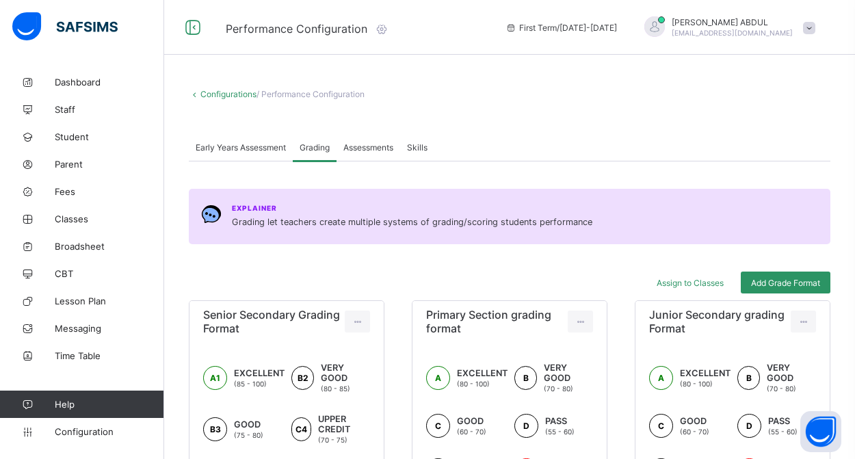
scroll to position [0, 0]
click at [369, 148] on span "Assessments" at bounding box center [368, 147] width 50 height 10
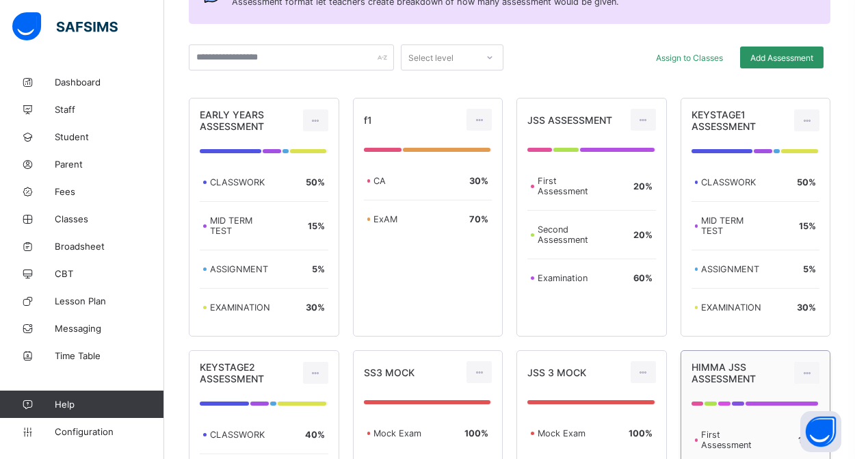
scroll to position [163, 0]
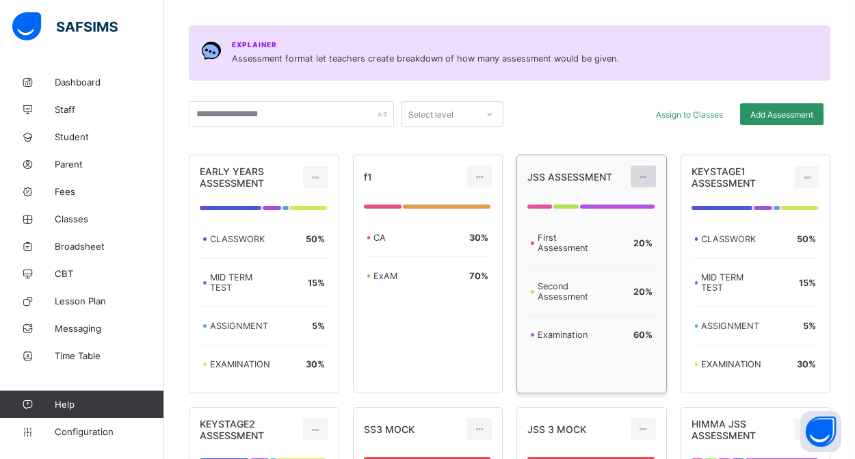
click at [641, 178] on icon at bounding box center [643, 177] width 12 height 10
click at [618, 229] on div "Delete Assessment" at bounding box center [612, 232] width 73 height 14
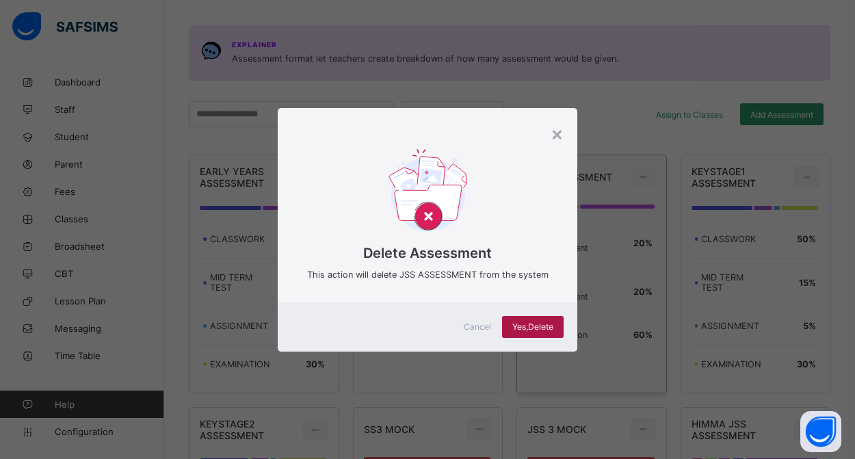
click at [544, 325] on span "Yes, Delete" at bounding box center [532, 326] width 41 height 10
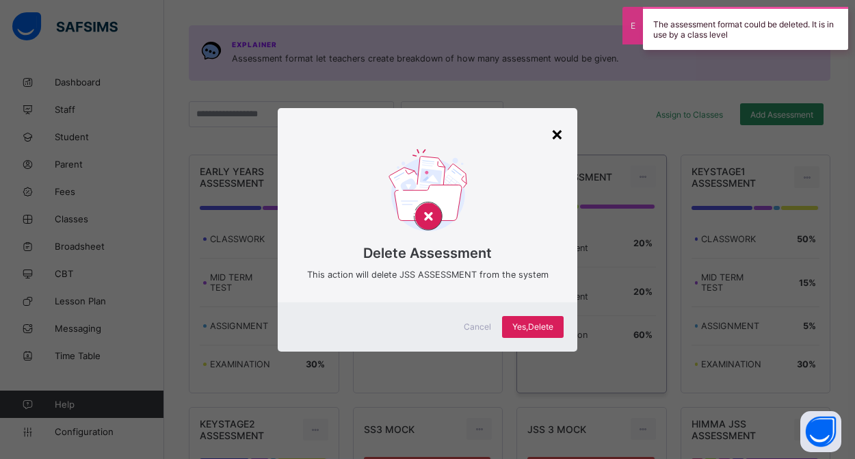
click at [552, 131] on div "×" at bounding box center [556, 133] width 13 height 23
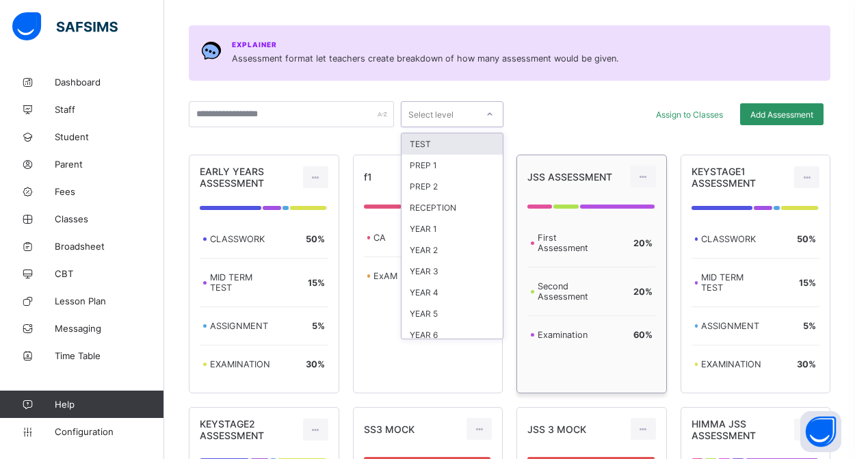
click at [461, 116] on div "Select level" at bounding box center [438, 114] width 75 height 19
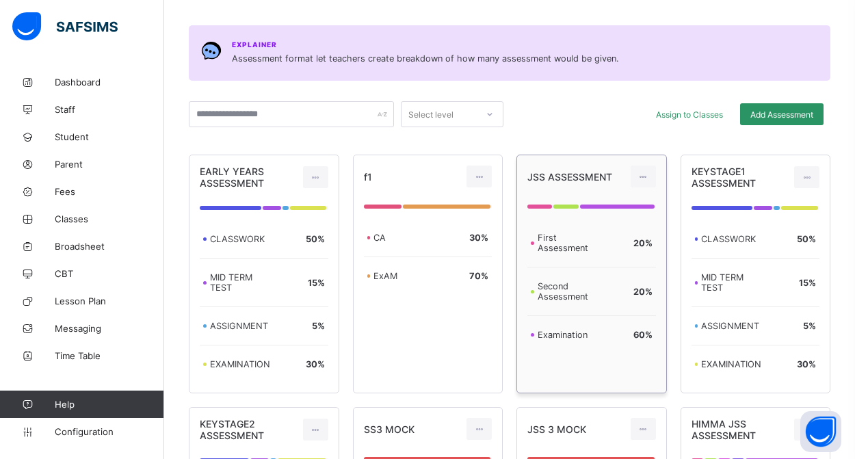
click at [540, 114] on div "Assign to Classes Add Assessment" at bounding box center [666, 114] width 313 height 26
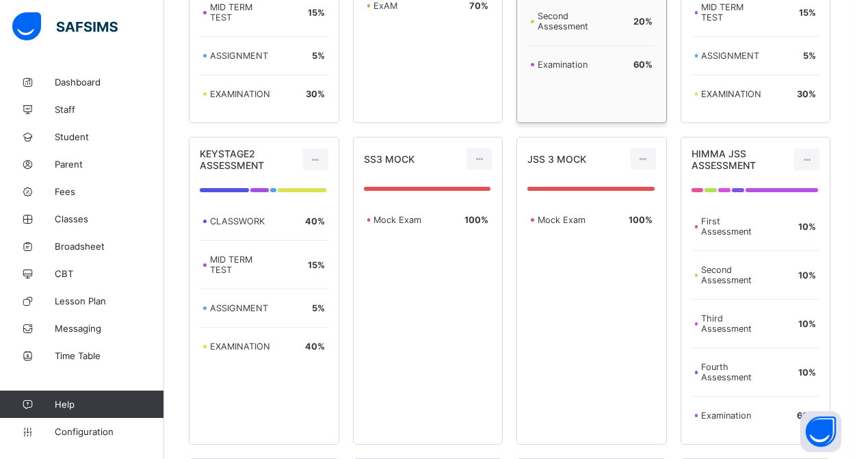
scroll to position [442, 0]
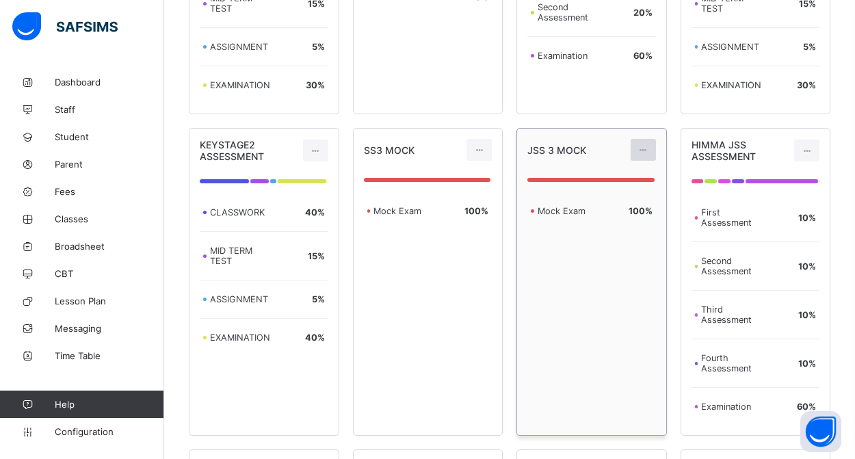
click at [640, 151] on icon at bounding box center [643, 150] width 12 height 10
click at [611, 206] on div "Delete Assessment" at bounding box center [612, 205] width 73 height 14
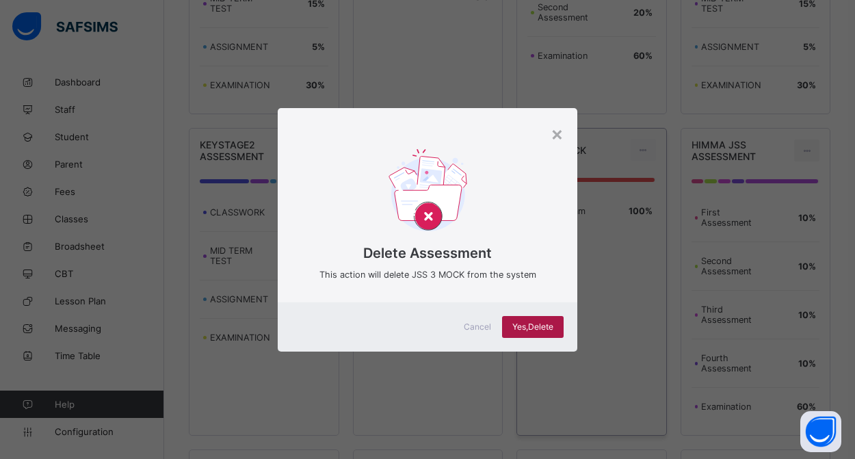
click at [534, 328] on span "Yes, Delete" at bounding box center [532, 326] width 41 height 10
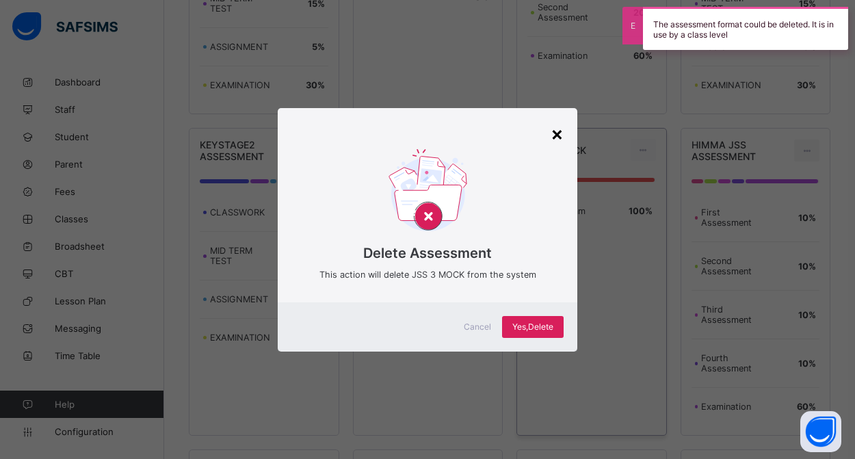
click at [555, 131] on div "×" at bounding box center [556, 133] width 13 height 23
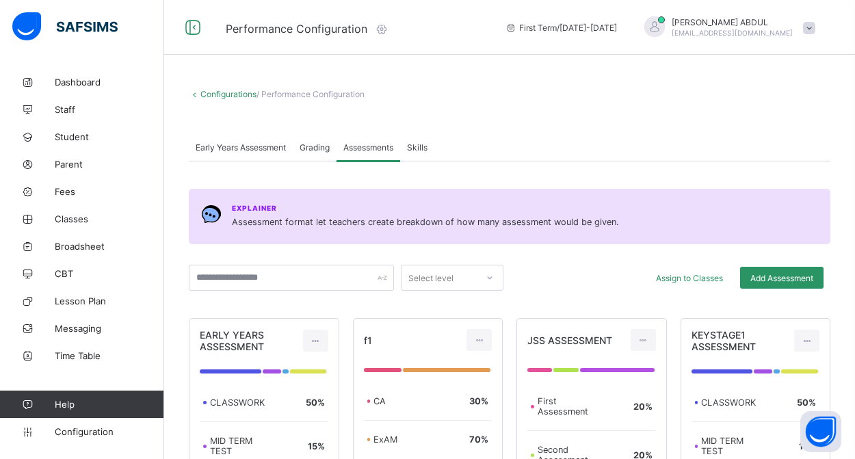
scroll to position [0, 0]
click at [426, 149] on span "Skills" at bounding box center [417, 147] width 21 height 10
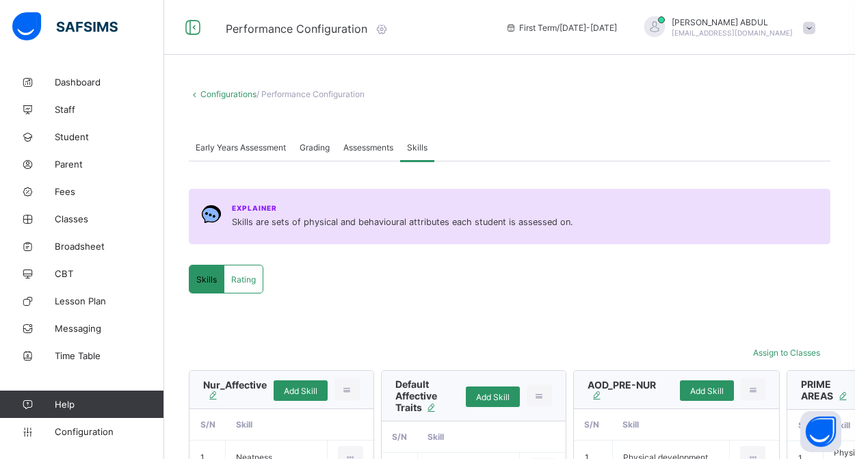
click at [226, 94] on link "Configurations" at bounding box center [228, 94] width 56 height 10
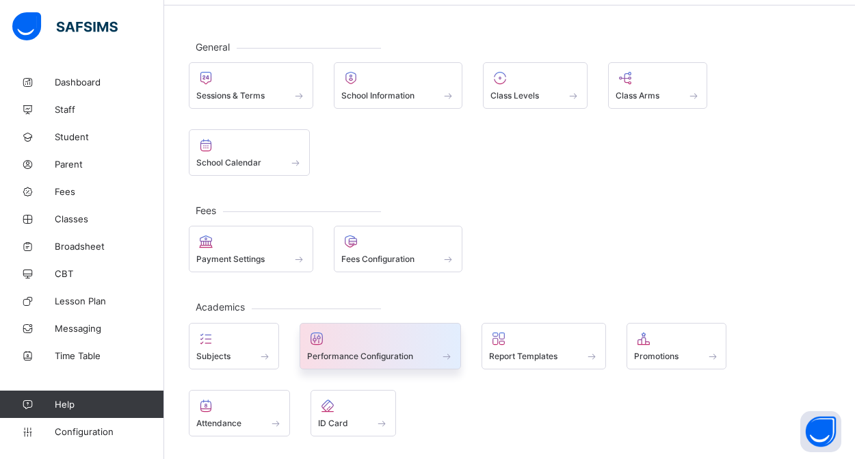
scroll to position [53, 0]
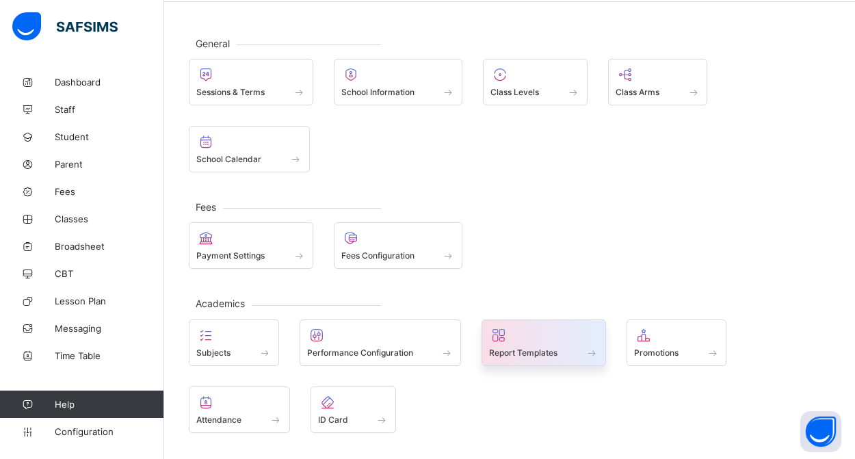
click at [527, 358] on div "Report Templates" at bounding box center [543, 342] width 124 height 47
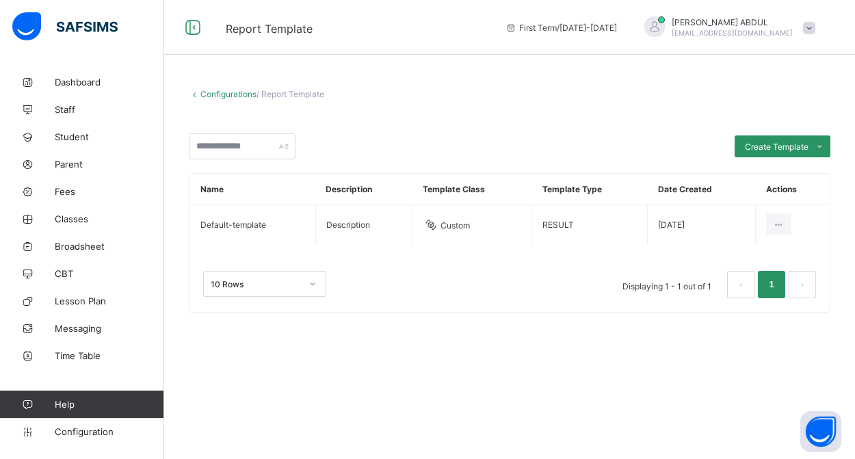
click at [514, 295] on div "10 Rows Displaying 1 - 1 out of 1 1" at bounding box center [509, 284] width 613 height 27
click at [239, 92] on link "Configurations" at bounding box center [228, 94] width 56 height 10
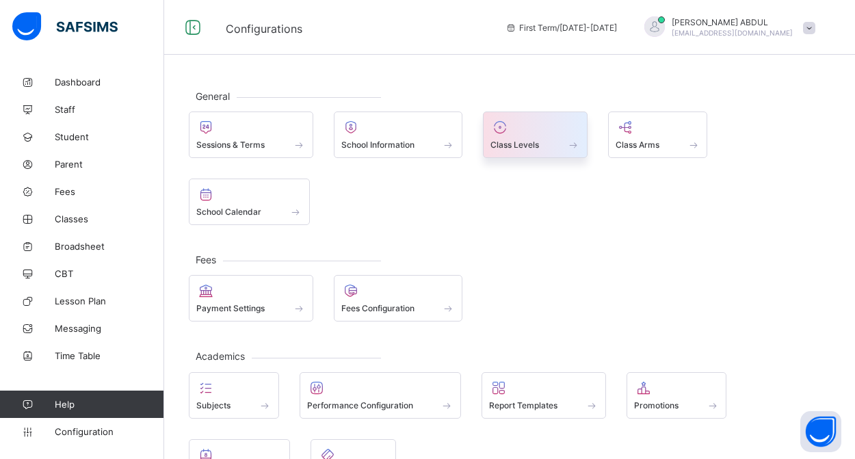
click at [503, 144] on span "Class Levels" at bounding box center [514, 145] width 49 height 10
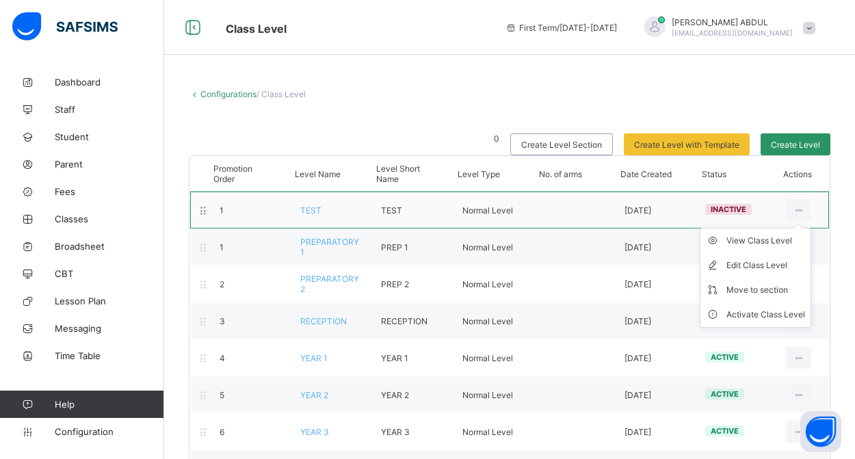
click at [809, 228] on ul "View Class Level Edit Class Level Move to section Activate Class Level" at bounding box center [755, 278] width 111 height 100
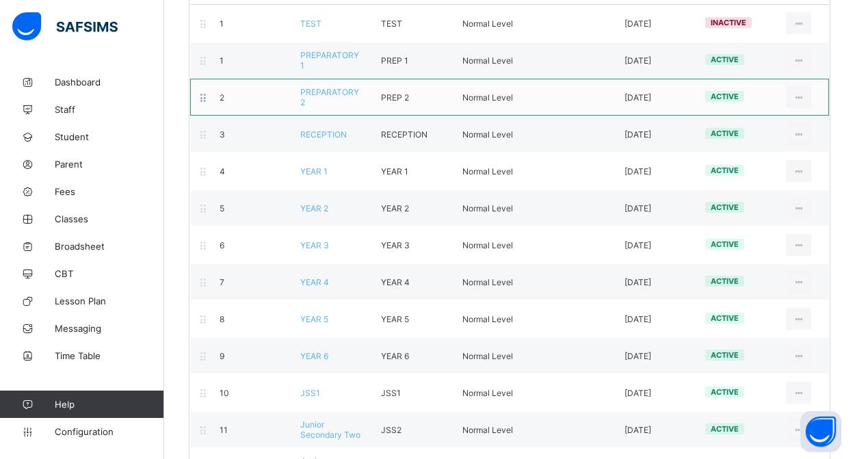
scroll to position [296, 0]
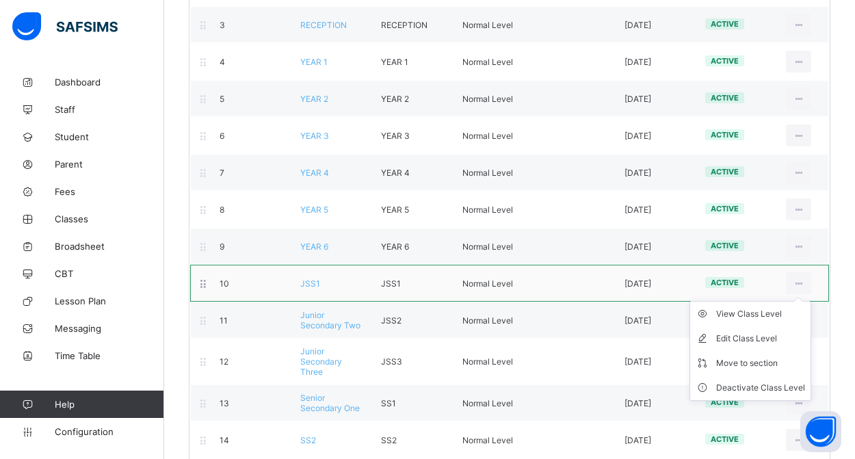
click at [806, 301] on ul "View Class Level Edit Class Level Move to section Deactivate Class Level" at bounding box center [750, 351] width 122 height 100
click at [778, 340] on div "Edit Class Level" at bounding box center [760, 339] width 89 height 14
type input "****"
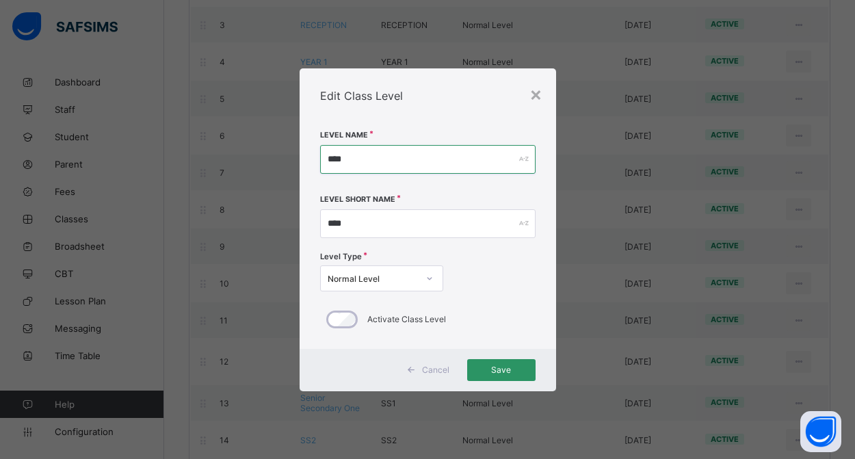
click at [389, 158] on input "****" at bounding box center [427, 159] width 215 height 29
click at [462, 103] on div "Edit Class Level" at bounding box center [428, 95] width 256 height 55
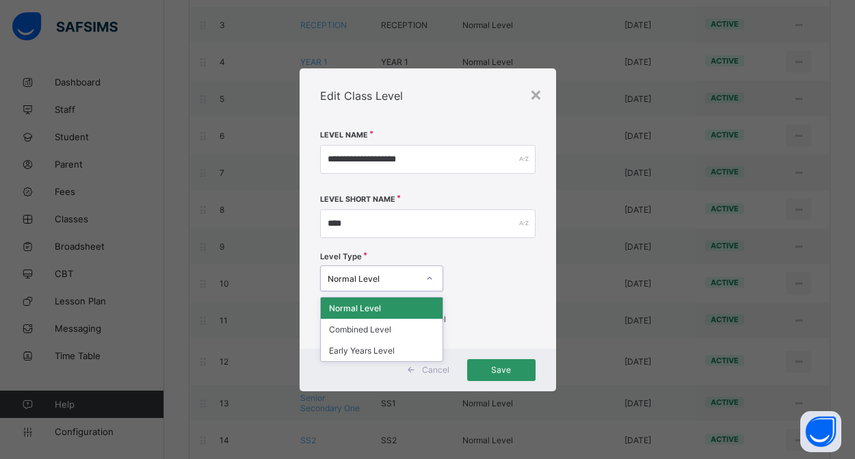
click at [423, 278] on div at bounding box center [429, 278] width 23 height 22
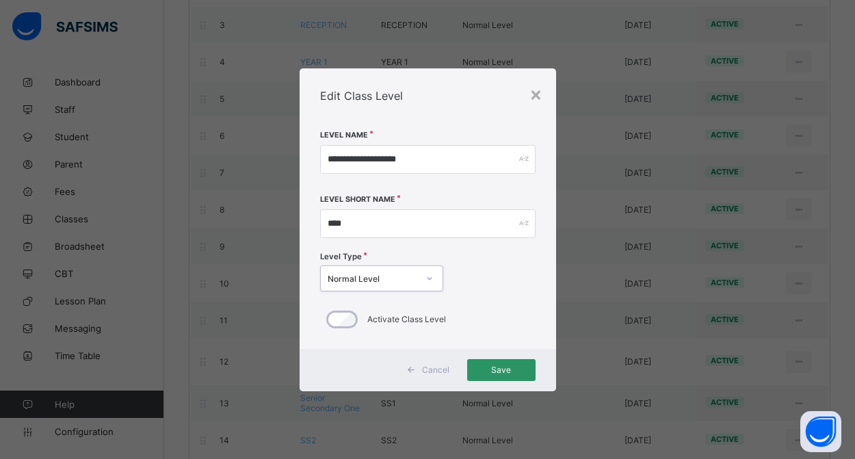
click at [423, 278] on div at bounding box center [429, 278] width 23 height 22
click at [488, 367] on span "Save" at bounding box center [501, 369] width 48 height 10
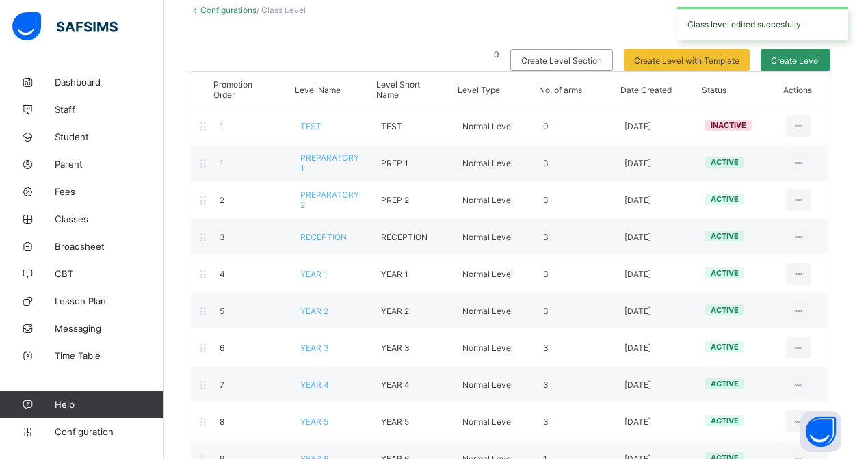
scroll to position [78, 0]
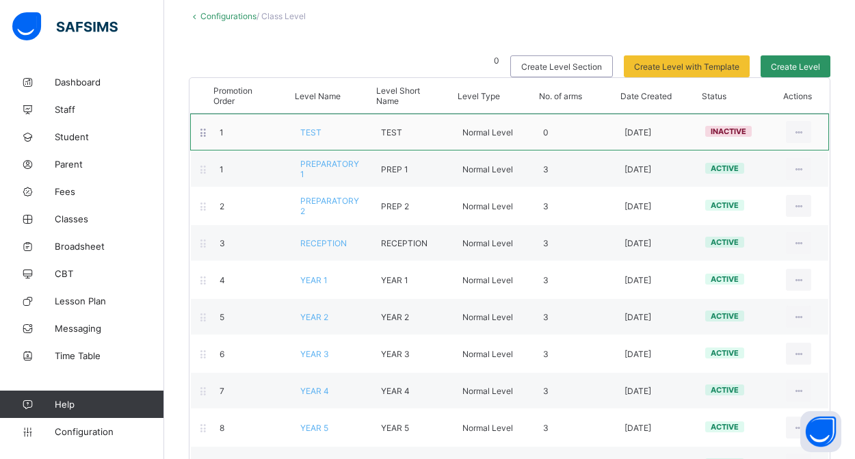
click at [499, 137] on span "Normal Level" at bounding box center [487, 132] width 51 height 10
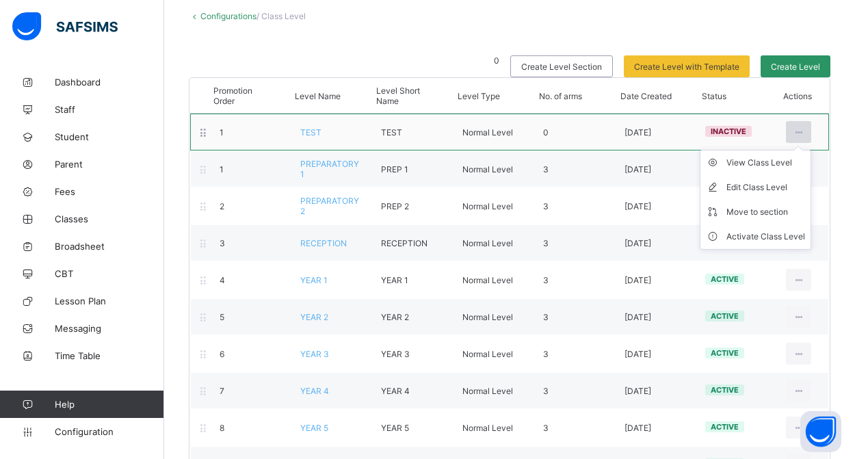
click at [797, 134] on icon at bounding box center [799, 132] width 12 height 10
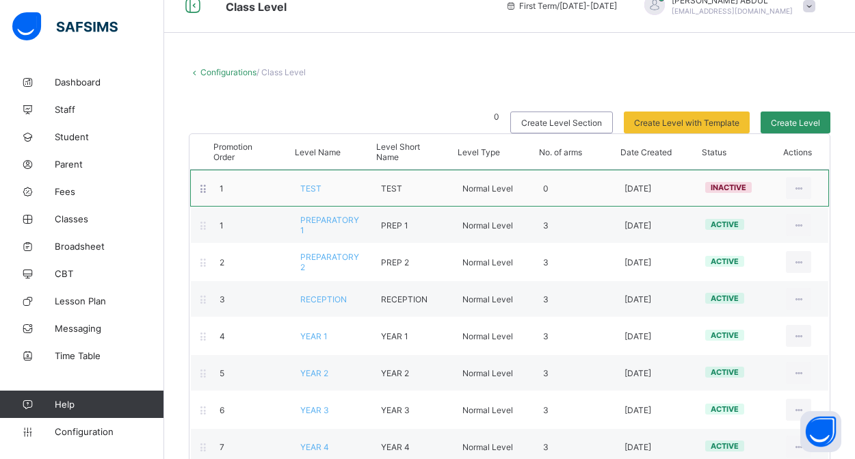
scroll to position [0, 0]
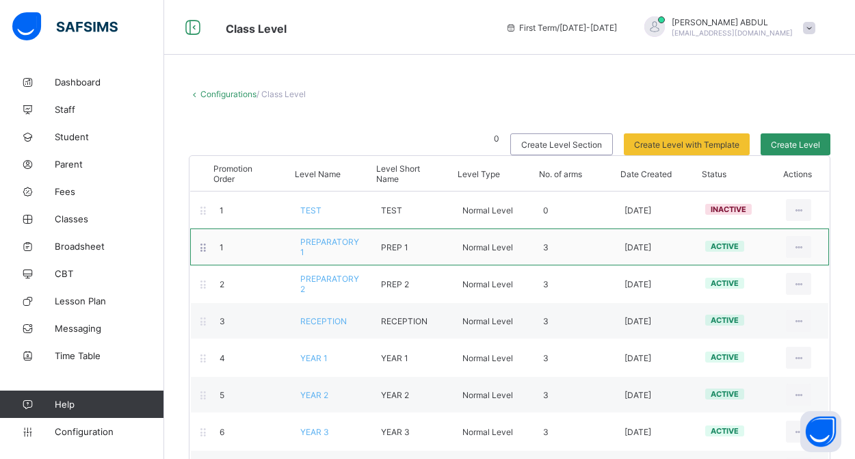
click at [525, 252] on div "Normal Level" at bounding box center [492, 247] width 81 height 10
click at [525, 249] on div "Normal Level" at bounding box center [492, 247] width 81 height 10
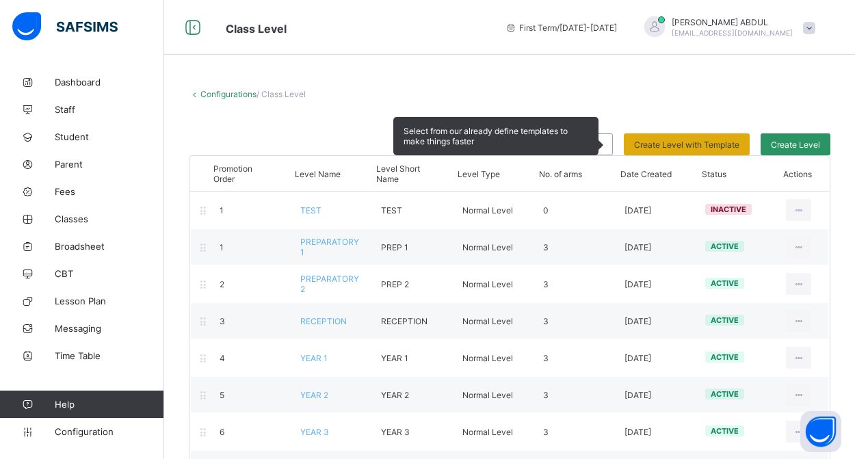
click at [652, 155] on div "Create Level with Template" at bounding box center [687, 144] width 126 height 22
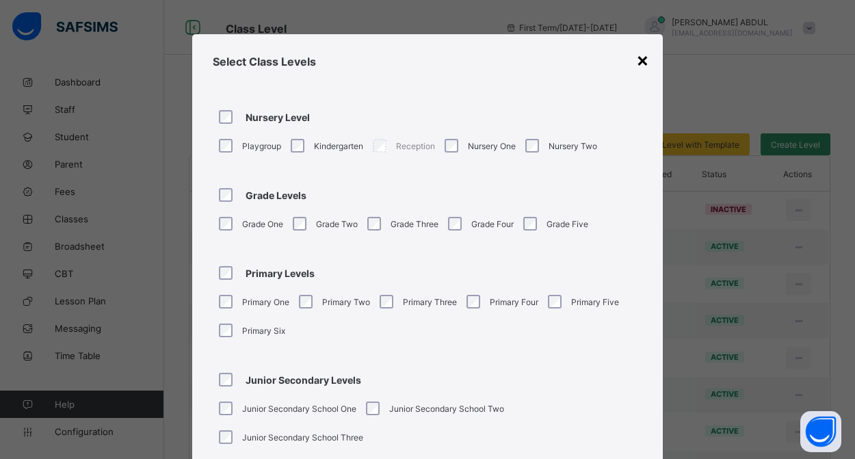
click at [638, 59] on div "×" at bounding box center [642, 59] width 13 height 23
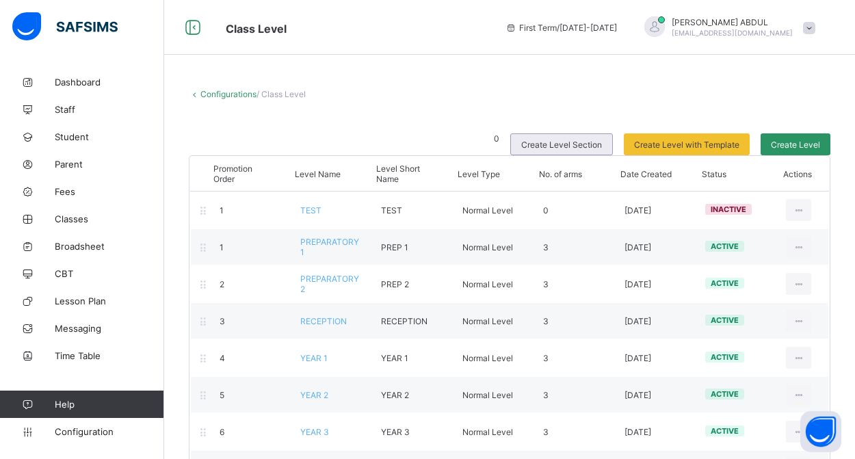
click at [584, 144] on span "Create Level Section" at bounding box center [561, 145] width 81 height 10
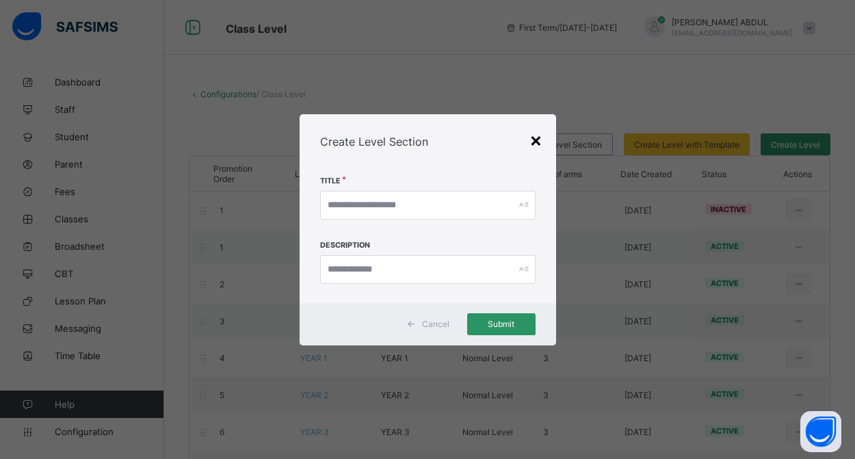
click at [538, 137] on div "×" at bounding box center [535, 139] width 13 height 23
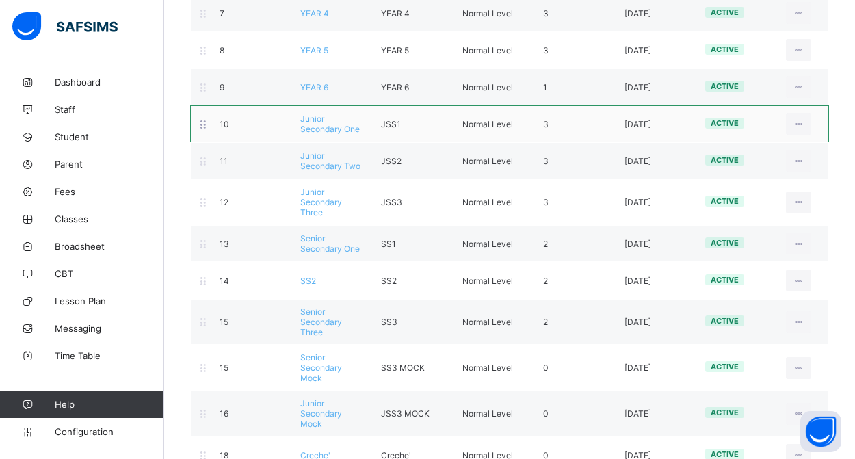
scroll to position [463, 0]
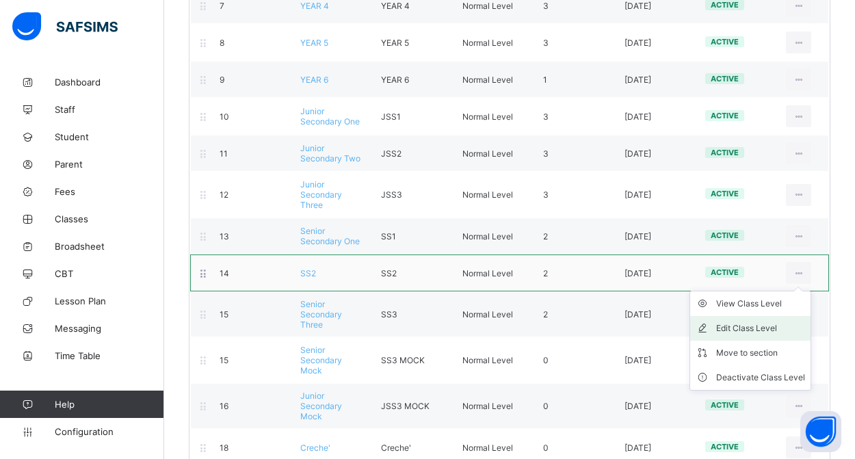
click at [779, 326] on div "Edit Class Level" at bounding box center [760, 328] width 89 height 14
type input "***"
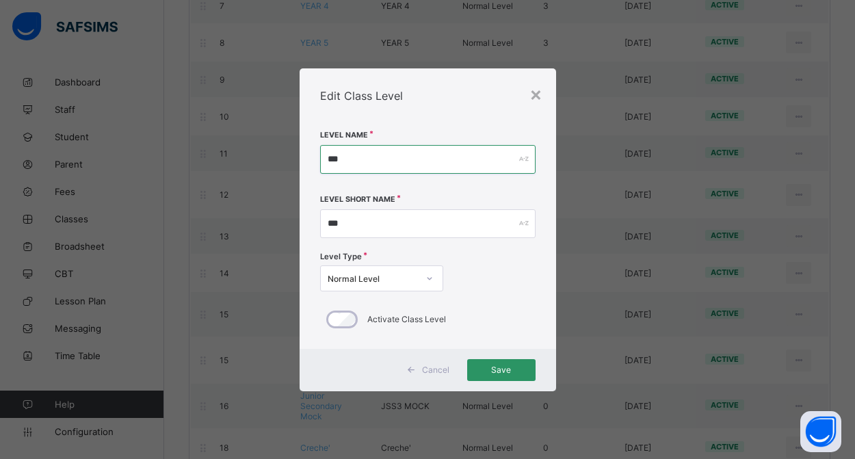
click at [433, 161] on input "***" at bounding box center [427, 159] width 215 height 29
type input "*"
type input "**********"
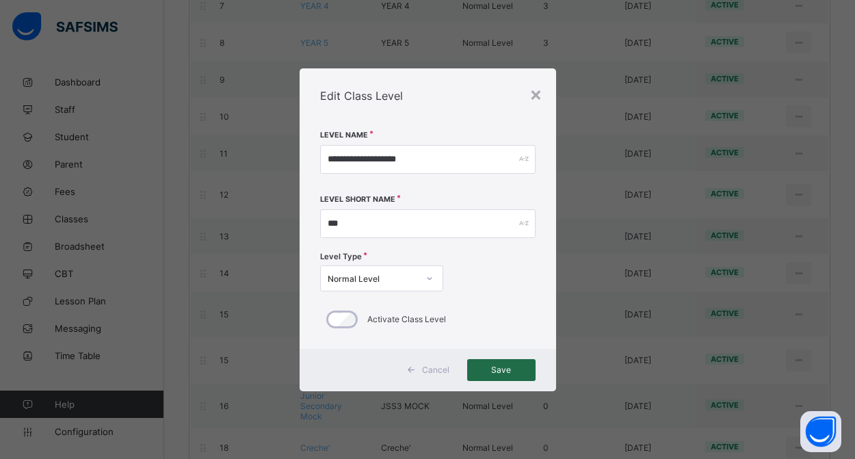
click at [492, 370] on span "Save" at bounding box center [501, 369] width 48 height 10
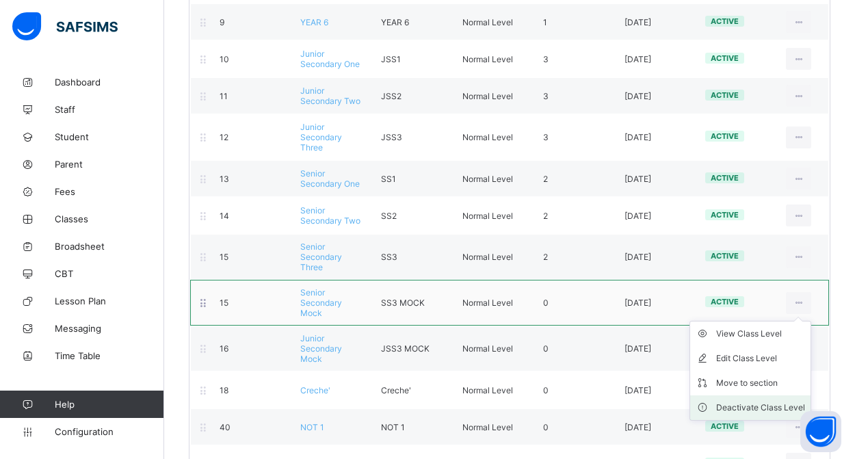
scroll to position [524, 0]
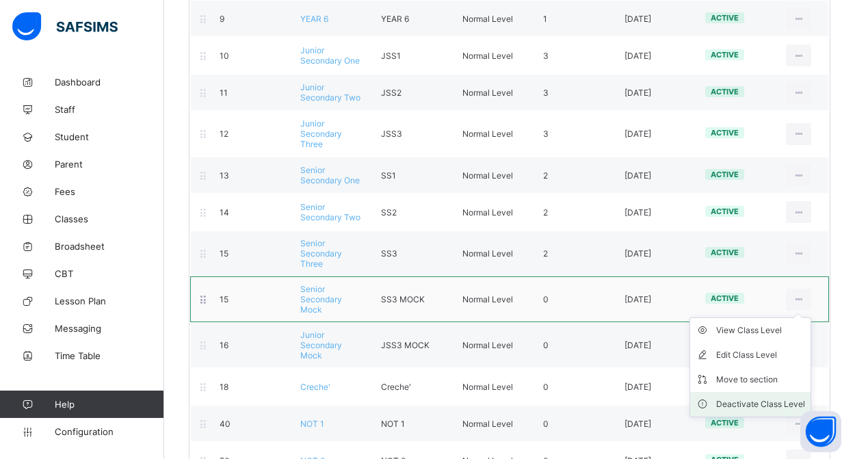
click at [760, 401] on div "Deactivate Class Level" at bounding box center [760, 404] width 89 height 14
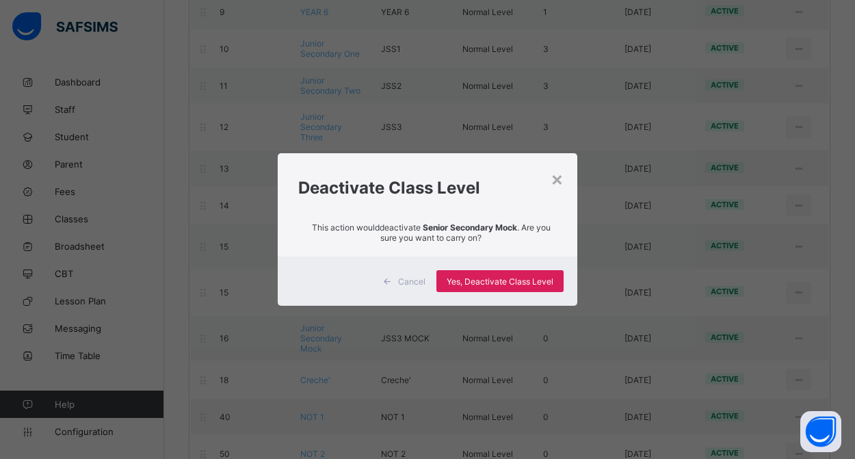
scroll to position [533, 0]
click at [533, 285] on span "Yes, Deactivate Class Level" at bounding box center [500, 281] width 107 height 10
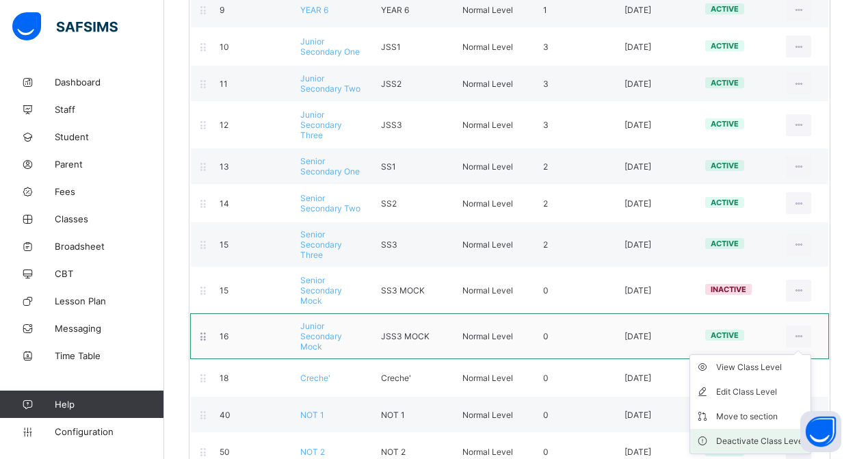
click at [772, 445] on div "Deactivate Class Level" at bounding box center [760, 441] width 89 height 14
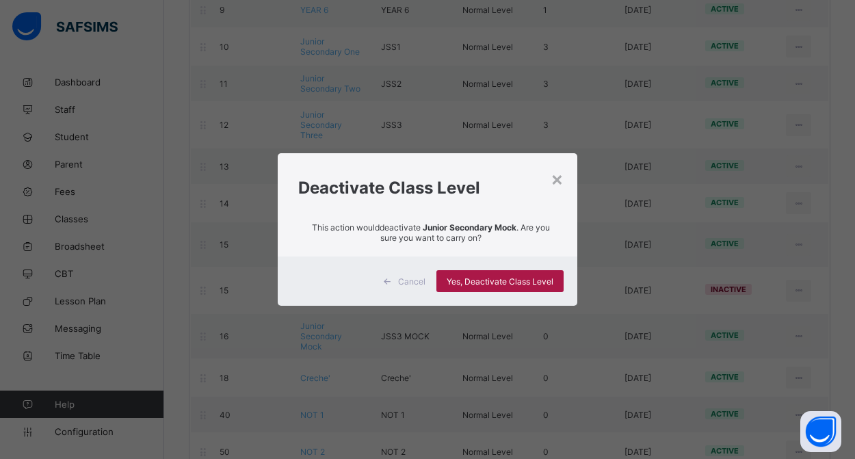
click at [520, 278] on span "Yes, Deactivate Class Level" at bounding box center [500, 281] width 107 height 10
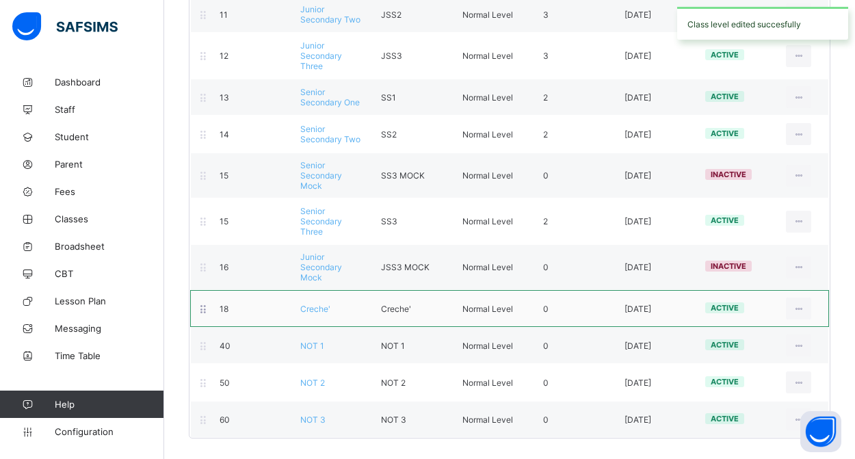
scroll to position [602, 0]
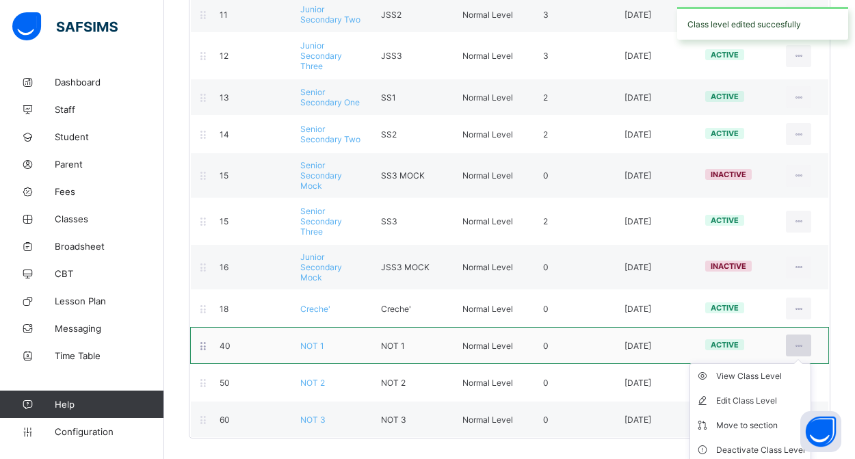
click at [795, 348] on icon at bounding box center [799, 346] width 12 height 10
click at [763, 451] on div "Deactivate Class Level" at bounding box center [760, 450] width 89 height 14
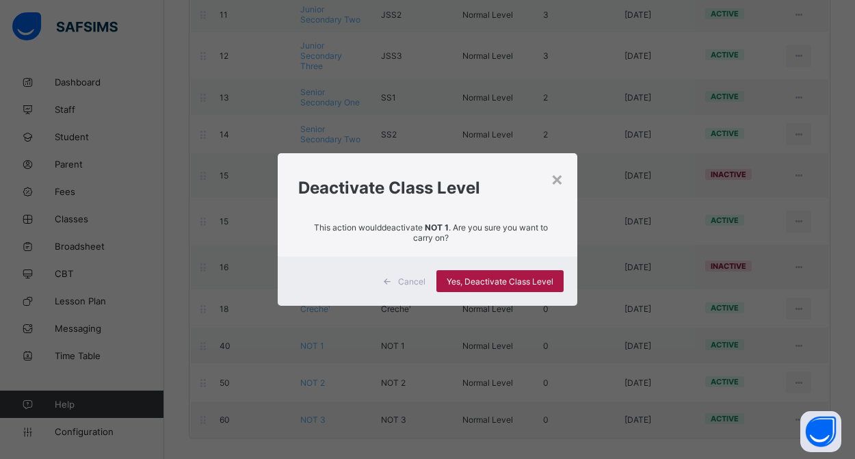
click at [483, 274] on div "Yes, Deactivate Class Level" at bounding box center [499, 281] width 127 height 22
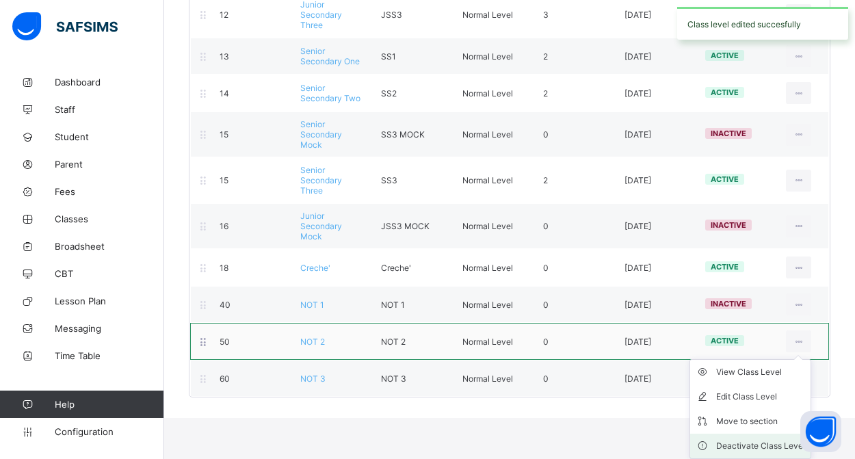
scroll to position [643, 0]
click at [759, 445] on div "Deactivate Class Level" at bounding box center [760, 446] width 89 height 14
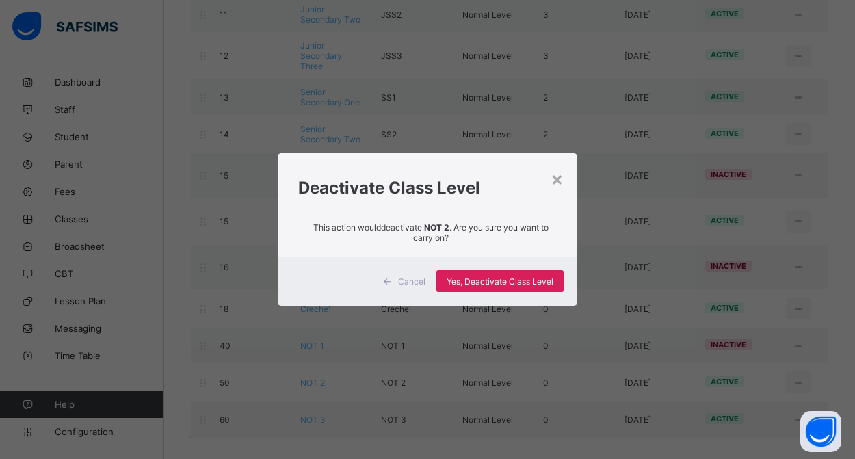
scroll to position [602, 0]
click at [497, 276] on span "Yes, Deactivate Class Level" at bounding box center [500, 281] width 107 height 10
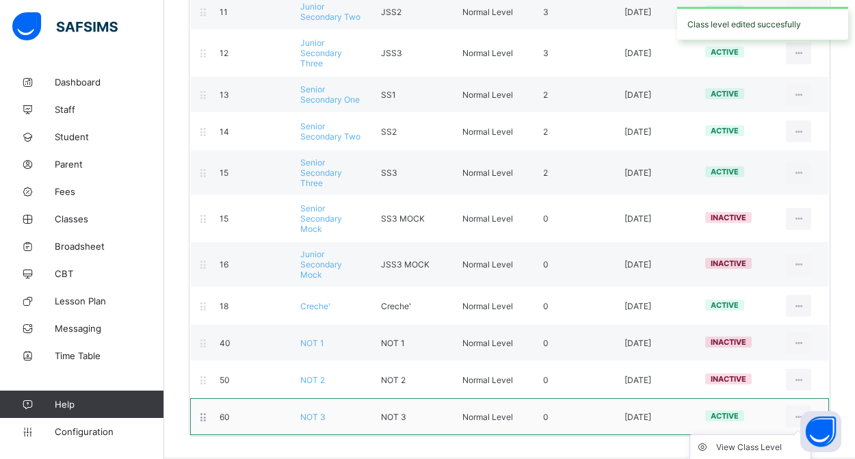
scroll to position [602, 0]
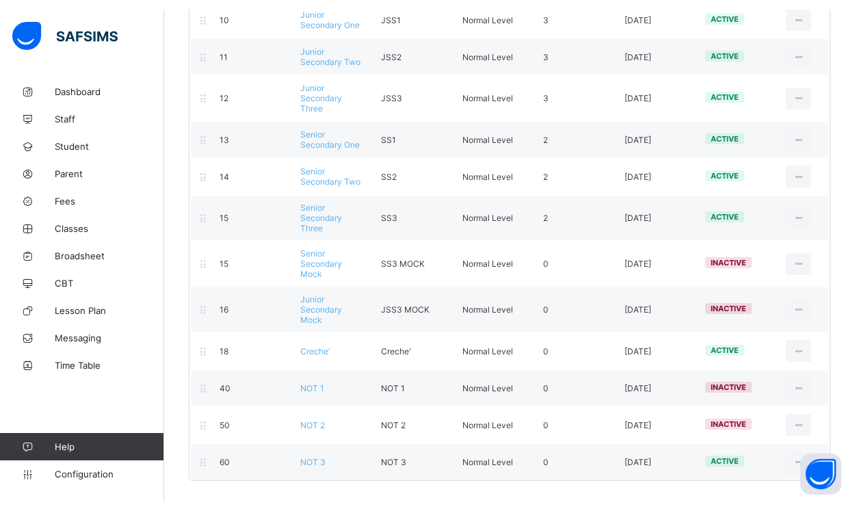
scroll to position [550, 0]
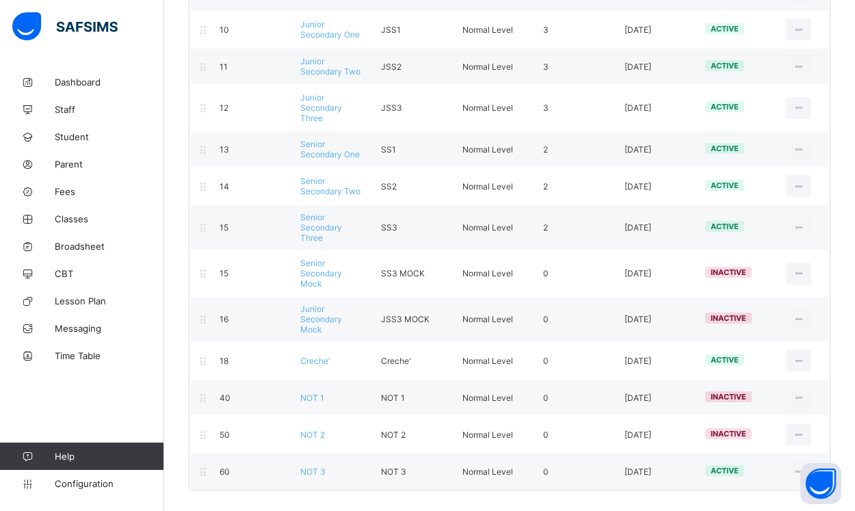
click at [676, 458] on div "Configurations / Class Level 0 Create Level Section Create Level with Template …" at bounding box center [509, 15] width 691 height 992
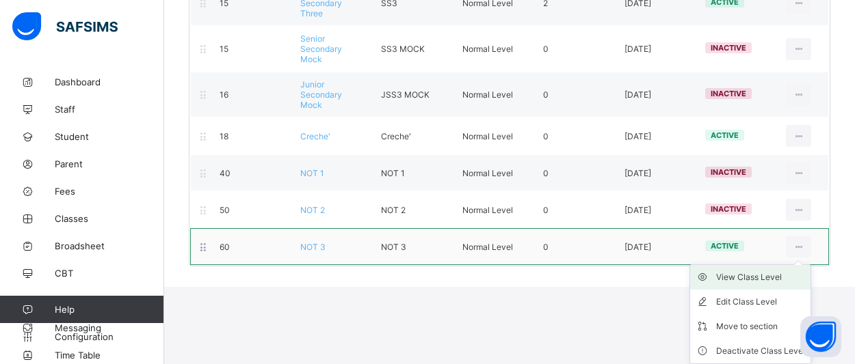
scroll to position [774, 0]
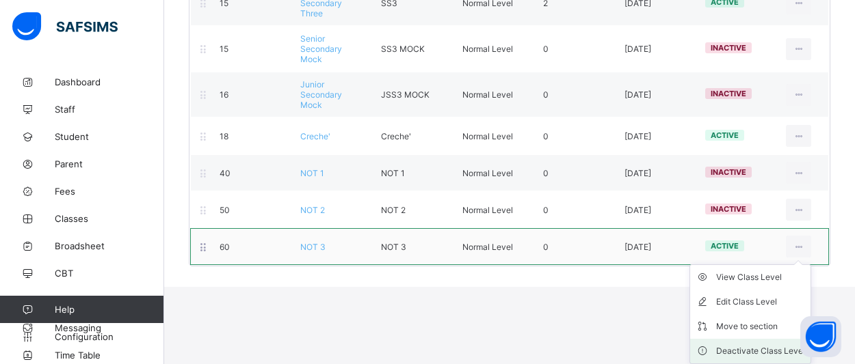
click at [769, 351] on div "Deactivate Class Level" at bounding box center [760, 352] width 89 height 14
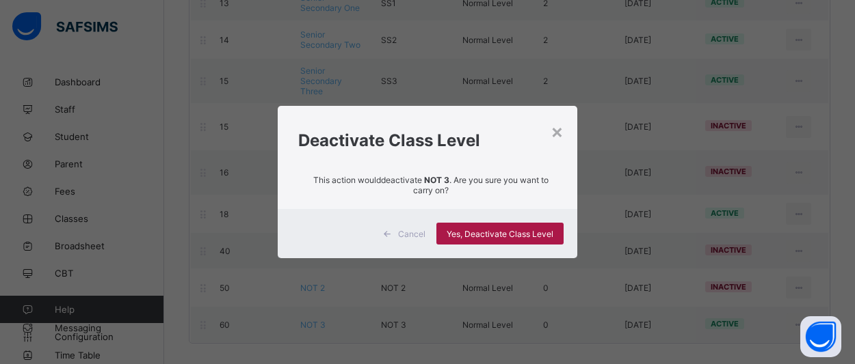
scroll to position [696, 0]
click at [505, 234] on span "Yes, Deactivate Class Level" at bounding box center [500, 234] width 107 height 10
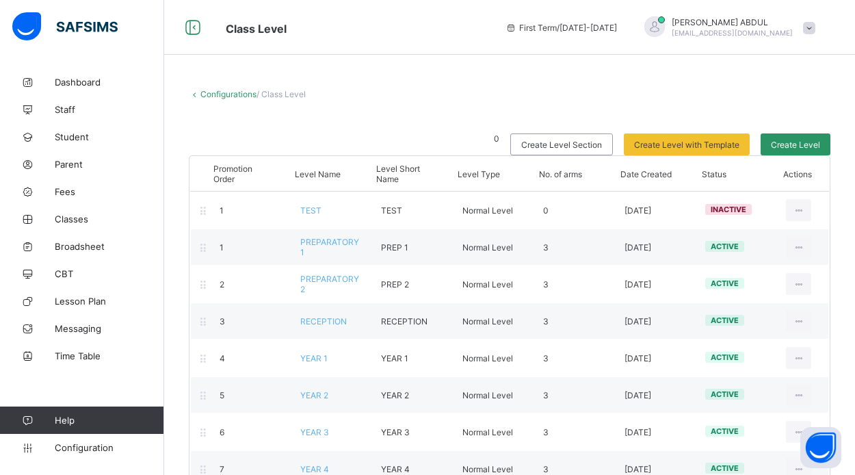
scroll to position [0, 0]
click at [233, 94] on link "Configurations" at bounding box center [228, 94] width 56 height 10
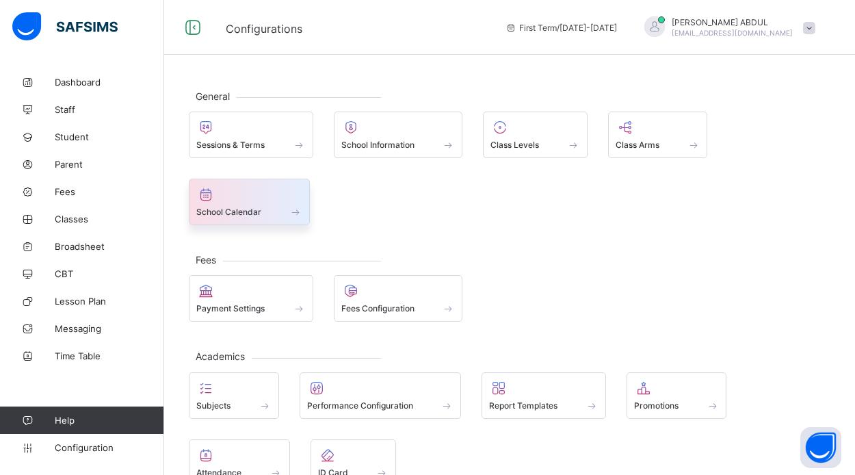
click at [289, 212] on span at bounding box center [296, 212] width 14 height 12
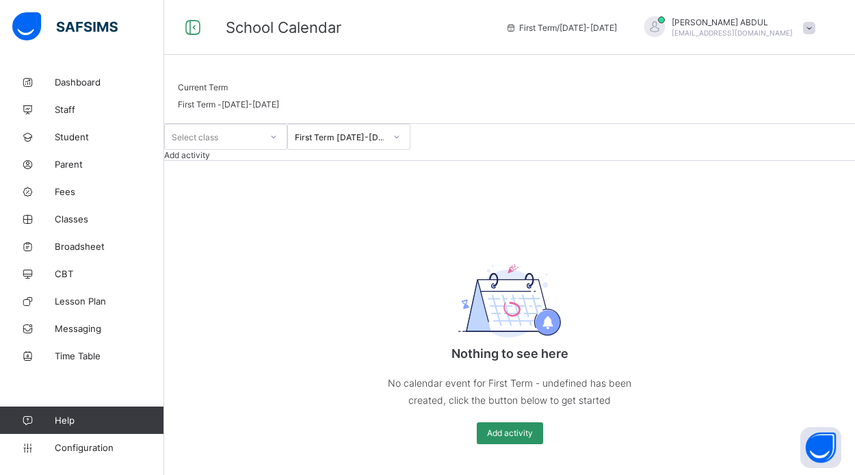
click at [210, 160] on span "Add activity" at bounding box center [187, 155] width 46 height 10
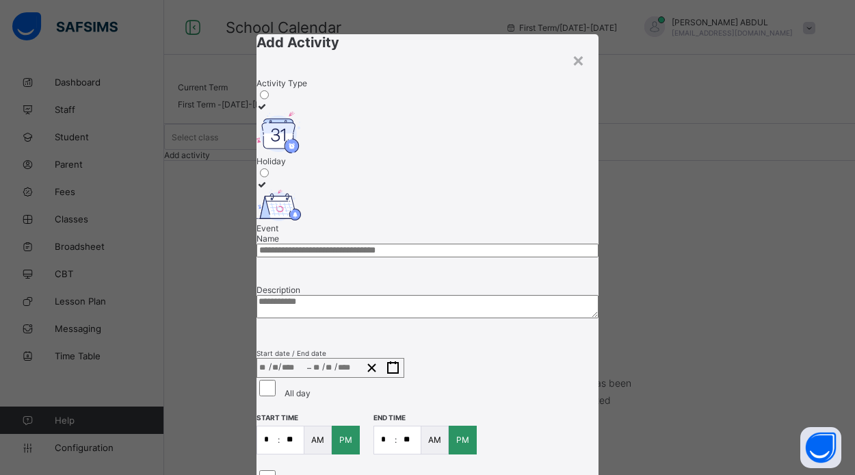
click at [300, 154] on img at bounding box center [278, 132] width 44 height 42
click at [522, 248] on input "text" at bounding box center [427, 250] width 342 height 14
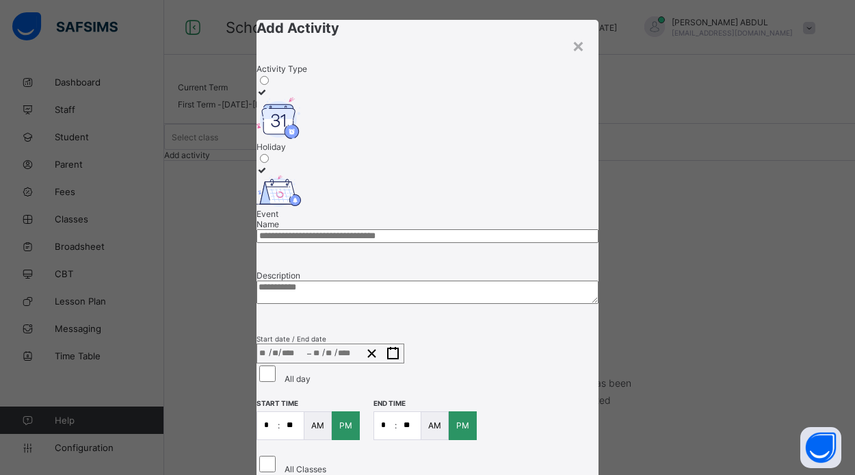
scroll to position [10, 0]
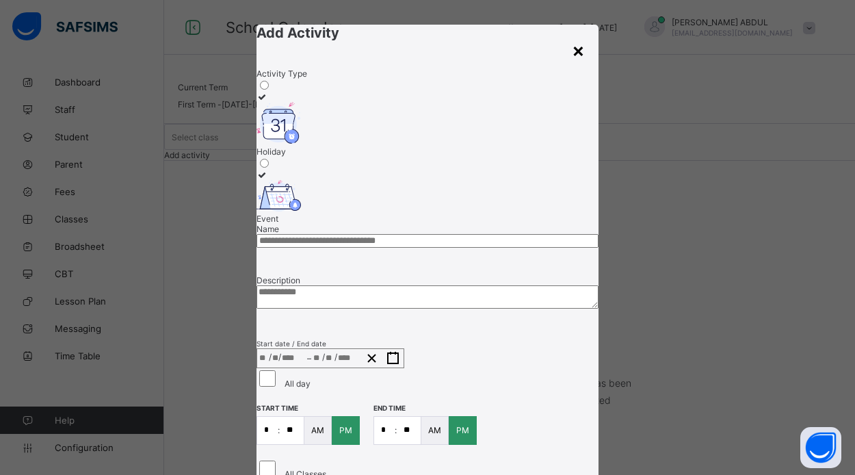
click at [572, 53] on div "×" at bounding box center [578, 49] width 13 height 23
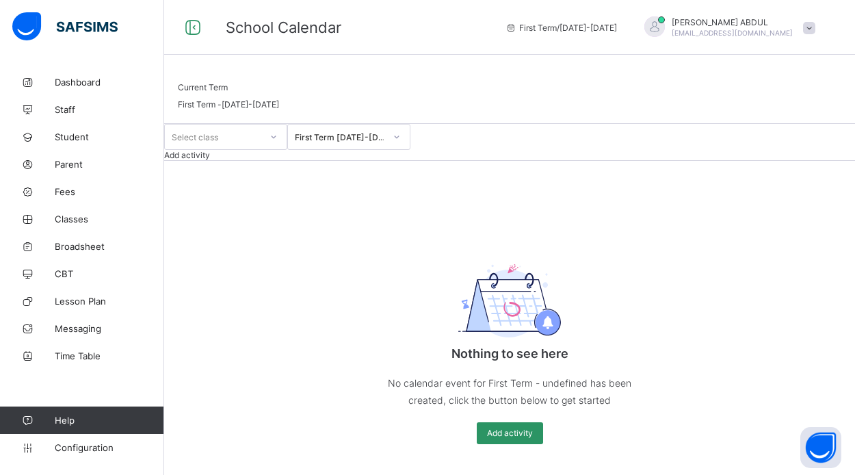
click at [261, 146] on div "Select class" at bounding box center [213, 136] width 96 height 19
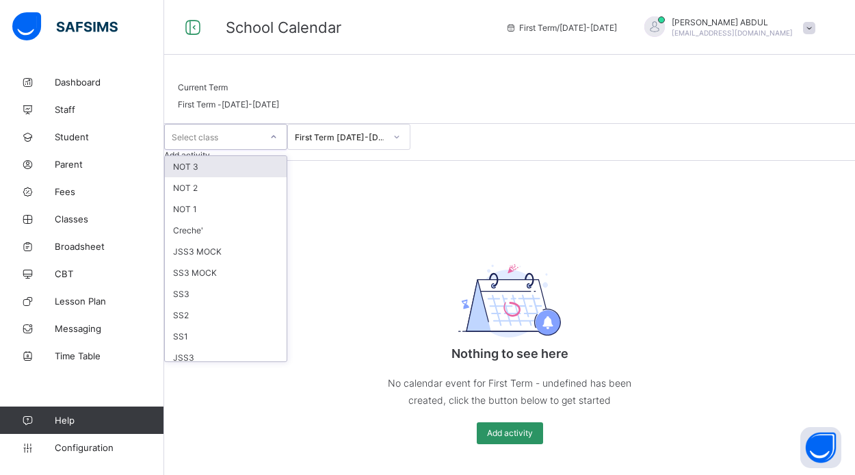
click at [261, 146] on div "Select class" at bounding box center [213, 136] width 96 height 19
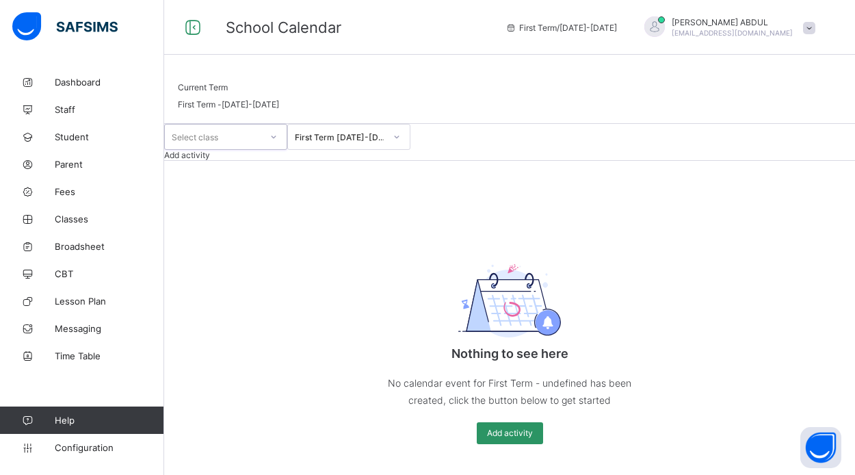
scroll to position [0, 0]
click at [90, 453] on link "Configuration" at bounding box center [81, 447] width 163 height 27
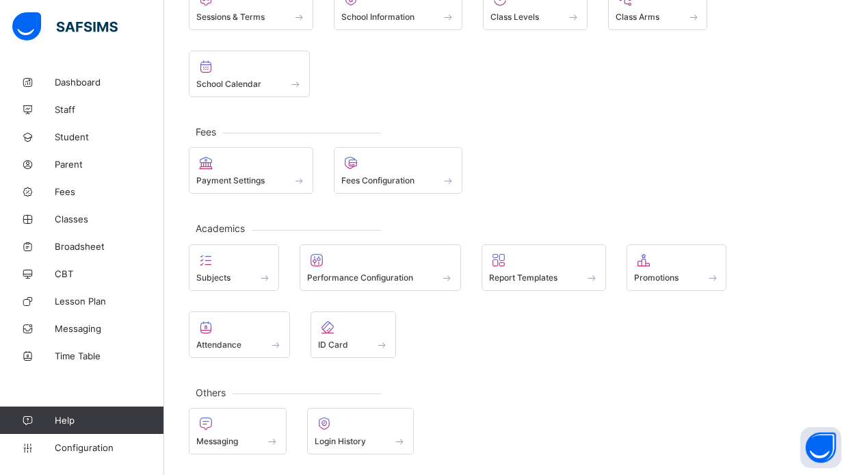
scroll to position [127, 0]
click at [250, 336] on span at bounding box center [239, 337] width 86 height 3
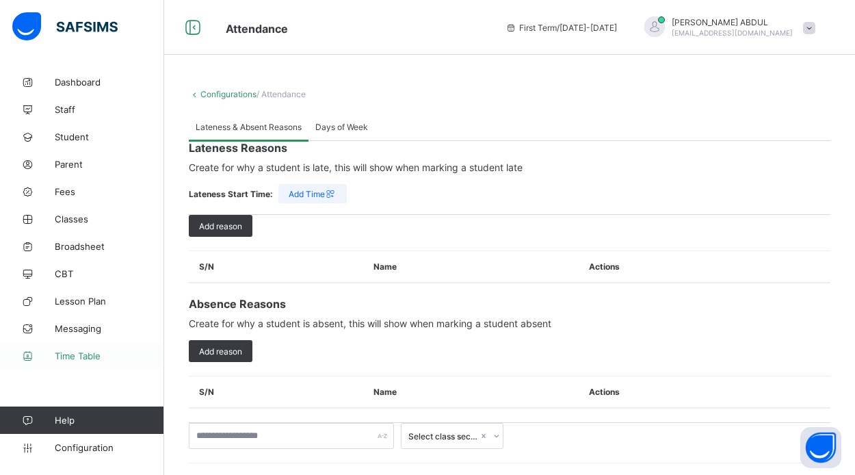
click at [92, 349] on link "Time Table" at bounding box center [82, 355] width 164 height 27
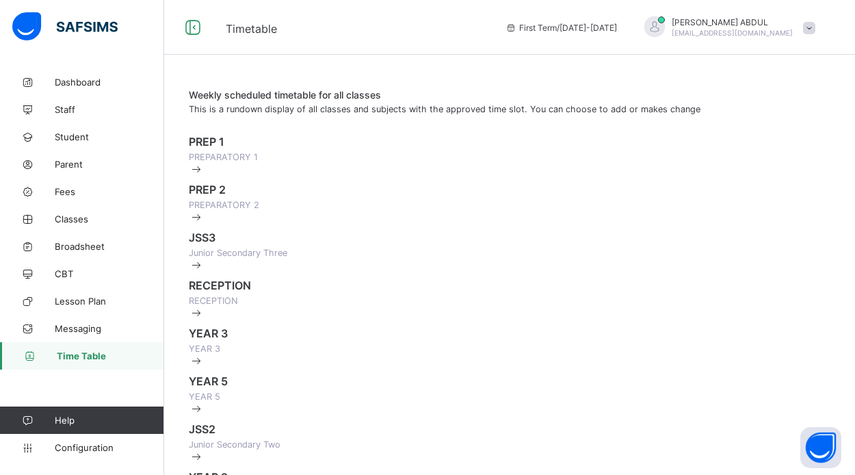
click at [237, 271] on div "JSS3 Junior Secondary Three" at bounding box center [509, 250] width 641 height 41
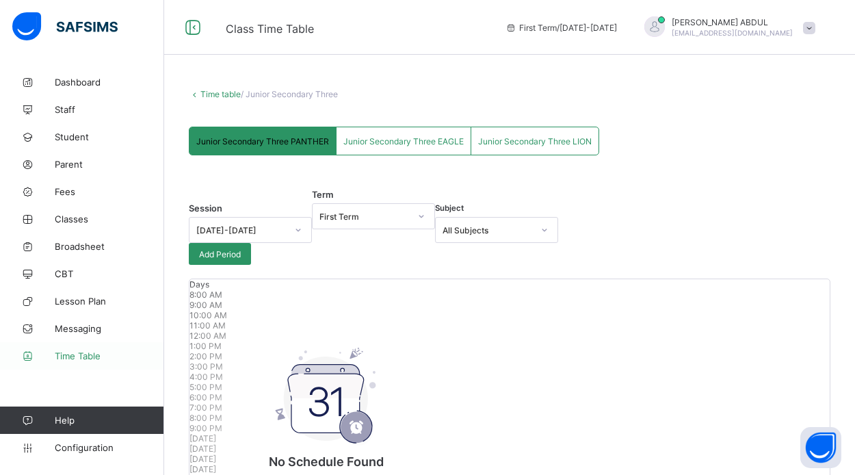
click at [82, 351] on span "Time Table" at bounding box center [109, 355] width 109 height 11
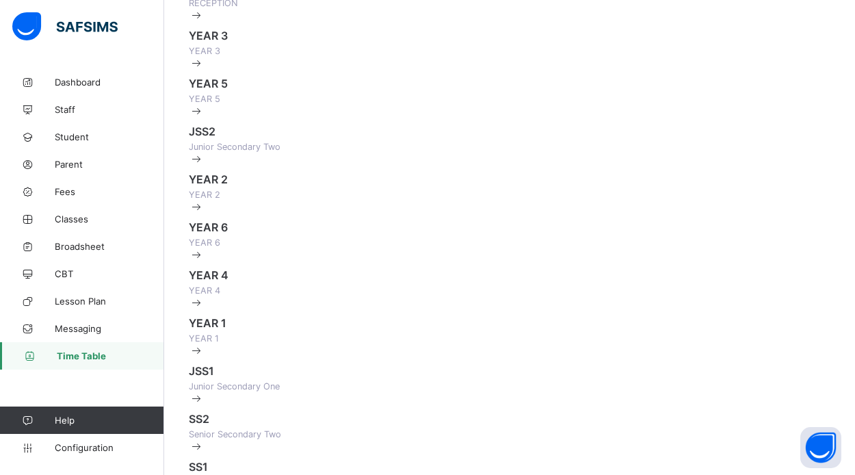
scroll to position [188, 0]
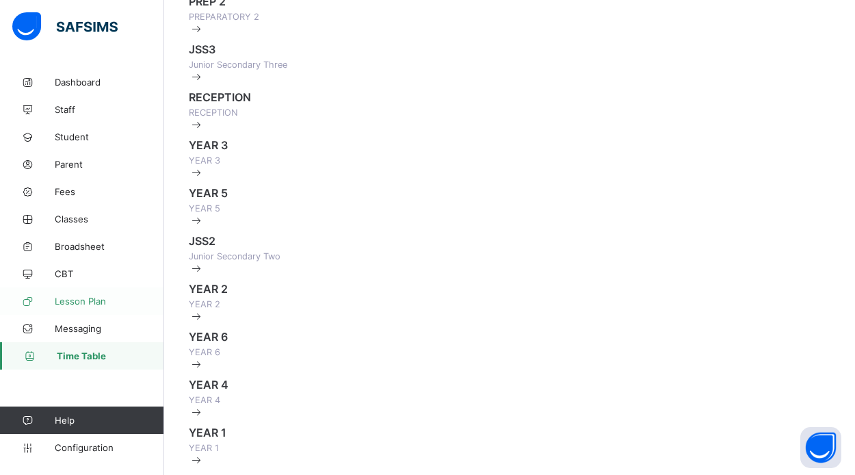
click at [107, 300] on span "Lesson Plan" at bounding box center [109, 300] width 109 height 11
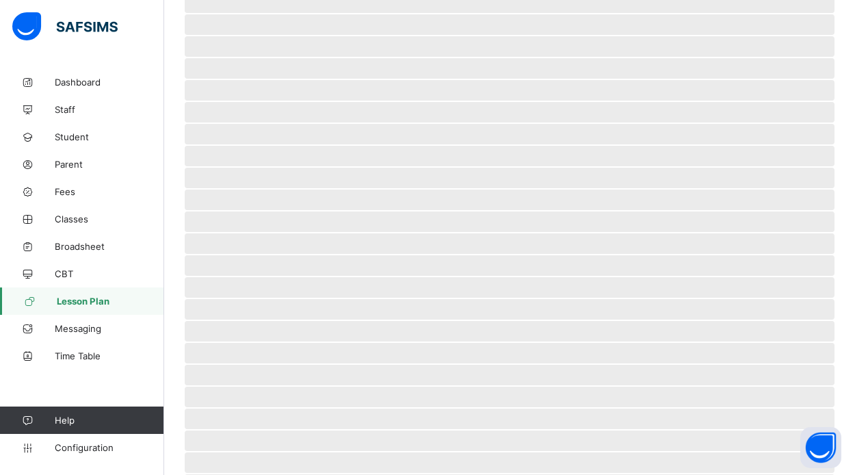
scroll to position [47, 0]
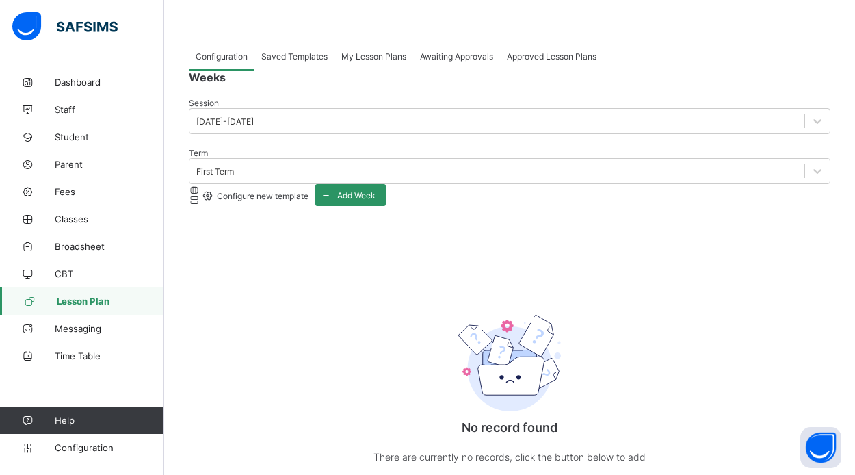
click at [477, 56] on span "Awaiting Approvals" at bounding box center [456, 56] width 73 height 10
click at [386, 55] on span "My Lesson Plans" at bounding box center [373, 56] width 65 height 10
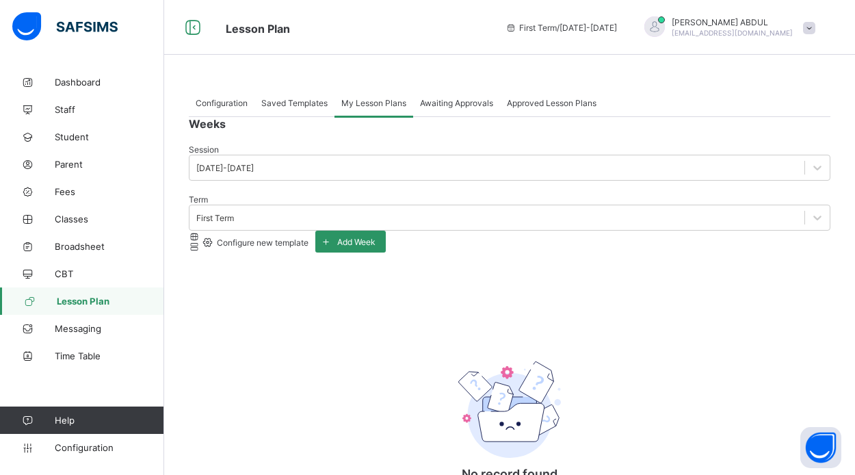
click at [302, 101] on span "Saved Templates" at bounding box center [294, 103] width 66 height 10
click at [551, 100] on span "Approved Lesson Plans" at bounding box center [552, 103] width 90 height 10
click at [224, 104] on span "Configuration" at bounding box center [222, 103] width 52 height 10
click at [308, 237] on span "Configure new template" at bounding box center [262, 242] width 94 height 10
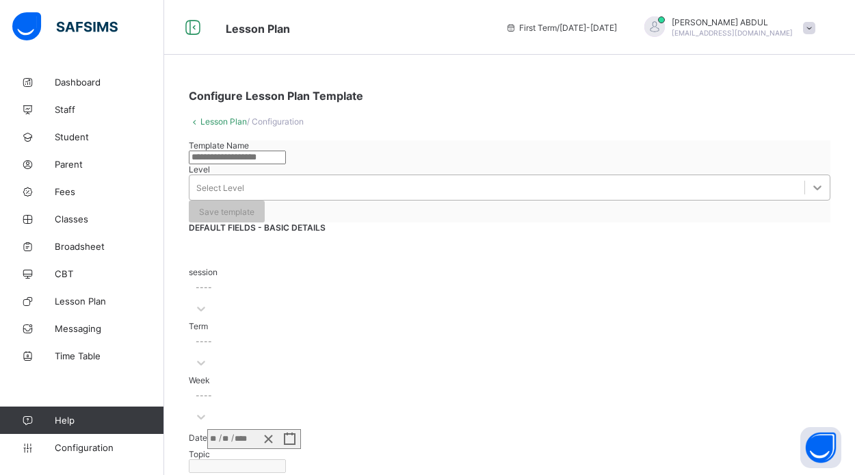
click at [810, 189] on icon at bounding box center [817, 188] width 14 height 14
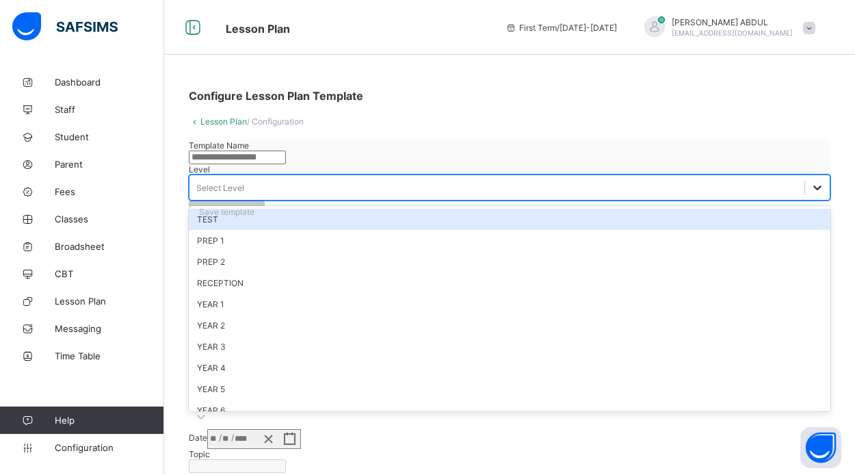
click at [810, 189] on icon at bounding box center [817, 188] width 14 height 14
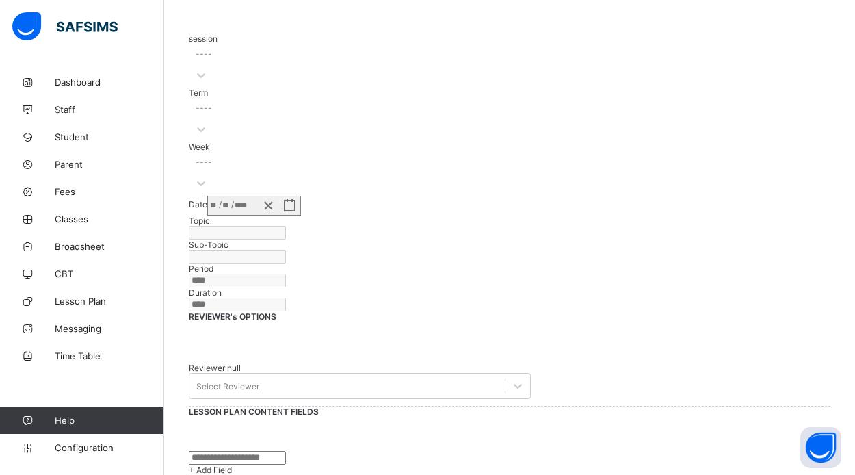
scroll to position [234, 0]
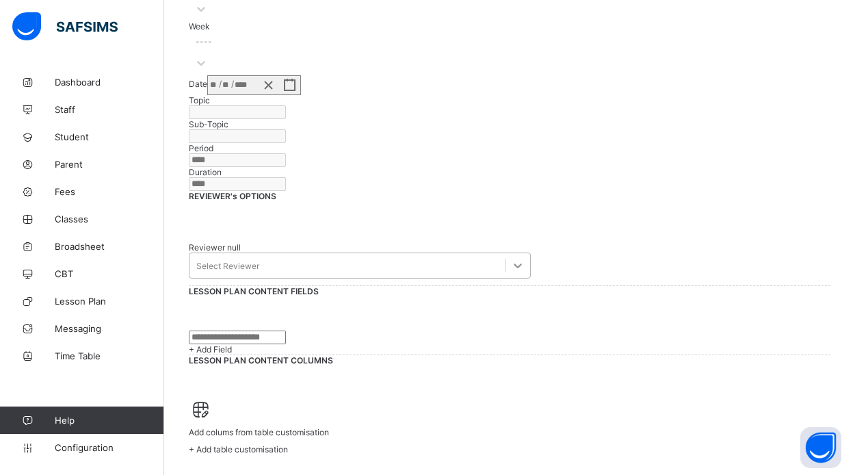
click at [531, 278] on div "Select Reviewer" at bounding box center [360, 265] width 342 height 26
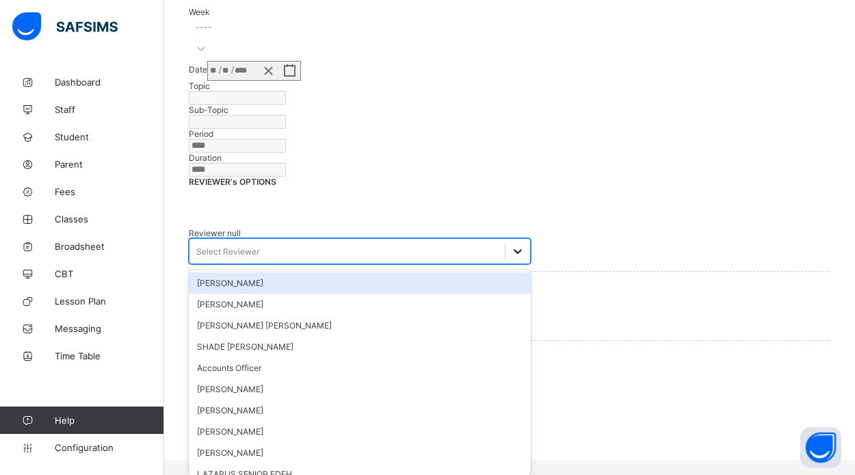
scroll to position [421, 0]
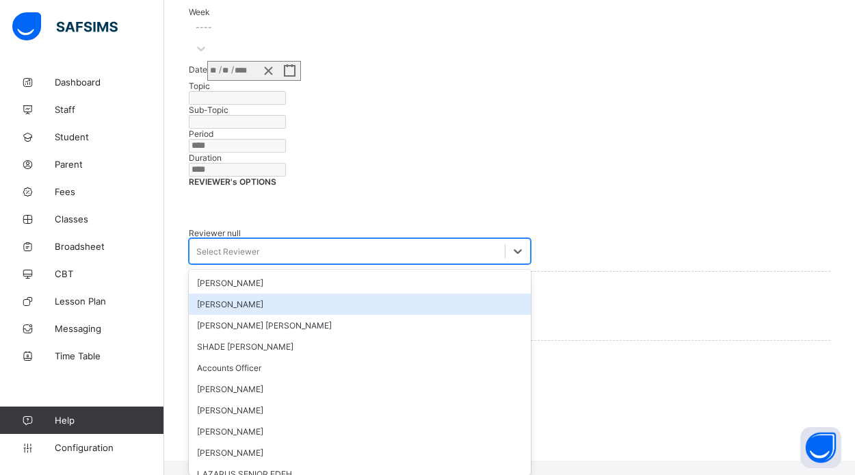
click at [661, 258] on div "Reviewer null option [PERSON_NAME] focused, 2 of 10. 10 results available. Use …" at bounding box center [509, 246] width 641 height 50
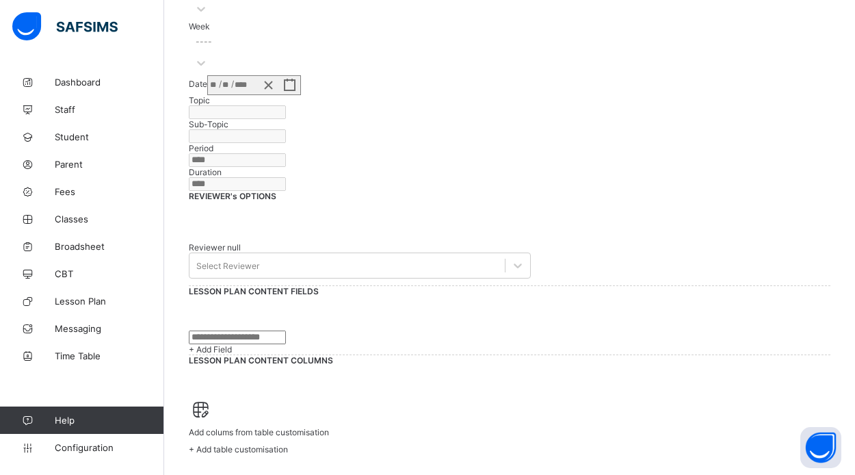
scroll to position [535, 0]
click at [286, 330] on input "text" at bounding box center [237, 337] width 97 height 14
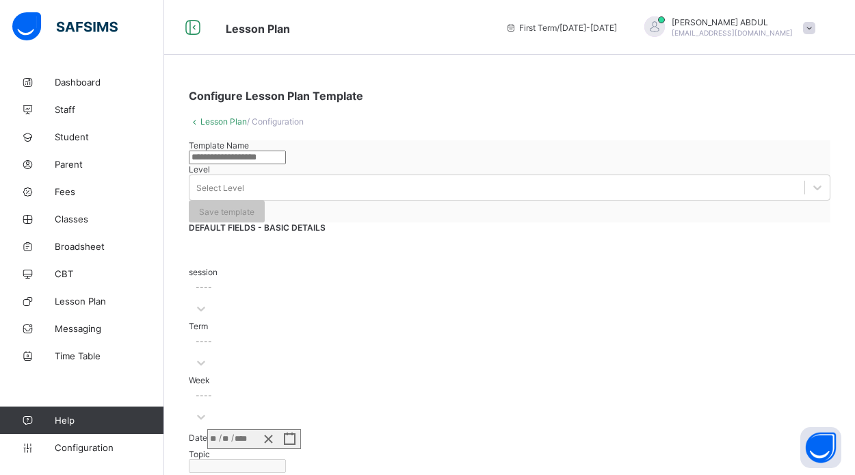
scroll to position [0, 0]
click at [108, 445] on span "Configuration" at bounding box center [109, 447] width 109 height 11
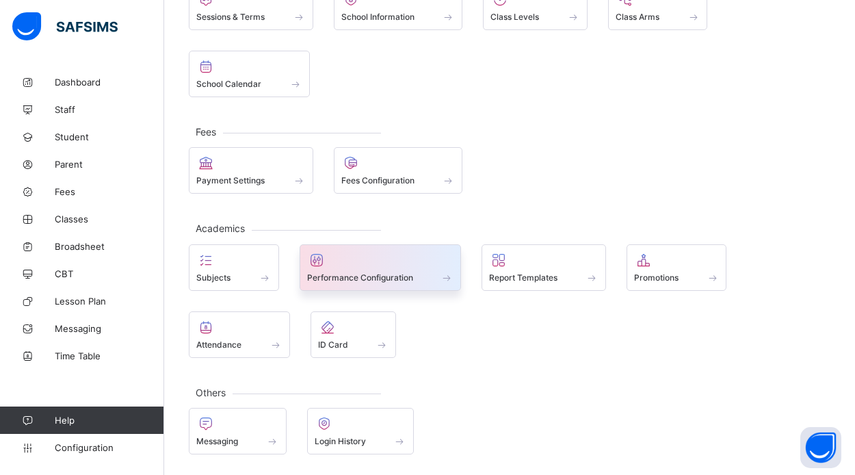
scroll to position [127, 0]
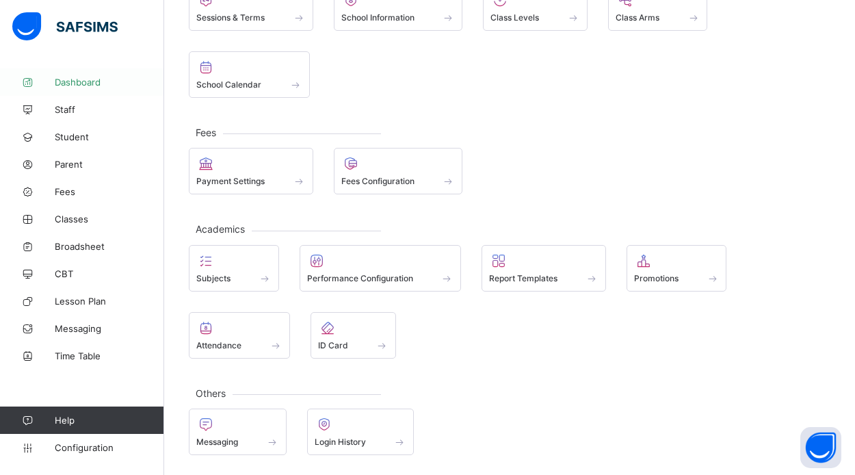
click at [90, 81] on span "Dashboard" at bounding box center [109, 82] width 109 height 11
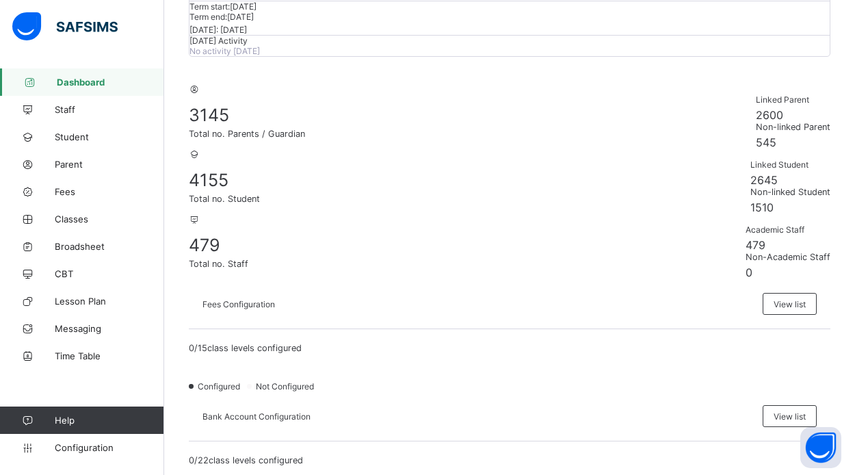
scroll to position [202, 0]
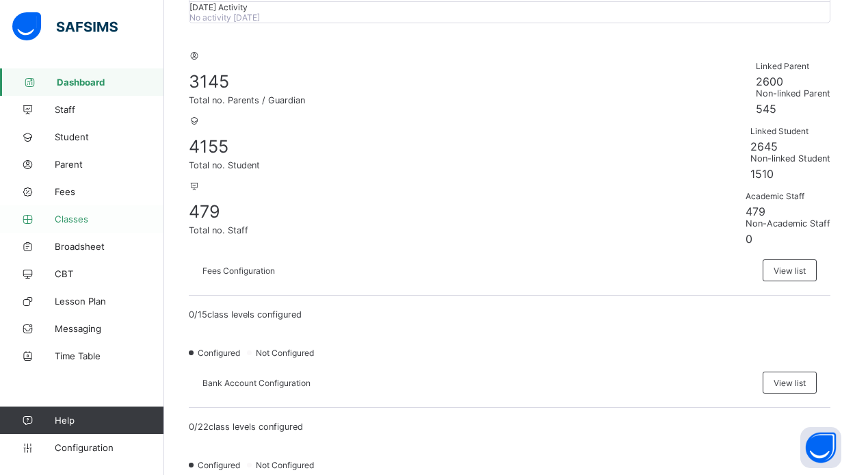
click at [71, 218] on span "Classes" at bounding box center [109, 218] width 109 height 11
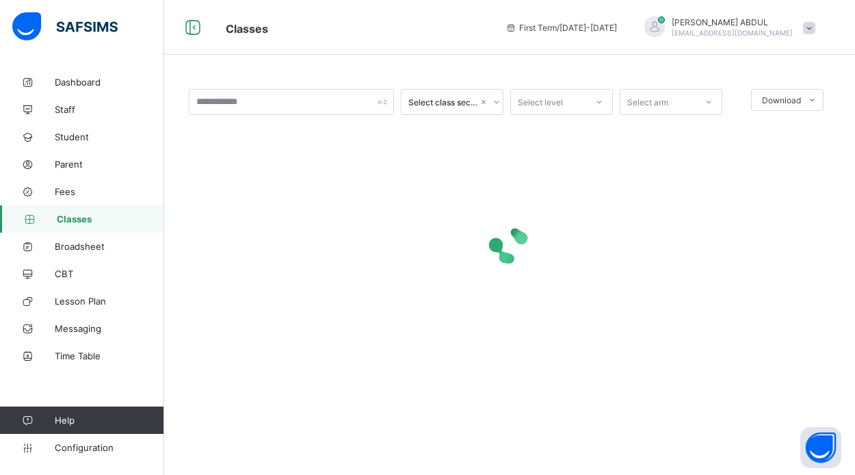
click at [71, 217] on span "Classes" at bounding box center [110, 218] width 107 height 11
click at [77, 221] on span "Classes" at bounding box center [110, 218] width 107 height 11
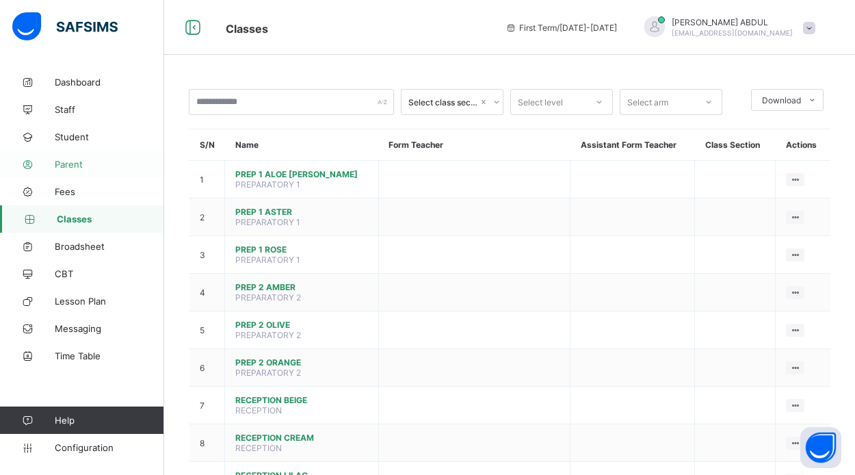
click at [83, 170] on link "Parent" at bounding box center [82, 163] width 164 height 27
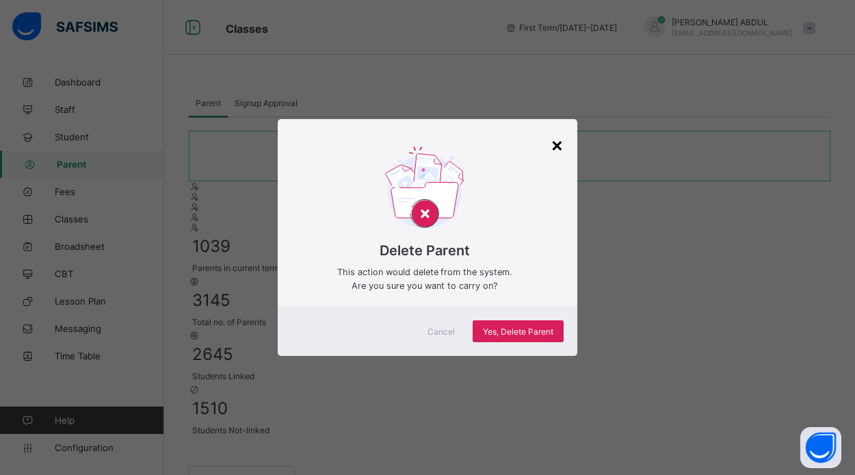
click at [555, 147] on div "×" at bounding box center [556, 144] width 13 height 23
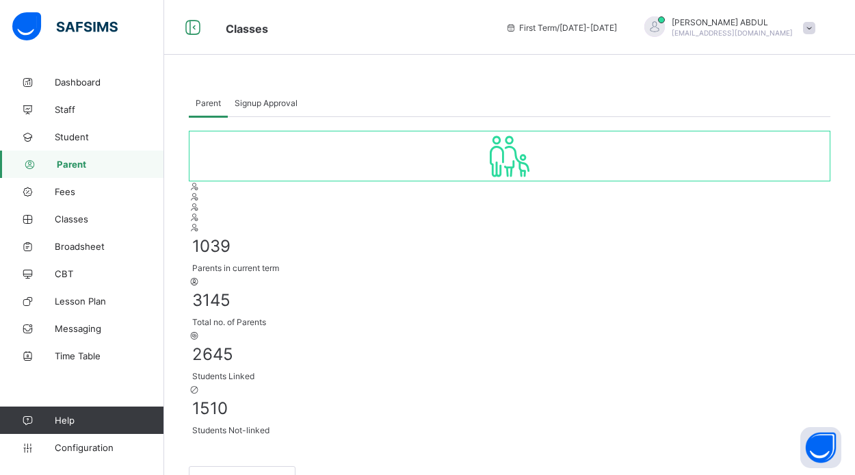
click at [555, 276] on div at bounding box center [509, 276] width 641 height 0
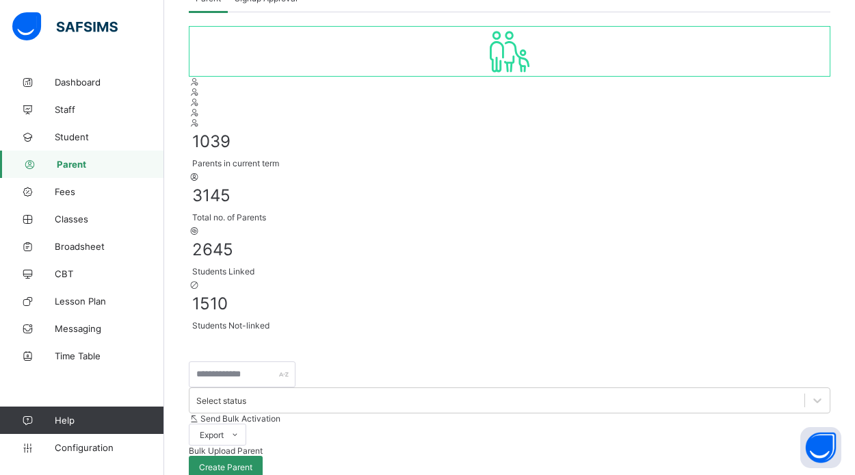
scroll to position [143, 0]
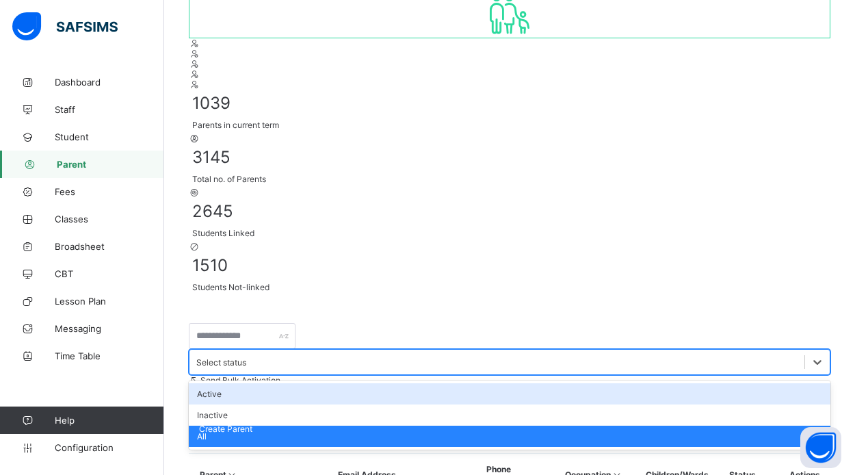
click at [246, 357] on div "Select status" at bounding box center [221, 362] width 50 height 10
click at [385, 383] on div "Active" at bounding box center [509, 393] width 641 height 21
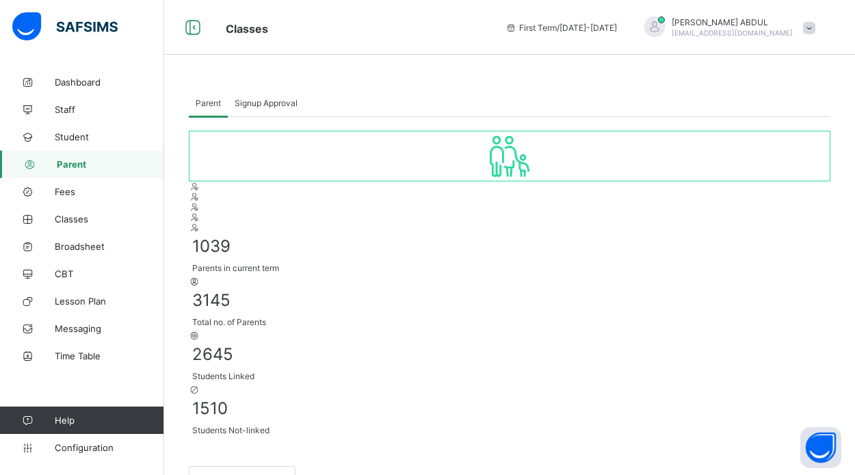
scroll to position [0, 0]
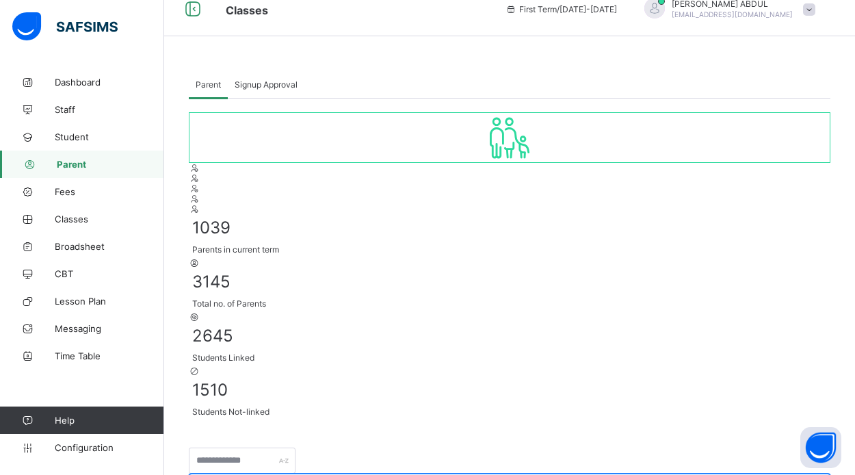
scroll to position [21, 0]
click at [254, 88] on span "Signup Approval" at bounding box center [266, 82] width 63 height 10
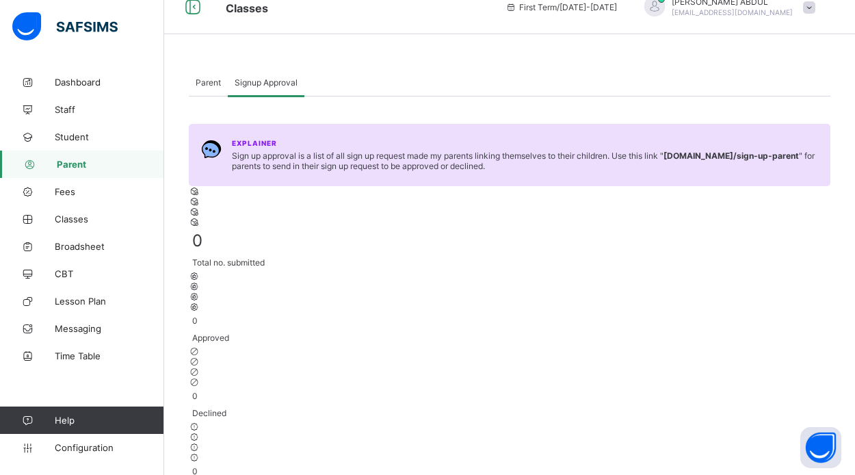
scroll to position [0, 0]
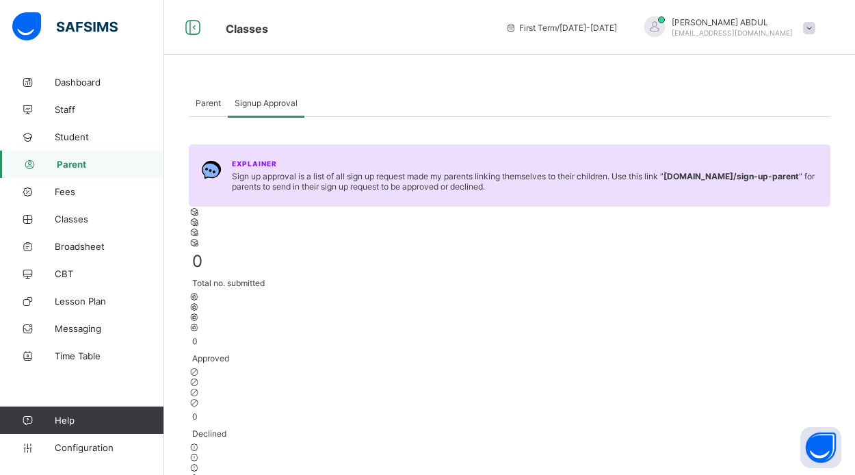
click at [207, 107] on span "Parent" at bounding box center [208, 103] width 25 height 10
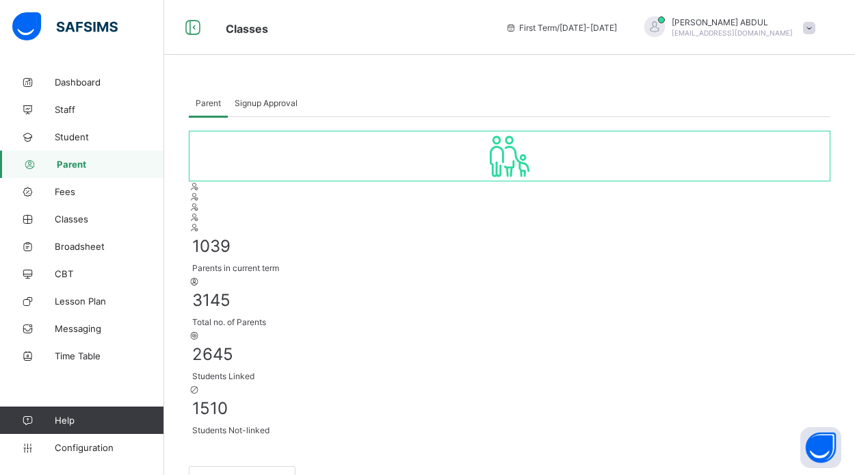
click at [481, 181] on icon at bounding box center [509, 155] width 57 height 49
select select "**"
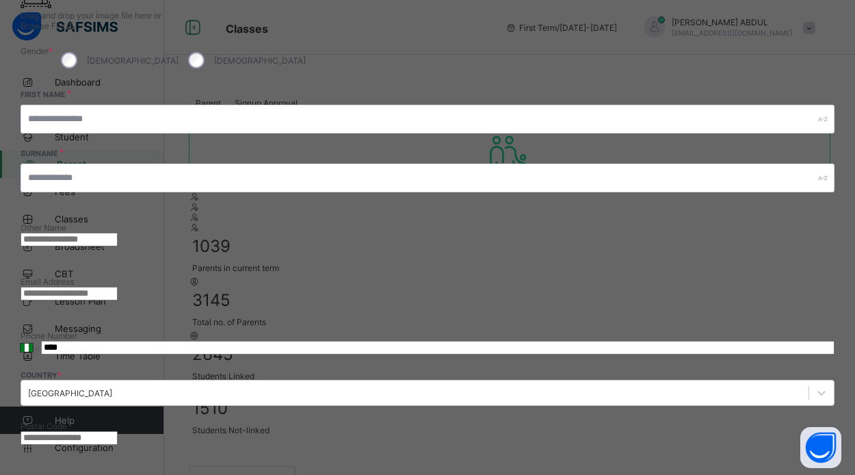
scroll to position [174, 0]
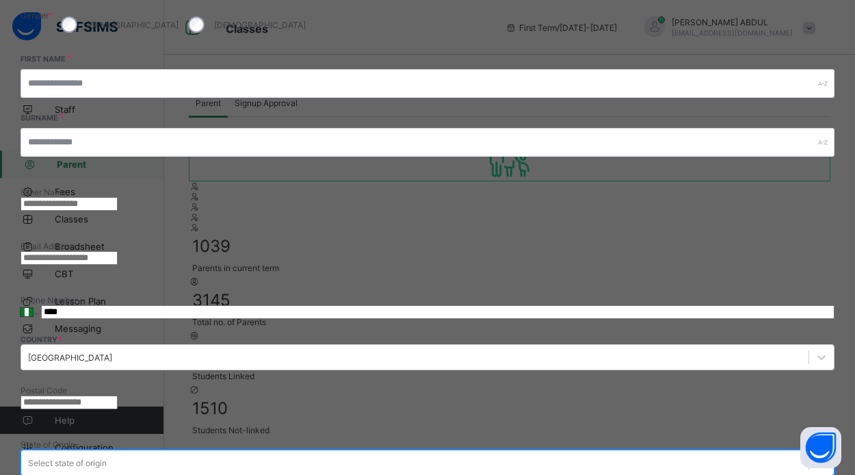
click at [107, 457] on div "Select state of origin" at bounding box center [67, 462] width 79 height 10
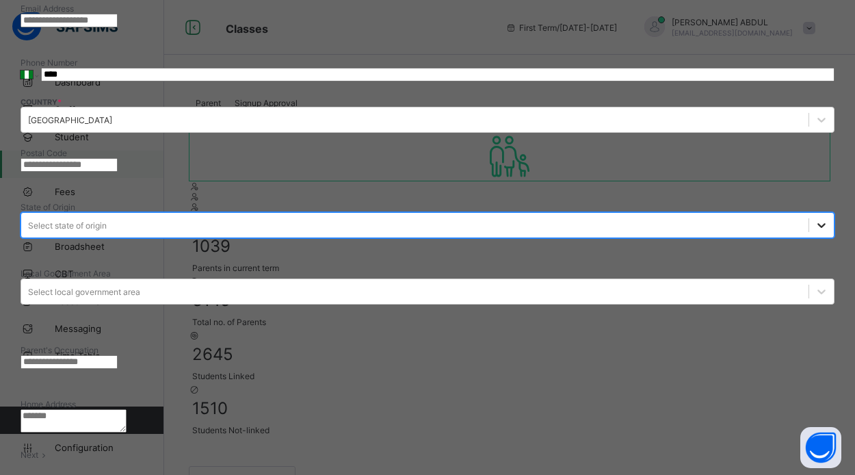
scroll to position [442, 0]
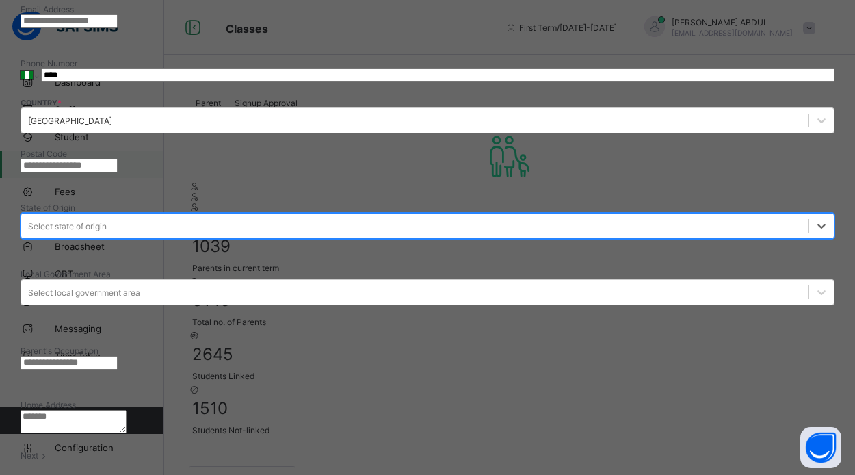
click at [38, 450] on span "Next" at bounding box center [30, 455] width 18 height 10
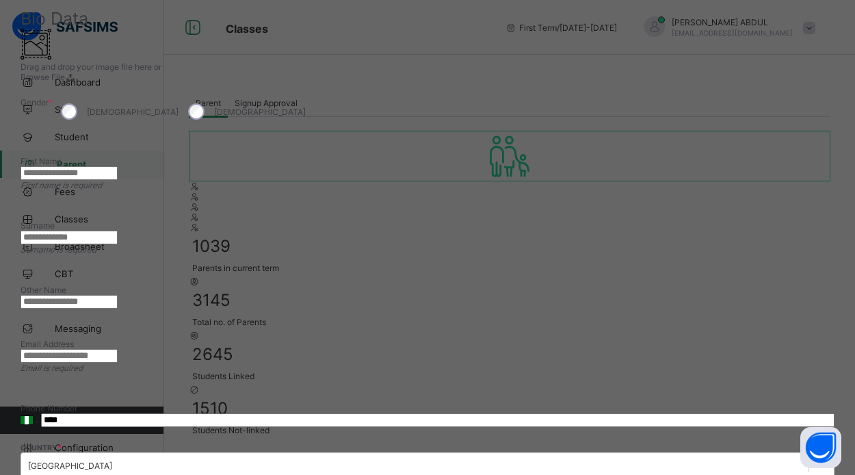
scroll to position [128, 0]
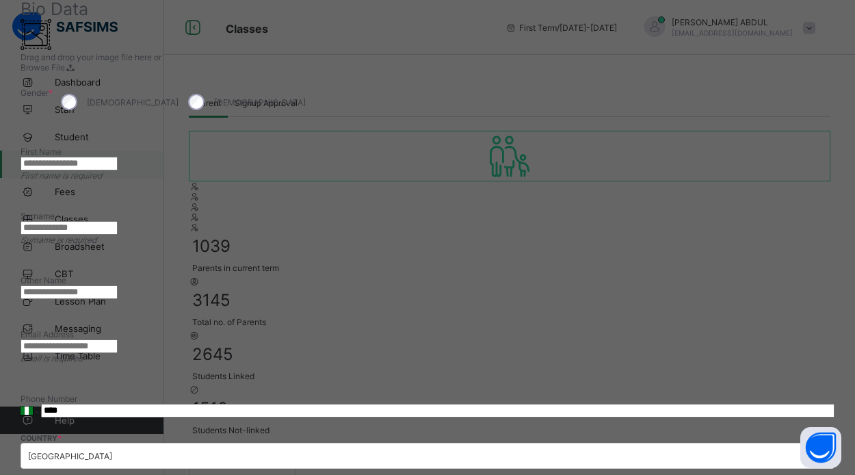
click at [594, 403] on input "****" at bounding box center [437, 410] width 793 height 14
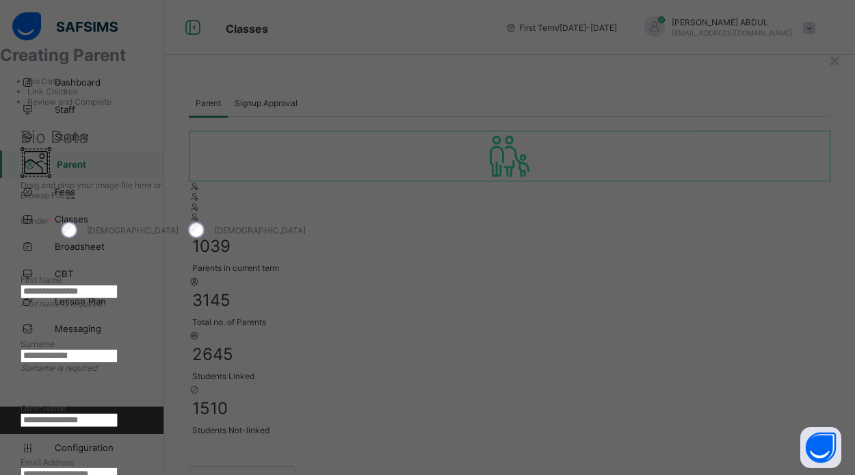
scroll to position [0, 0]
click at [828, 63] on div "×" at bounding box center [834, 59] width 13 height 23
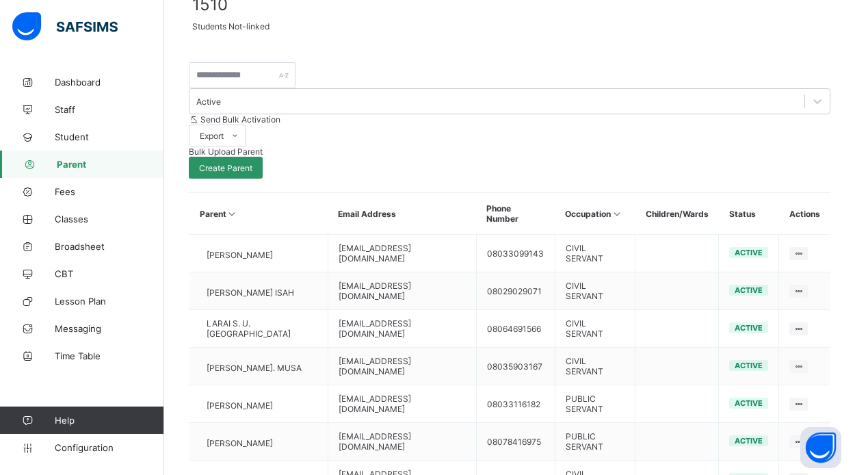
scroll to position [403, 0]
click at [77, 132] on span "Student" at bounding box center [109, 136] width 109 height 11
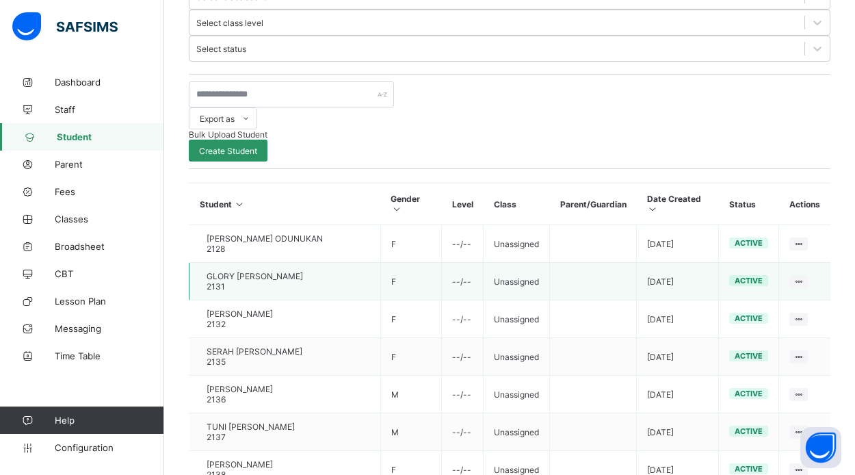
scroll to position [390, 0]
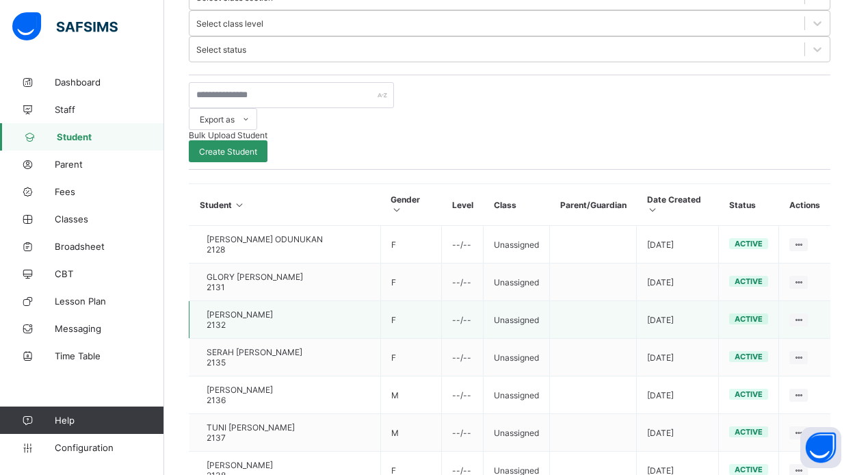
click at [273, 309] on span "[PERSON_NAME]" at bounding box center [240, 314] width 66 height 10
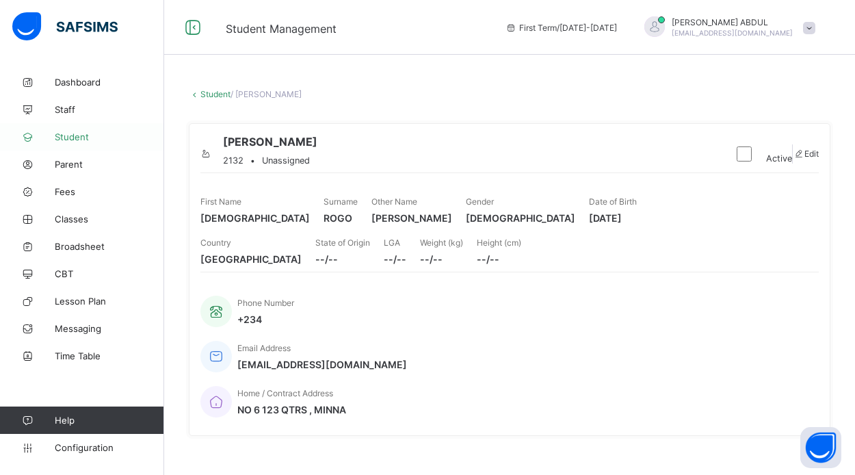
click at [85, 136] on span "Student" at bounding box center [109, 136] width 109 height 11
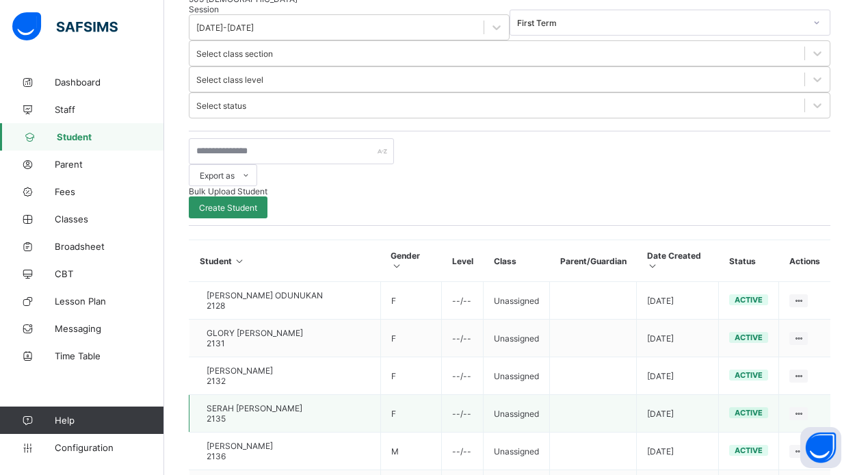
scroll to position [363, 0]
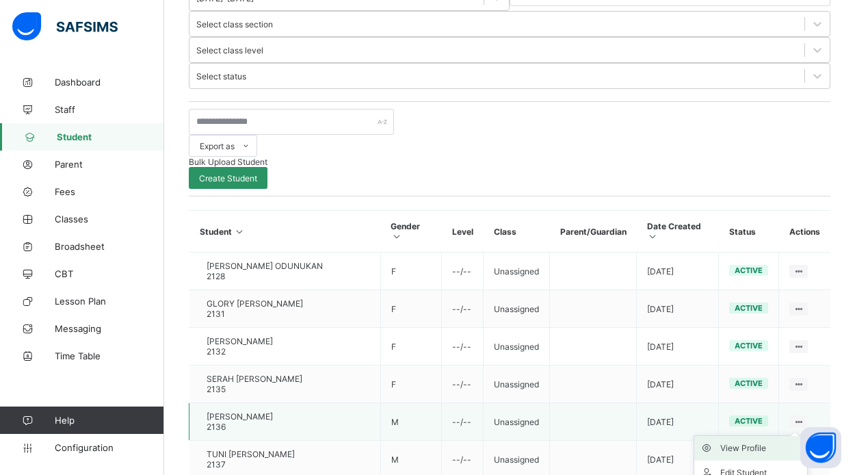
click at [770, 441] on div "View Profile" at bounding box center [760, 448] width 81 height 14
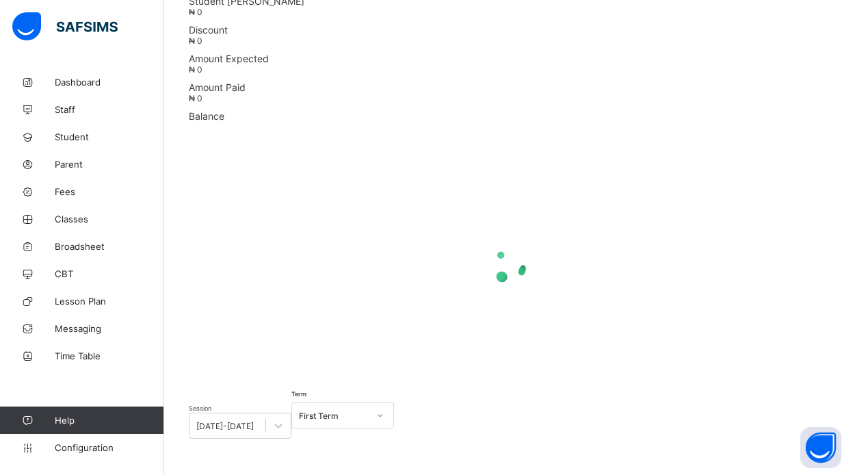
scroll to position [270, 0]
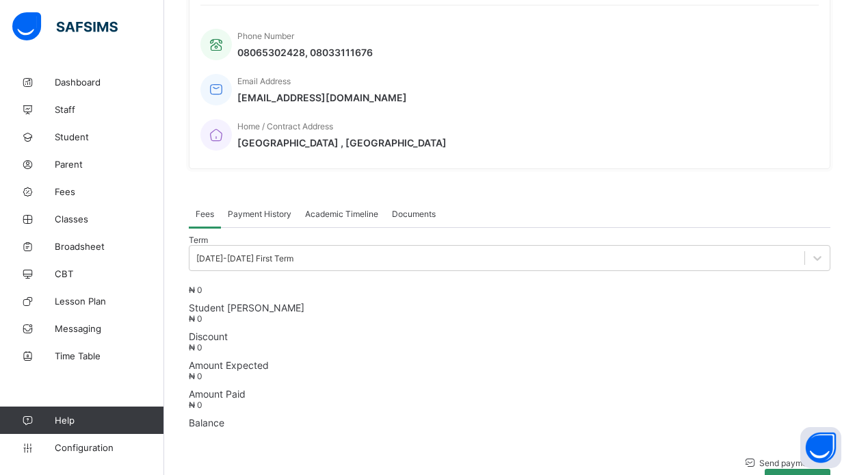
click at [357, 209] on span "Academic Timeline" at bounding box center [341, 214] width 73 height 10
click at [408, 209] on span "Documents" at bounding box center [414, 214] width 44 height 10
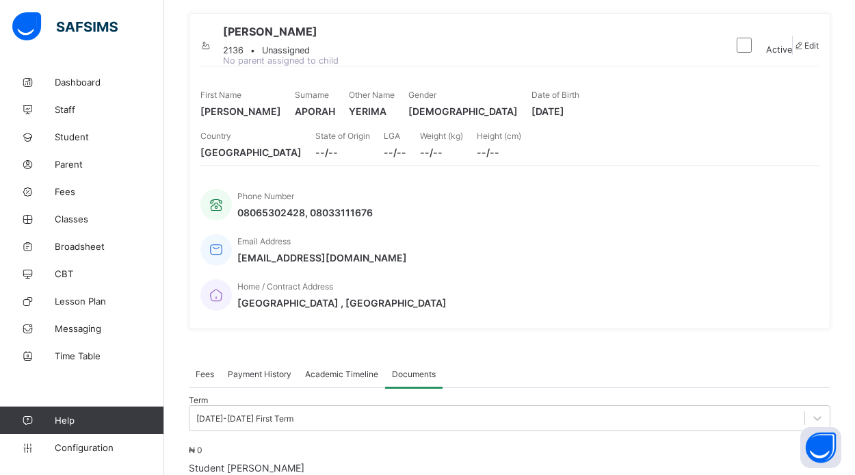
scroll to position [113, 0]
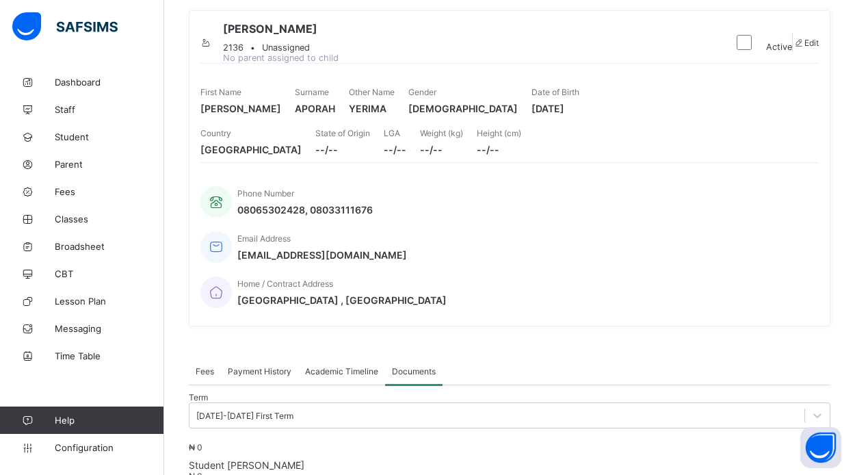
click at [362, 357] on div "Academic Timeline" at bounding box center [341, 370] width 87 height 27
click at [260, 366] on span "Payment History" at bounding box center [260, 371] width 64 height 10
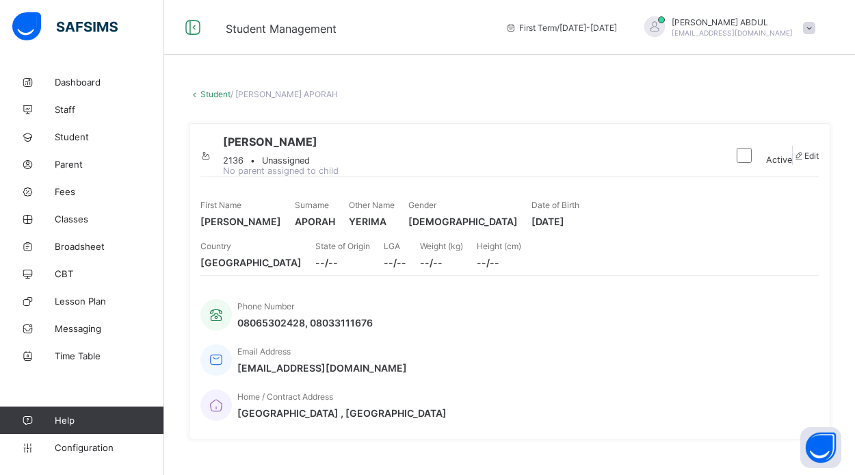
scroll to position [0, 0]
click at [68, 142] on span "Student" at bounding box center [109, 136] width 109 height 11
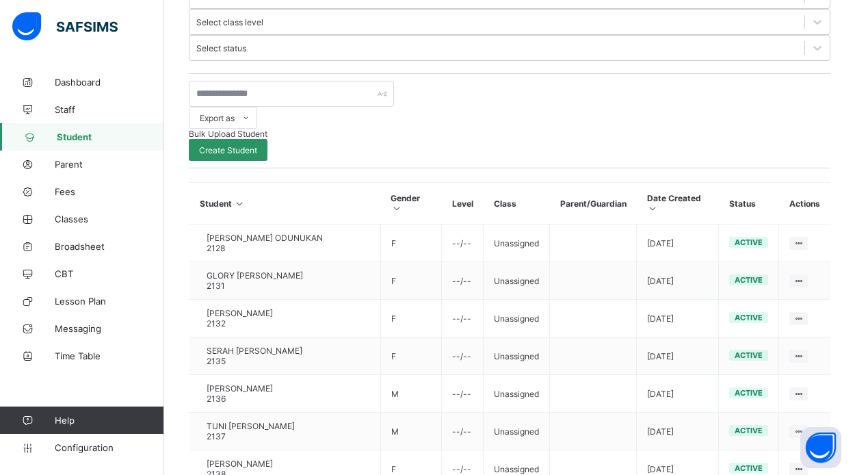
scroll to position [390, 0]
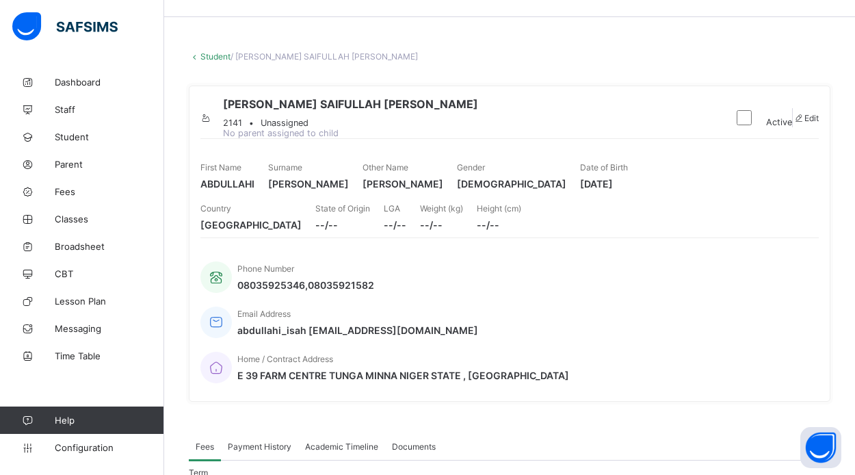
scroll to position [34, 0]
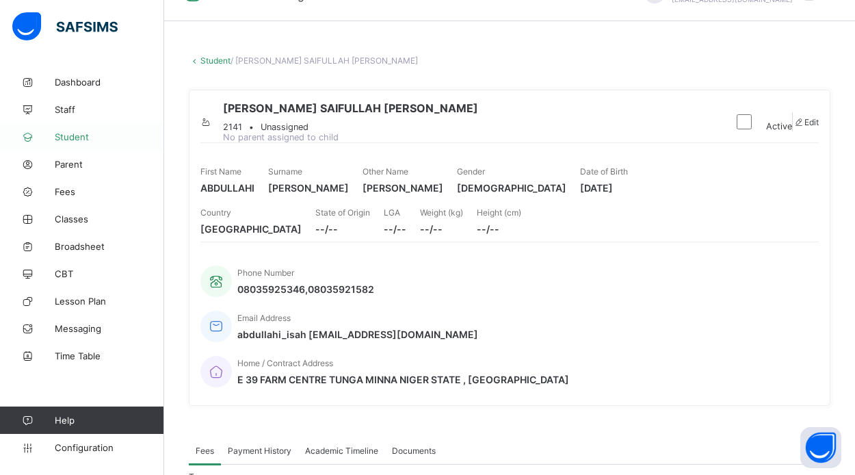
click at [83, 136] on span "Student" at bounding box center [109, 136] width 109 height 11
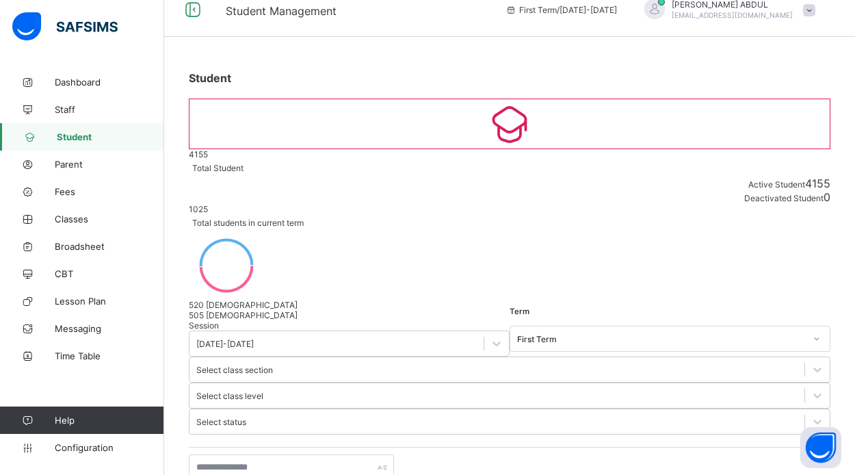
scroll to position [16, 0]
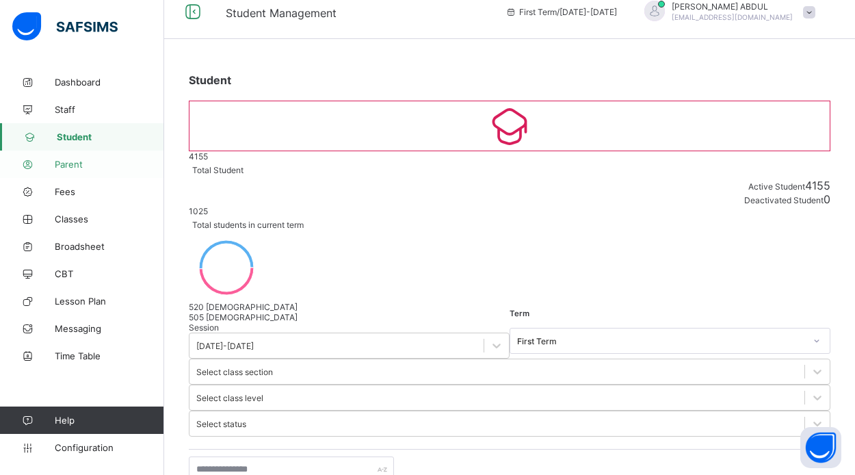
click at [63, 168] on span "Parent" at bounding box center [109, 164] width 109 height 11
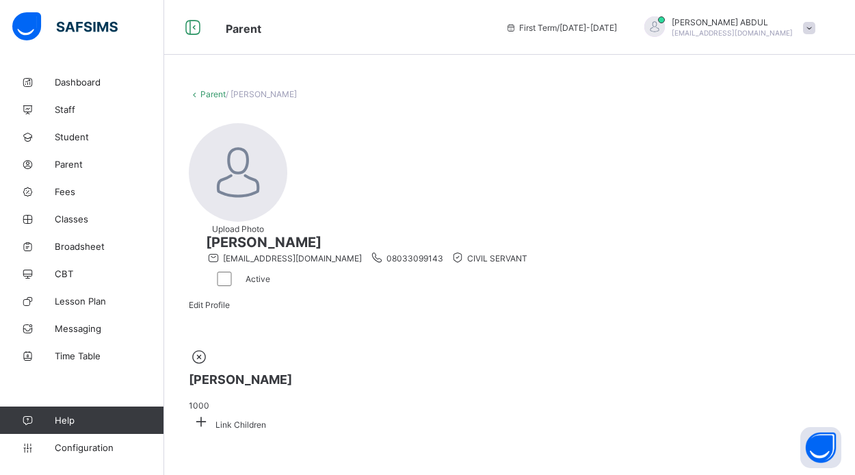
scroll to position [56, 0]
click at [96, 161] on span "Parent" at bounding box center [109, 164] width 109 height 11
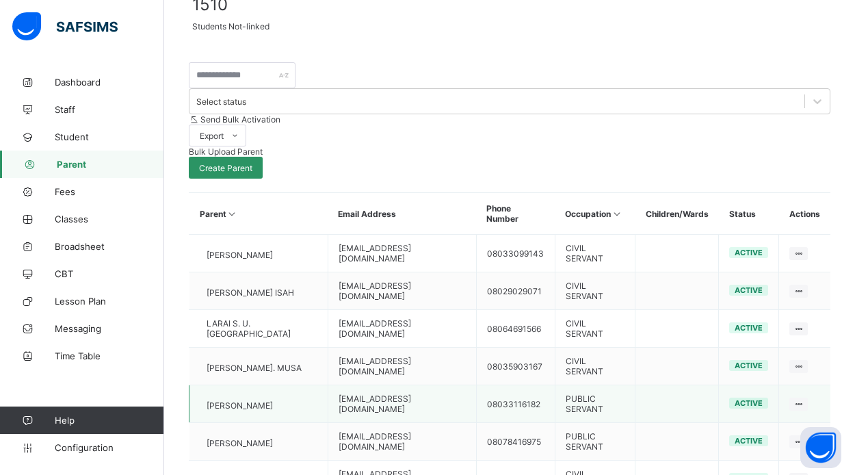
scroll to position [403, 0]
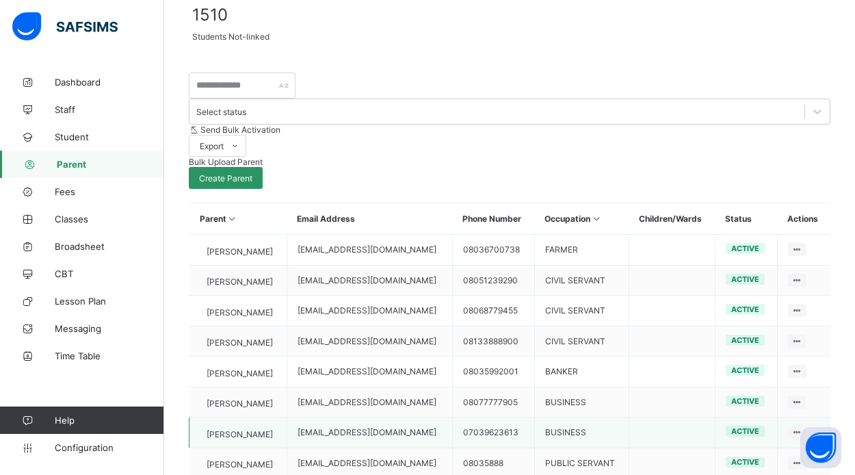
scroll to position [393, 0]
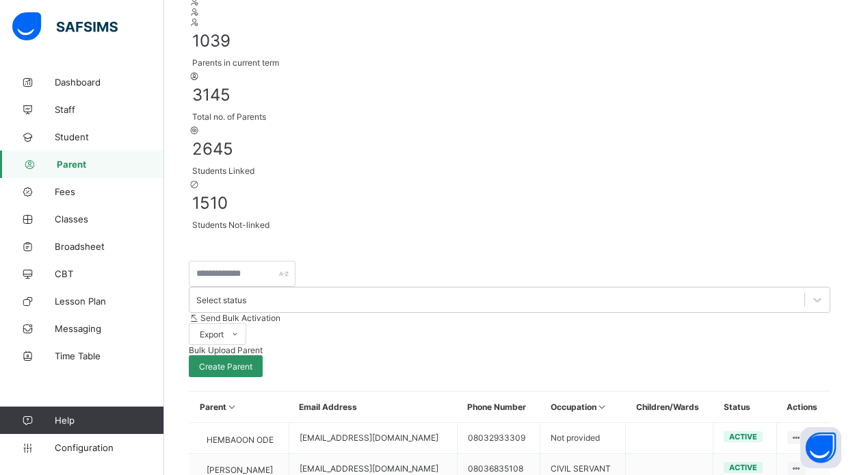
scroll to position [204, 0]
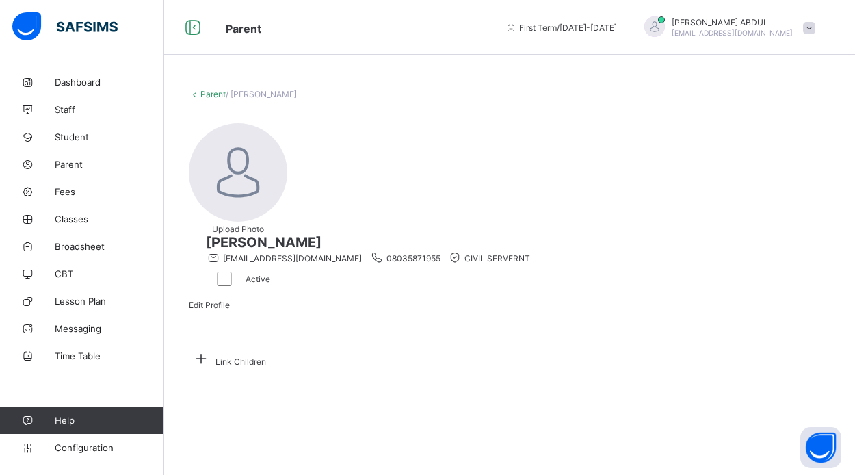
scroll to position [23, 0]
click at [213, 347] on icon at bounding box center [201, 357] width 25 height 21
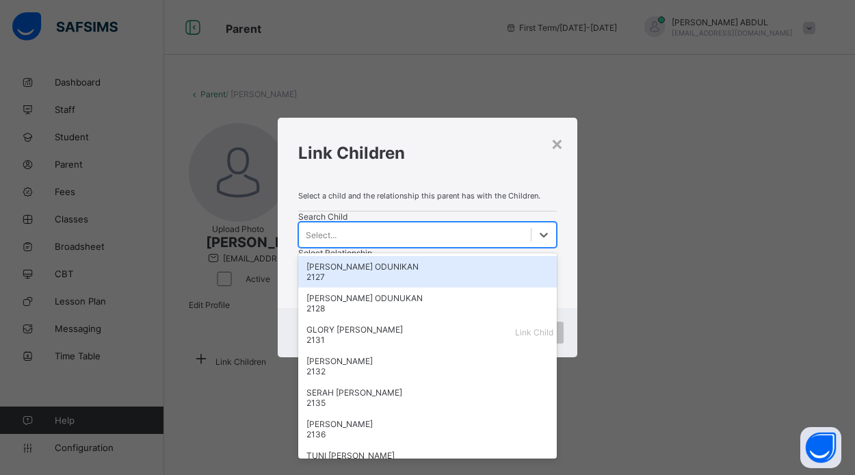
click at [355, 244] on div "Select..." at bounding box center [415, 234] width 232 height 19
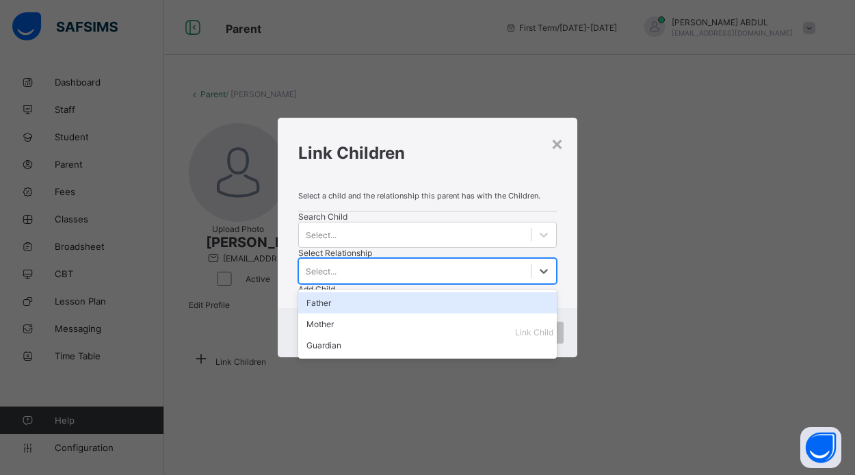
click at [336, 265] on div "Select..." at bounding box center [321, 270] width 31 height 10
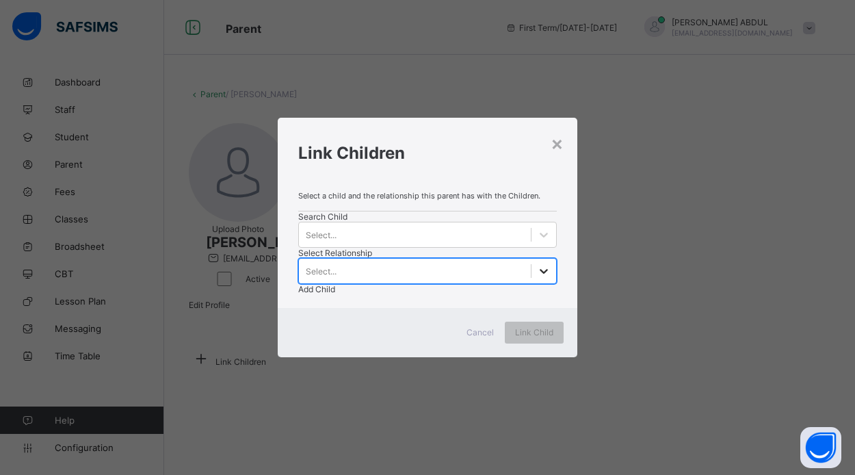
click at [540, 269] on icon at bounding box center [544, 271] width 8 height 5
click at [531, 244] on div at bounding box center [543, 234] width 25 height 25
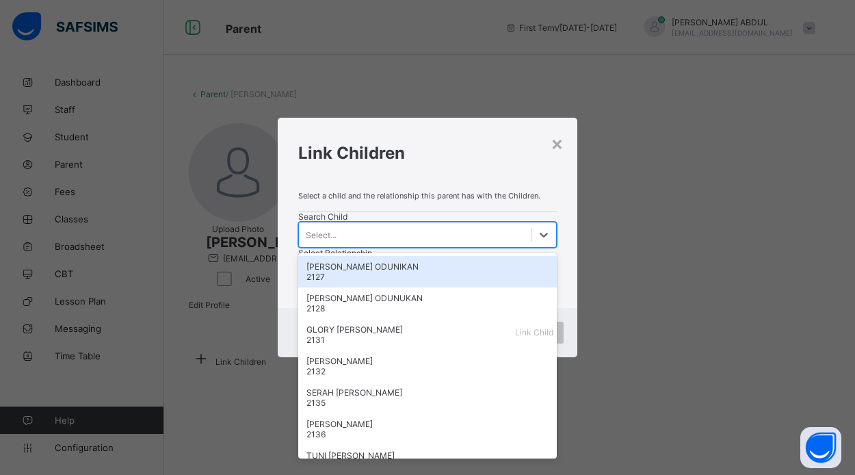
click at [531, 247] on div at bounding box center [543, 234] width 25 height 25
click at [328, 239] on div "Select..." at bounding box center [321, 234] width 31 height 10
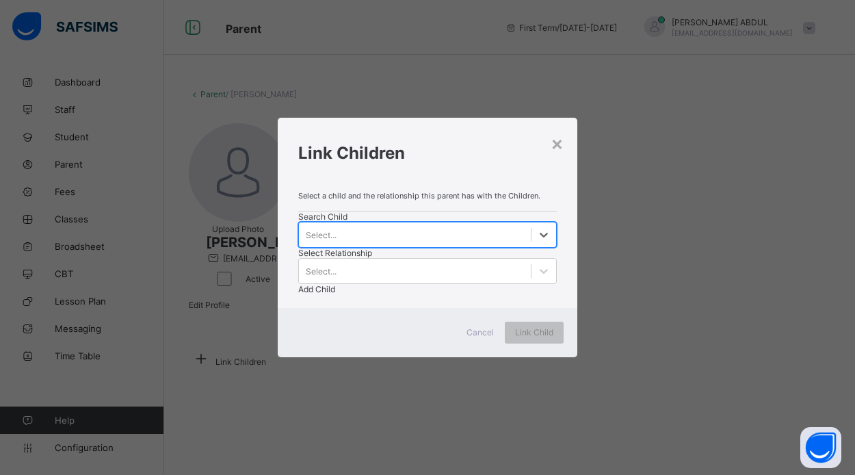
click at [328, 244] on div "Select..." at bounding box center [415, 234] width 232 height 19
type input "*"
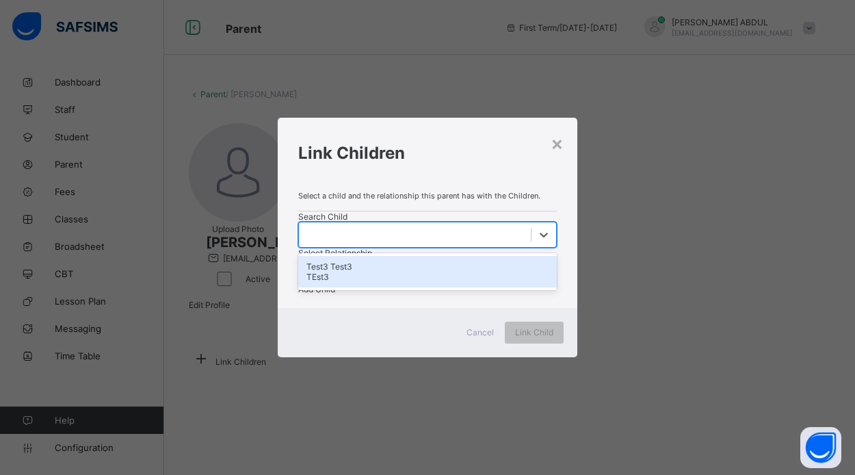
type input "*"
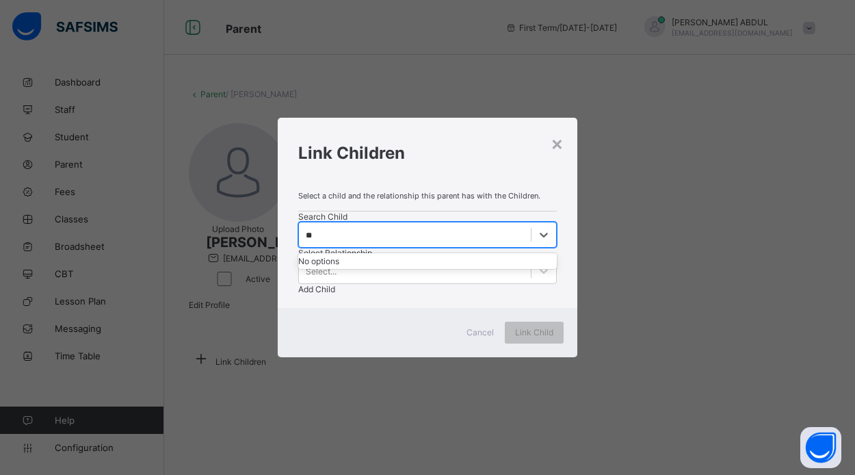
type input "*"
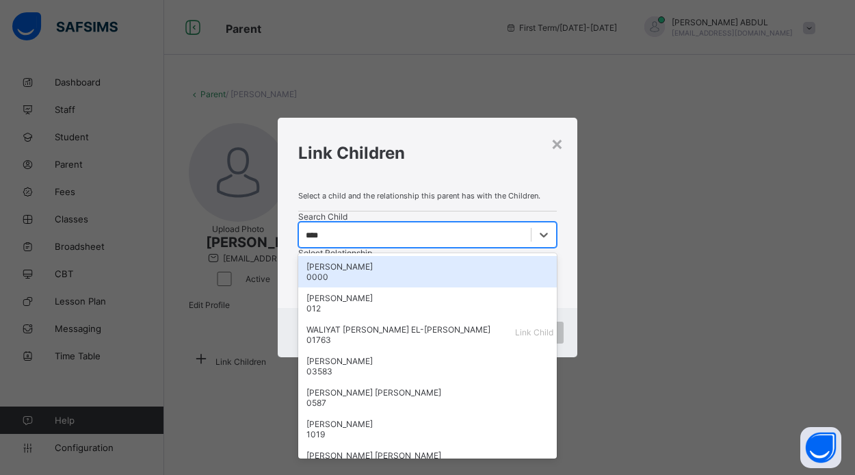
type input "*****"
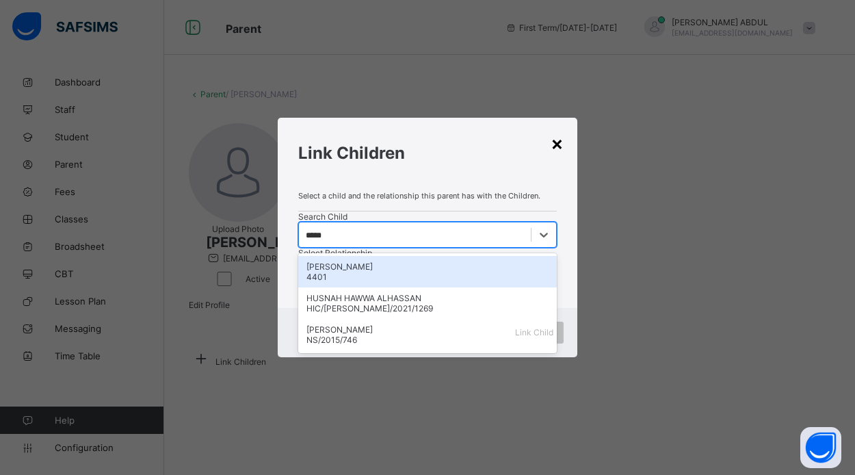
click at [557, 131] on div "×" at bounding box center [556, 142] width 13 height 23
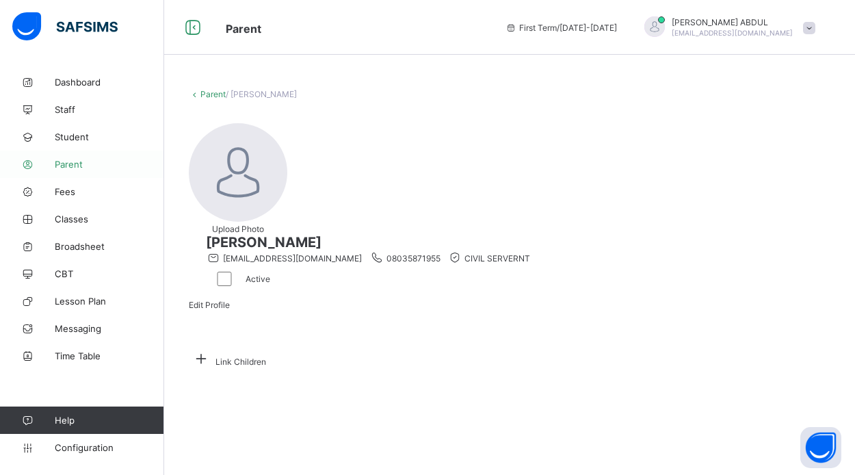
click at [75, 163] on span "Parent" at bounding box center [109, 164] width 109 height 11
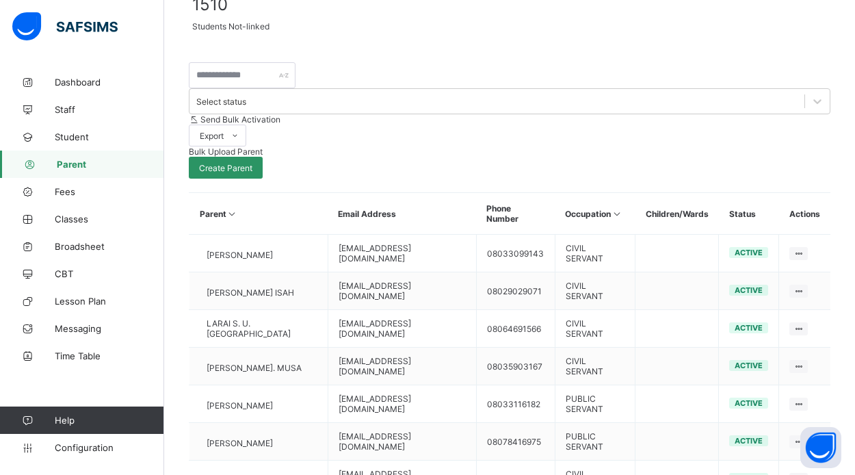
scroll to position [403, 0]
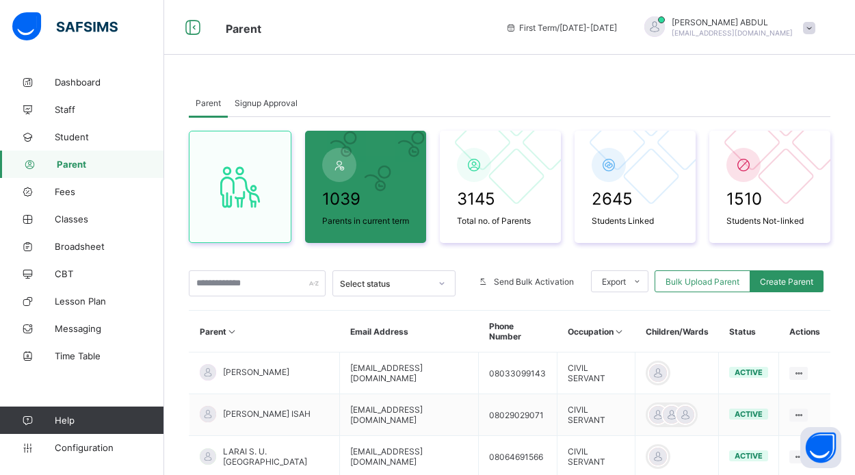
scroll to position [403, 0]
